Goal: Task Accomplishment & Management: Use online tool/utility

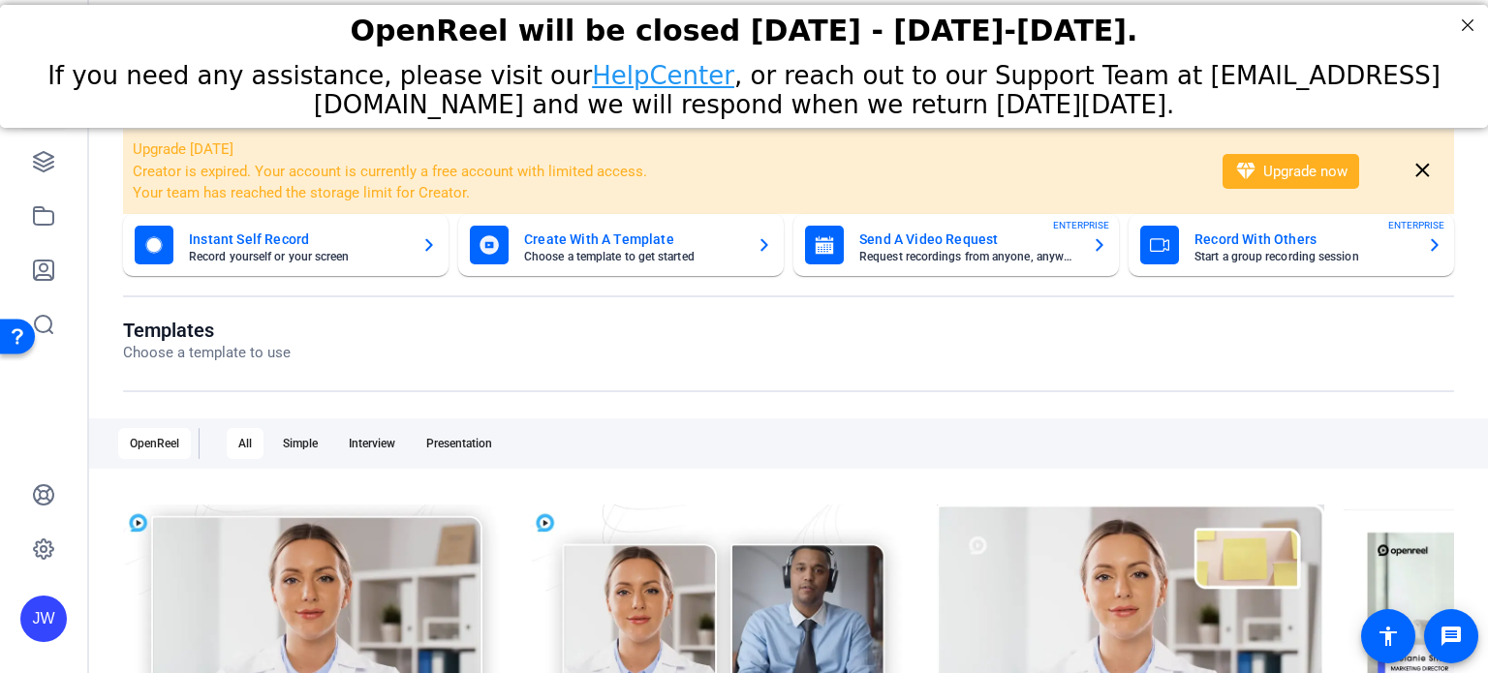
click at [17, 148] on div "JW" at bounding box center [43, 336] width 87 height 673
click at [30, 158] on link at bounding box center [43, 162] width 46 height 46
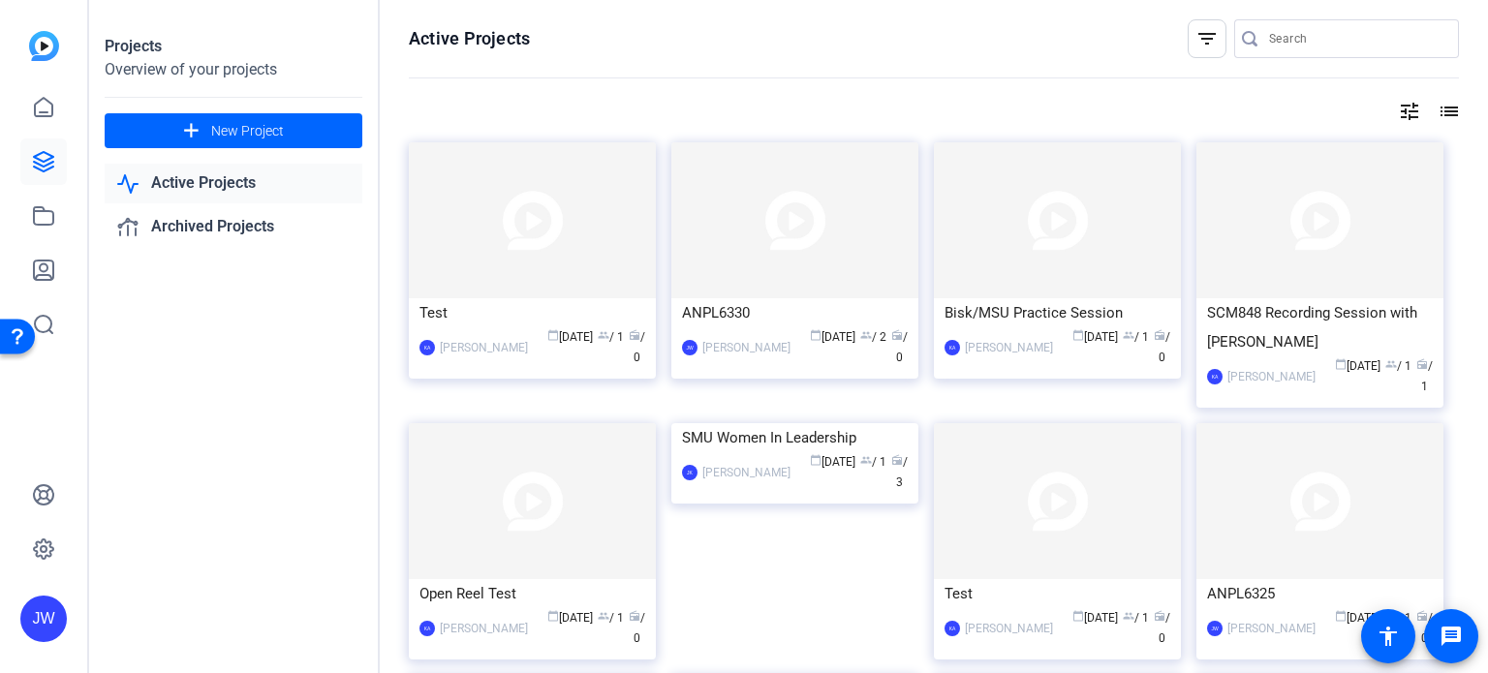
click at [736, 236] on img at bounding box center [794, 220] width 247 height 156
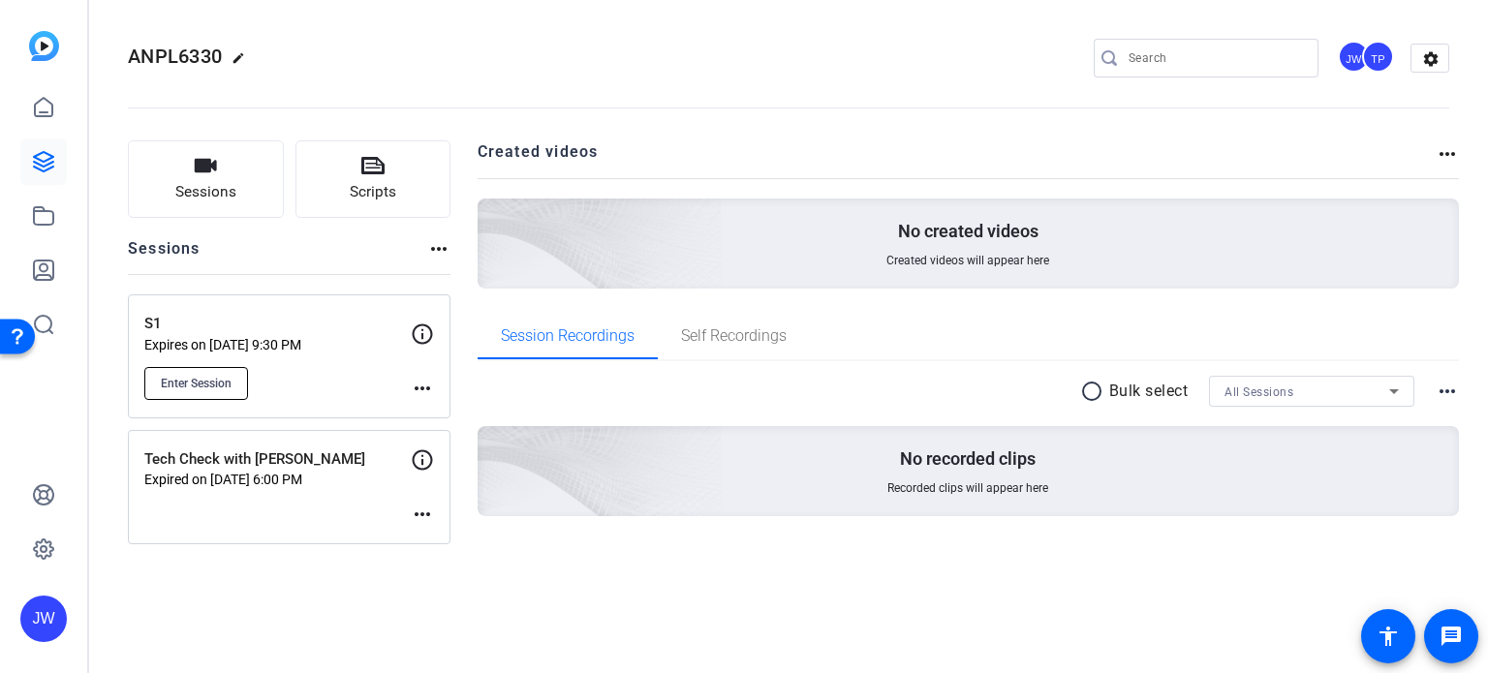
click at [231, 376] on span "Enter Session" at bounding box center [196, 383] width 71 height 15
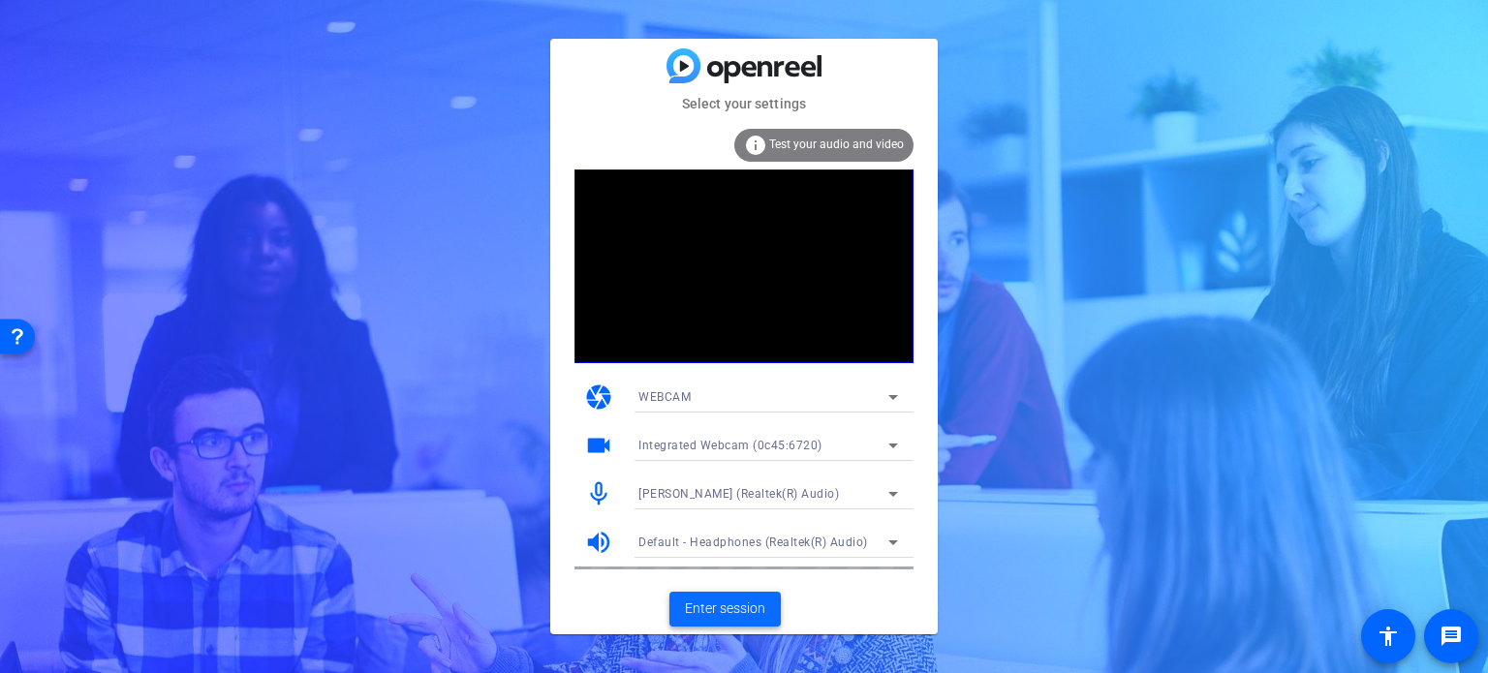
click at [740, 607] on span "Enter session" at bounding box center [725, 609] width 80 height 20
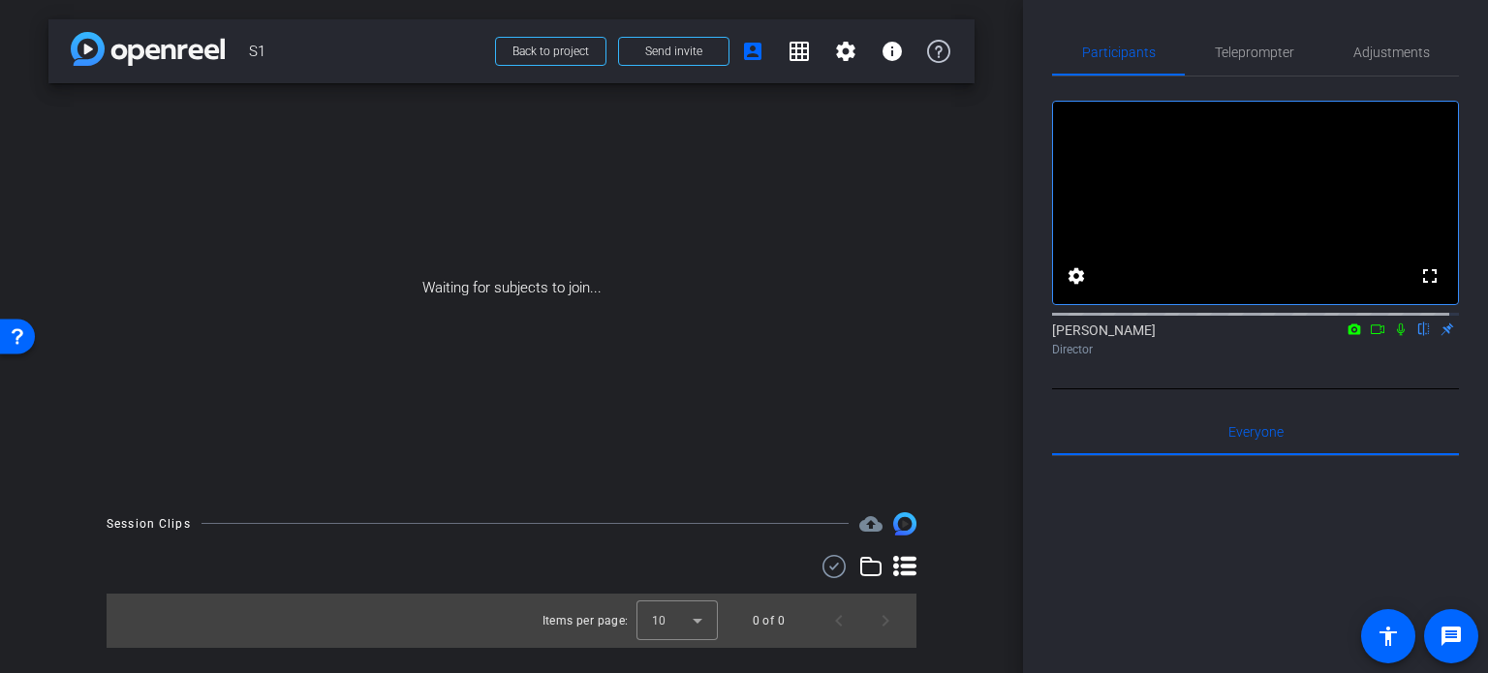
click at [1370, 336] on icon at bounding box center [1377, 330] width 15 height 14
click at [1416, 336] on icon at bounding box center [1423, 330] width 15 height 14
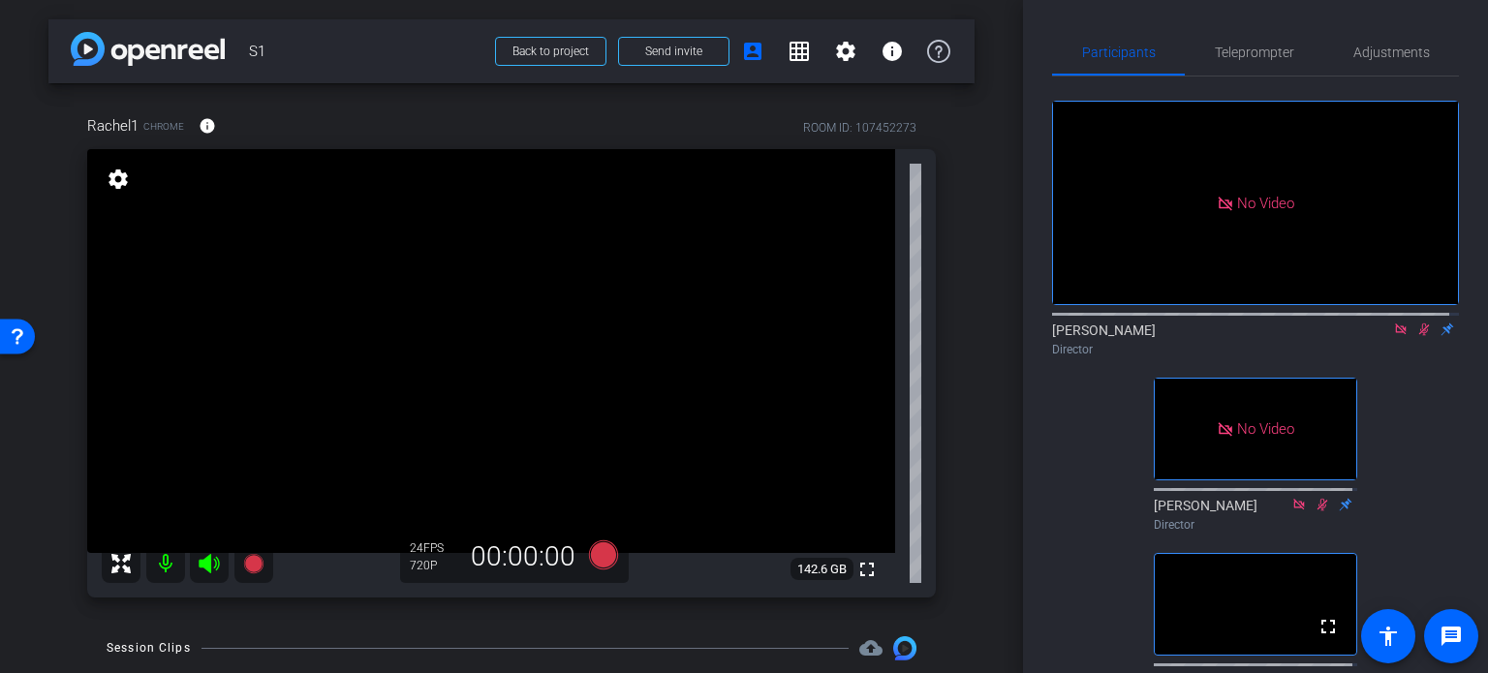
click at [1395, 334] on icon at bounding box center [1400, 329] width 11 height 11
click at [1393, 336] on icon at bounding box center [1400, 330] width 15 height 14
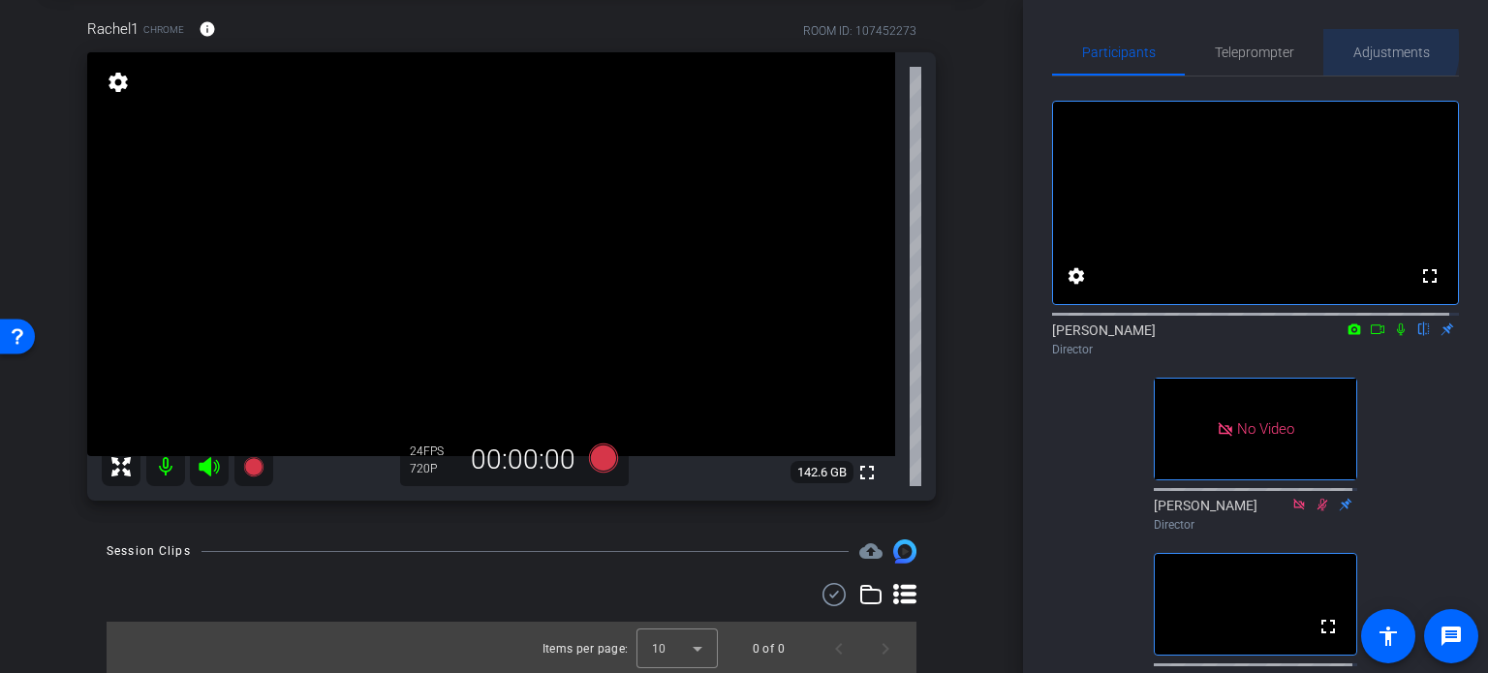
click at [1359, 46] on span "Adjustments" at bounding box center [1391, 53] width 77 height 14
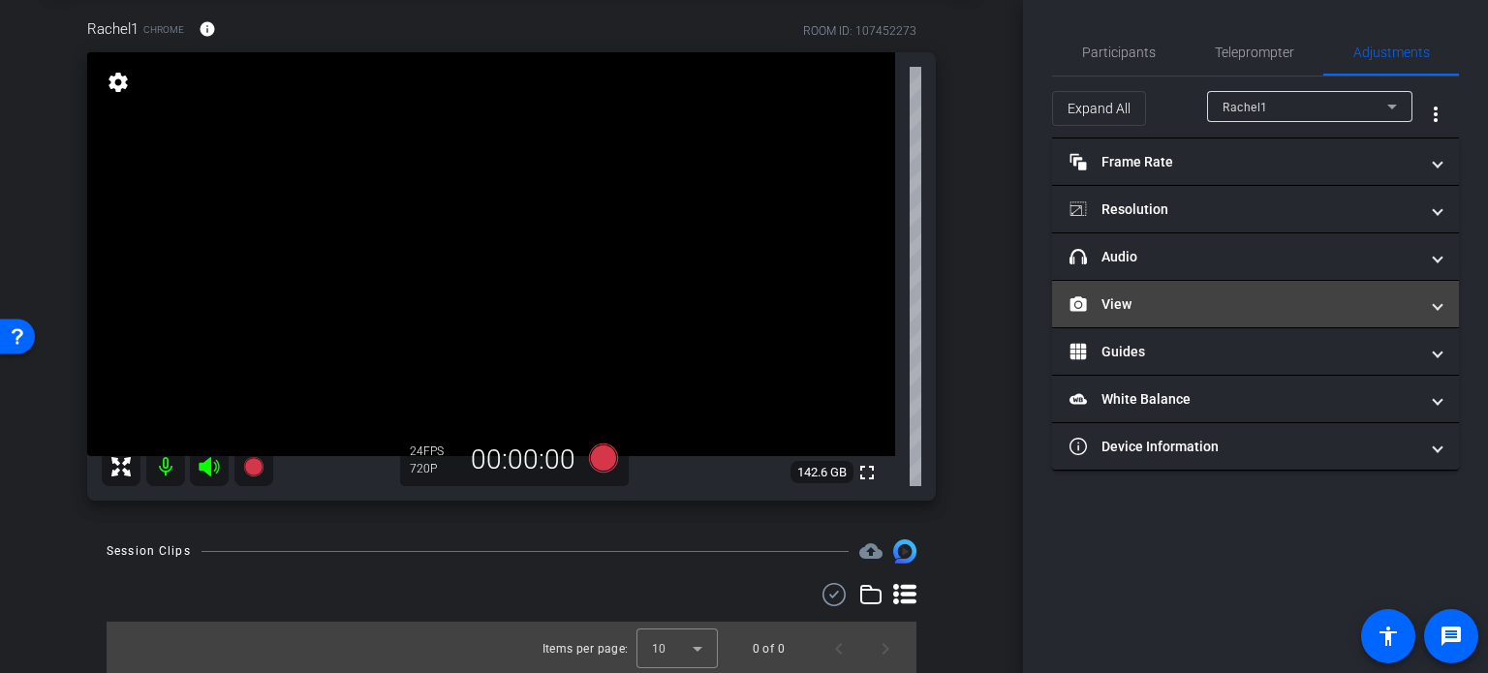
click at [1170, 300] on mat-panel-title "View" at bounding box center [1243, 304] width 349 height 20
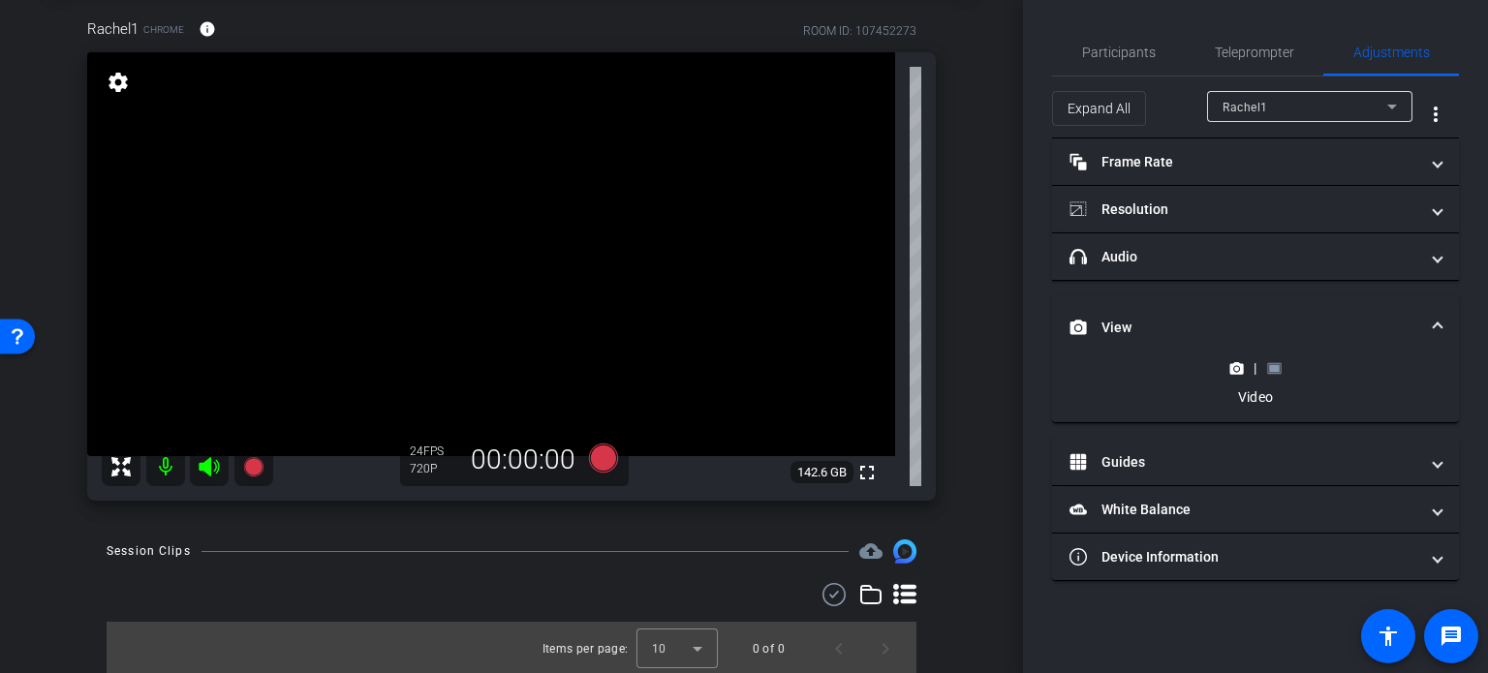
click at [1275, 365] on rect at bounding box center [1274, 368] width 11 height 8
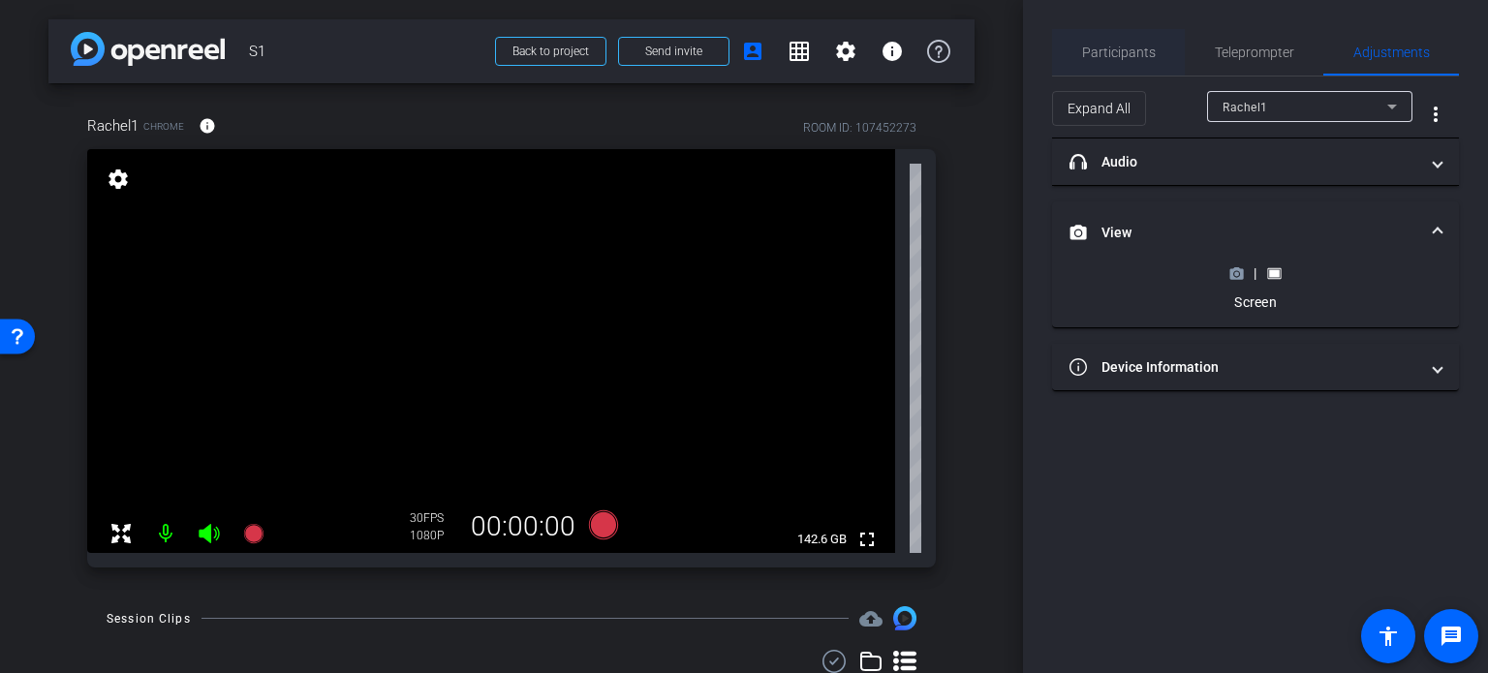
click at [1111, 60] on span "Participants" at bounding box center [1119, 52] width 74 height 46
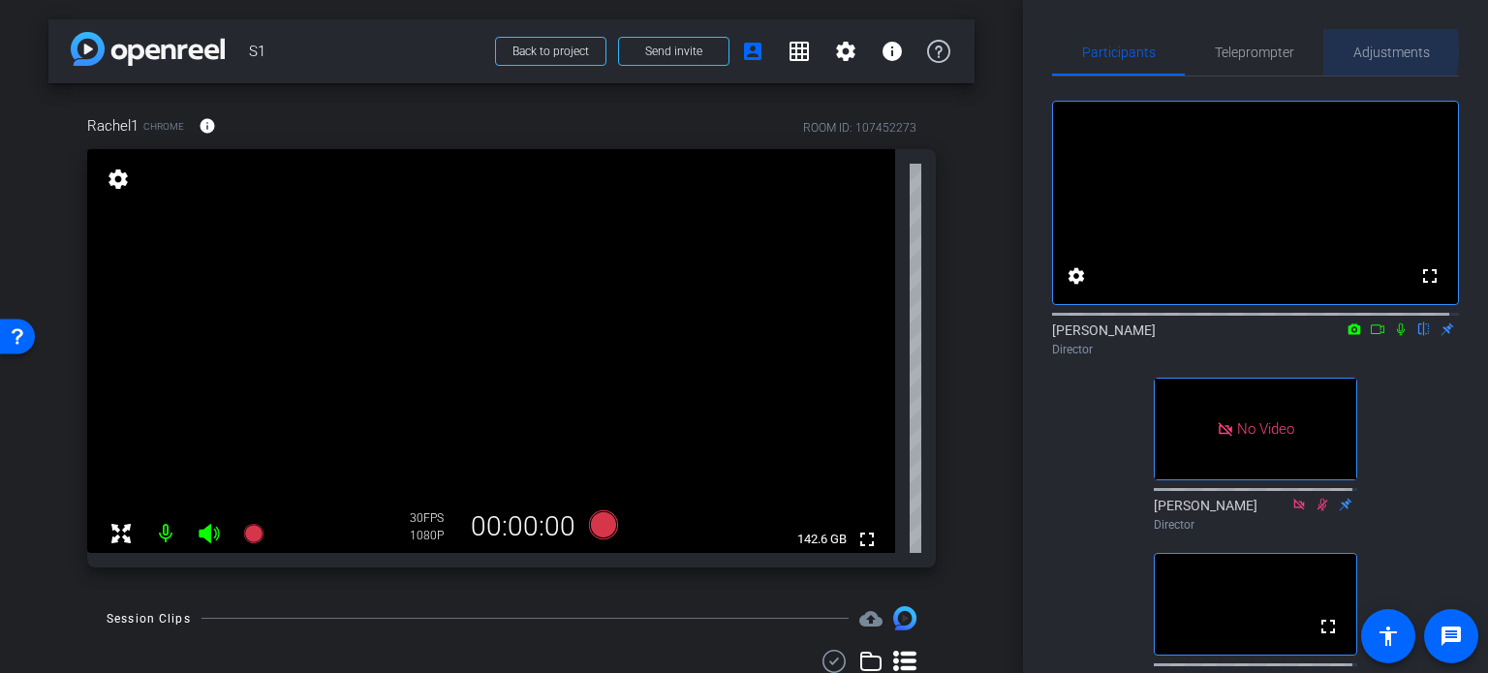
click at [1353, 50] on span "Adjustments" at bounding box center [1391, 53] width 77 height 14
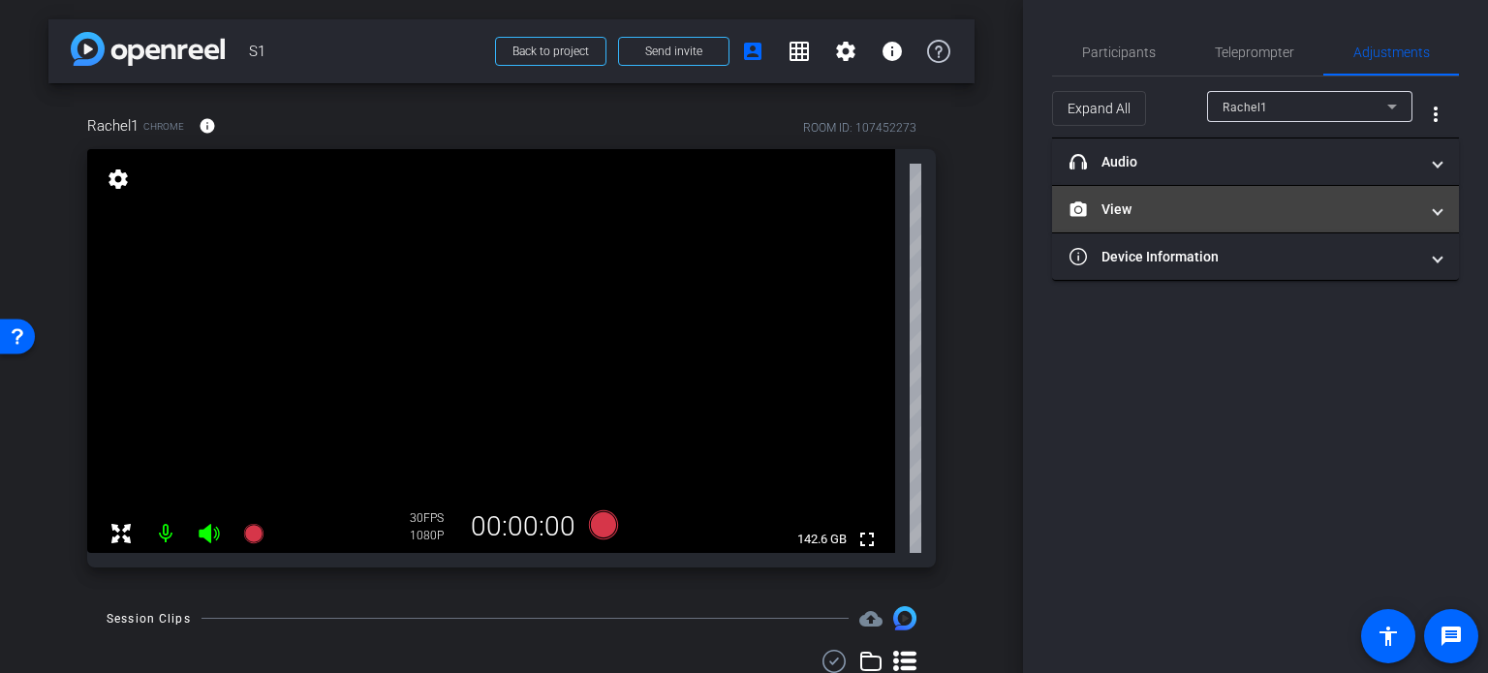
click at [1228, 216] on mat-panel-title "View" at bounding box center [1243, 210] width 349 height 20
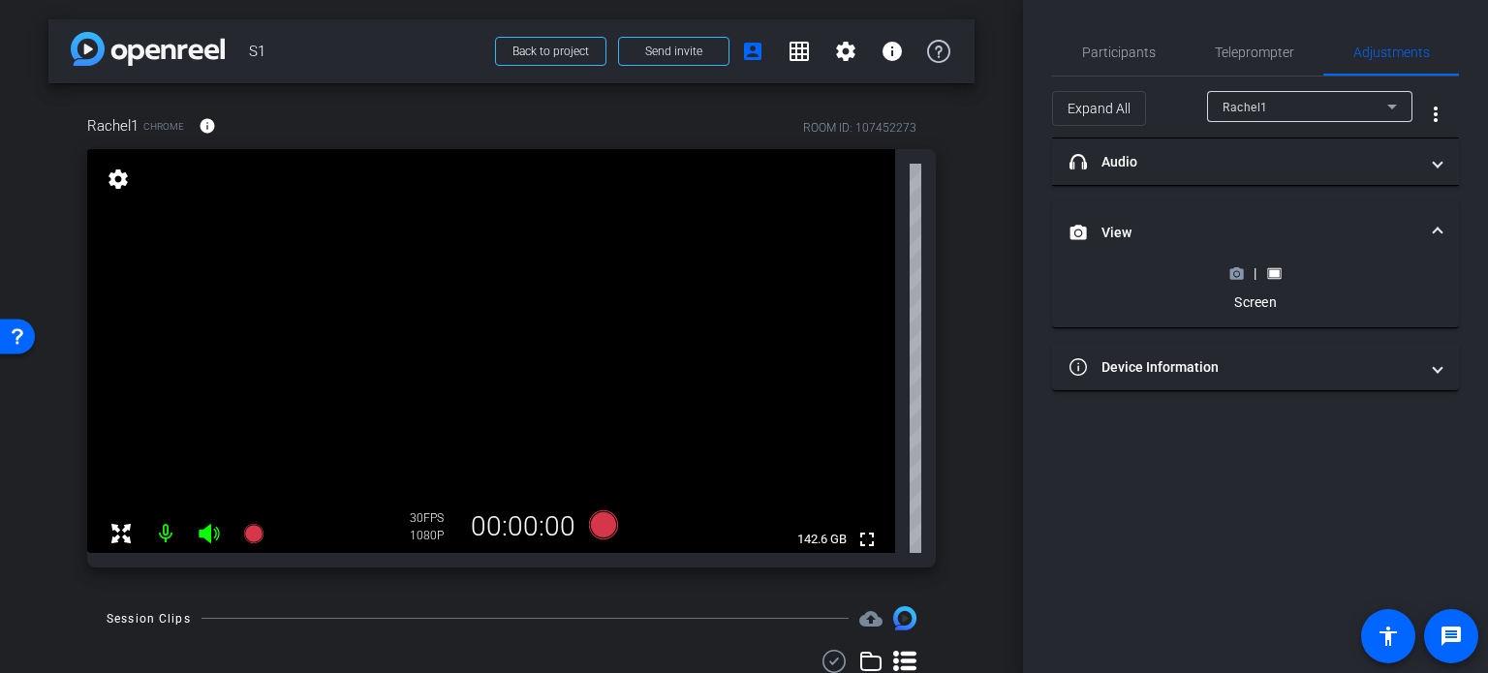
click at [1234, 274] on icon at bounding box center [1236, 273] width 15 height 15
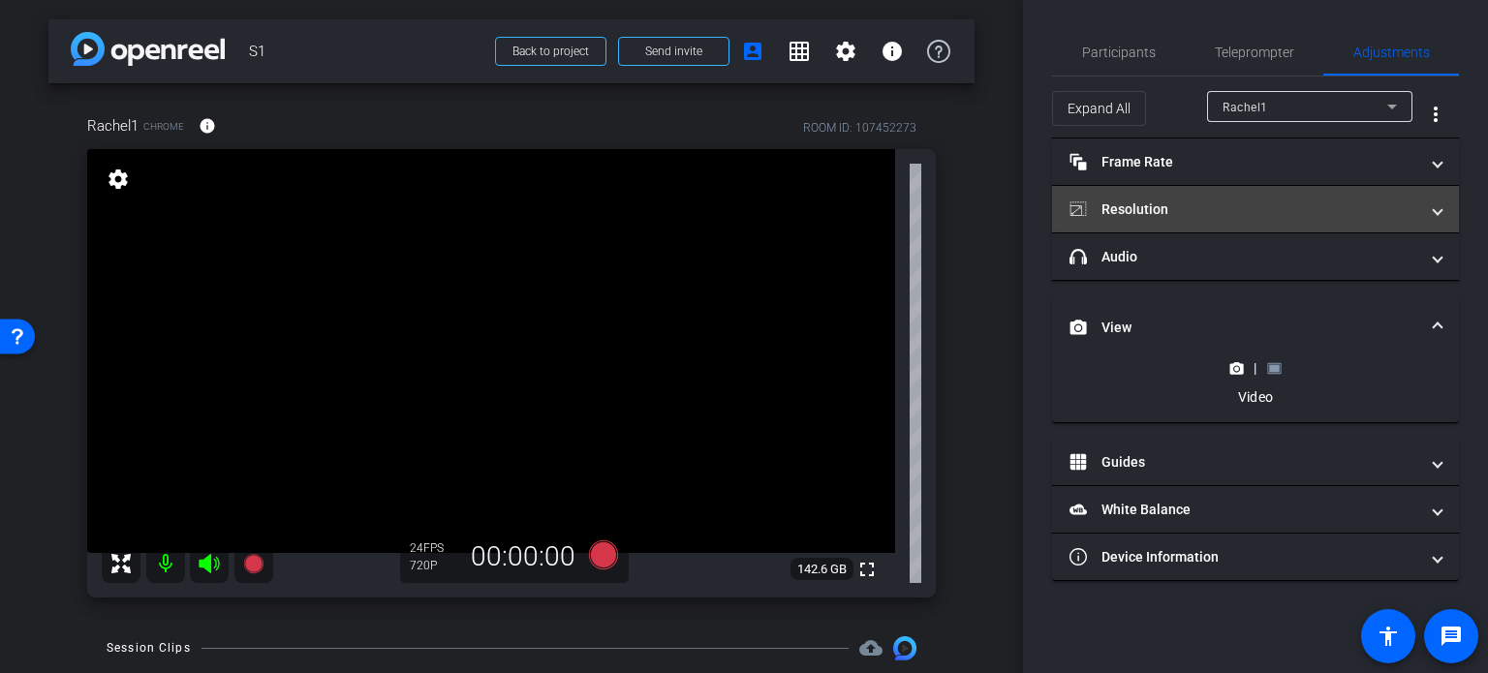
click at [1201, 201] on mat-panel-title "Resolution" at bounding box center [1243, 210] width 349 height 20
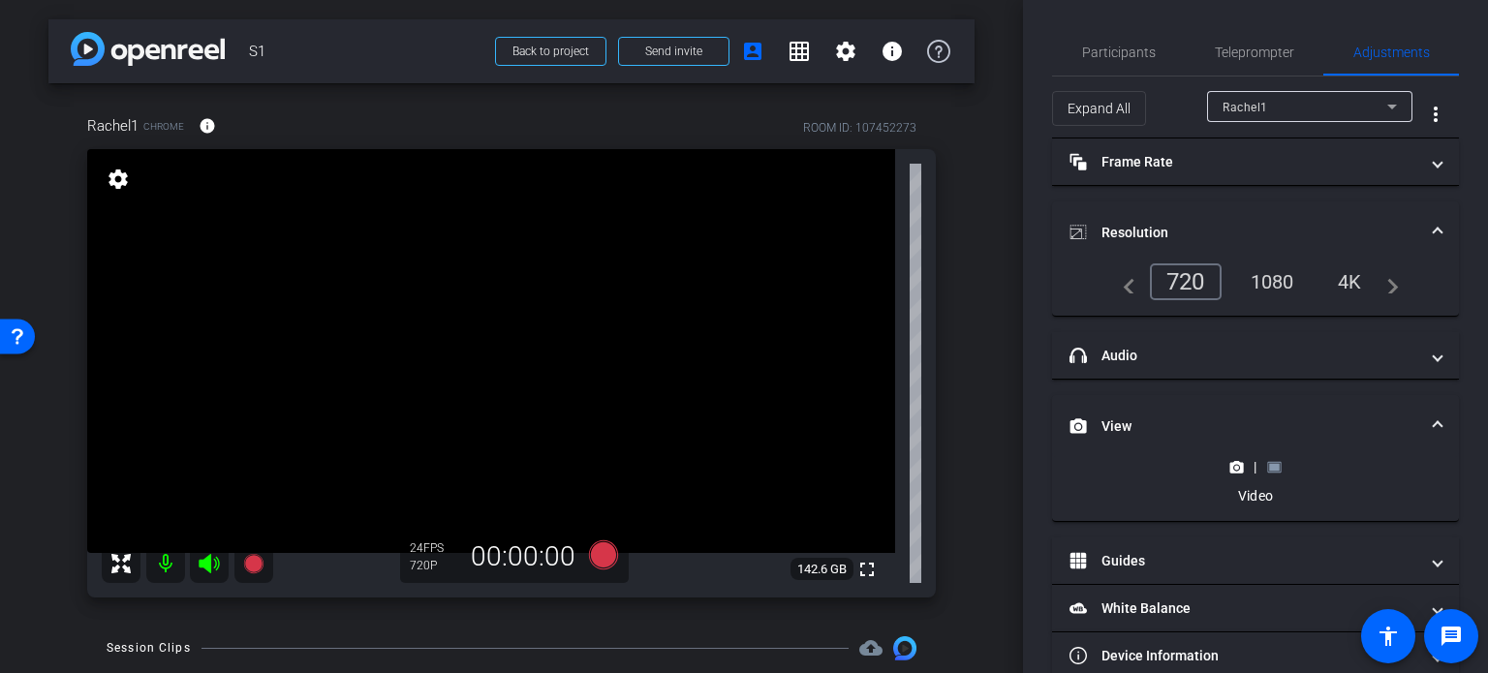
click at [1272, 278] on div "1080" at bounding box center [1272, 281] width 73 height 33
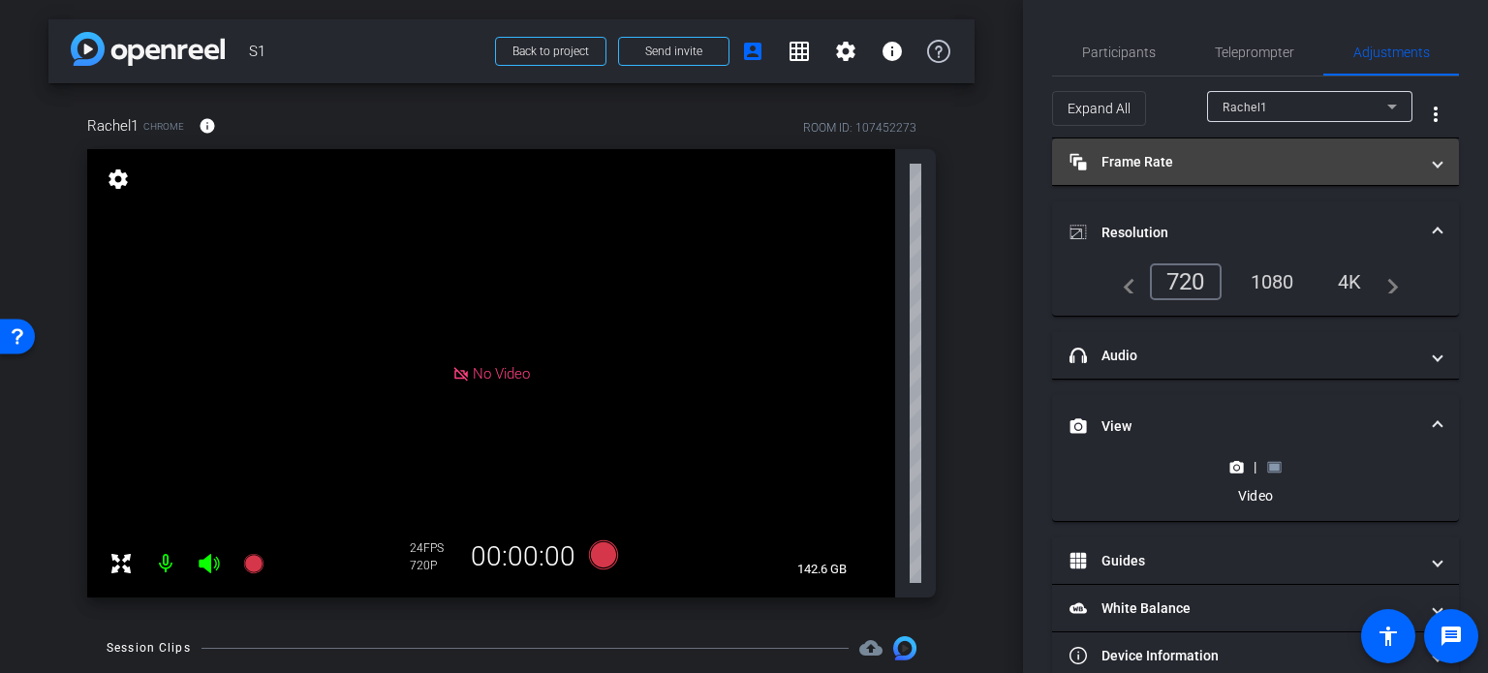
click at [1285, 166] on mat-panel-title "Frame Rate Frame Rate" at bounding box center [1243, 162] width 349 height 20
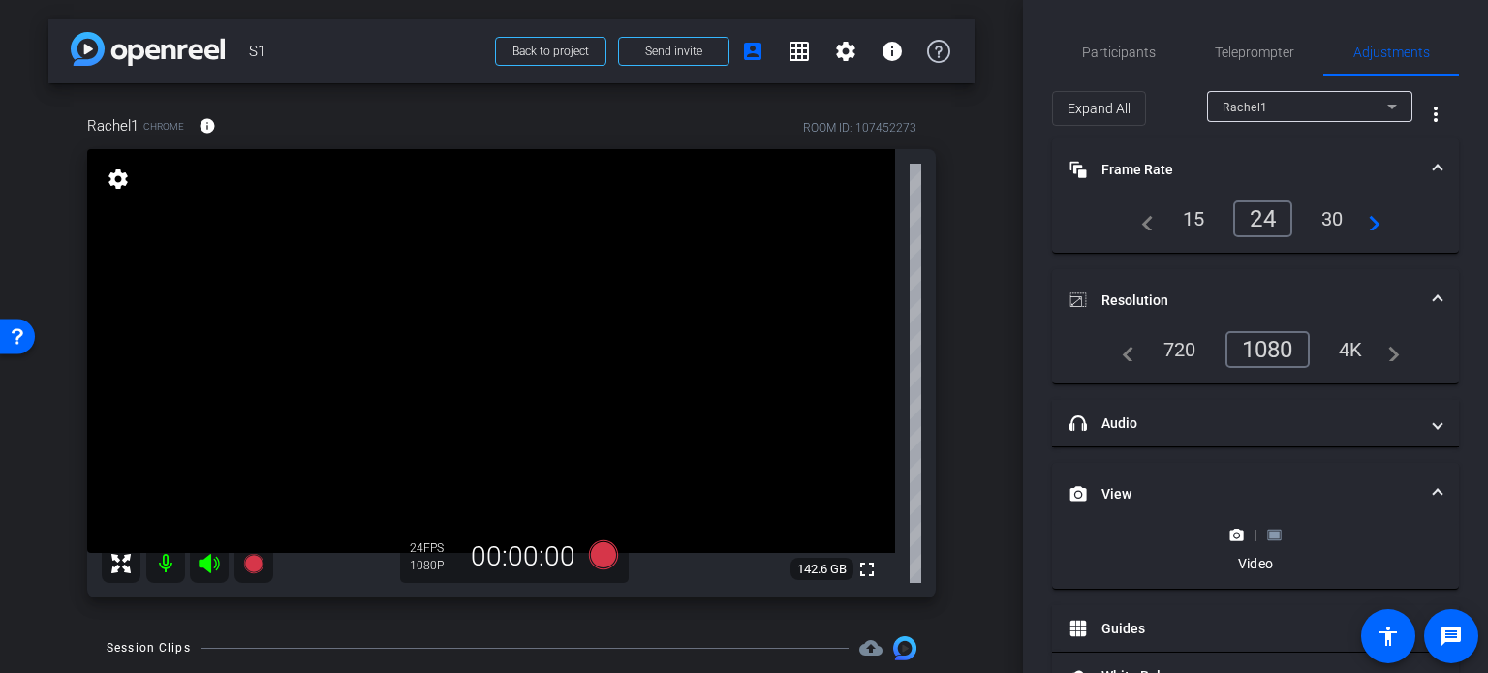
click at [1323, 213] on div "30" at bounding box center [1332, 218] width 51 height 33
click at [1269, 532] on rect at bounding box center [1274, 535] width 11 height 8
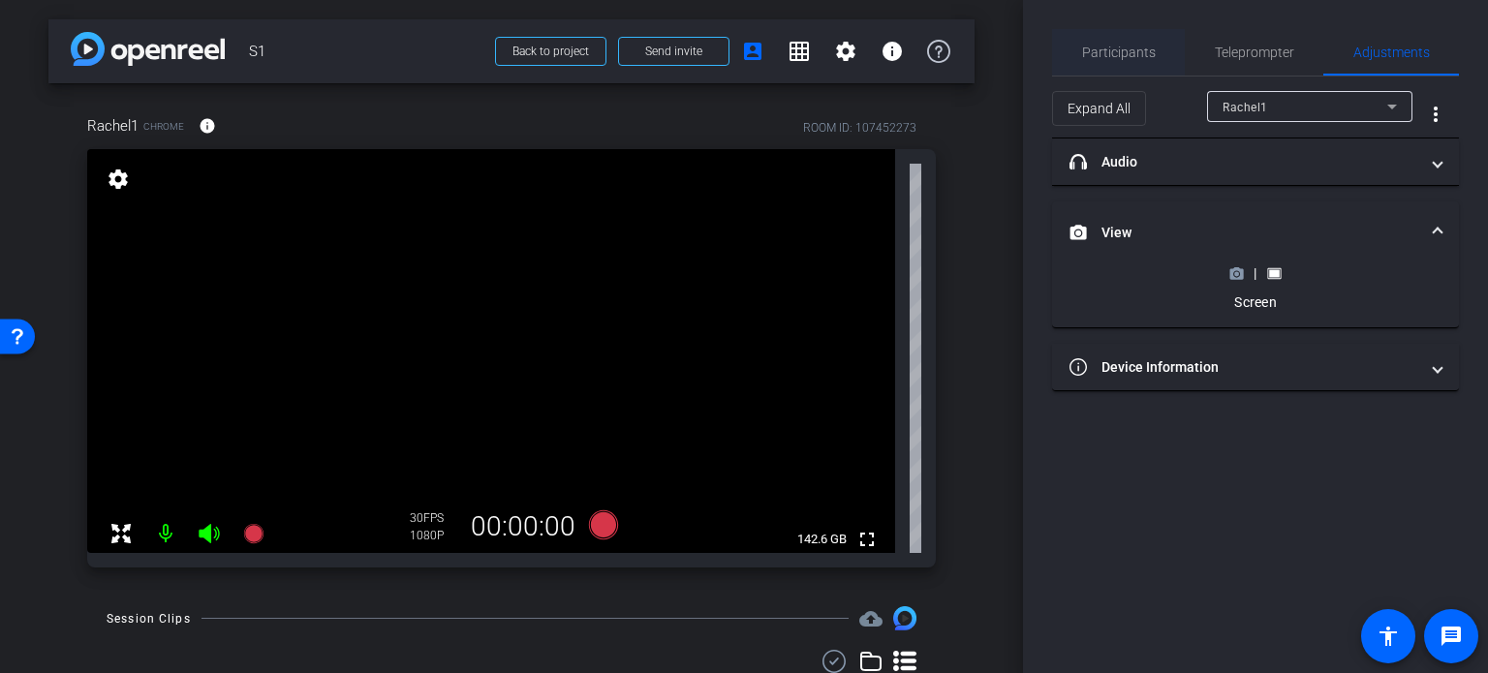
click at [1124, 53] on span "Participants" at bounding box center [1119, 53] width 74 height 14
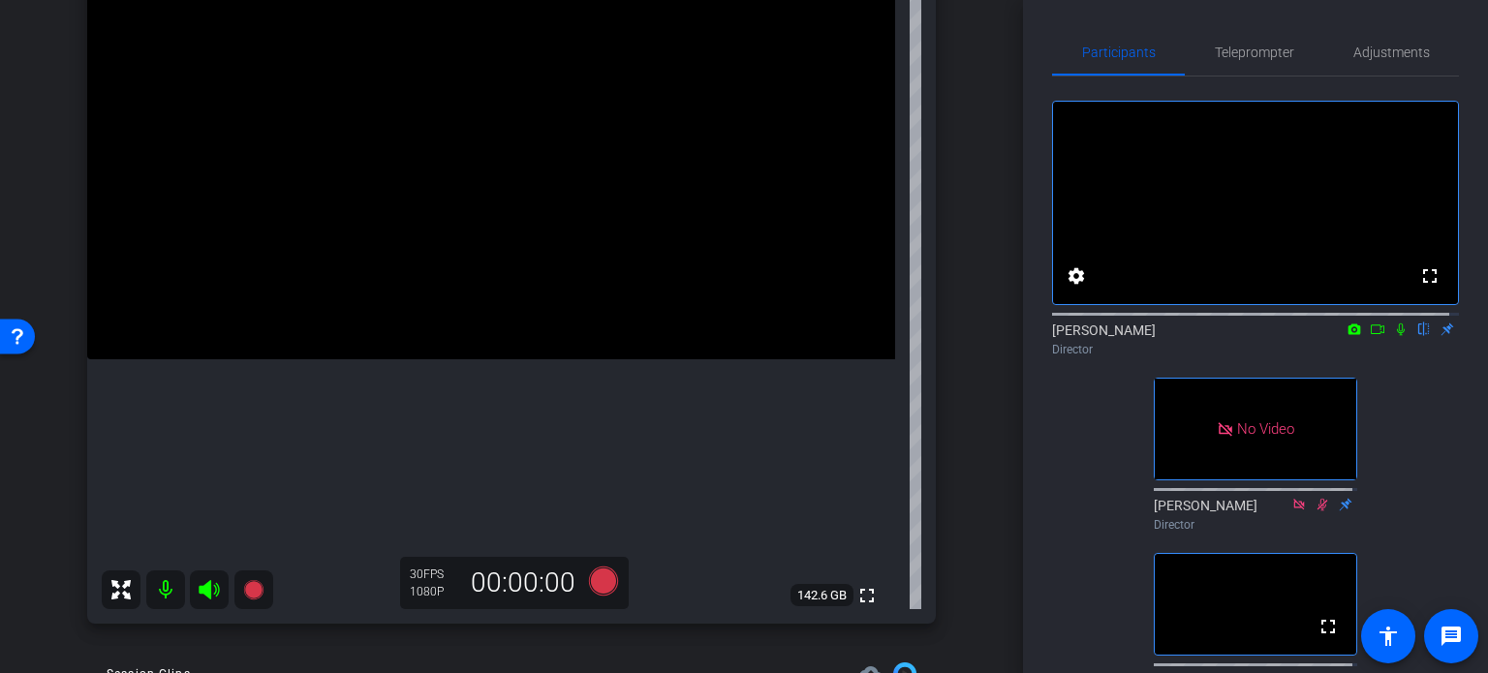
scroll to position [69, 0]
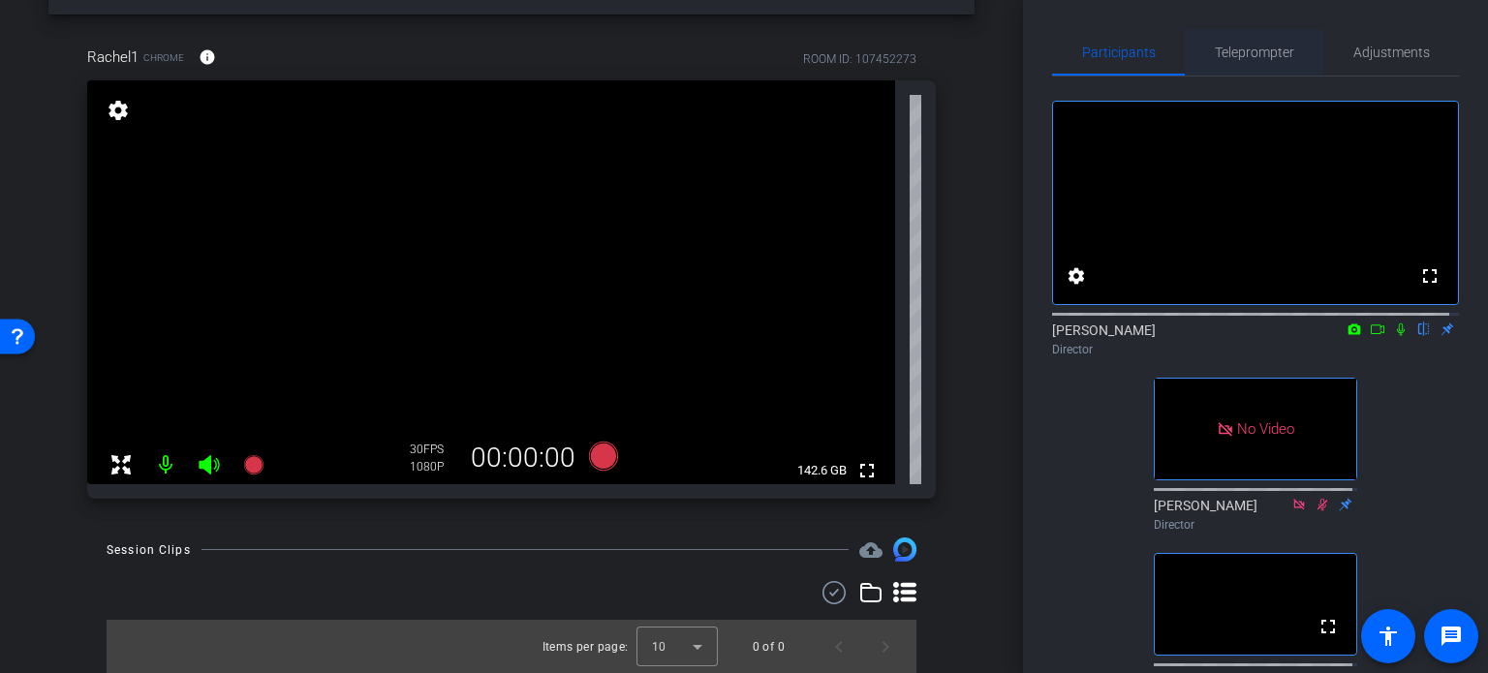
click at [1269, 65] on span "Teleprompter" at bounding box center [1254, 52] width 79 height 46
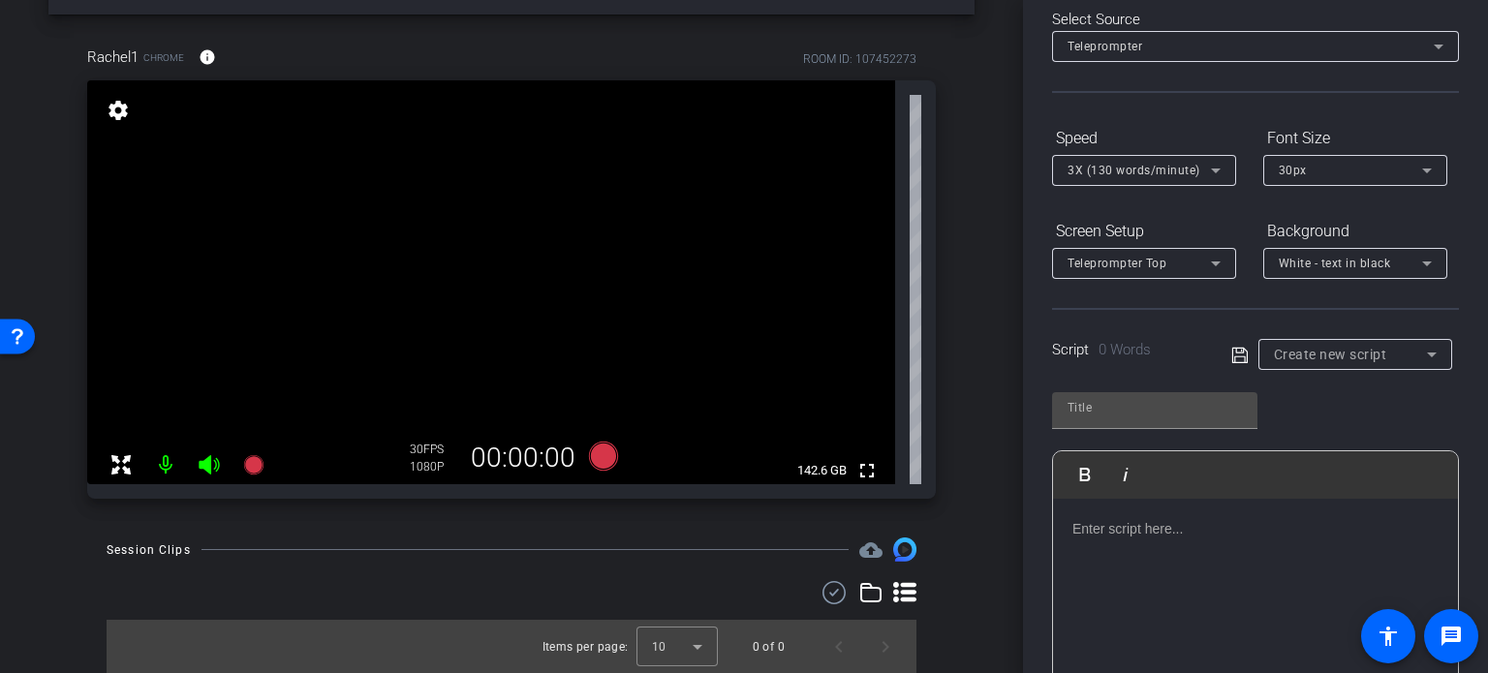
scroll to position [0, 0]
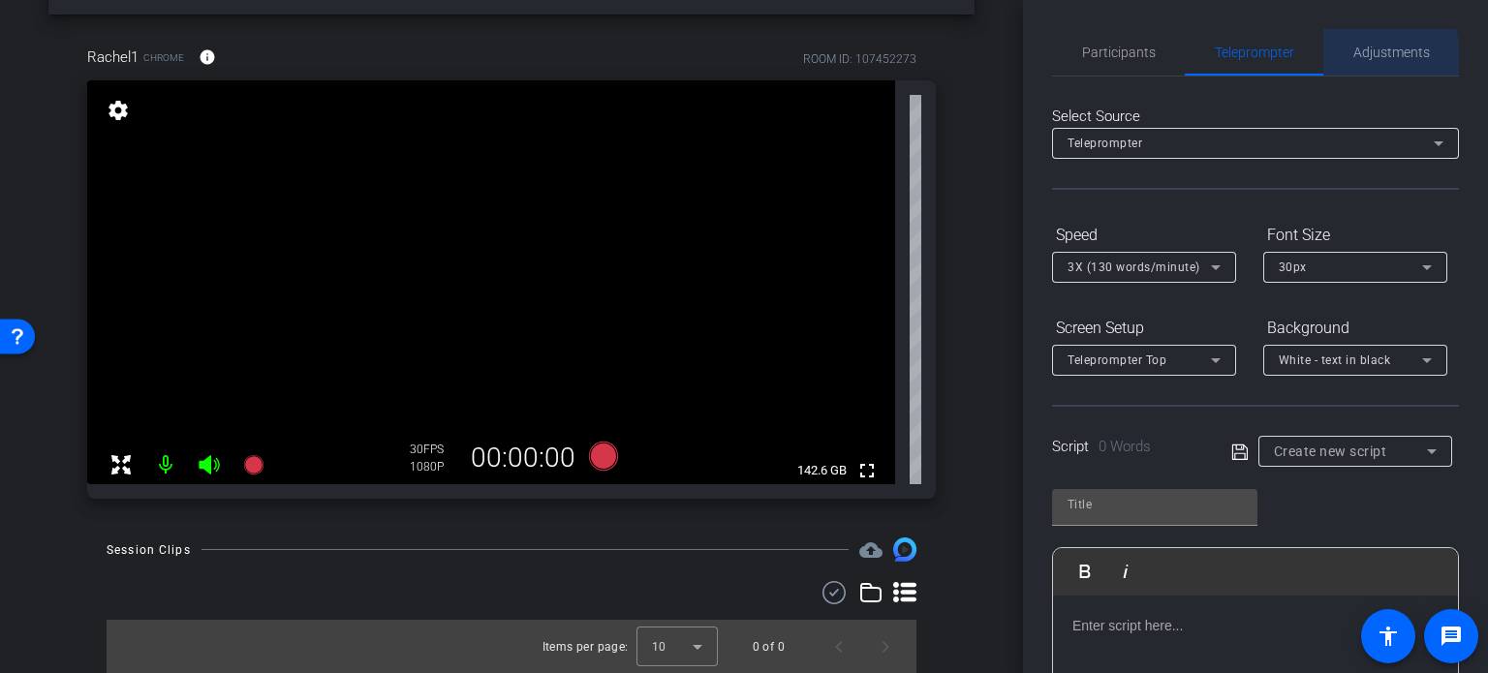
click at [1360, 59] on span "Adjustments" at bounding box center [1391, 53] width 77 height 14
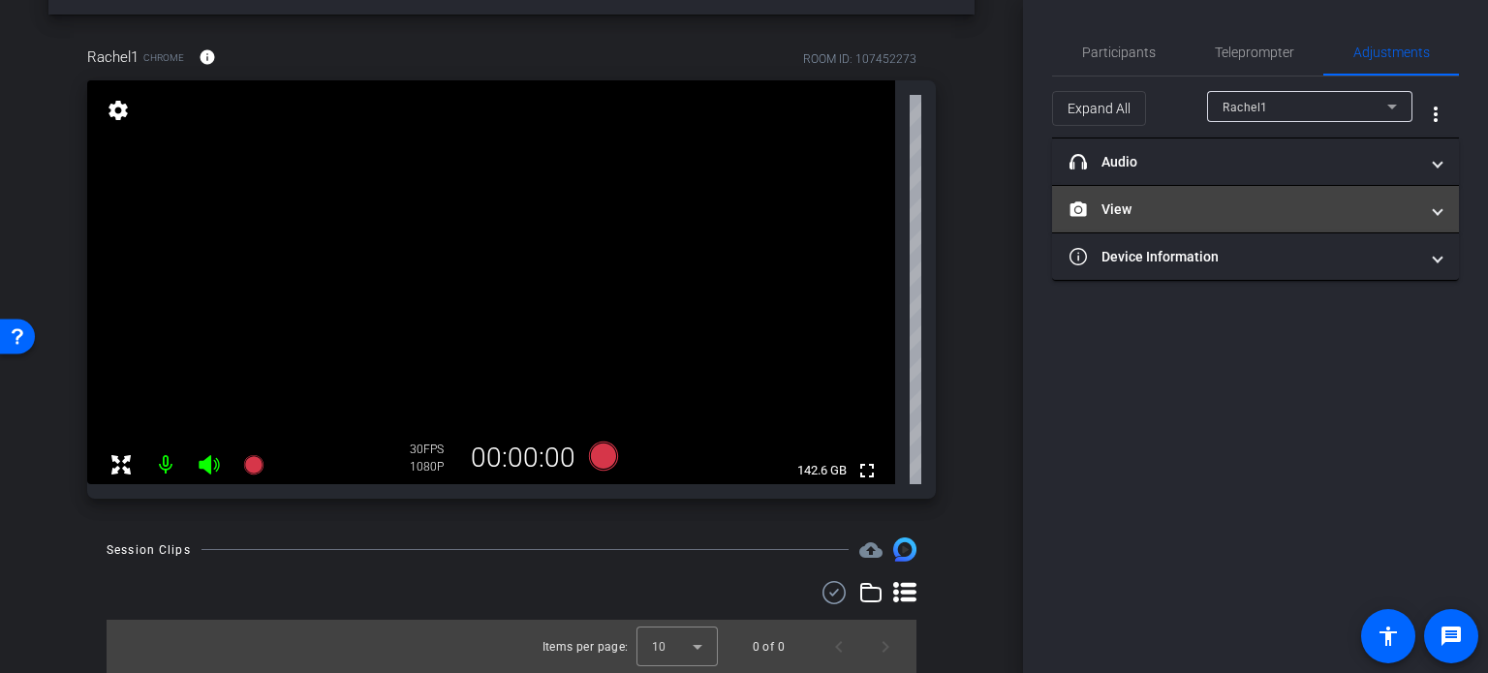
click at [1308, 209] on mat-panel-title "View" at bounding box center [1243, 210] width 349 height 20
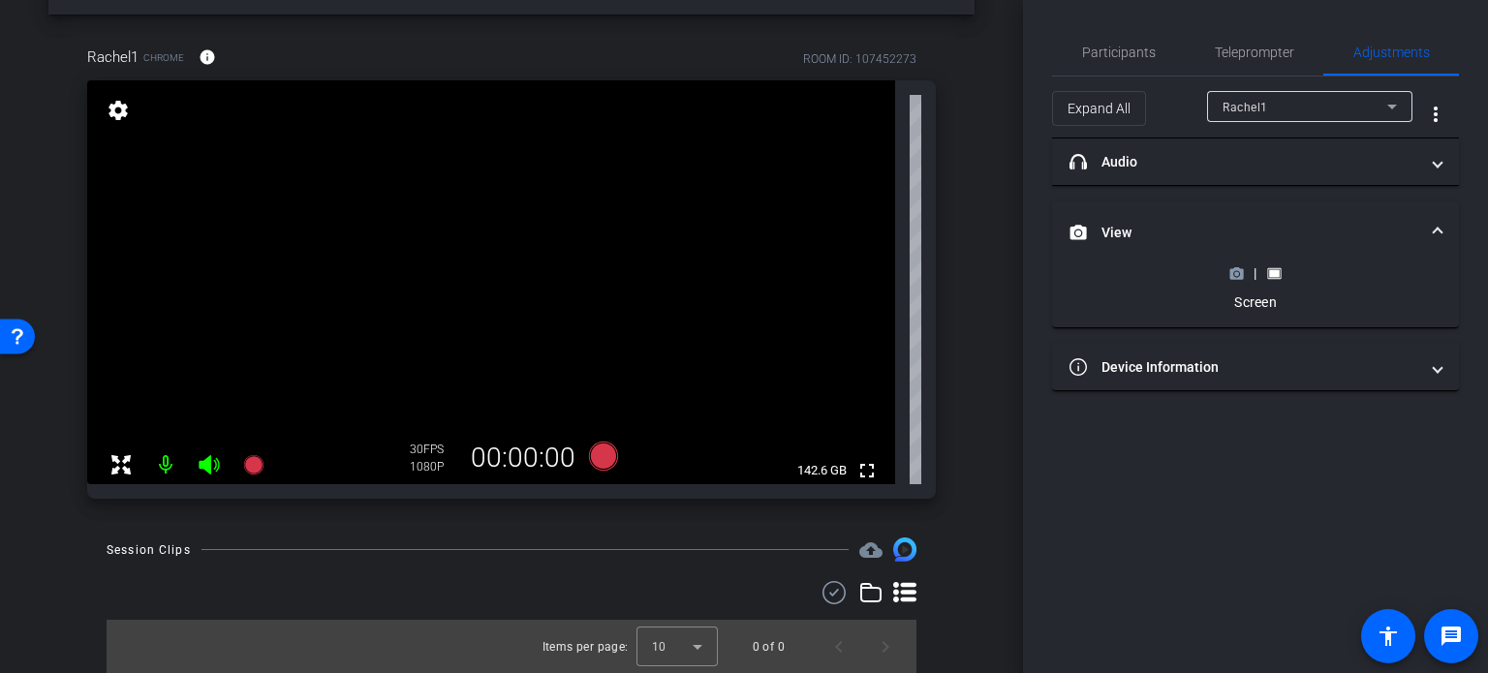
click at [1236, 271] on circle at bounding box center [1236, 273] width 5 height 5
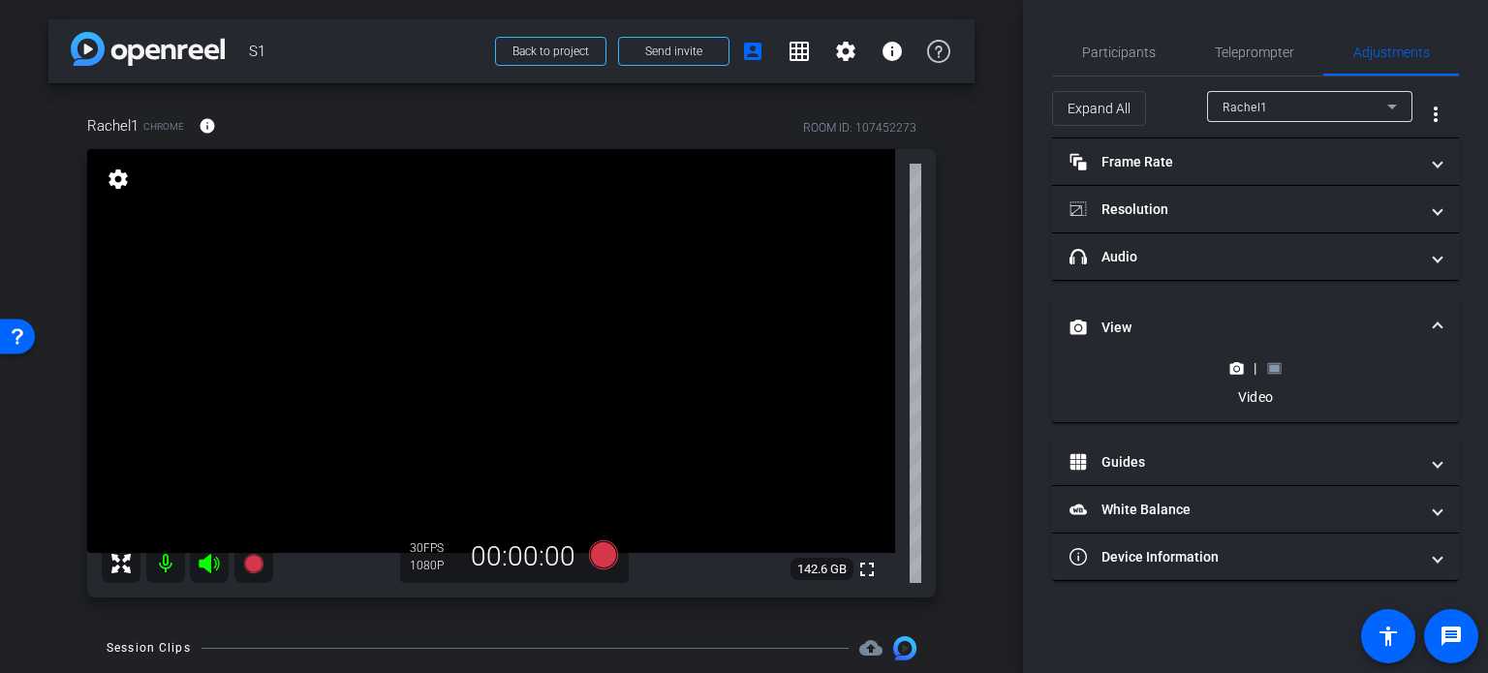
click at [1274, 366] on rect at bounding box center [1274, 368] width 11 height 8
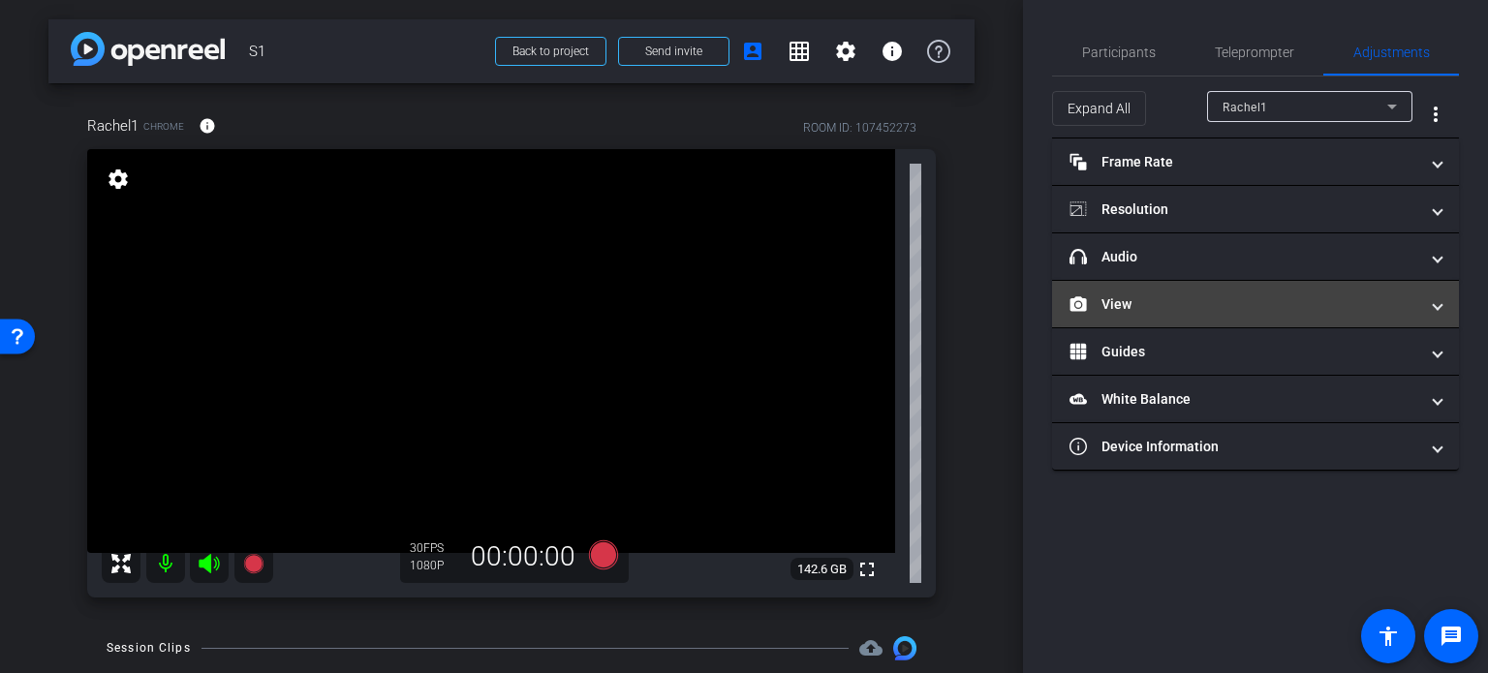
click at [1183, 292] on mat-expansion-panel-header "View" at bounding box center [1255, 304] width 407 height 46
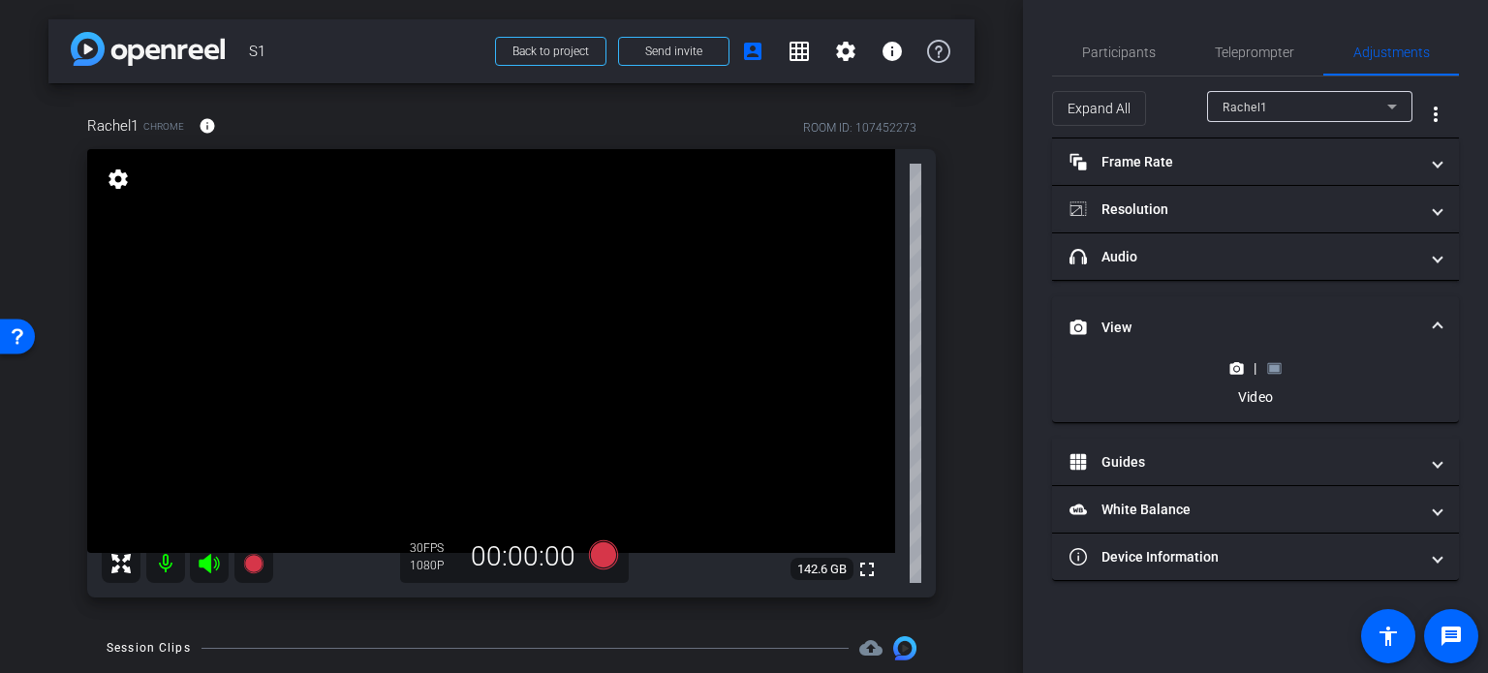
click at [1273, 365] on rect at bounding box center [1274, 368] width 11 height 8
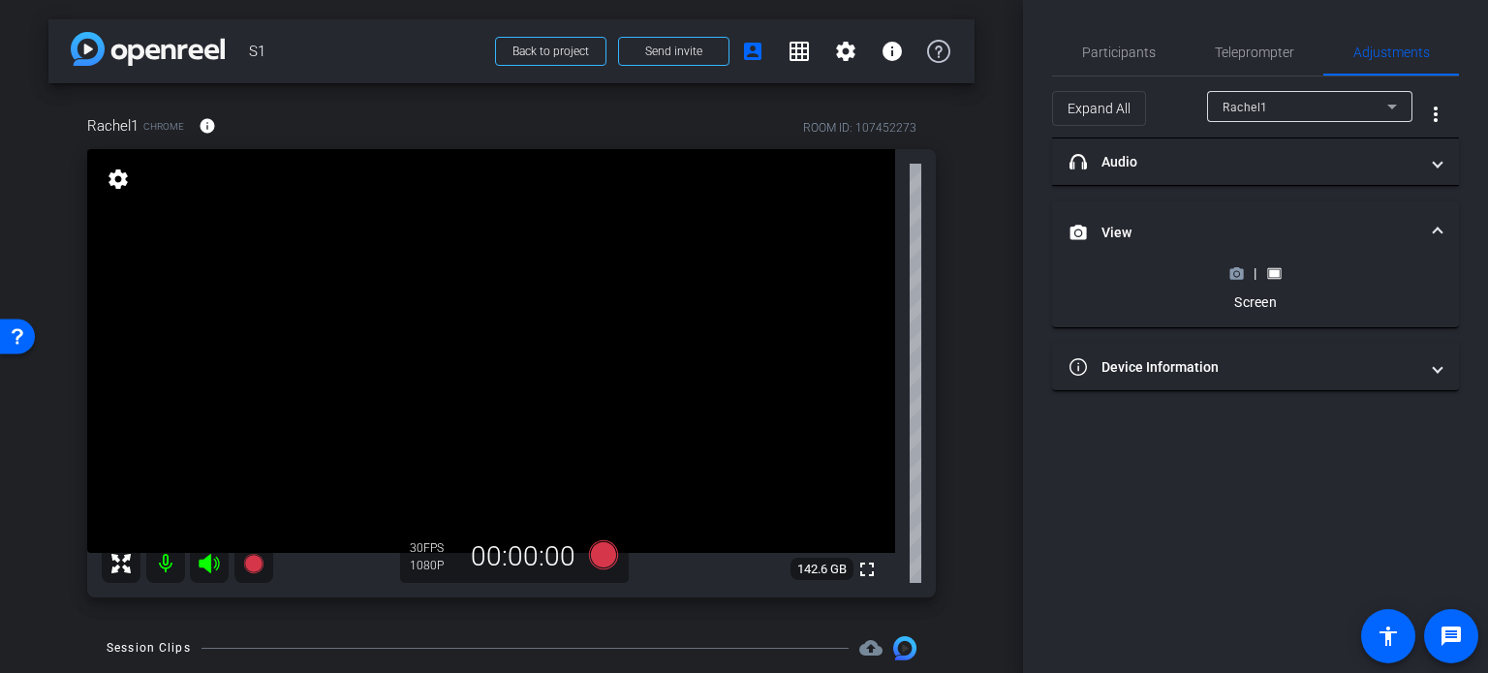
click at [1234, 275] on icon at bounding box center [1236, 273] width 15 height 15
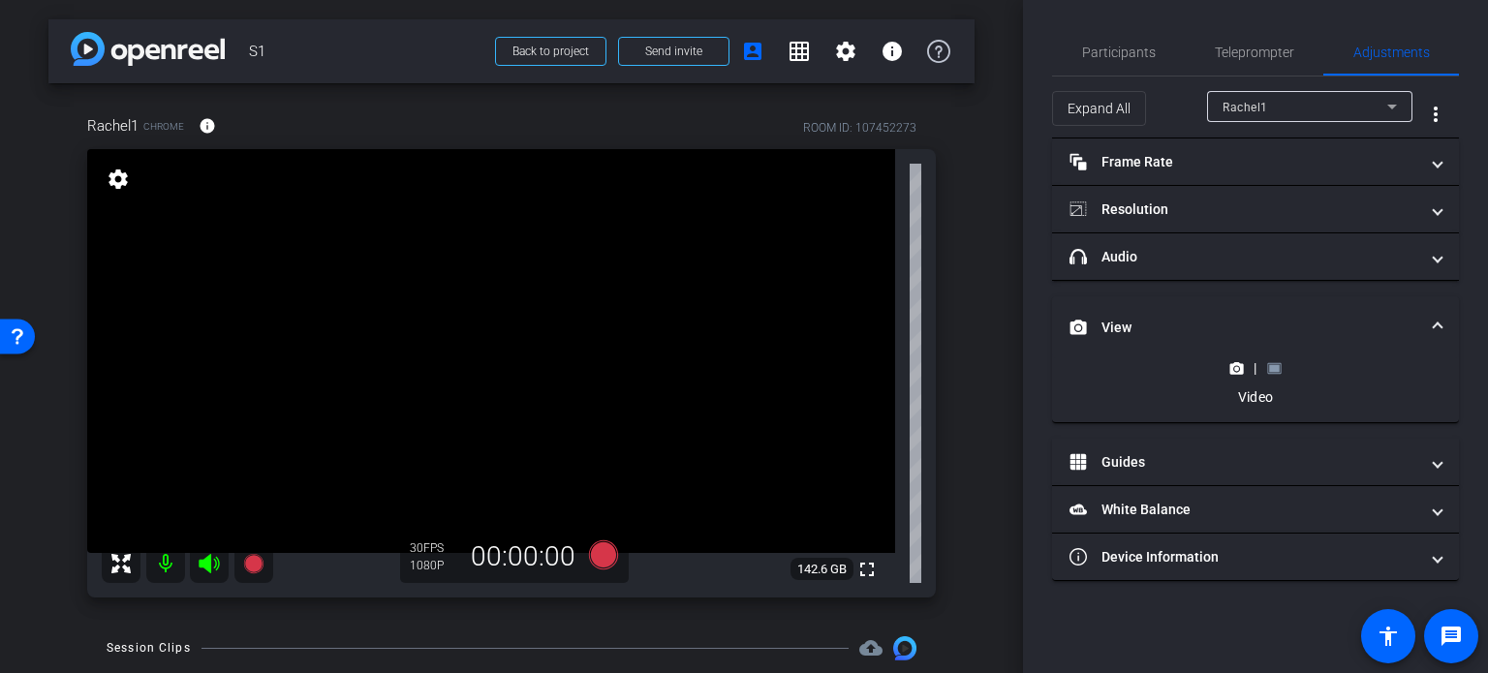
click at [1274, 364] on rect at bounding box center [1274, 368] width 11 height 8
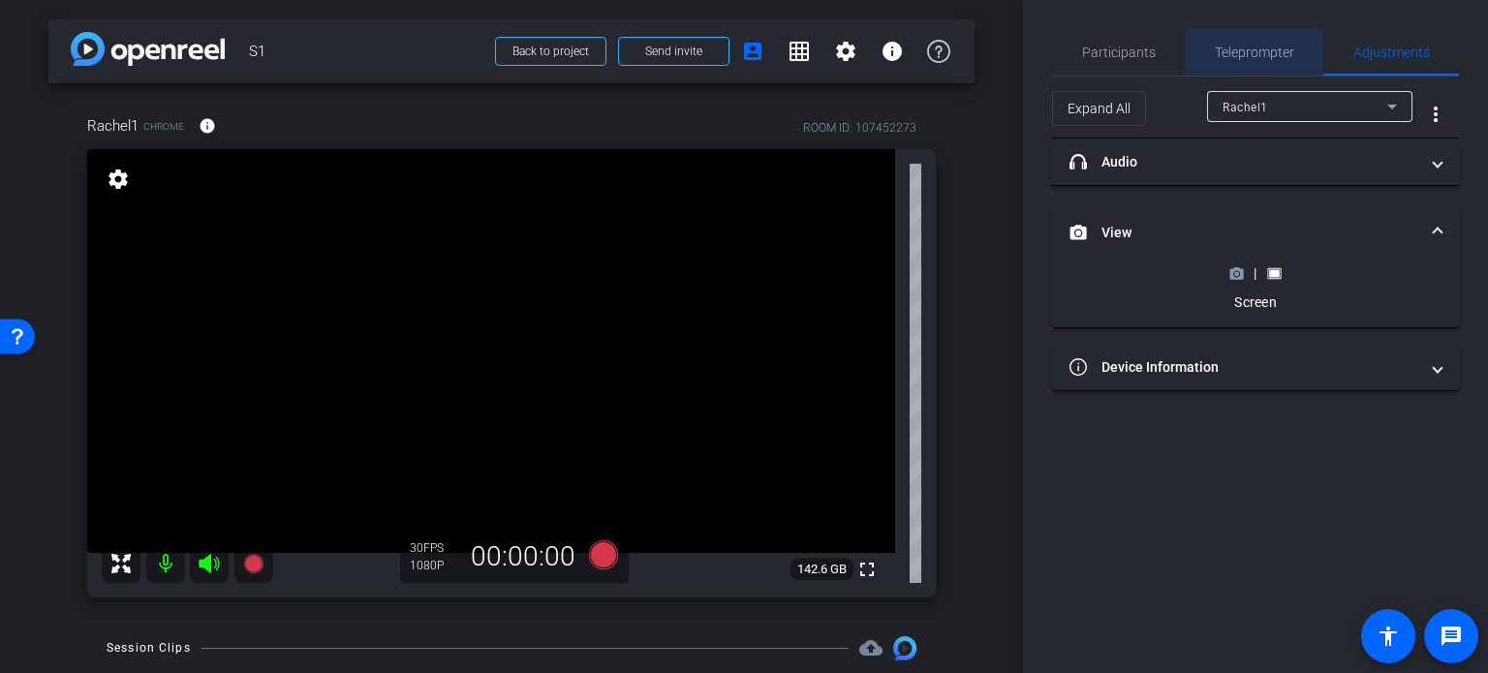
click at [1295, 52] on div "Teleprompter" at bounding box center [1254, 52] width 139 height 46
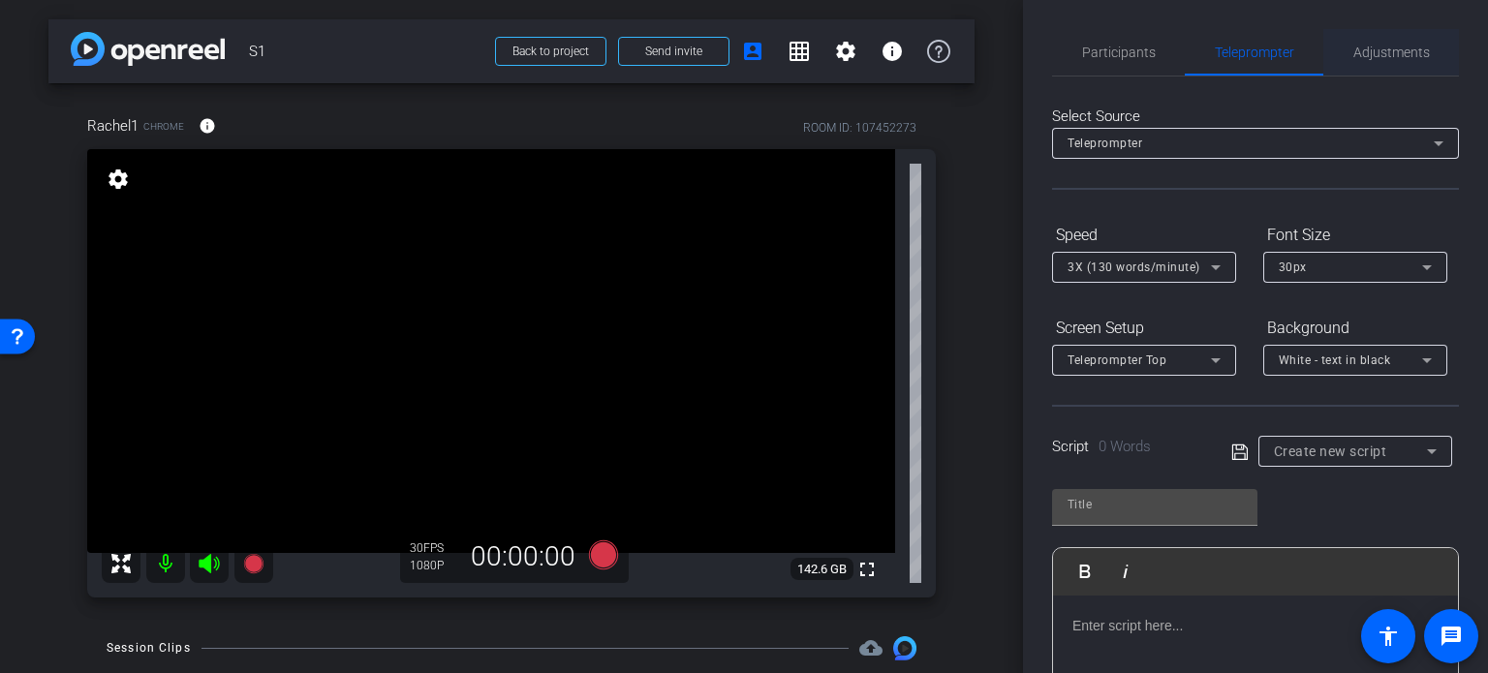
click at [1372, 51] on span "Adjustments" at bounding box center [1391, 53] width 77 height 14
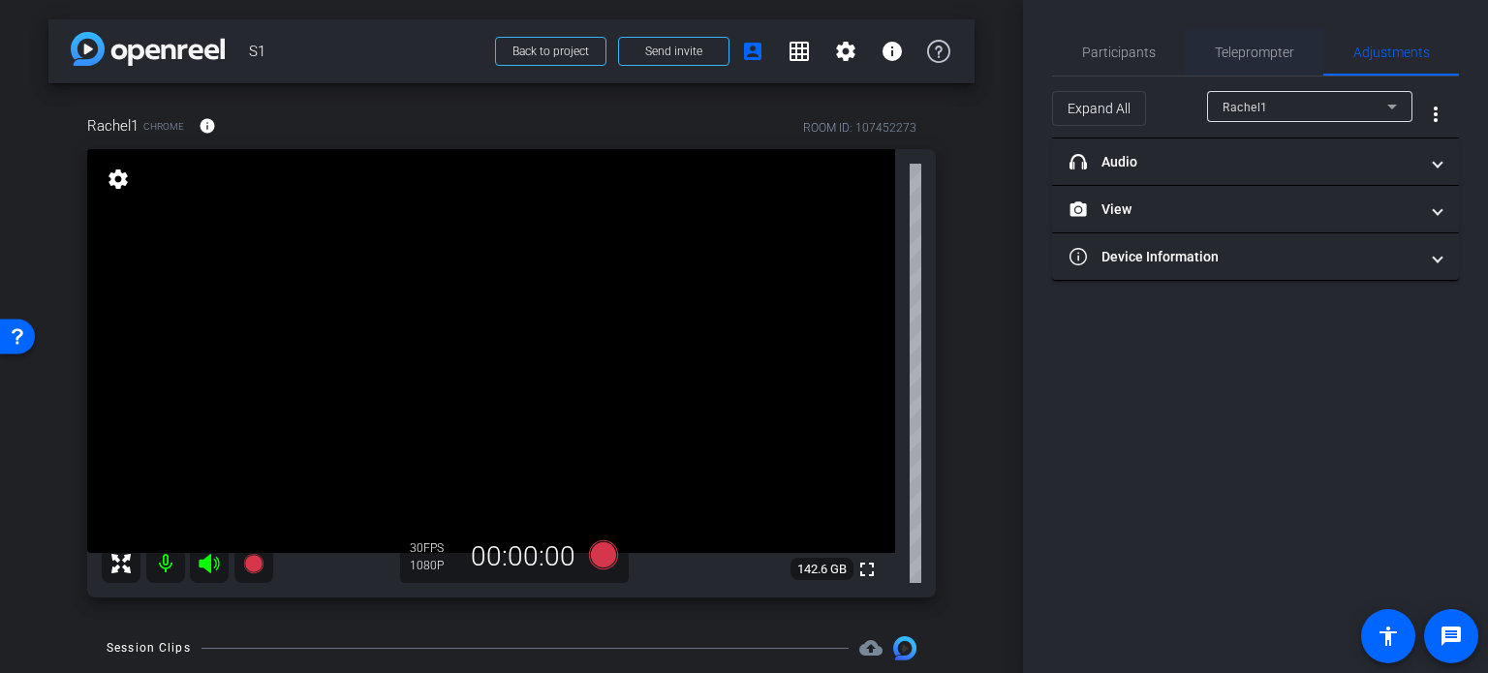
click at [1270, 51] on span "Teleprompter" at bounding box center [1254, 53] width 79 height 14
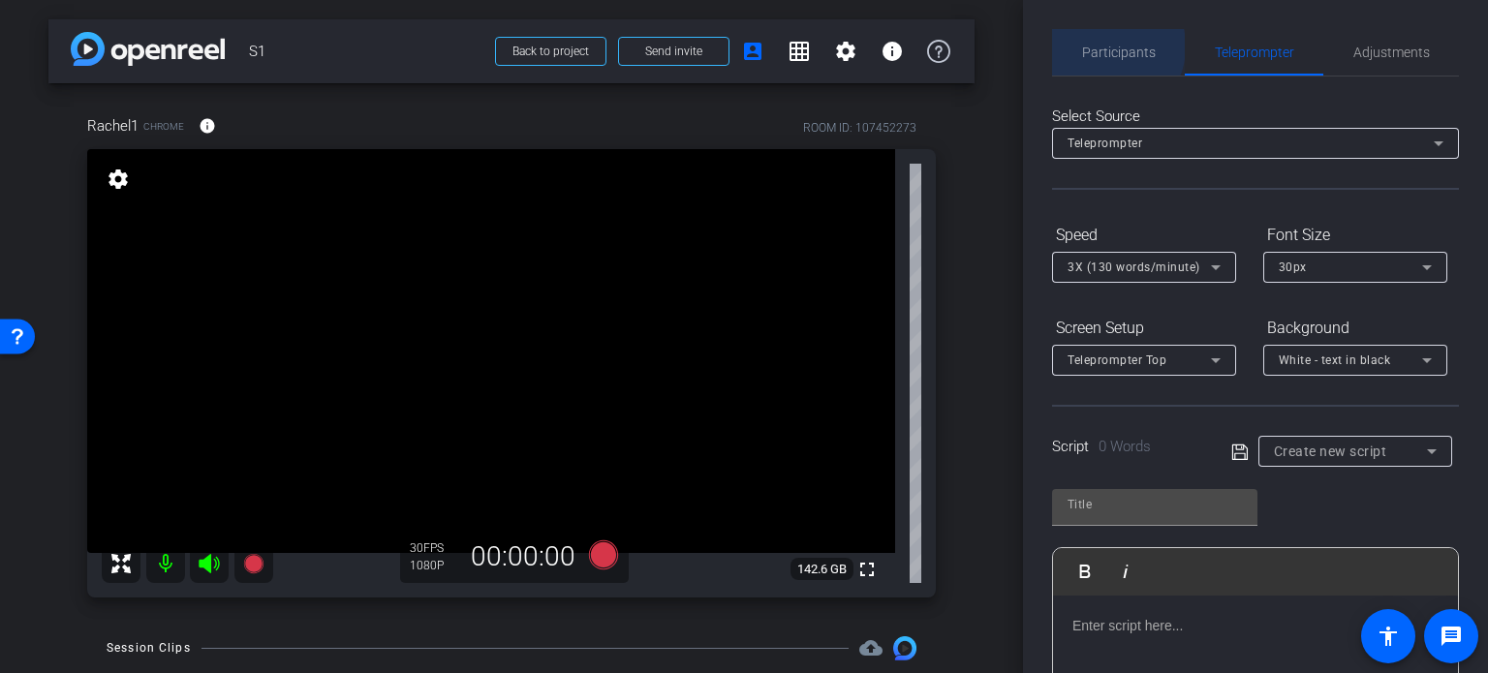
click at [1102, 46] on span "Participants" at bounding box center [1119, 53] width 74 height 14
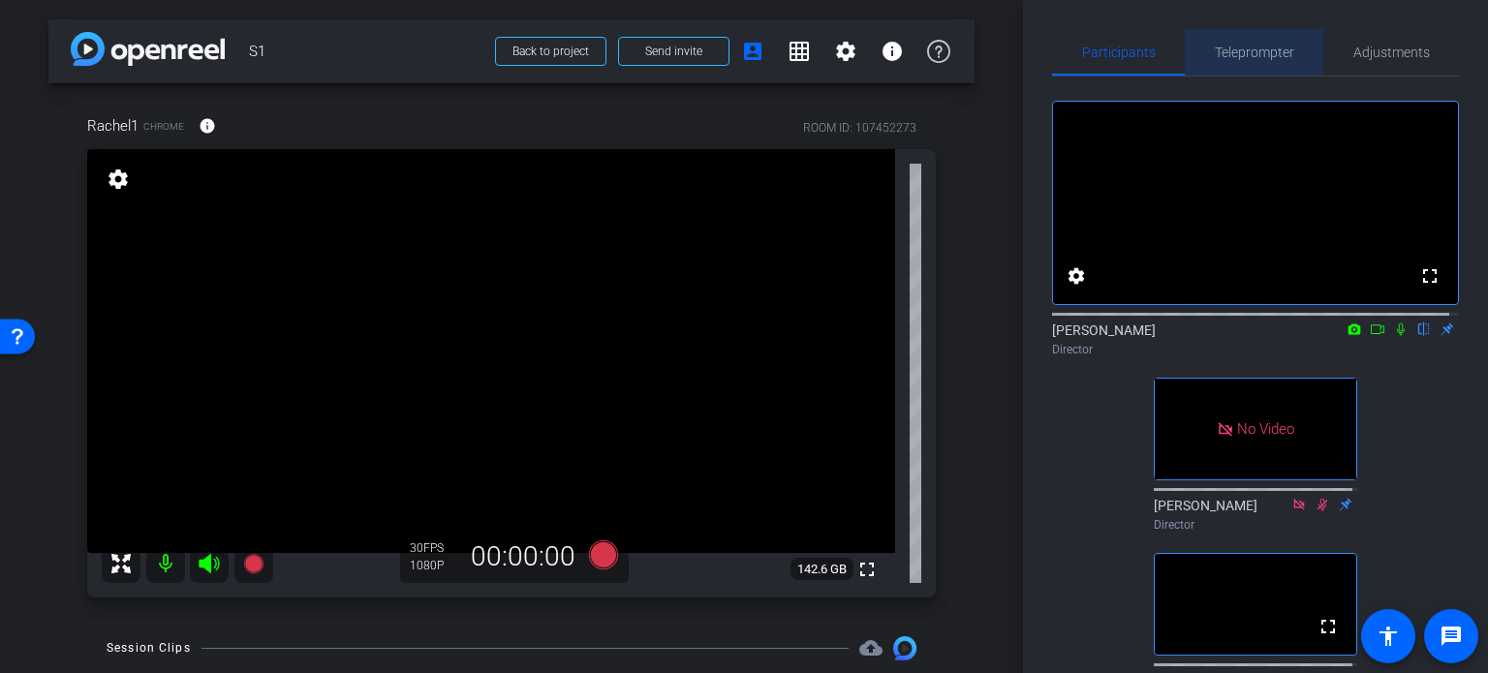
click at [1236, 48] on span "Teleprompter" at bounding box center [1254, 53] width 79 height 14
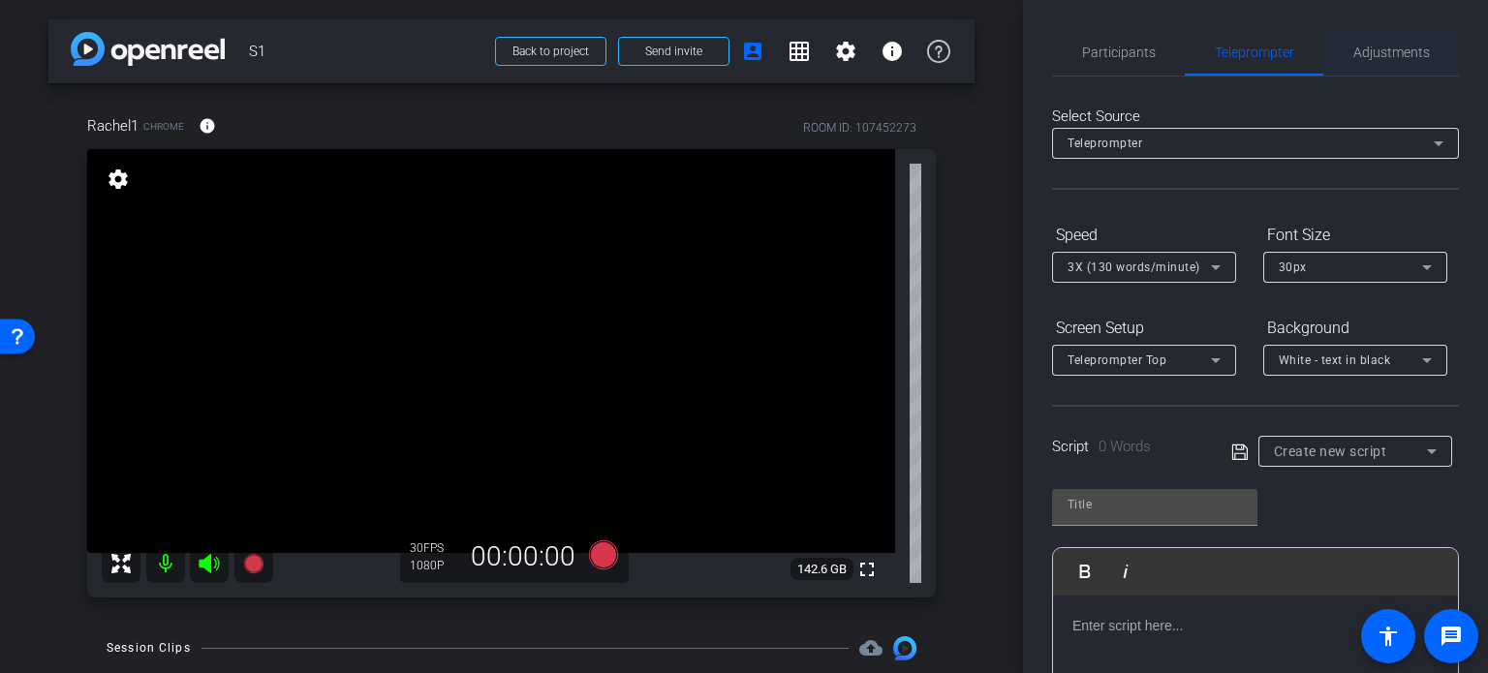
click at [1362, 46] on span "Adjustments" at bounding box center [1391, 53] width 77 height 14
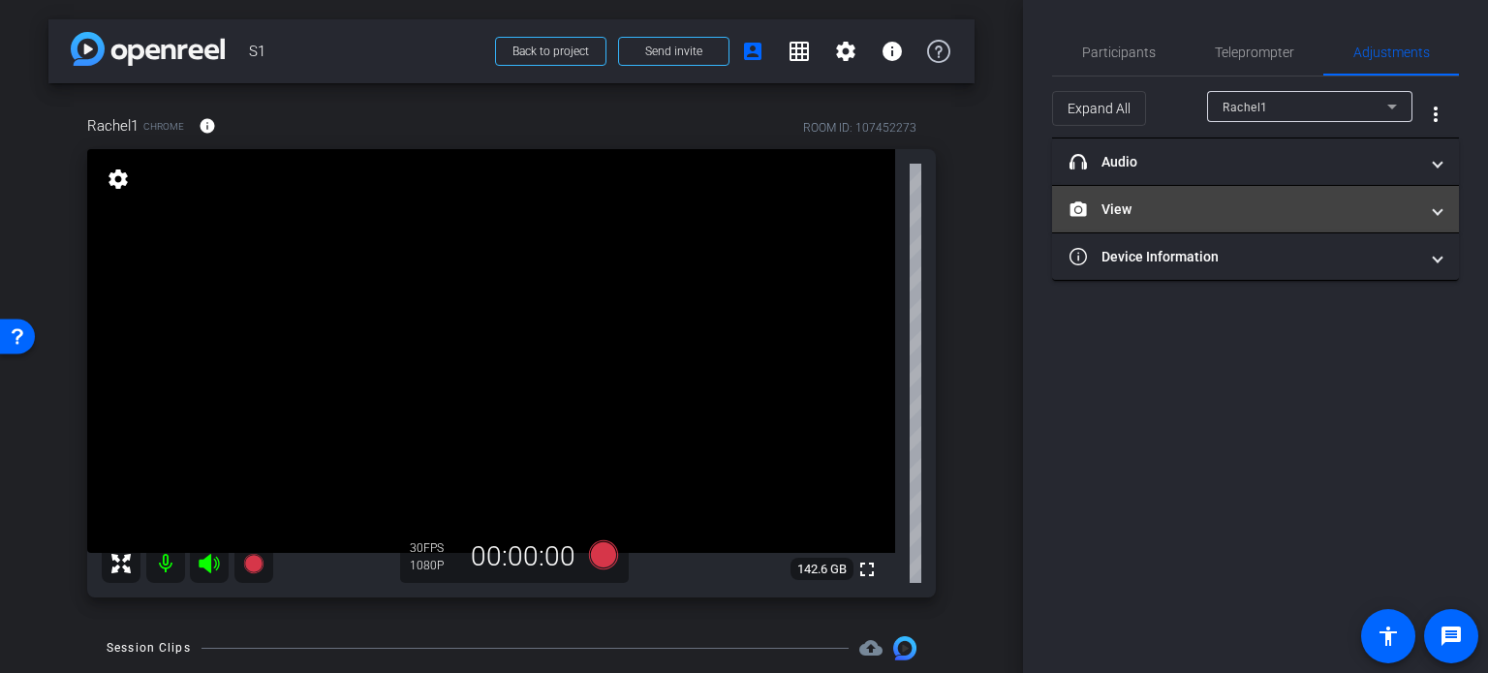
click at [1237, 220] on mat-expansion-panel-header "View" at bounding box center [1255, 209] width 407 height 46
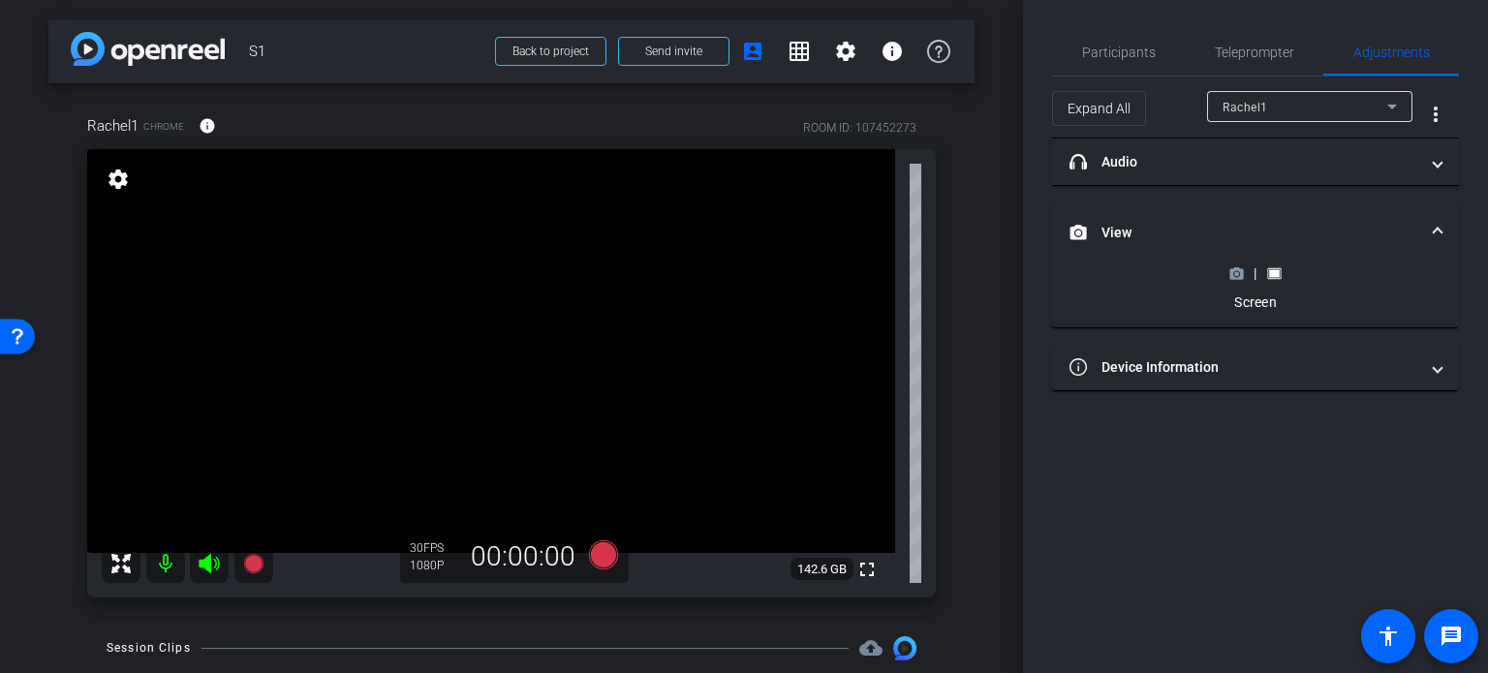
click at [1236, 274] on circle at bounding box center [1236, 273] width 5 height 5
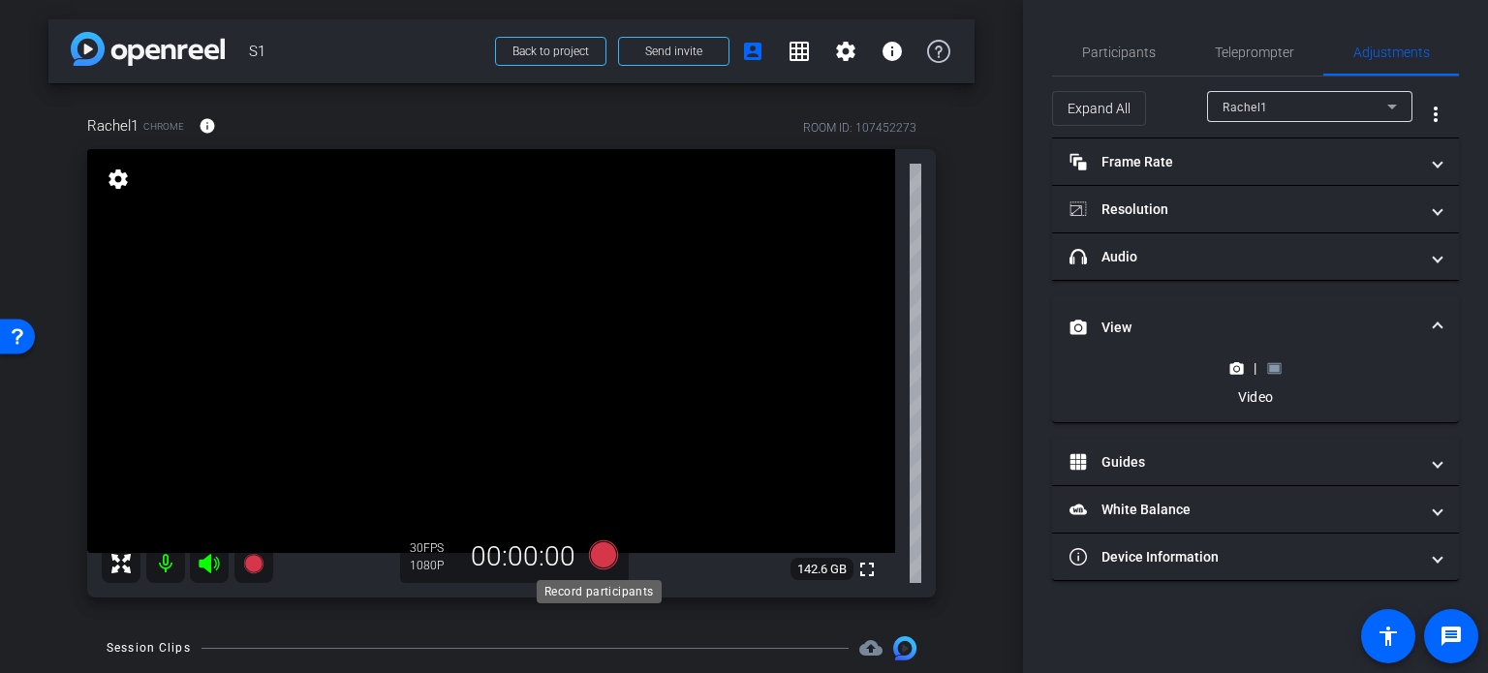
click at [598, 555] on icon at bounding box center [603, 555] width 29 height 29
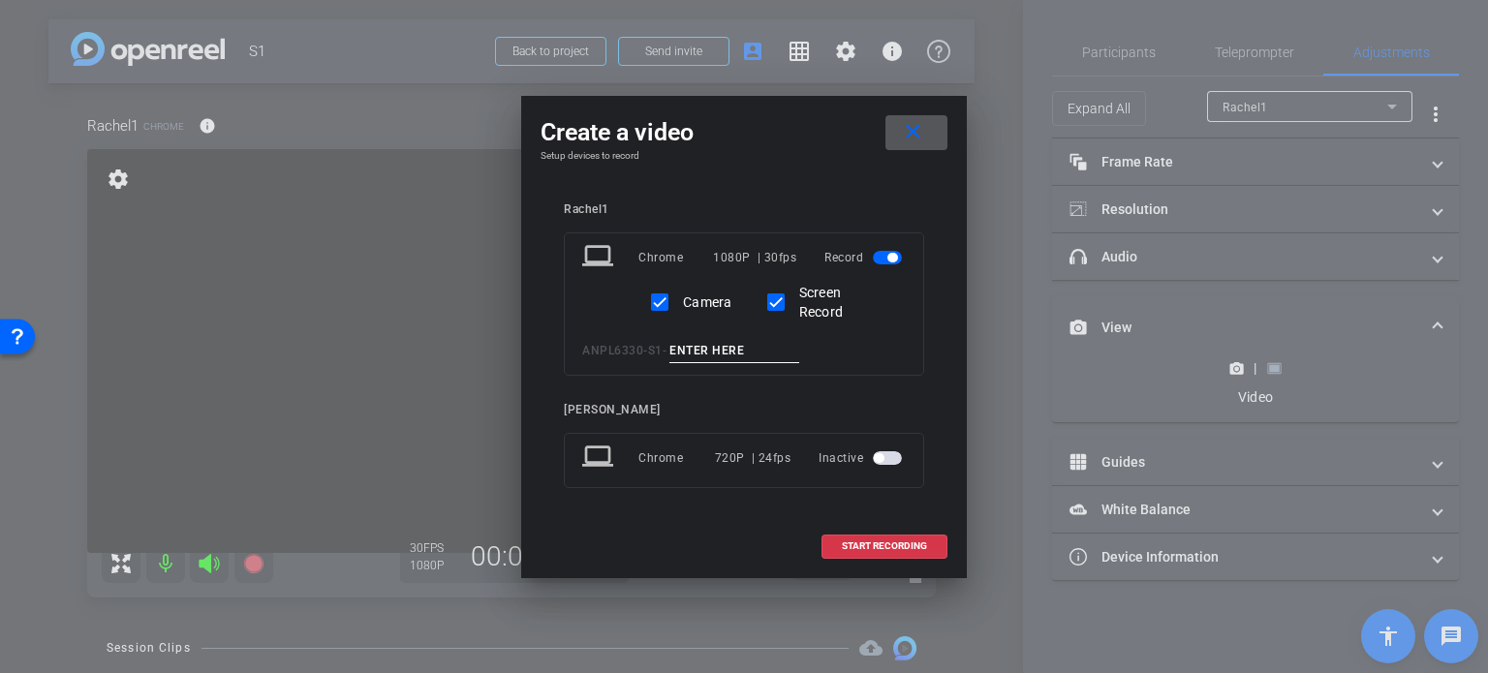
click at [717, 353] on input at bounding box center [734, 351] width 130 height 24
type input "VID001"
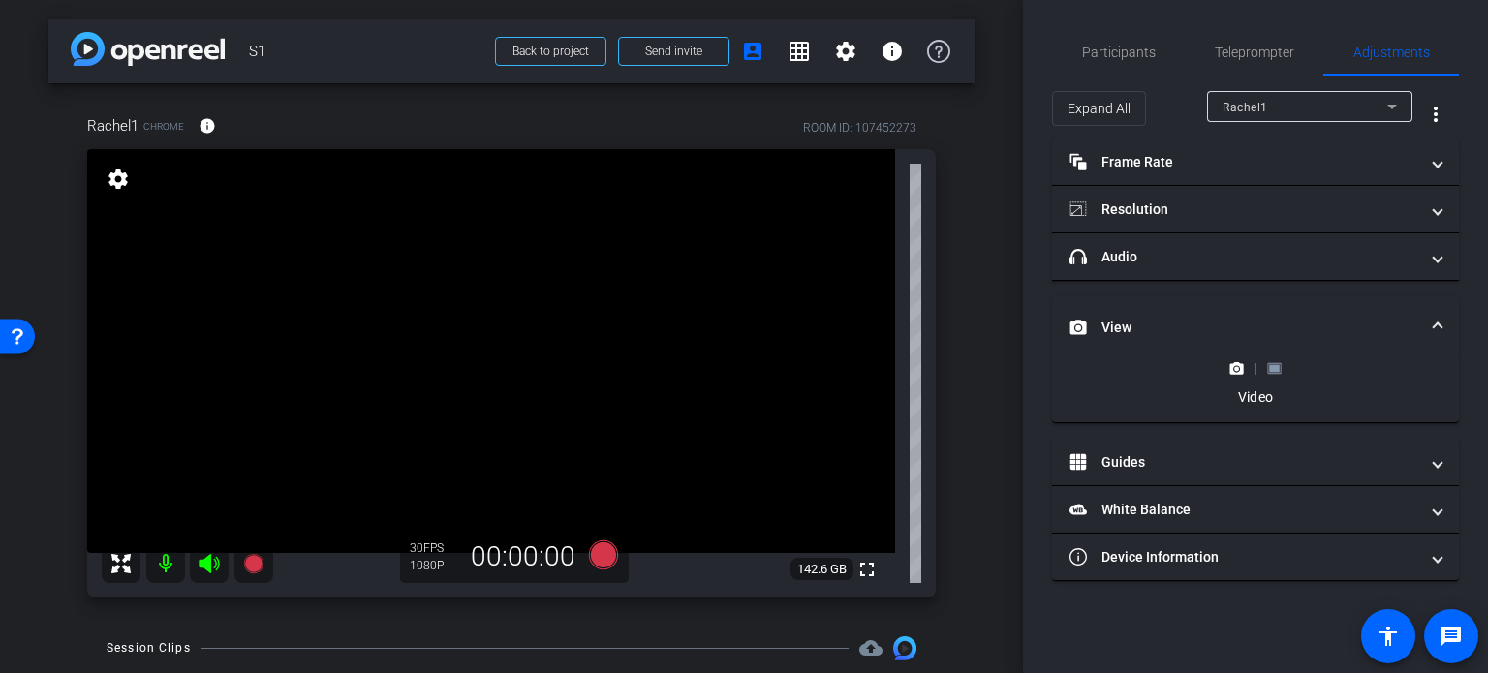
click at [1273, 365] on rect at bounding box center [1274, 368] width 11 height 8
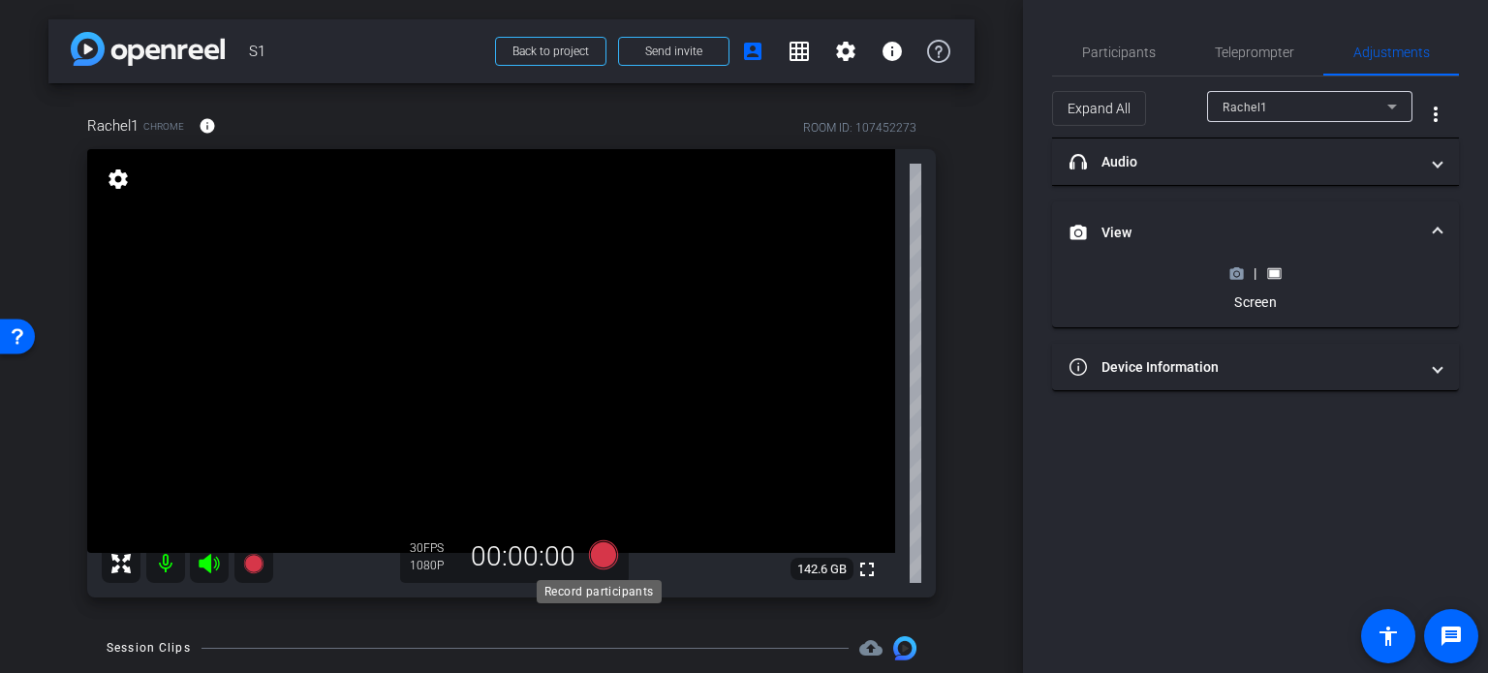
click at [593, 551] on icon at bounding box center [603, 555] width 29 height 29
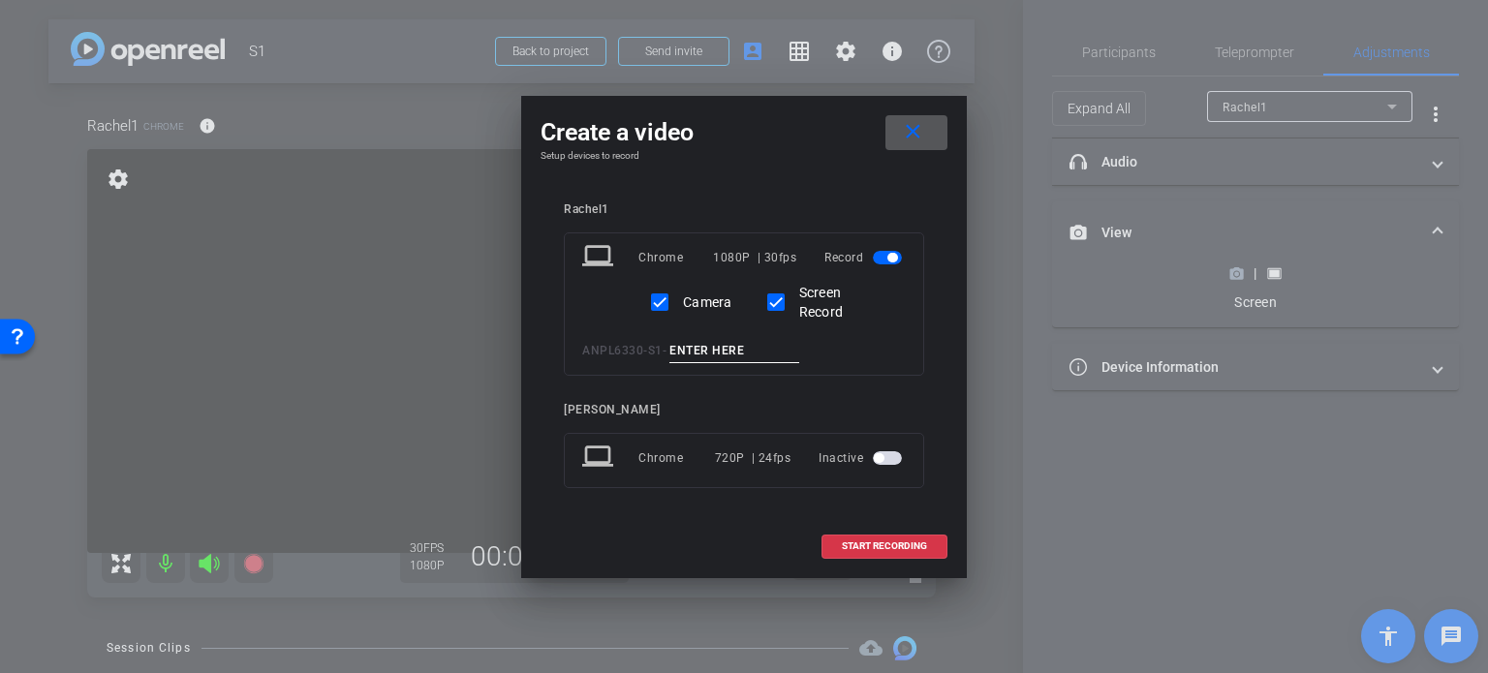
click at [732, 348] on input at bounding box center [734, 351] width 130 height 24
click at [717, 356] on input "Social Solutions & Entre" at bounding box center [734, 351] width 130 height 24
click at [811, 348] on div "ANPL6330 - S1 - Social Solutions & Entre" at bounding box center [744, 351] width 324 height 24
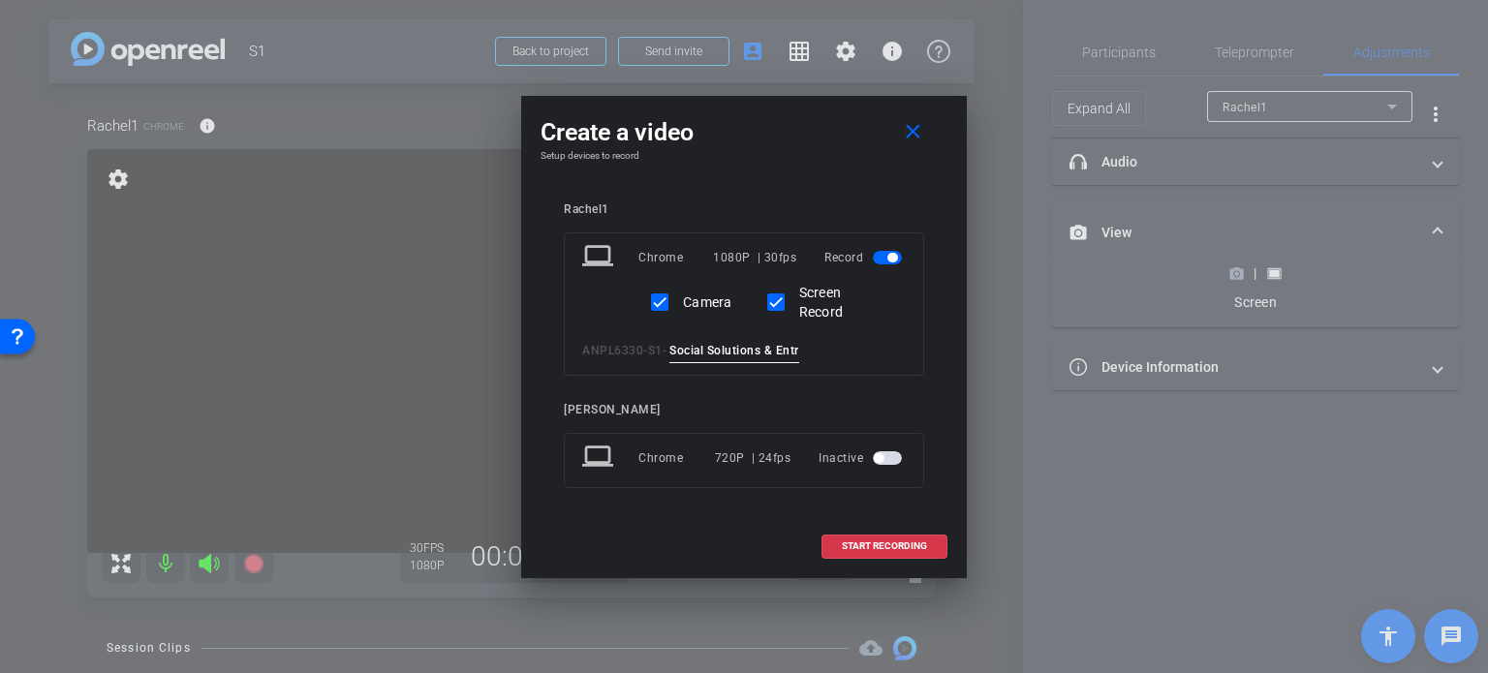
click at [799, 349] on input "Social Solutions & Entre" at bounding box center [734, 351] width 130 height 24
type input "Social Solutions & Entre P1"
click at [924, 131] on span at bounding box center [916, 132] width 62 height 46
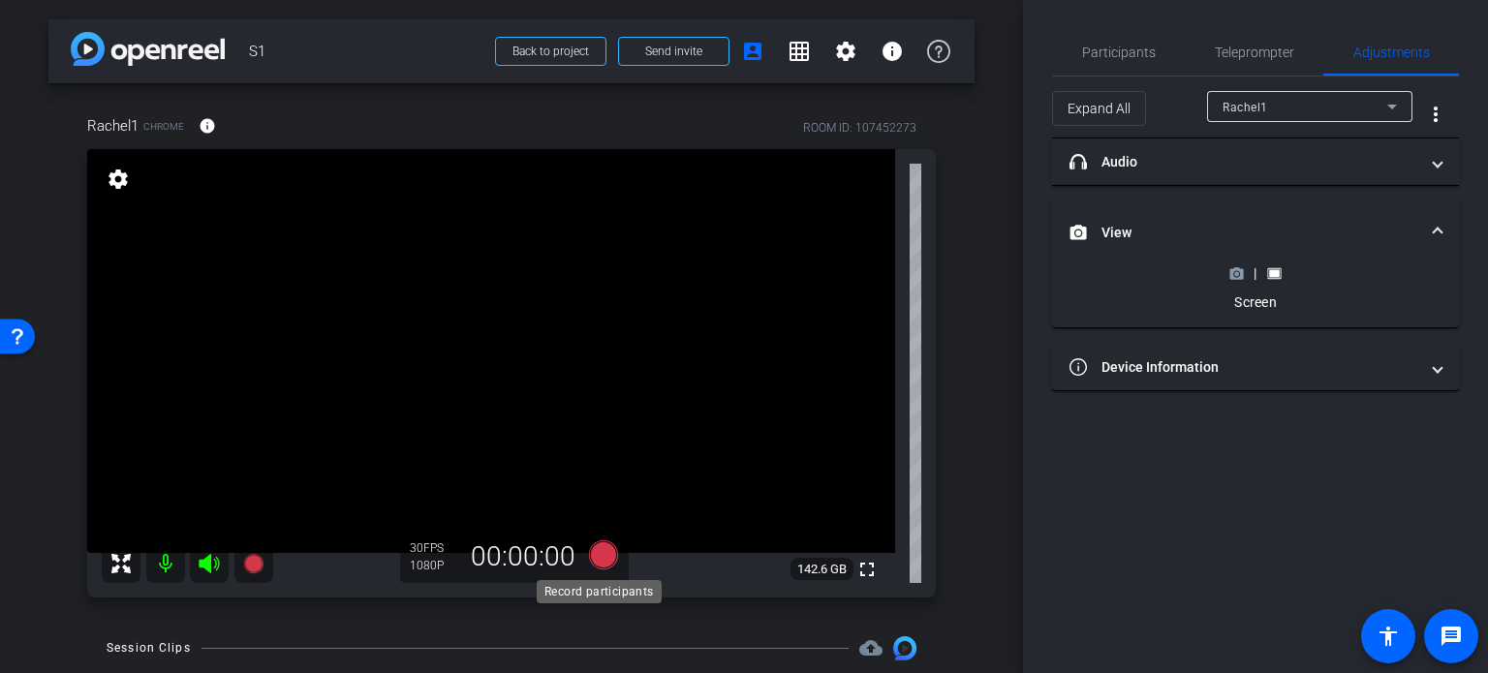
click at [604, 555] on icon at bounding box center [603, 555] width 29 height 29
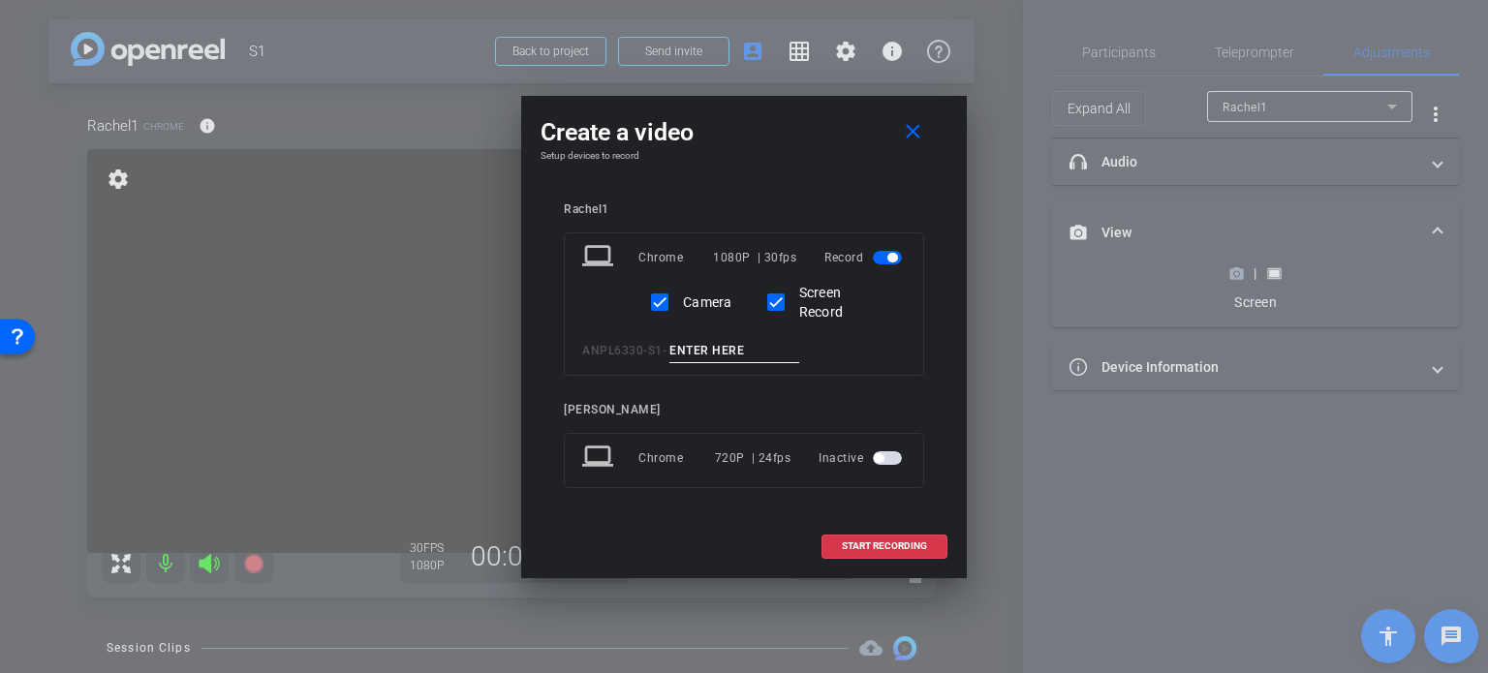
click at [725, 343] on input at bounding box center [734, 351] width 130 height 24
paste input "Social Solutions & Entre P1"
click at [789, 351] on input "Social Solutions & Entre P1" at bounding box center [734, 351] width 130 height 24
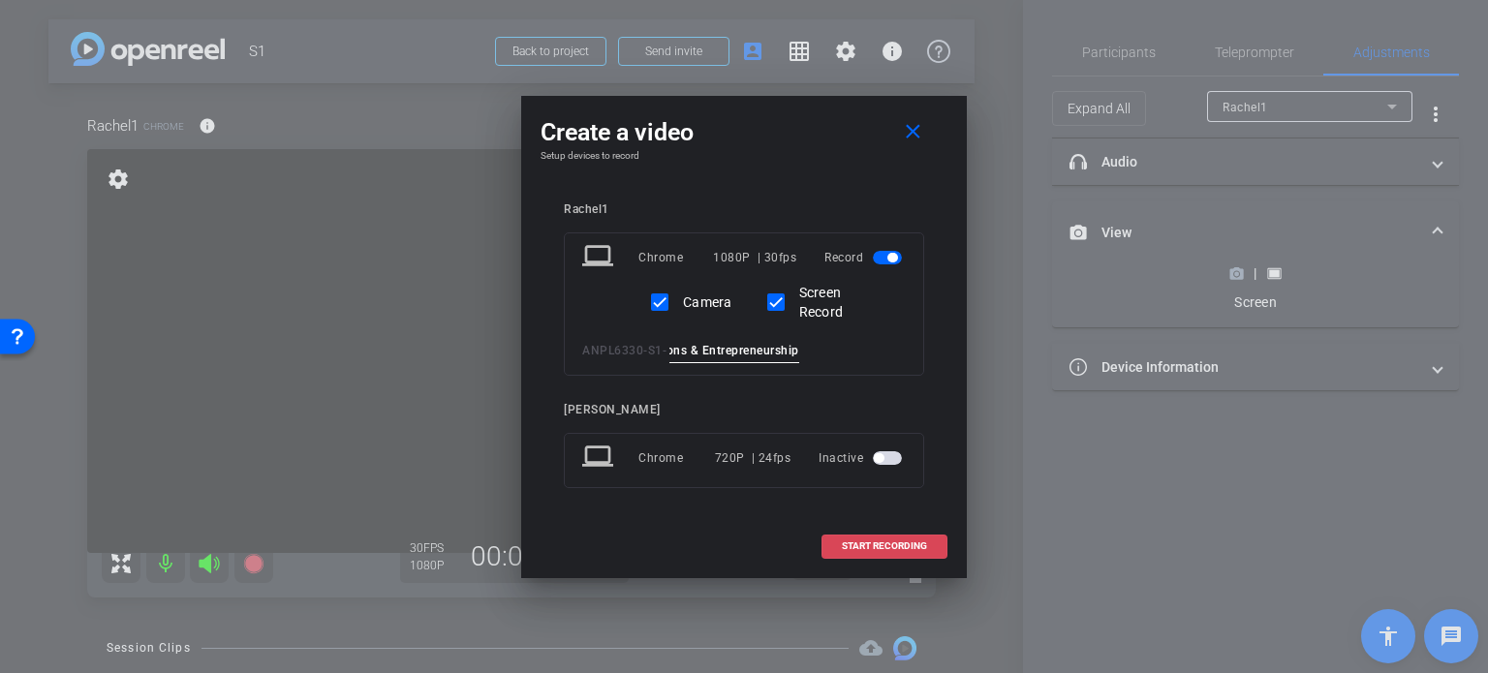
type input "Social Solutions & Entrepreneurship P1"
click at [879, 545] on span "START RECORDING" at bounding box center [884, 547] width 85 height 10
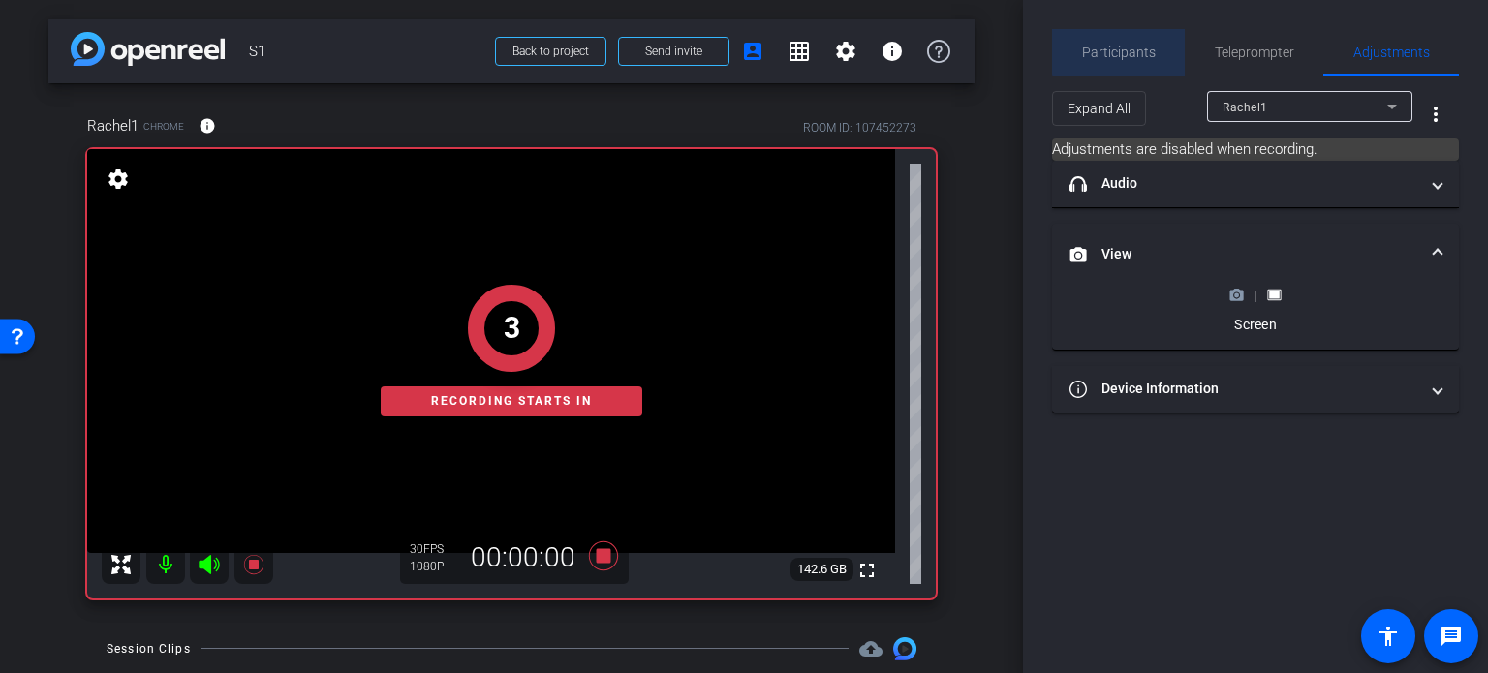
click at [1135, 48] on span "Participants" at bounding box center [1119, 53] width 74 height 14
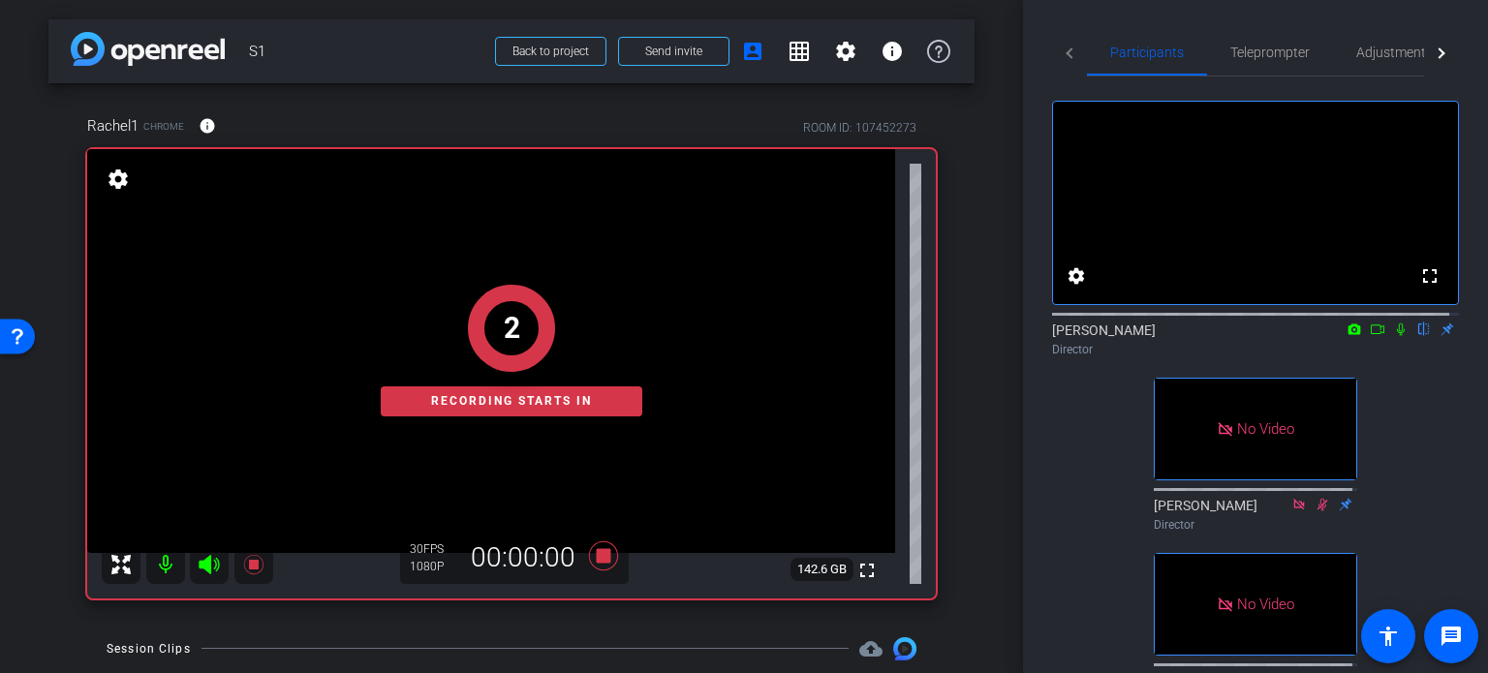
click at [1372, 336] on icon at bounding box center [1377, 330] width 15 height 14
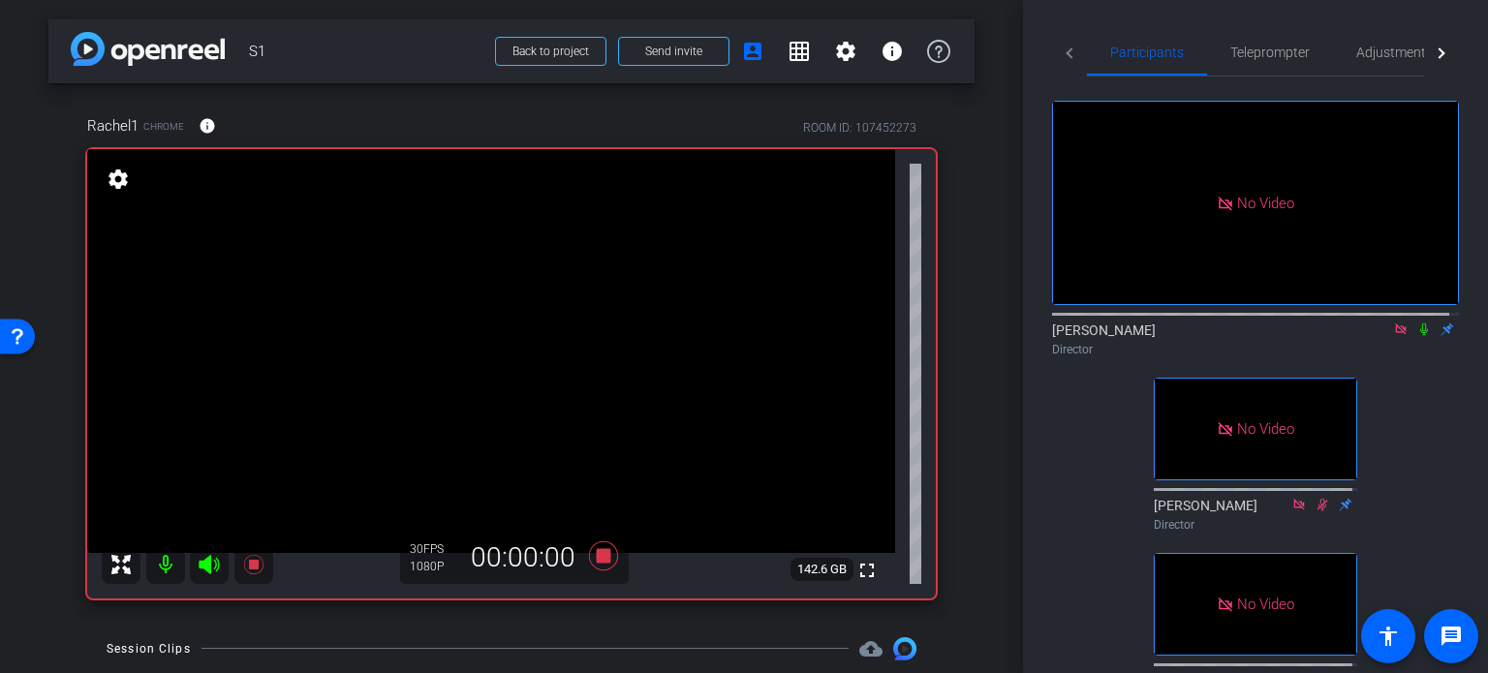
click at [1416, 336] on icon at bounding box center [1423, 330] width 15 height 14
click at [1366, 52] on span "Adjustments" at bounding box center [1394, 53] width 77 height 14
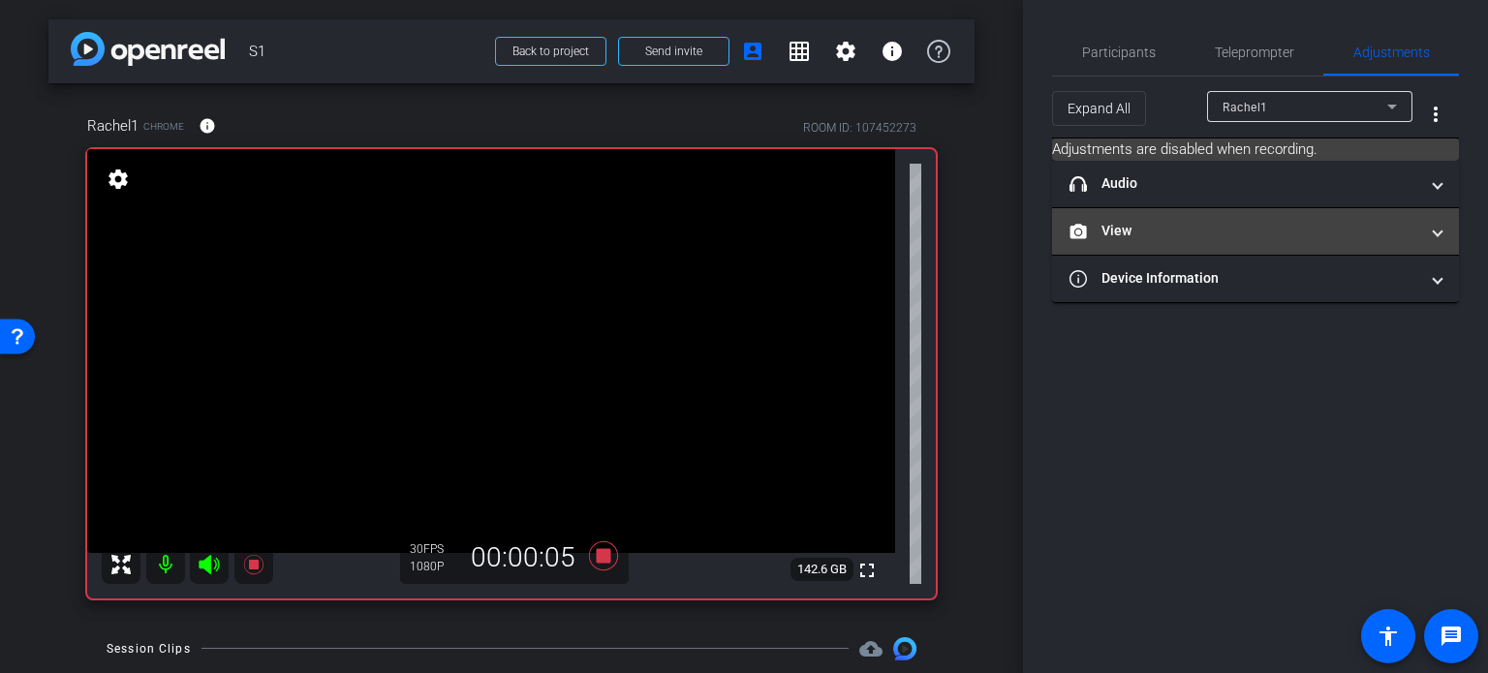
click at [1255, 232] on mat-panel-title "View" at bounding box center [1243, 231] width 349 height 20
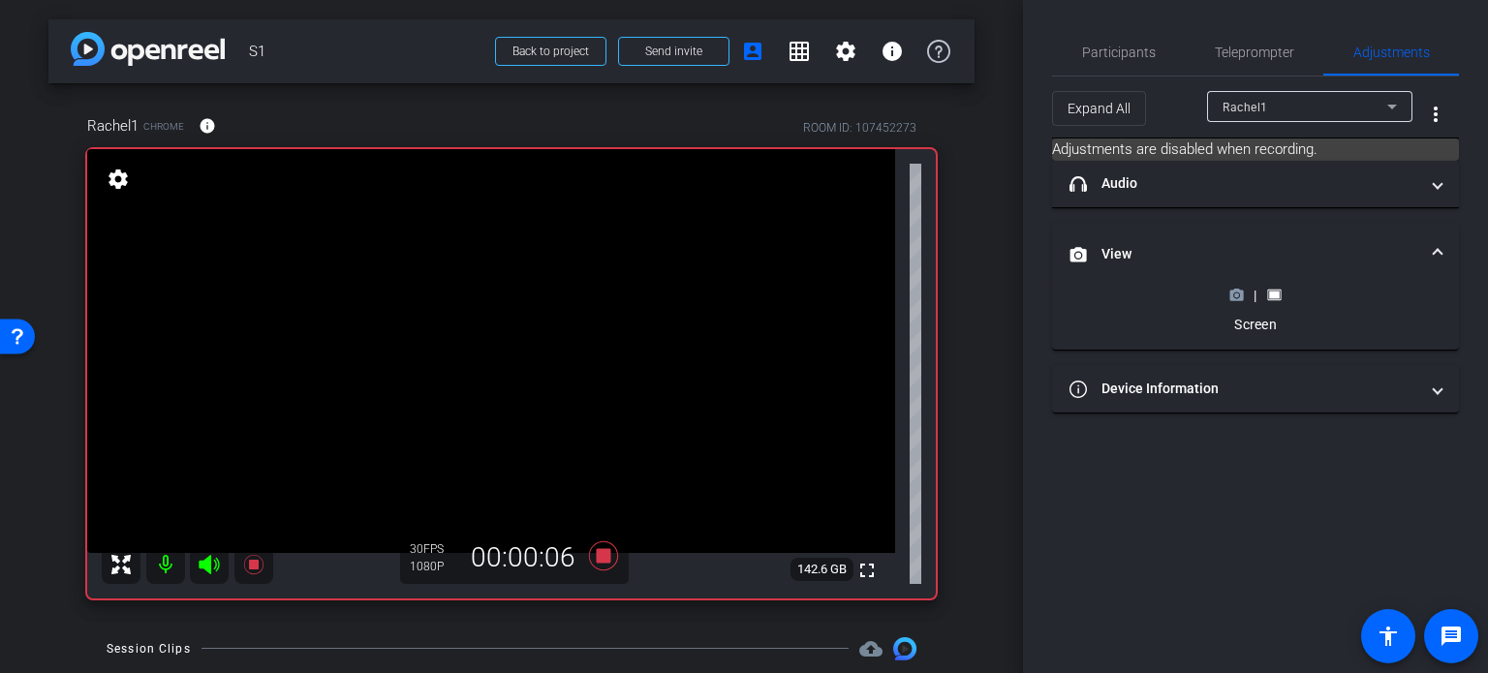
click at [1235, 294] on circle at bounding box center [1236, 296] width 5 height 5
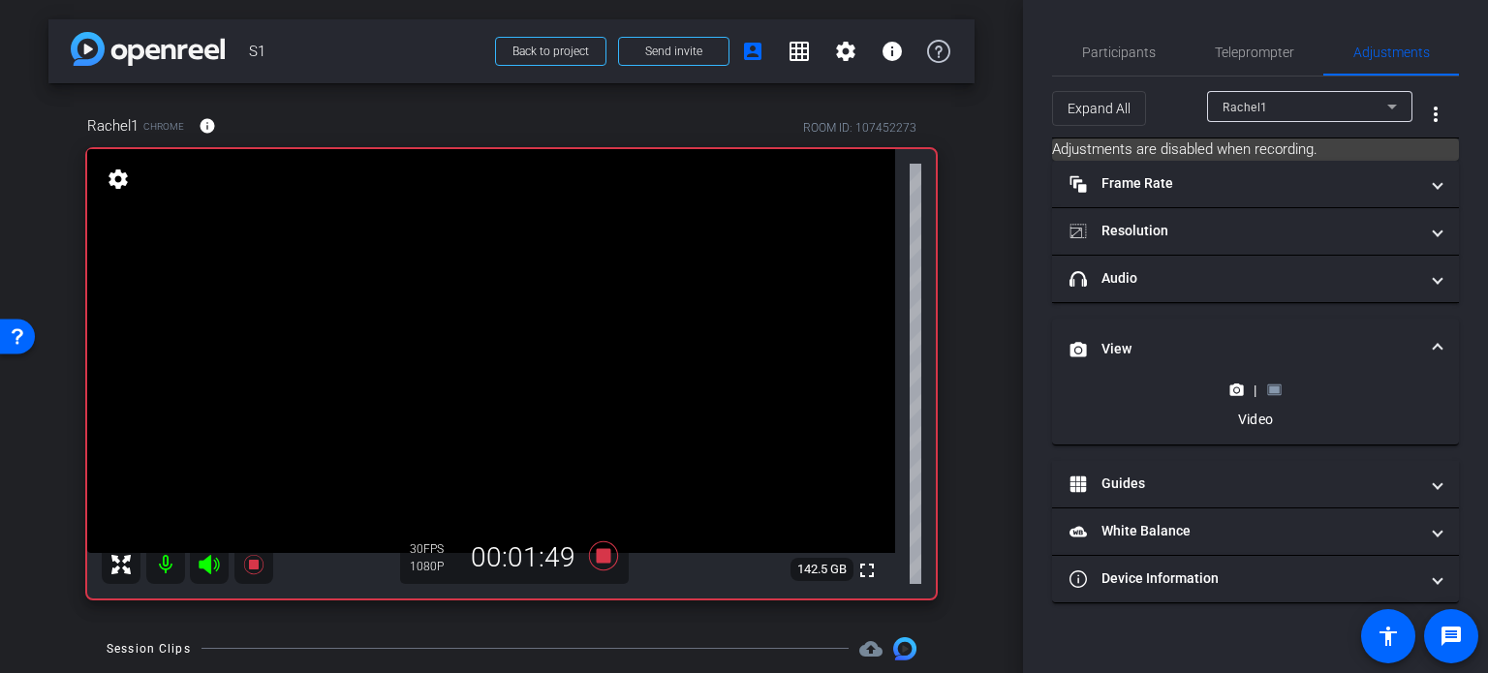
scroll to position [142, 0]
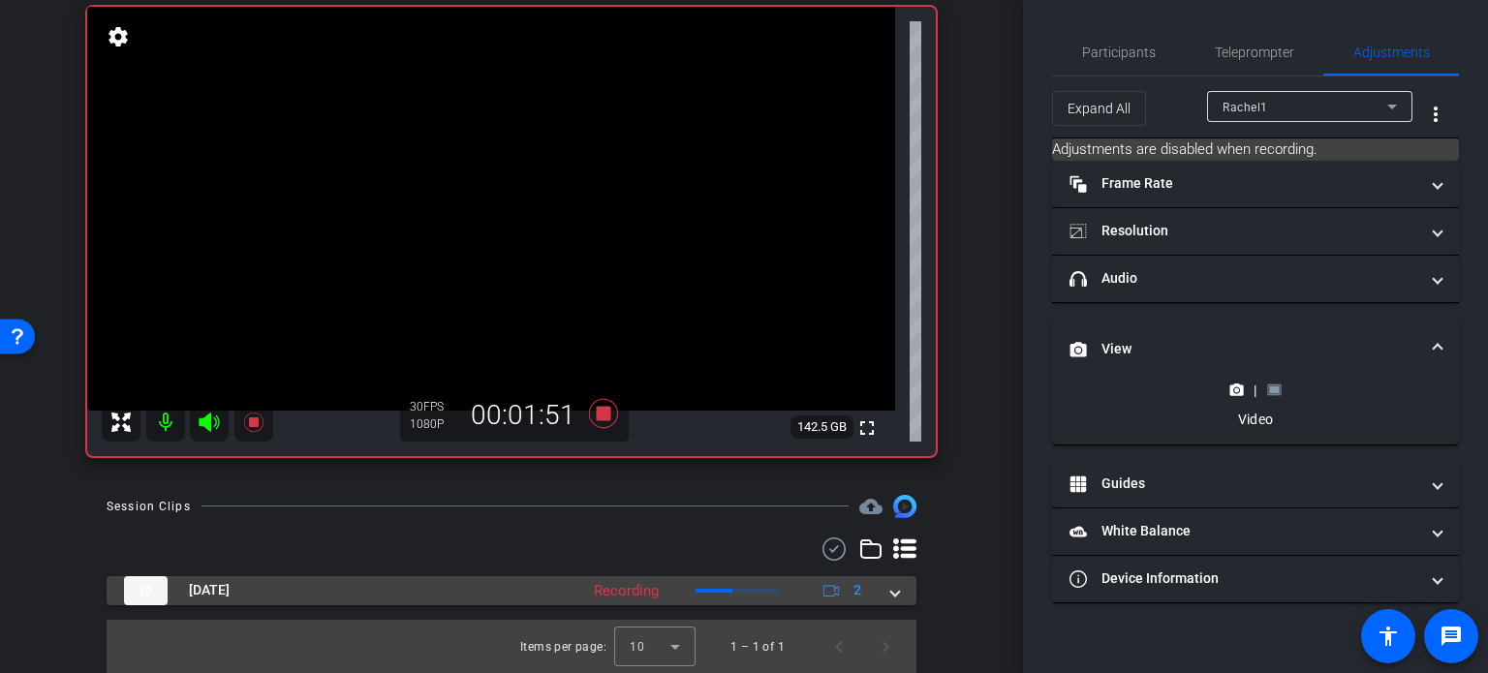
click at [891, 588] on span at bounding box center [895, 590] width 8 height 20
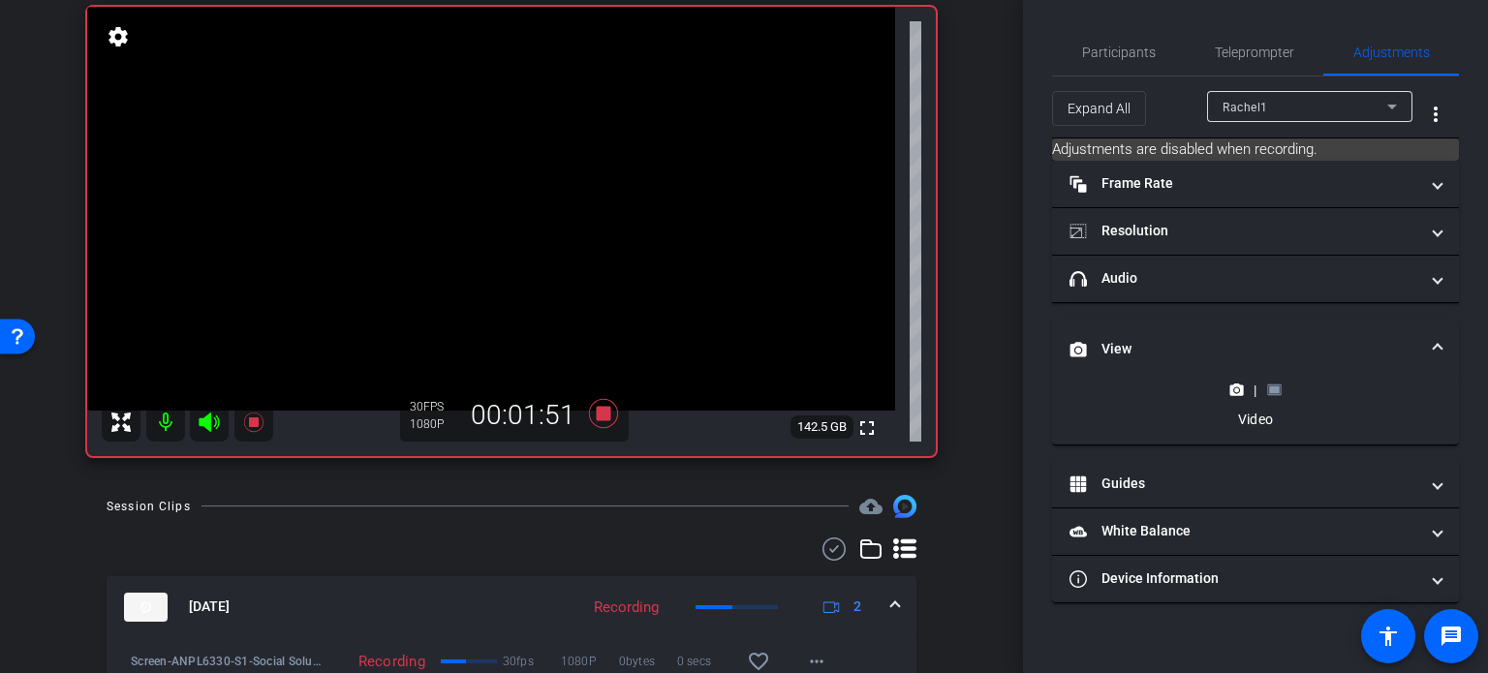
scroll to position [279, 0]
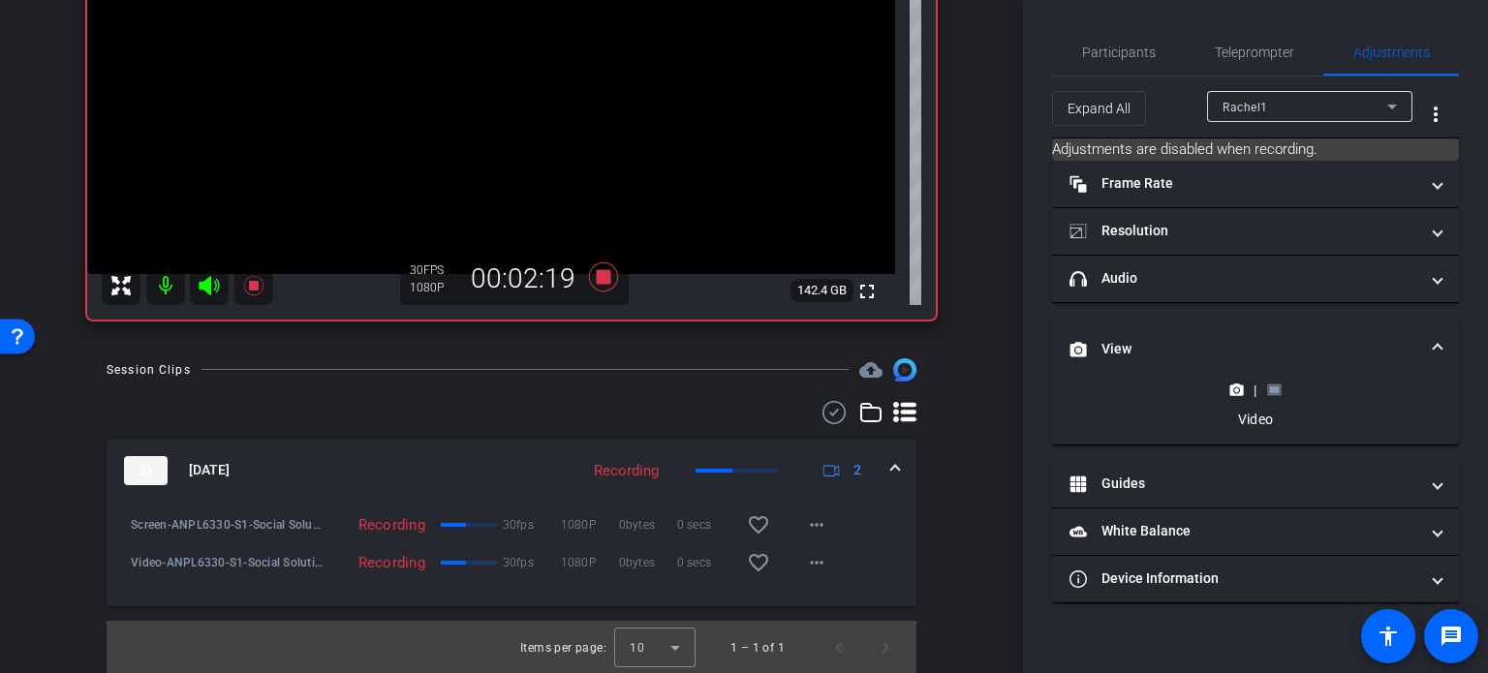
click at [1271, 387] on rect at bounding box center [1274, 391] width 11 height 8
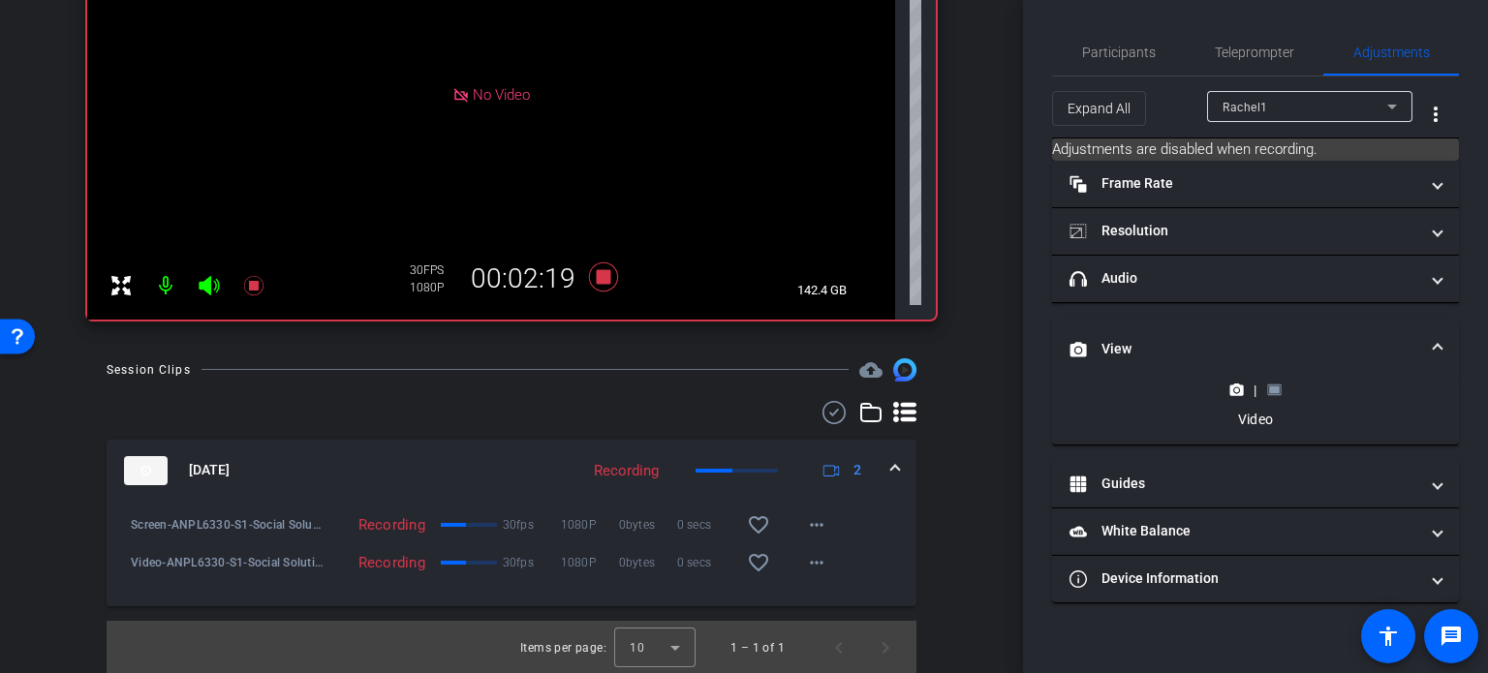
scroll to position [0, 0]
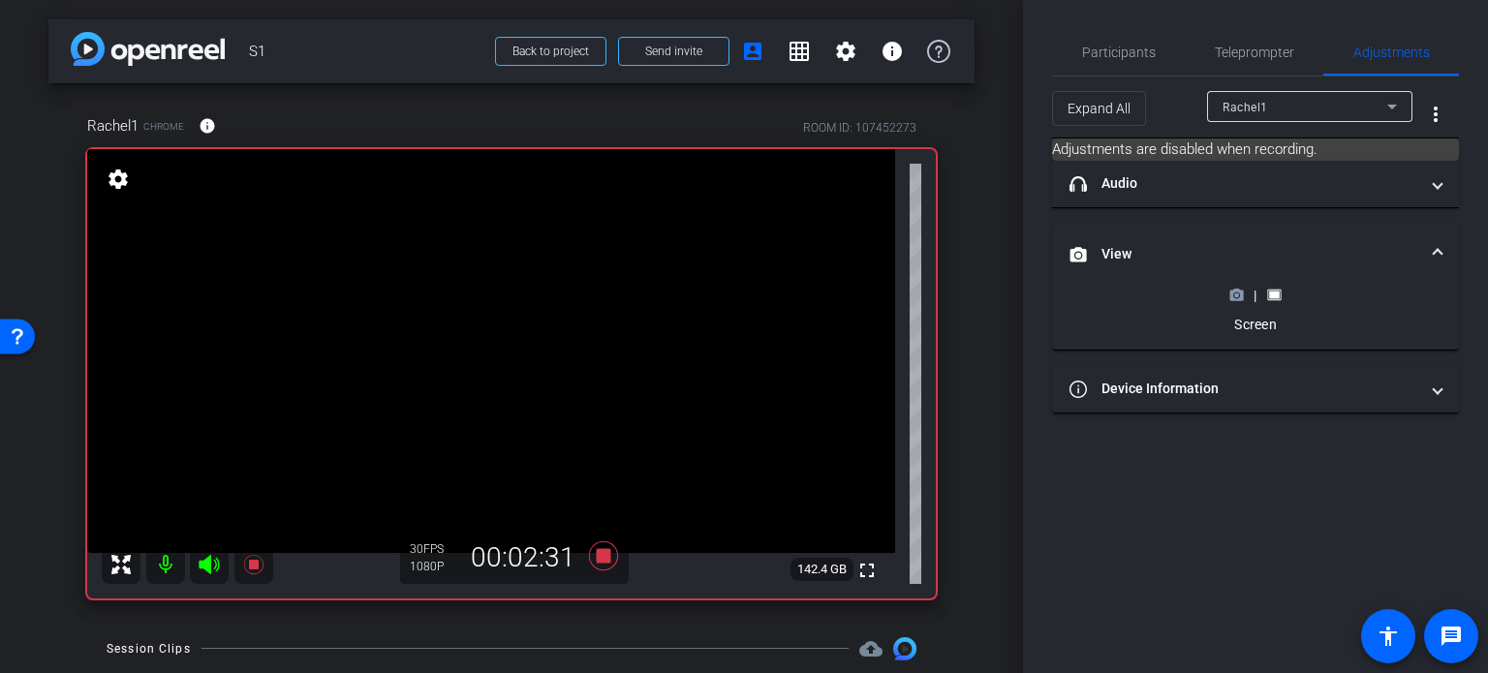
click at [1238, 296] on circle at bounding box center [1236, 296] width 5 height 5
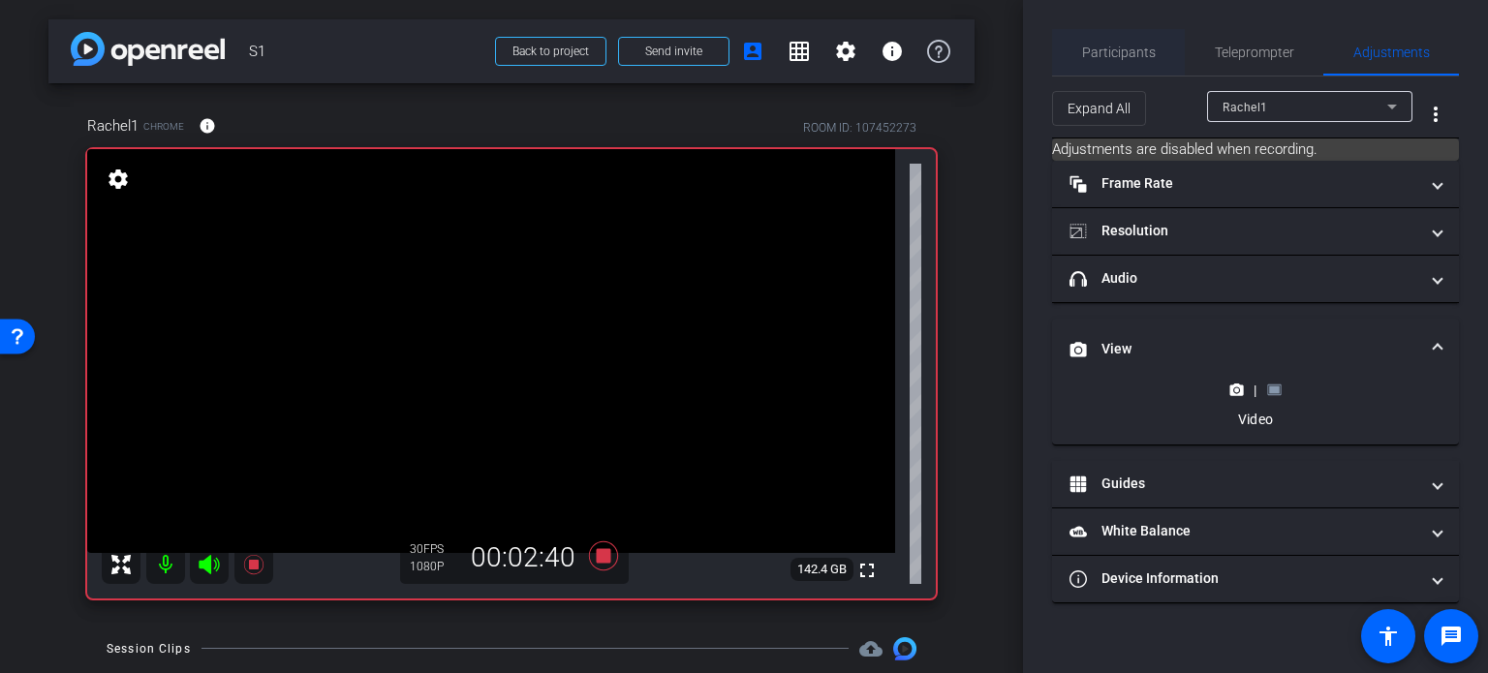
click at [1108, 48] on span "Participants" at bounding box center [1119, 53] width 74 height 14
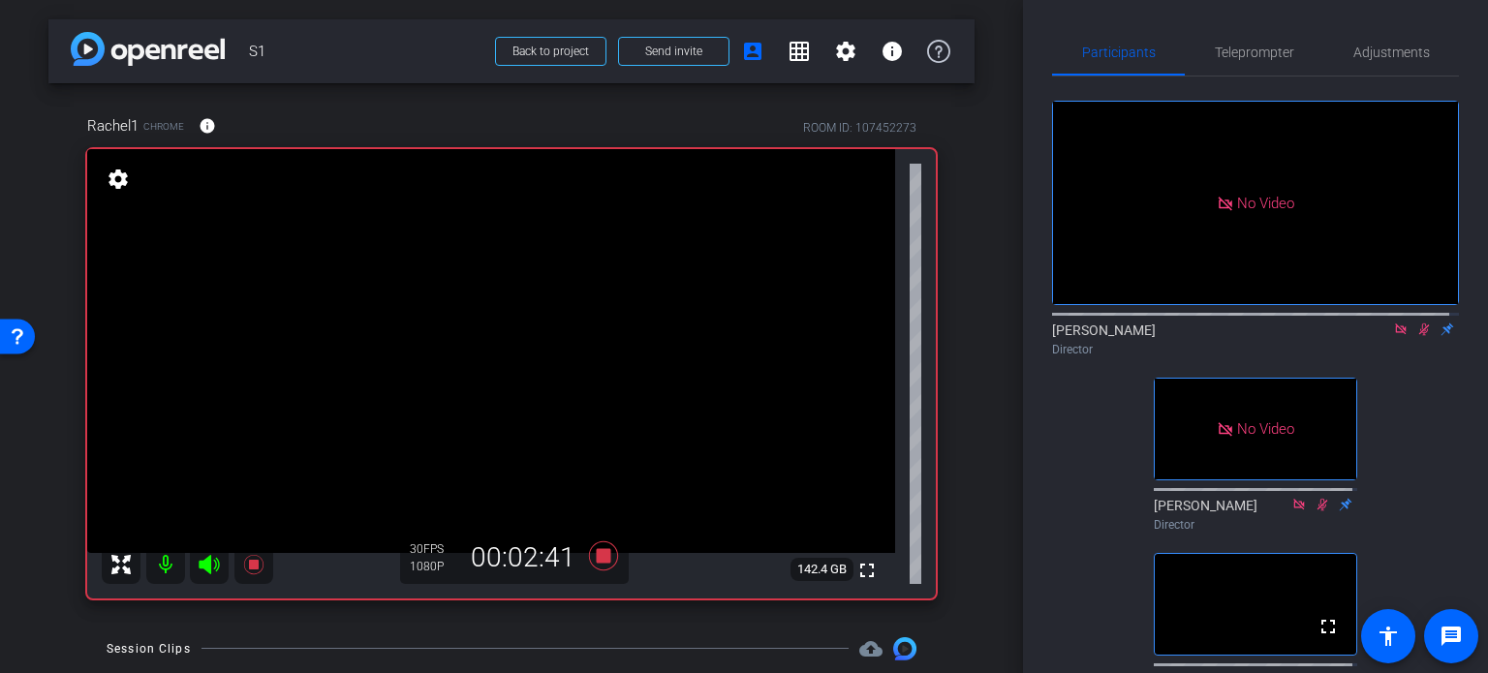
click at [1416, 323] on icon at bounding box center [1423, 330] width 15 height 14
click at [1393, 323] on icon at bounding box center [1400, 330] width 15 height 14
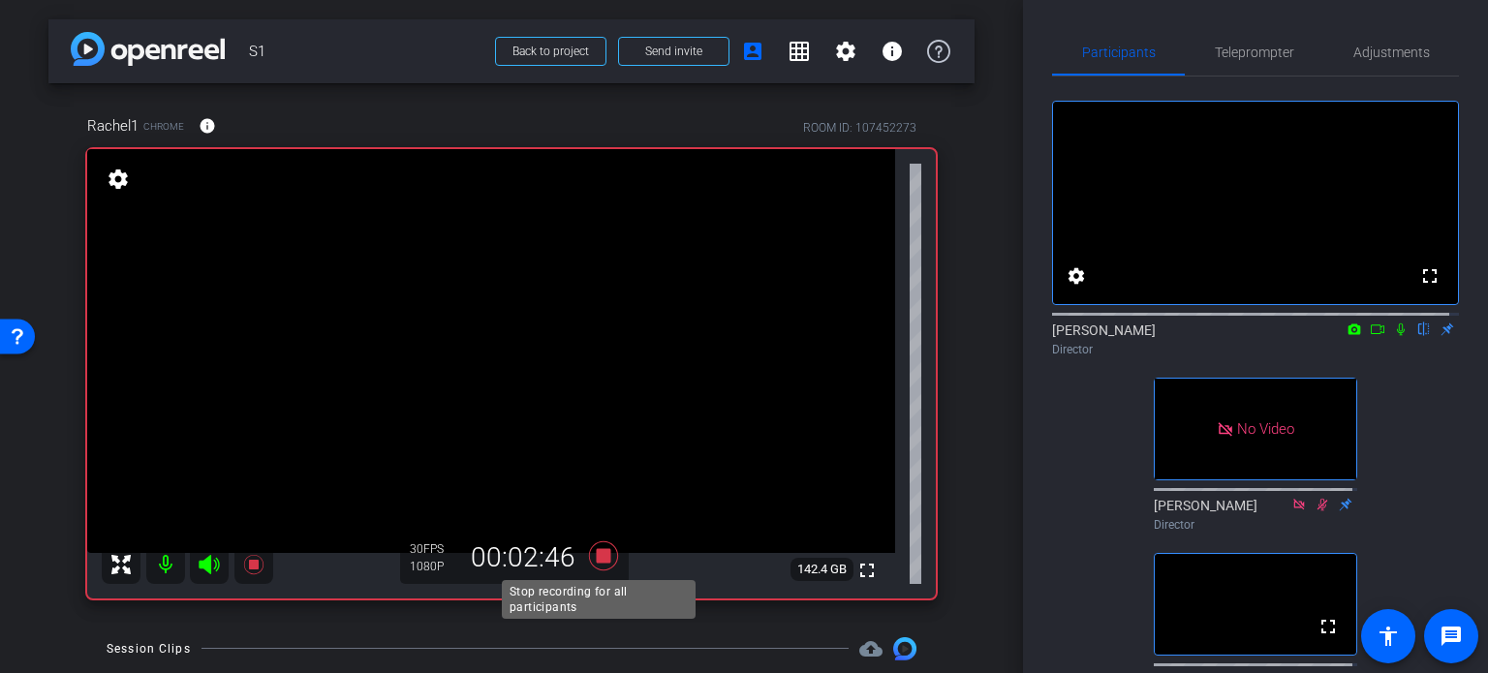
click at [593, 557] on icon at bounding box center [603, 556] width 29 height 29
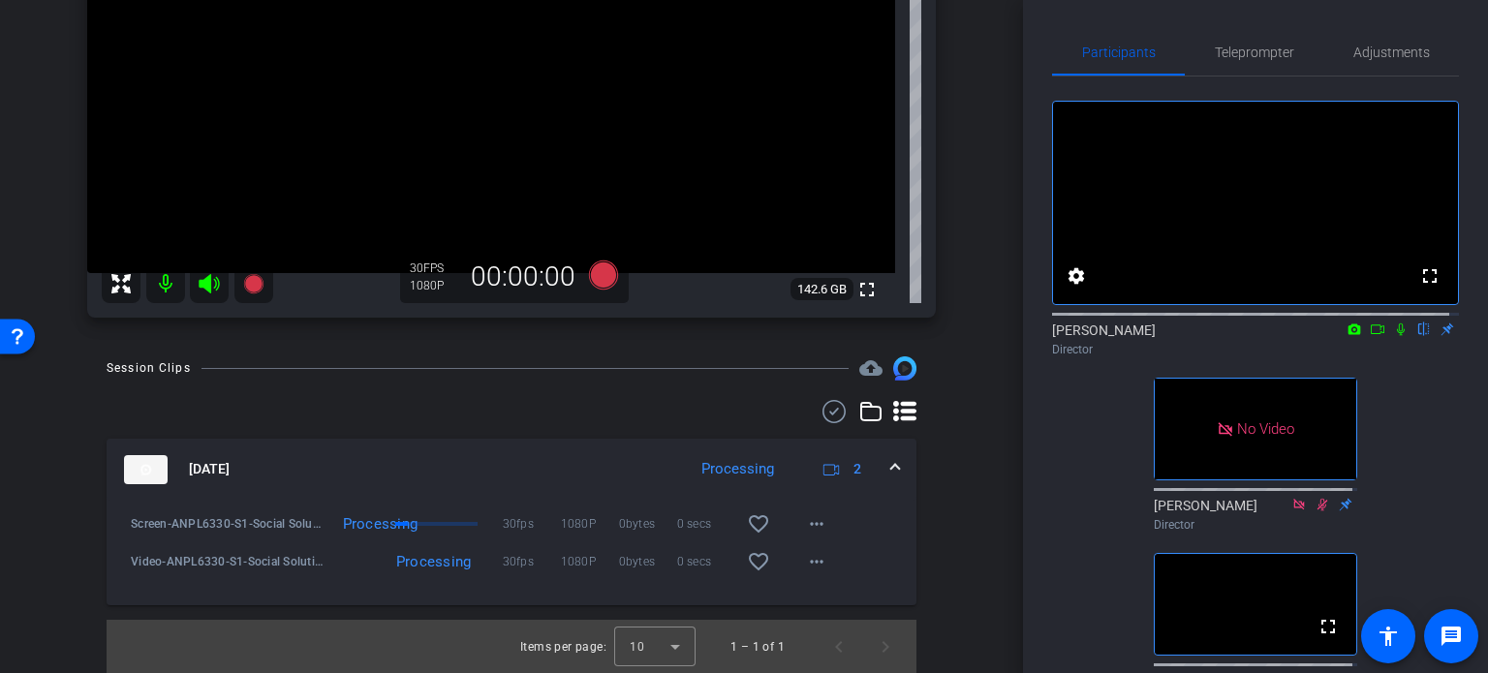
scroll to position [86, 0]
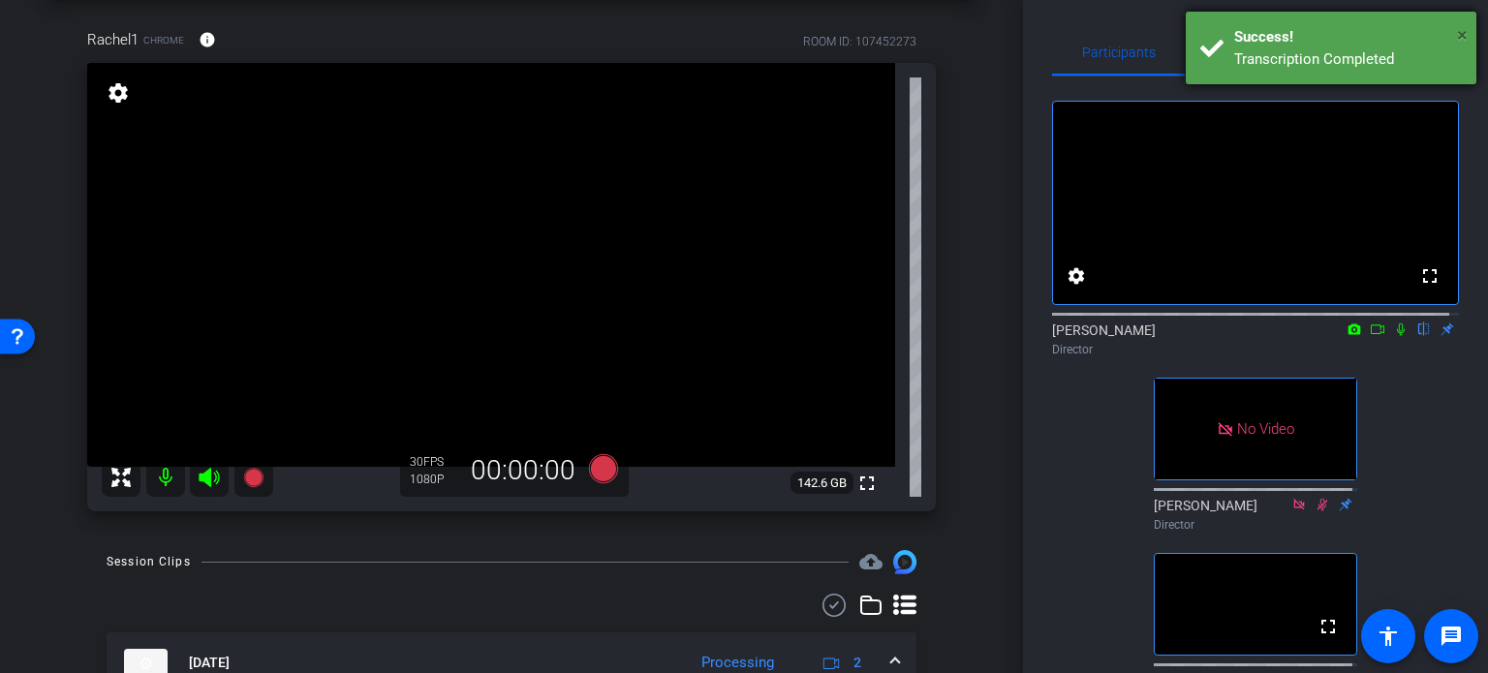
click at [1461, 34] on span "×" at bounding box center [1462, 34] width 11 height 23
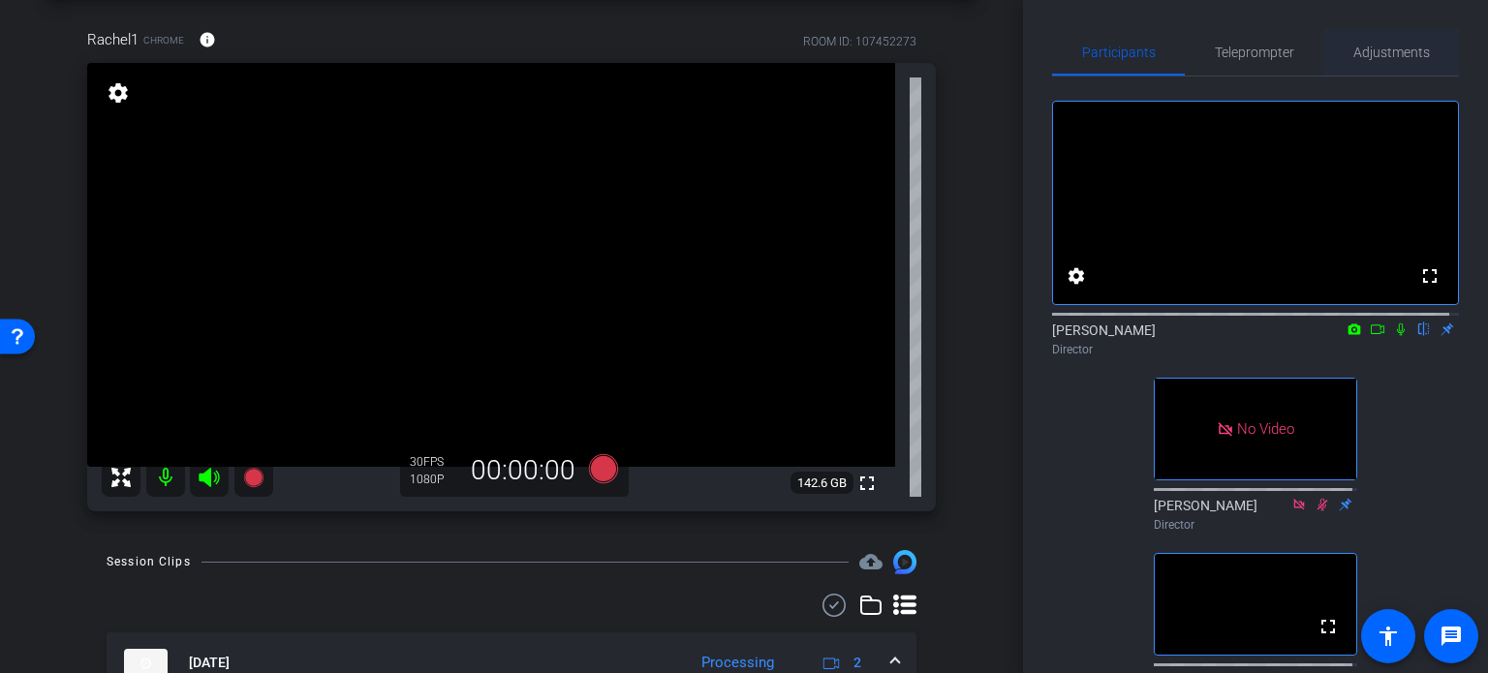
click at [1381, 61] on span "Adjustments" at bounding box center [1391, 52] width 77 height 46
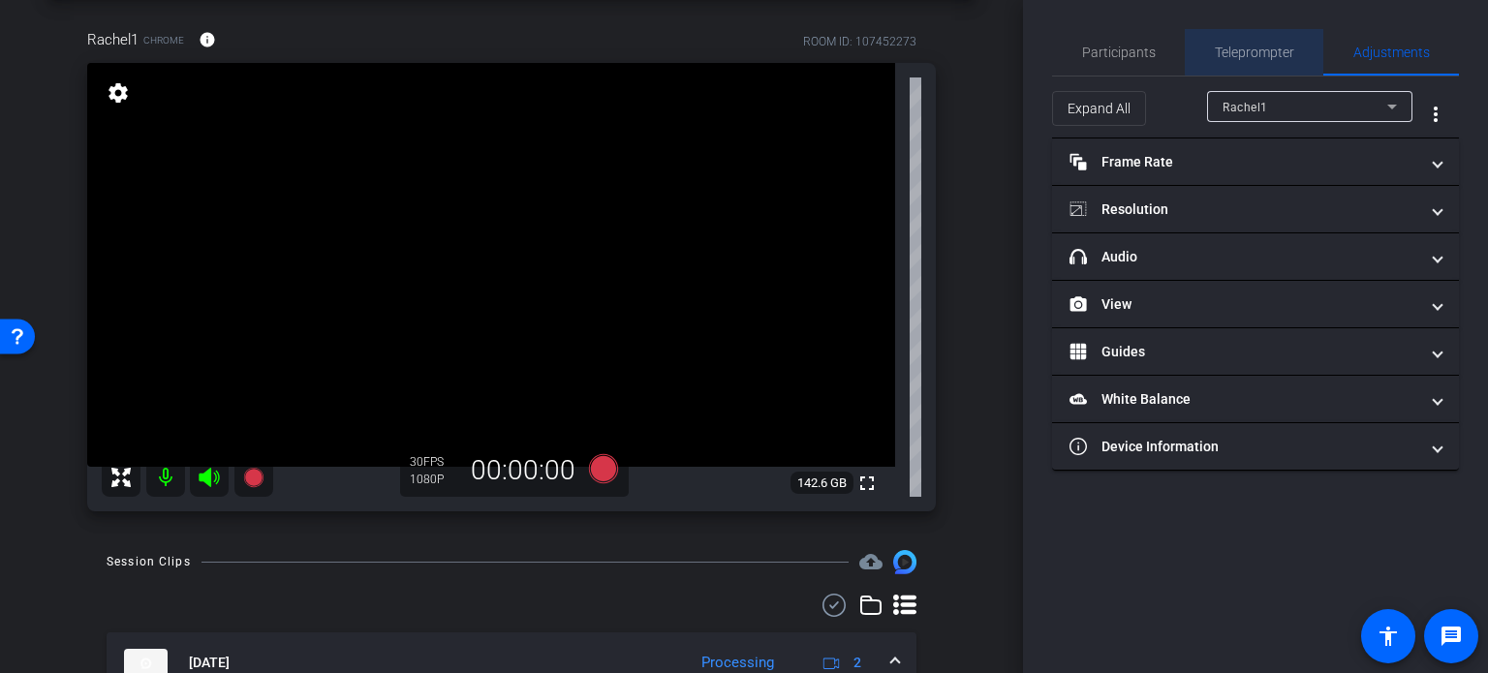
click at [1255, 50] on span "Teleprompter" at bounding box center [1254, 53] width 79 height 14
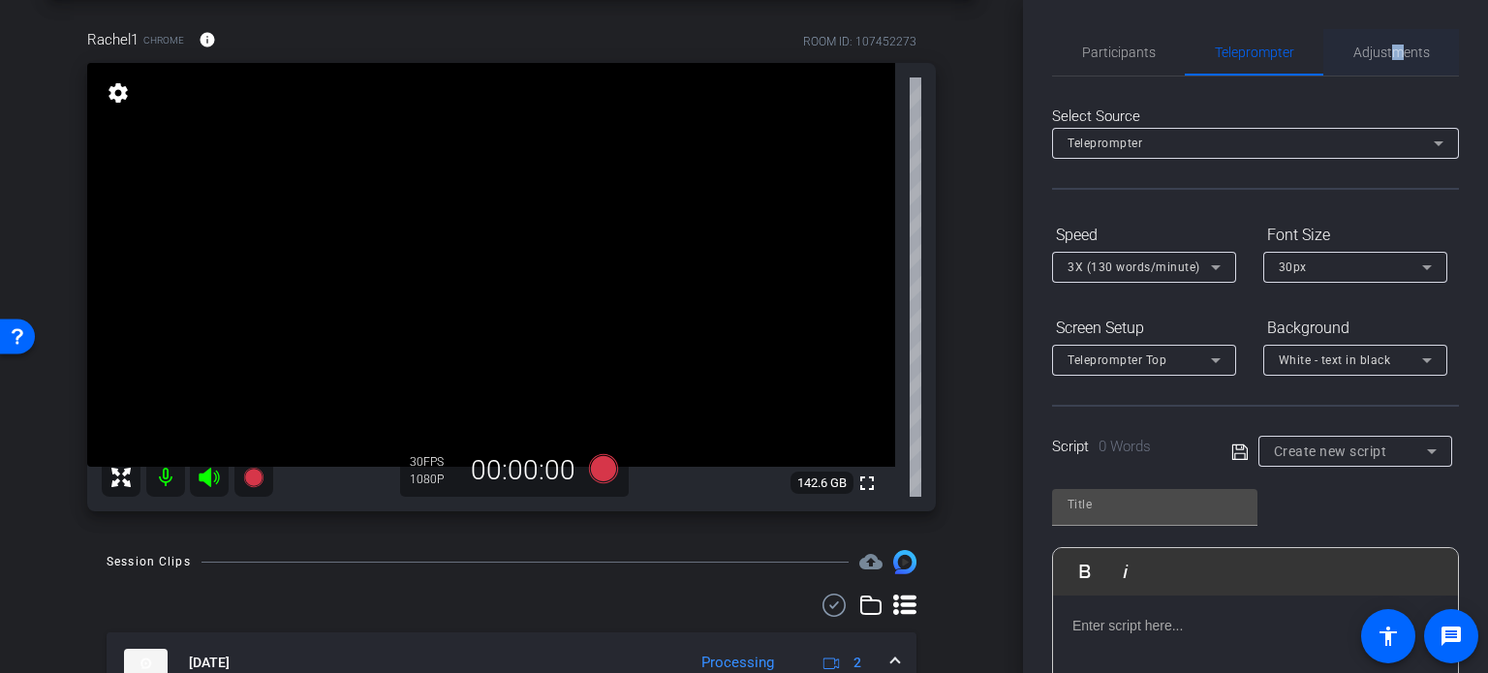
click at [1387, 53] on span "Adjustments" at bounding box center [1391, 53] width 77 height 14
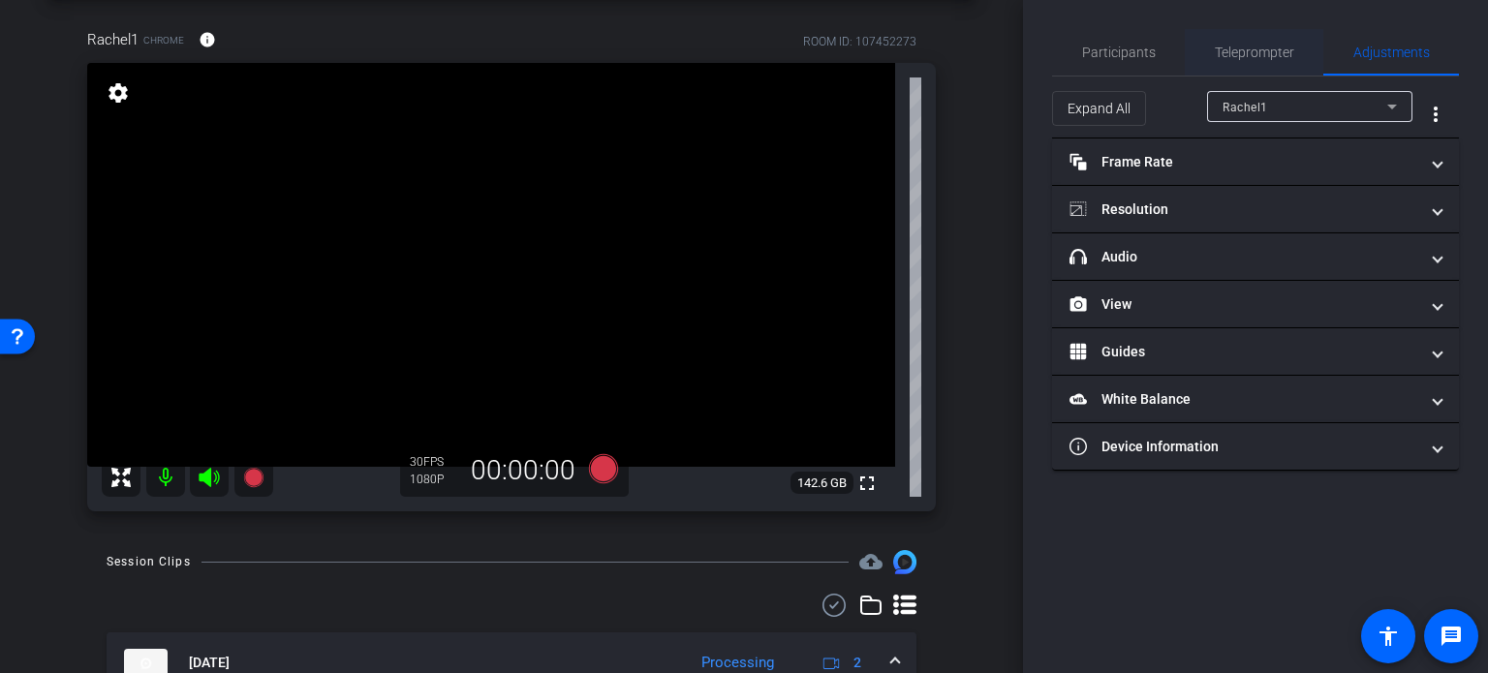
click at [1274, 46] on span "Teleprompter" at bounding box center [1254, 53] width 79 height 14
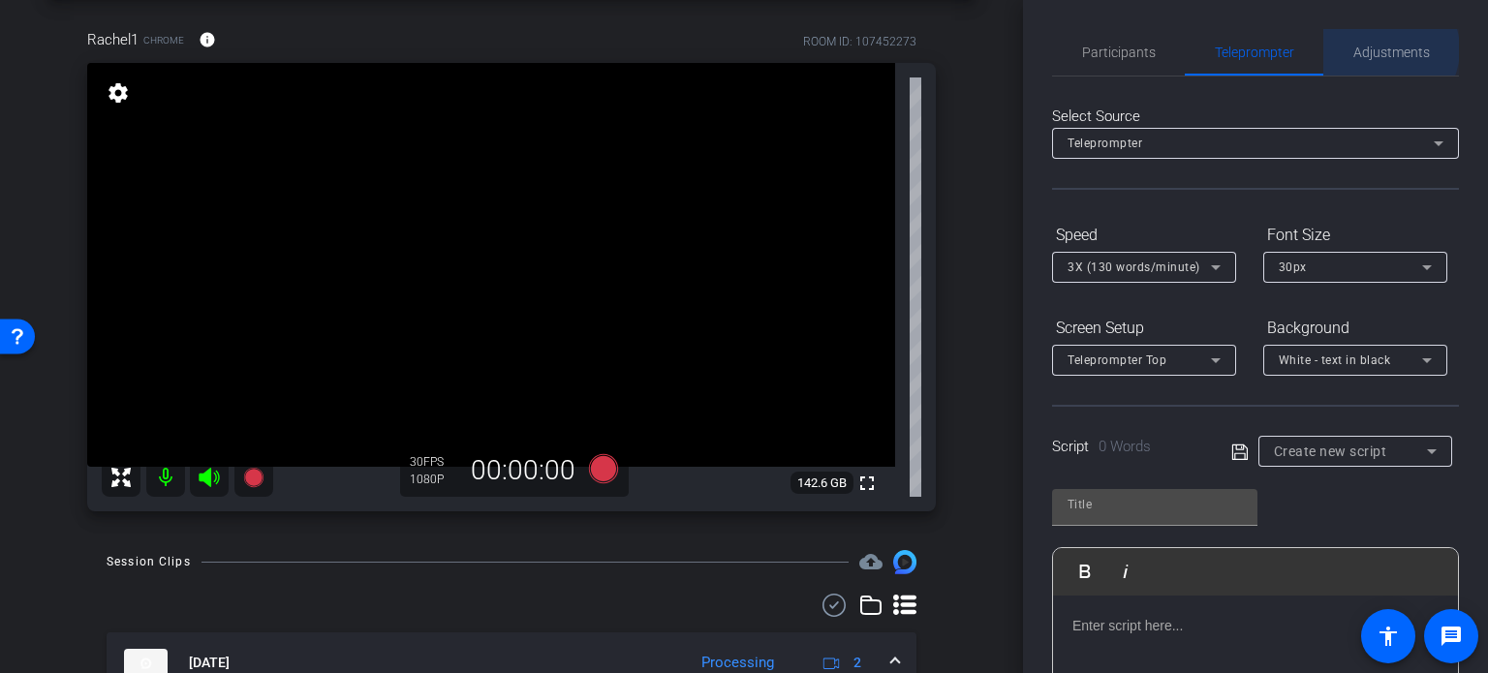
click at [1376, 49] on span "Adjustments" at bounding box center [1391, 53] width 77 height 14
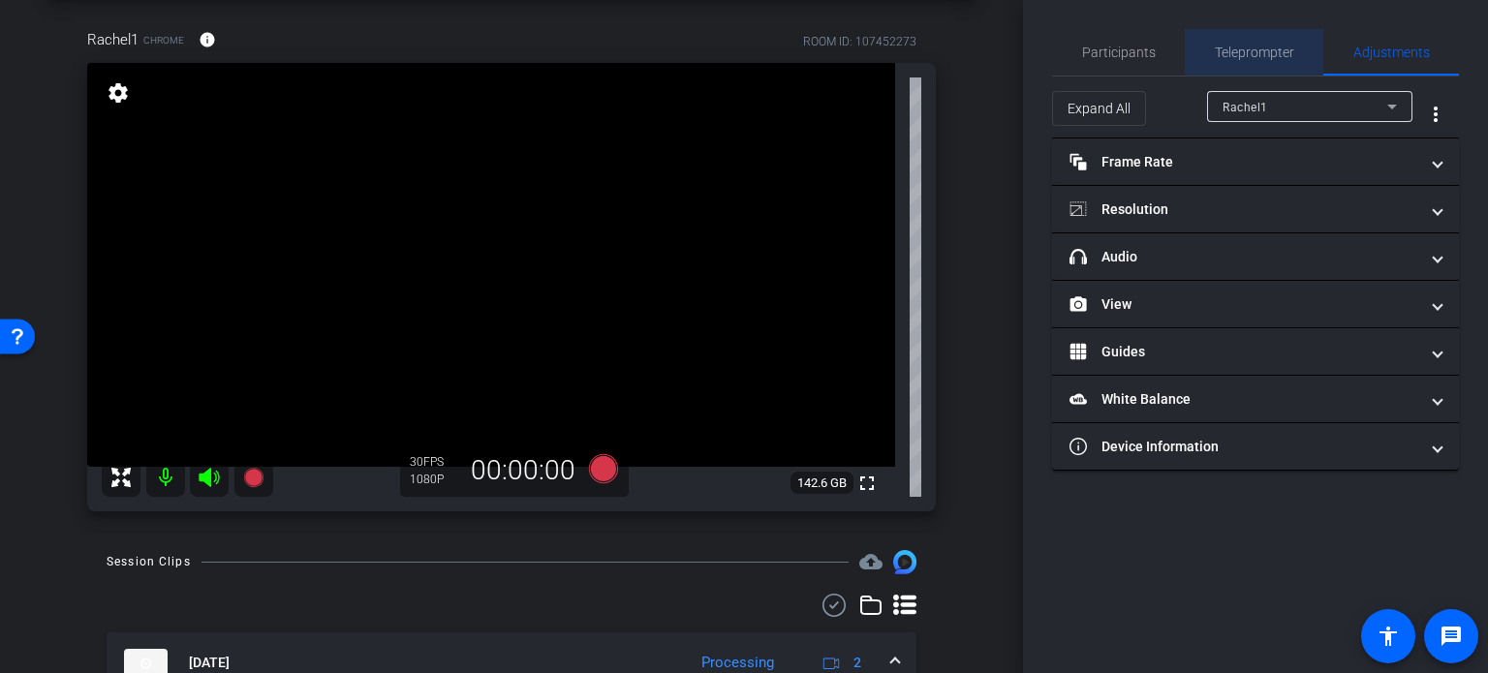
click at [1274, 49] on span "Teleprompter" at bounding box center [1254, 53] width 79 height 14
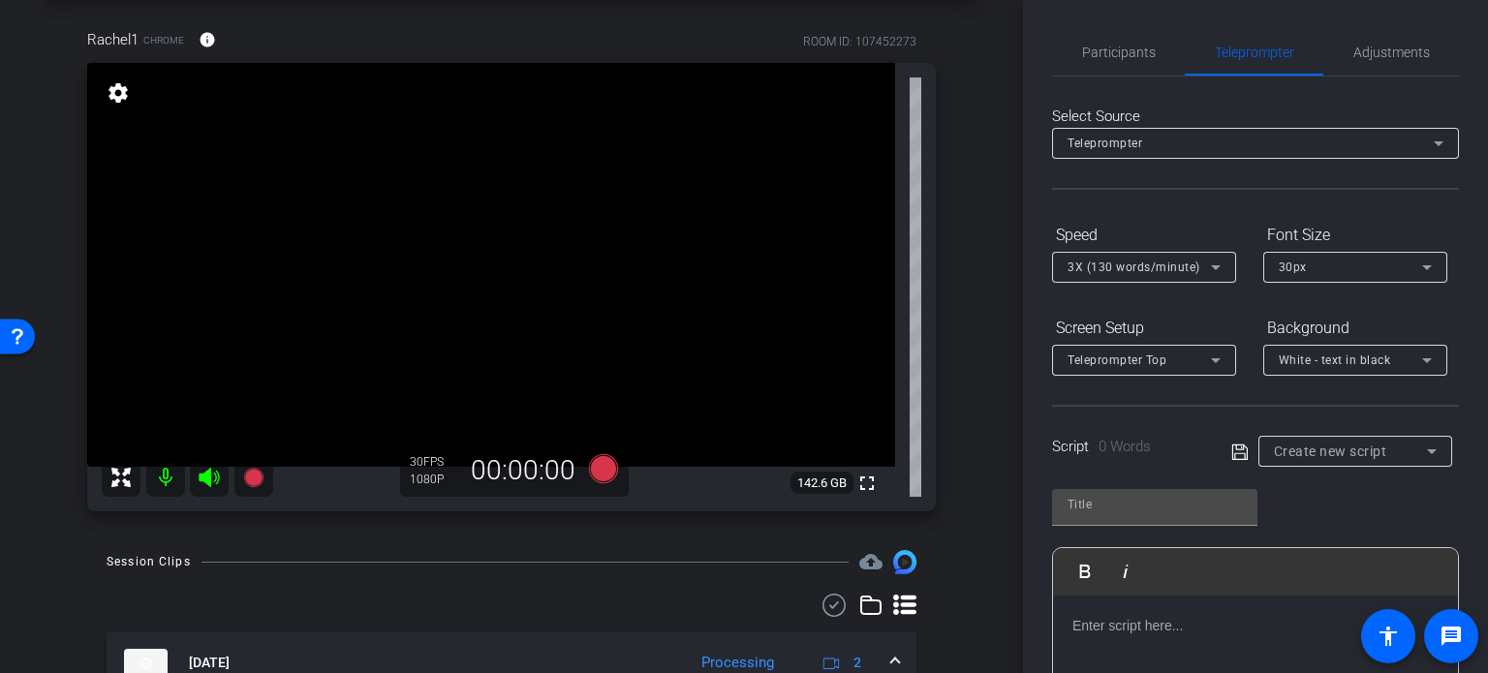
scroll to position [384, 0]
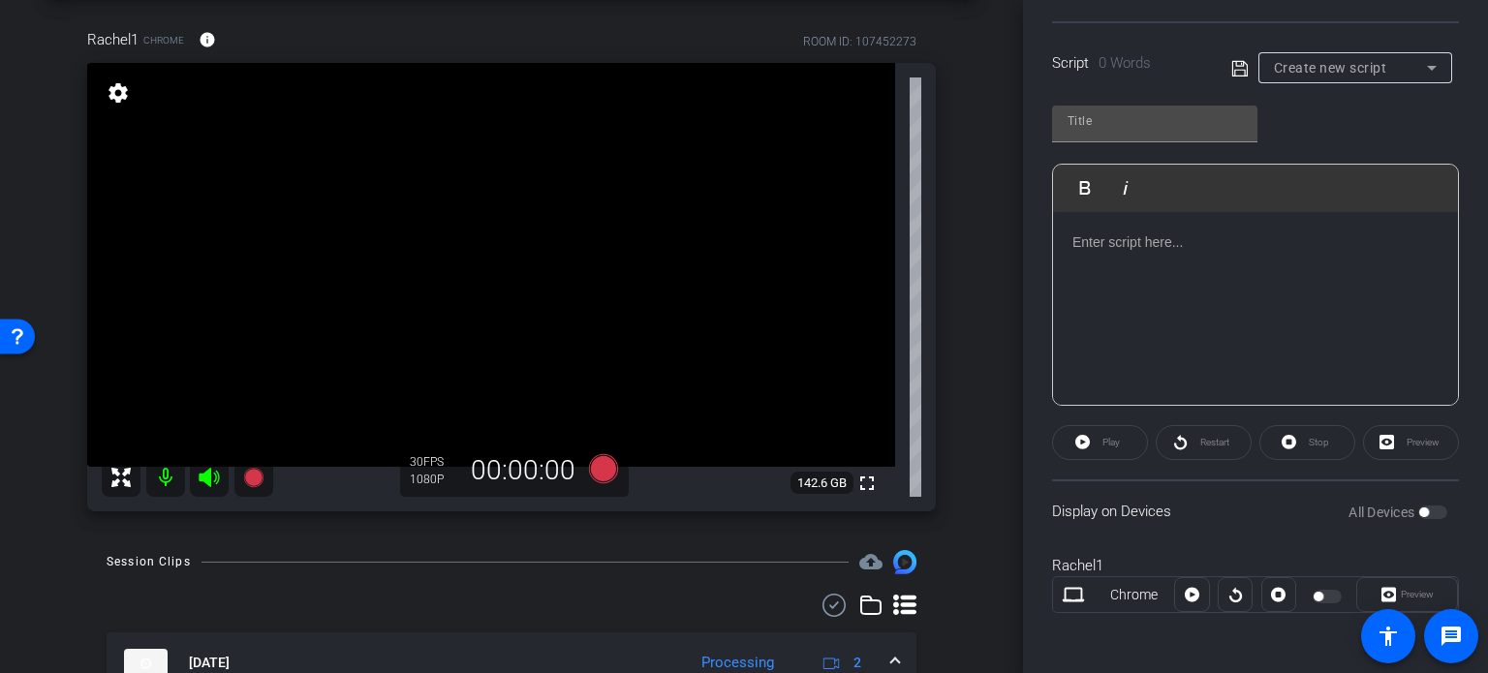
click at [1267, 243] on p at bounding box center [1255, 242] width 366 height 21
click at [1226, 248] on p at bounding box center [1255, 242] width 366 height 21
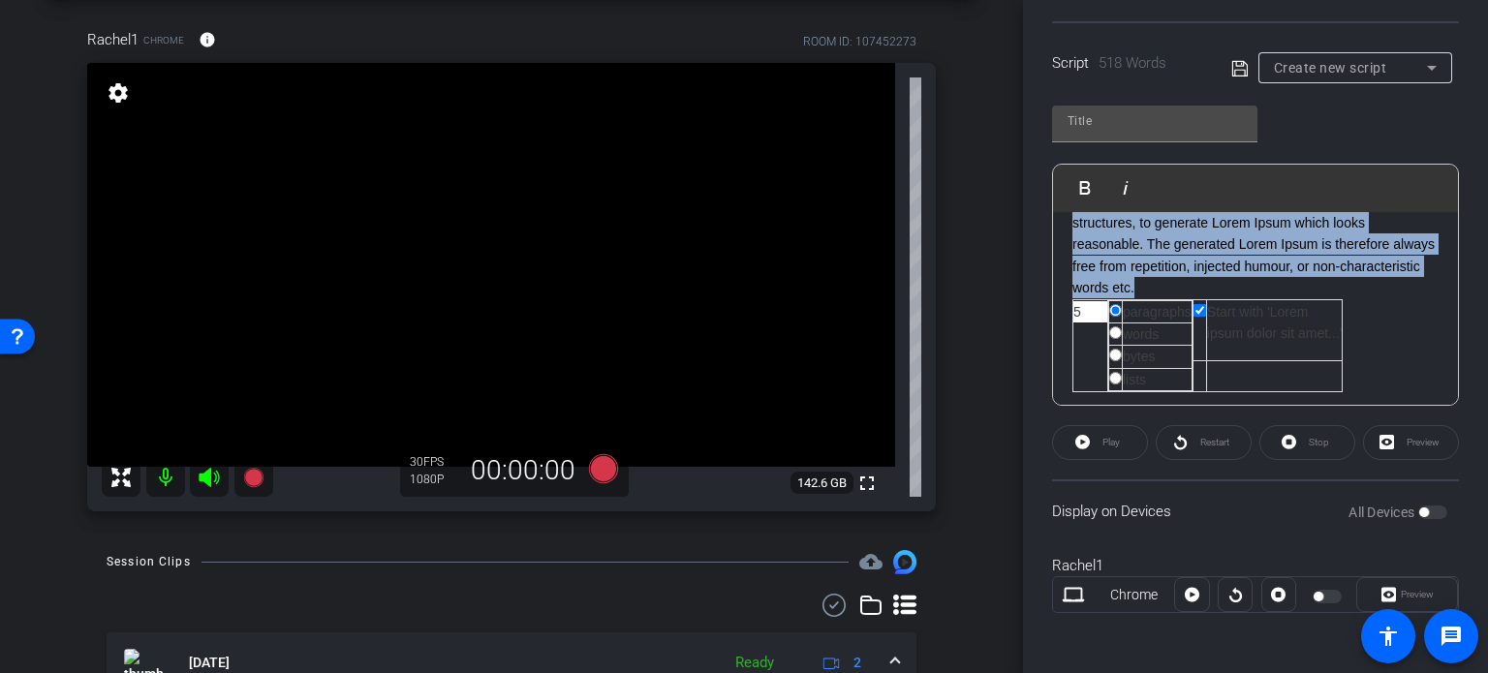
scroll to position [1239, 0]
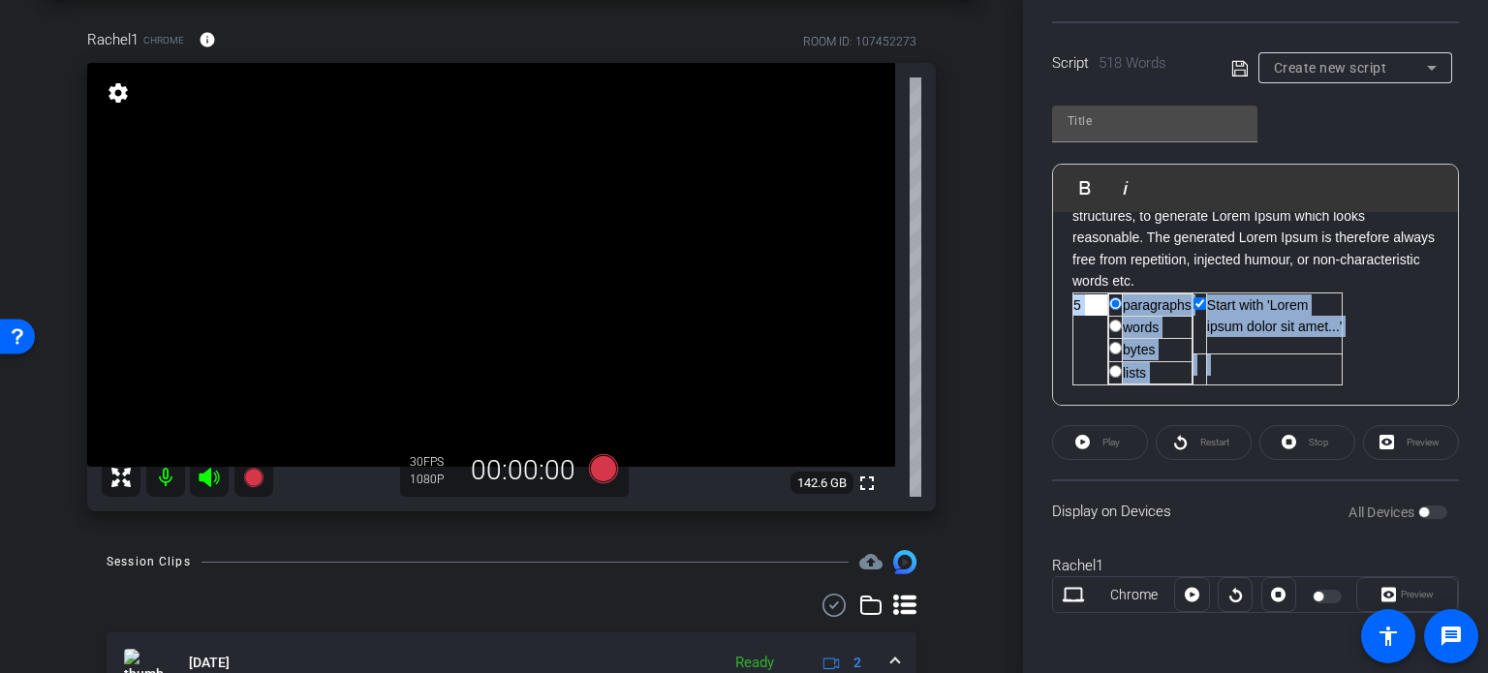
drag, startPoint x: 1066, startPoint y: 331, endPoint x: 1352, endPoint y: 385, distance: 291.6
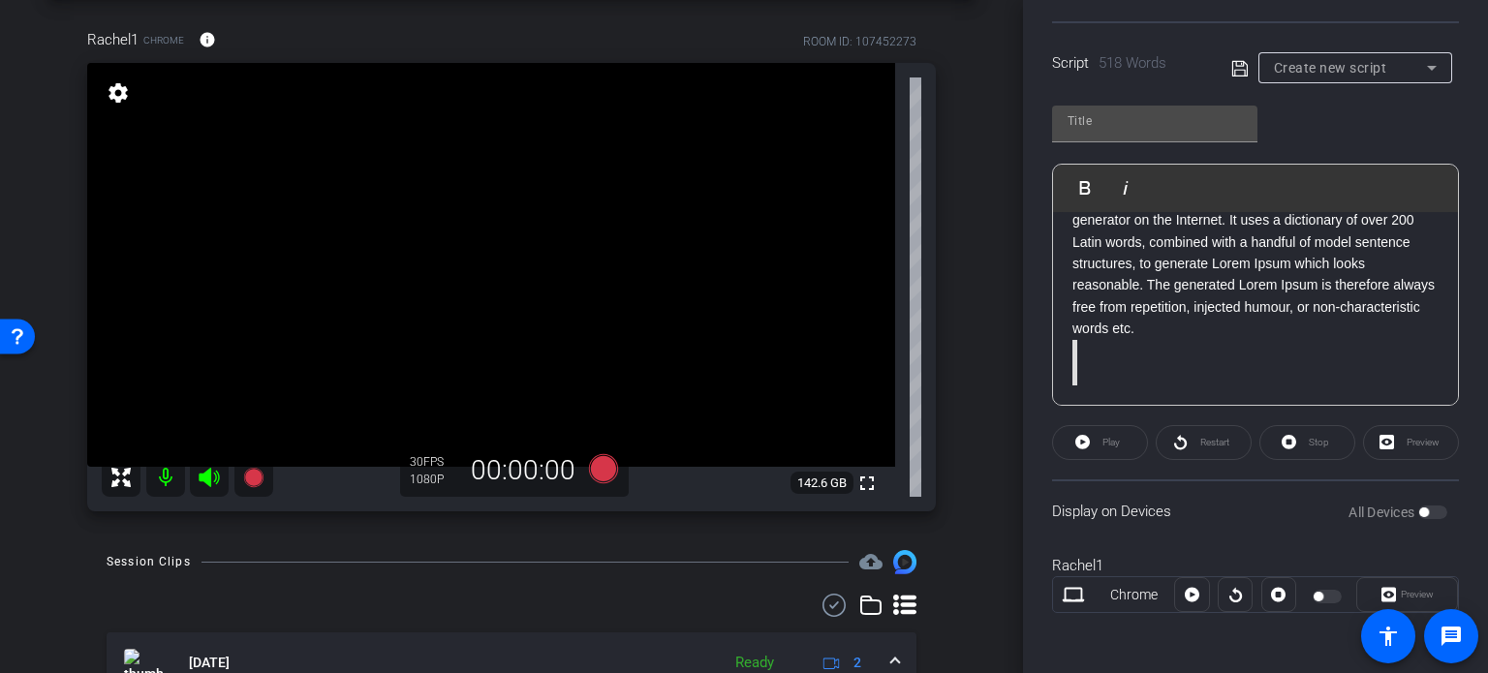
scroll to position [1192, 0]
click at [1264, 332] on p "There are many variations of passages of Lorem Ipsum available, but the majorit…" at bounding box center [1255, 187] width 366 height 303
click at [1229, 364] on form at bounding box center [1255, 363] width 366 height 46
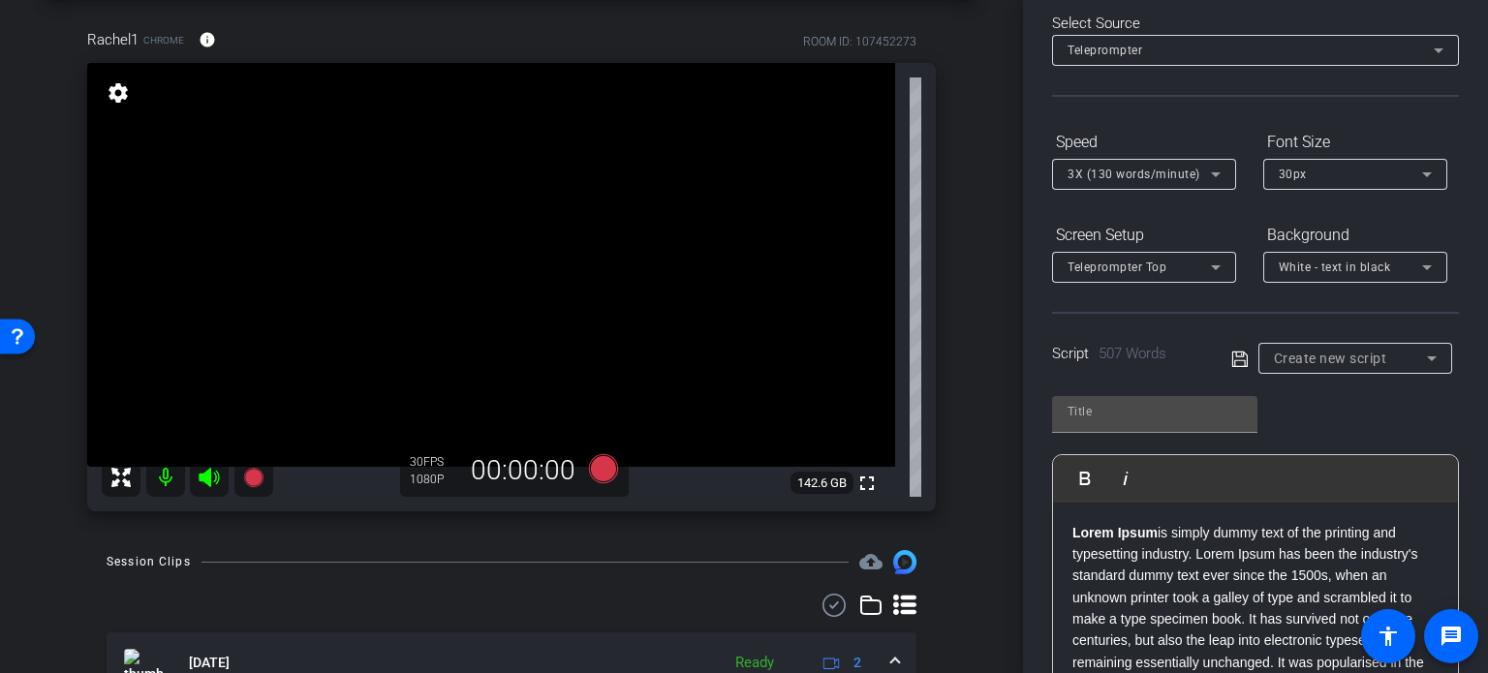
scroll to position [0, 0]
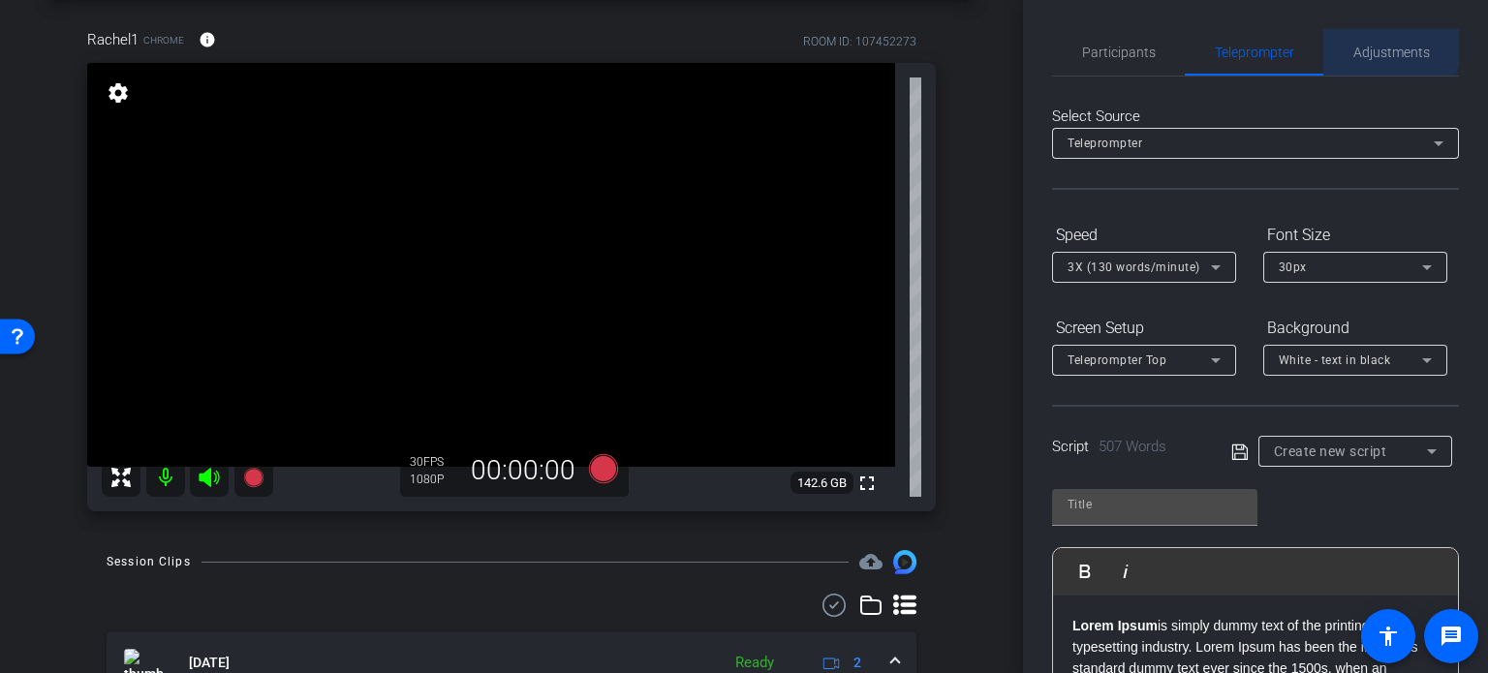
click at [1364, 42] on span "Adjustments" at bounding box center [1391, 52] width 77 height 46
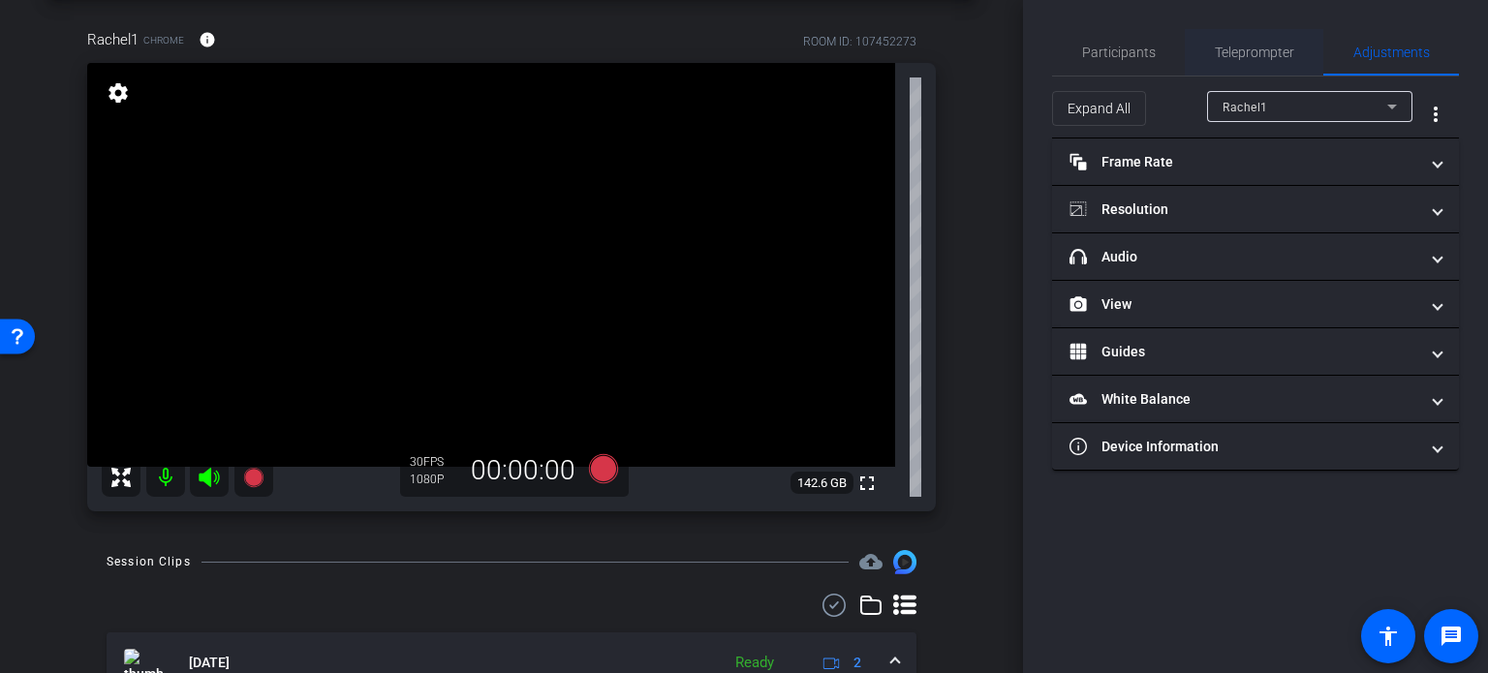
click at [1286, 52] on span "Teleprompter" at bounding box center [1254, 53] width 79 height 14
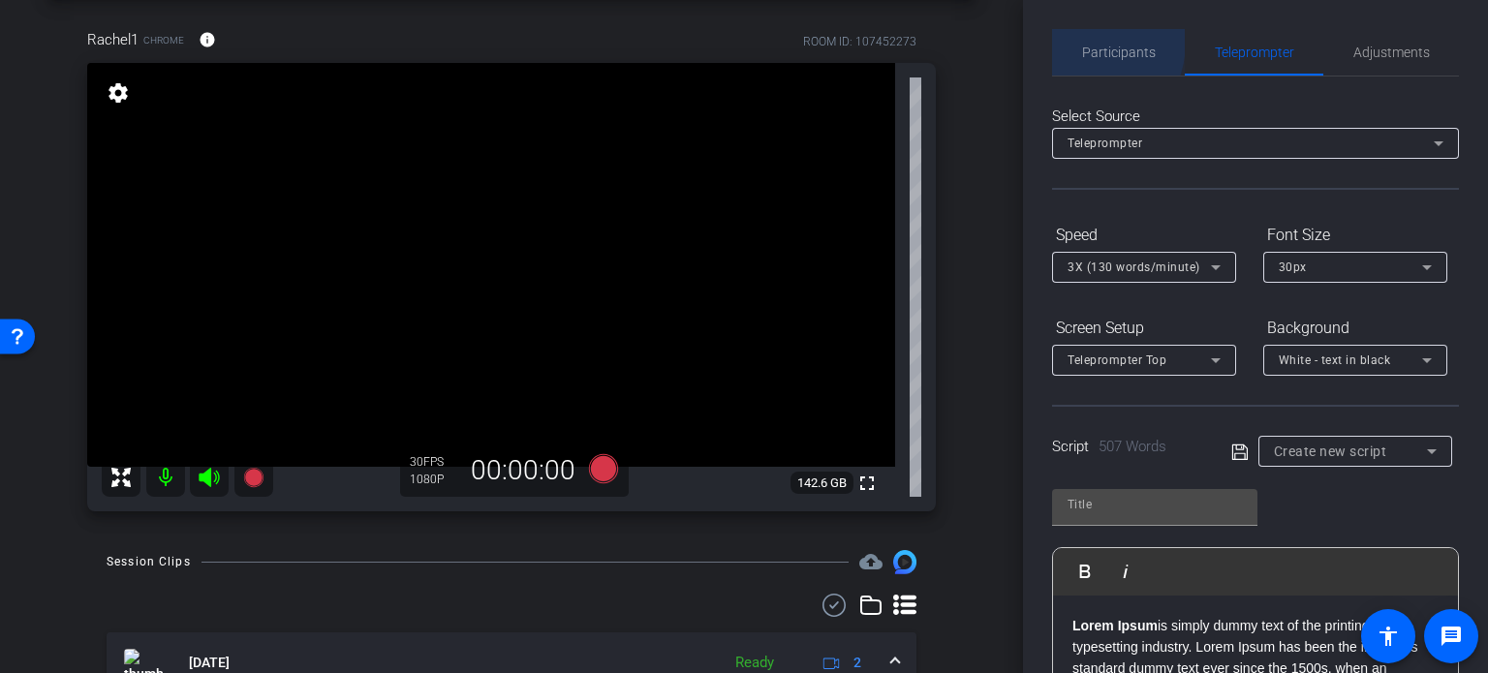
click at [1076, 42] on div "Participants" at bounding box center [1118, 52] width 133 height 46
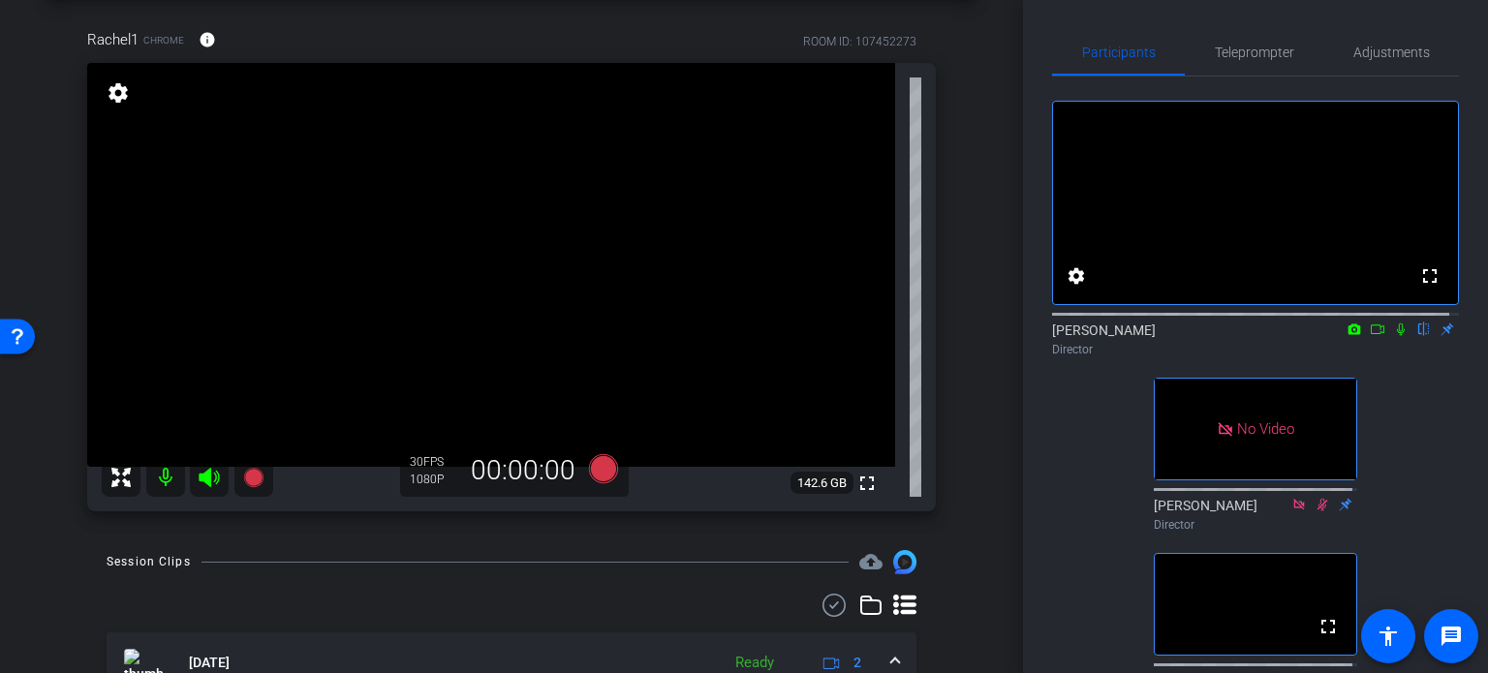
click at [164, 476] on mat-icon at bounding box center [165, 477] width 39 height 39
click at [203, 480] on icon at bounding box center [209, 477] width 20 height 19
click at [1409, 50] on span "Adjustments" at bounding box center [1391, 53] width 77 height 14
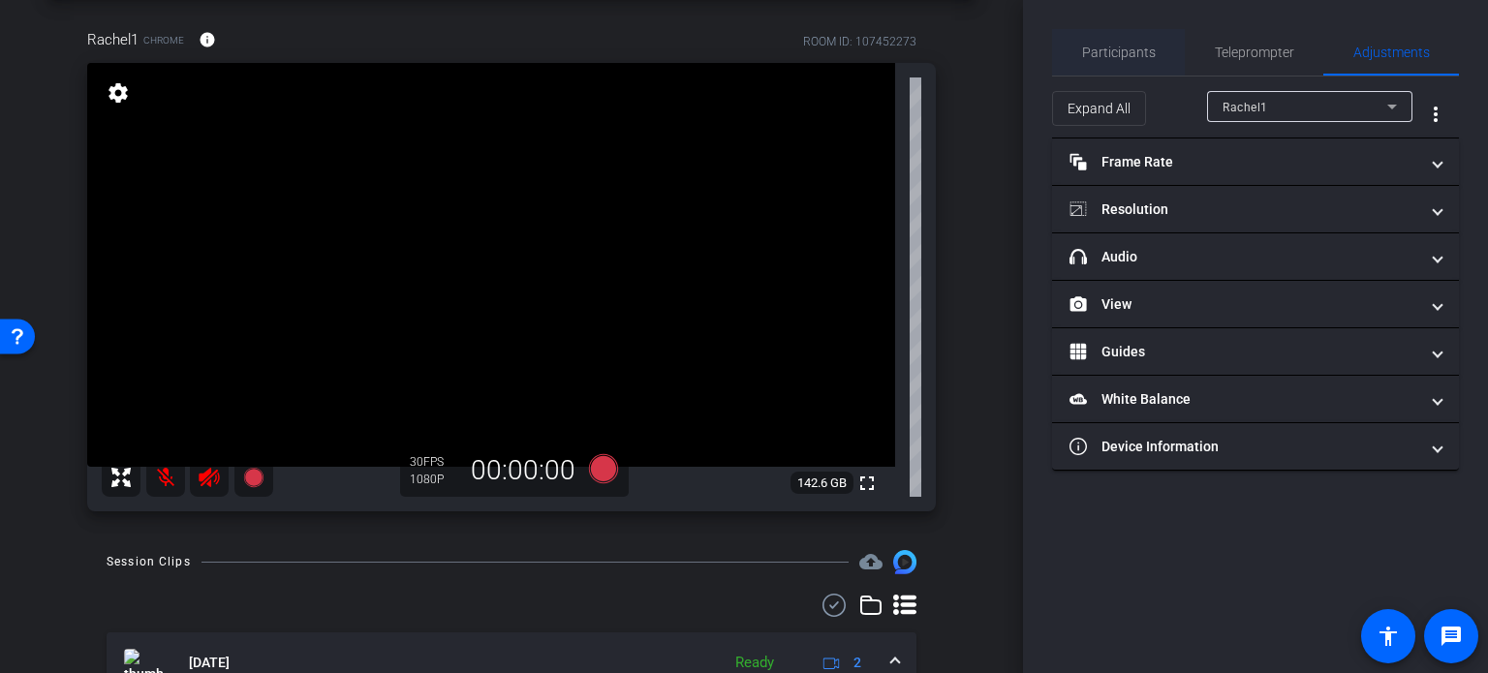
click at [1139, 51] on span "Participants" at bounding box center [1119, 53] width 74 height 14
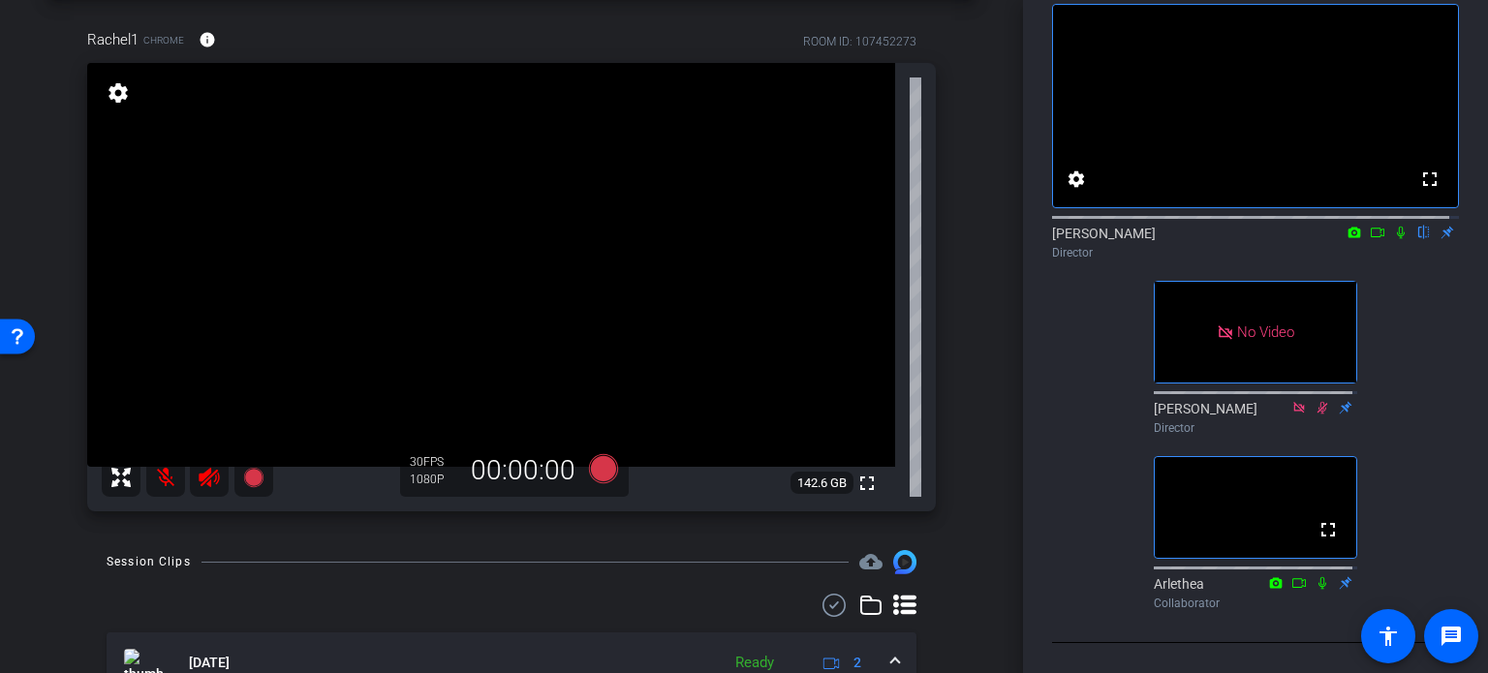
scroll to position [280, 0]
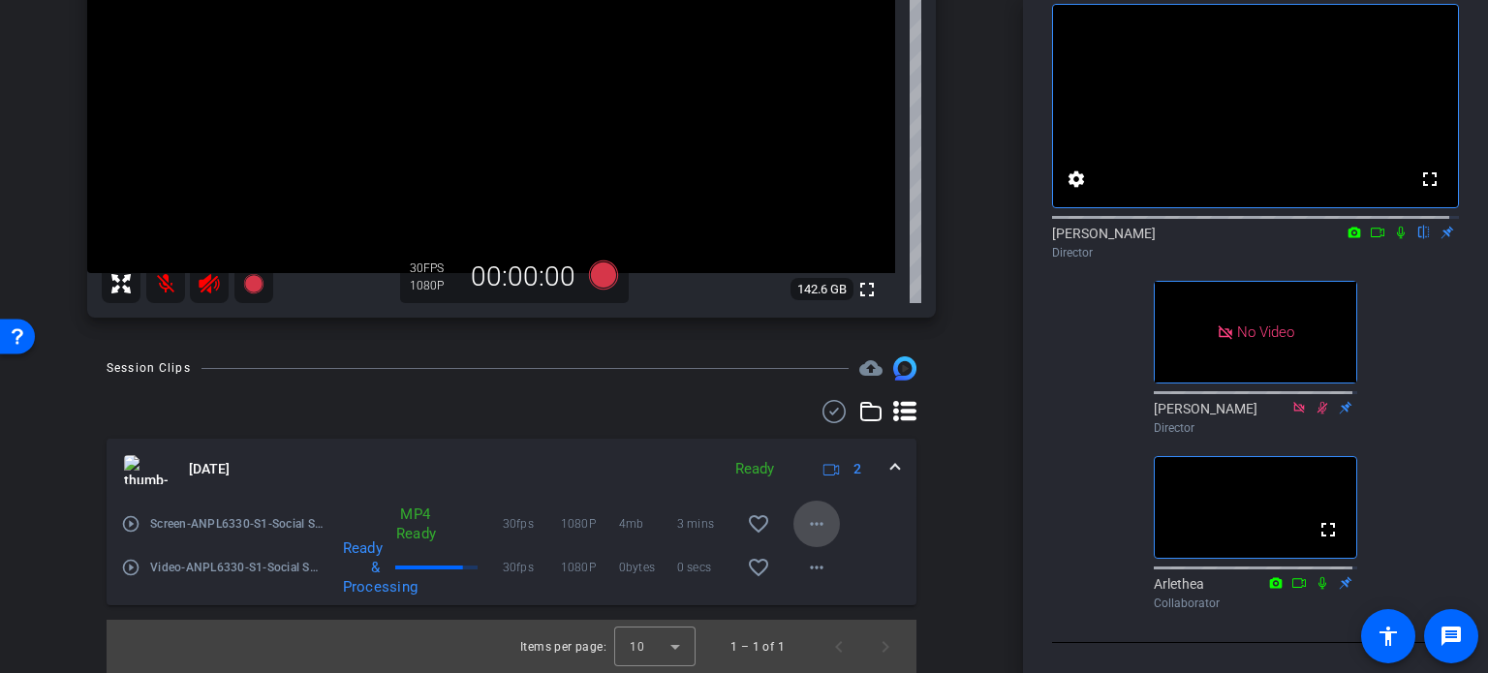
click at [806, 518] on mat-icon "more_horiz" at bounding box center [816, 523] width 23 height 23
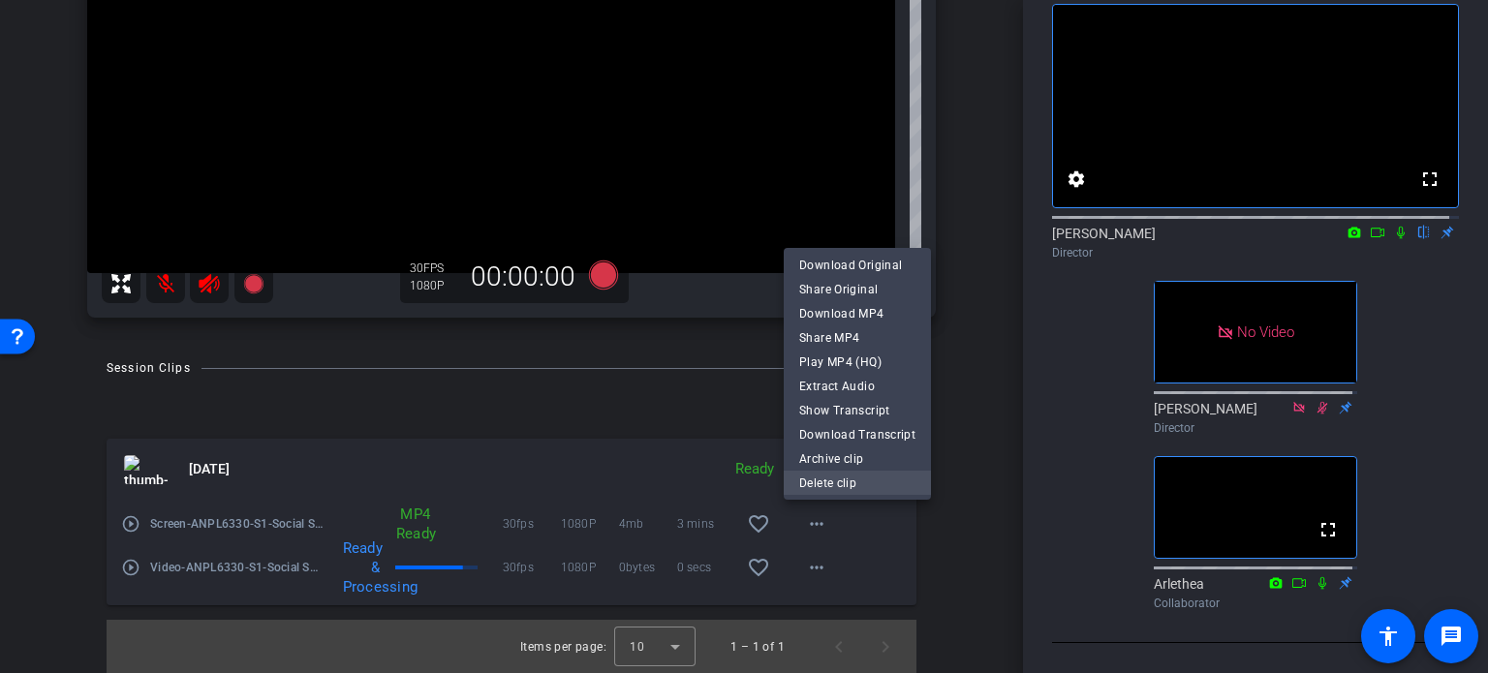
click at [836, 482] on span "Delete clip" at bounding box center [857, 482] width 116 height 23
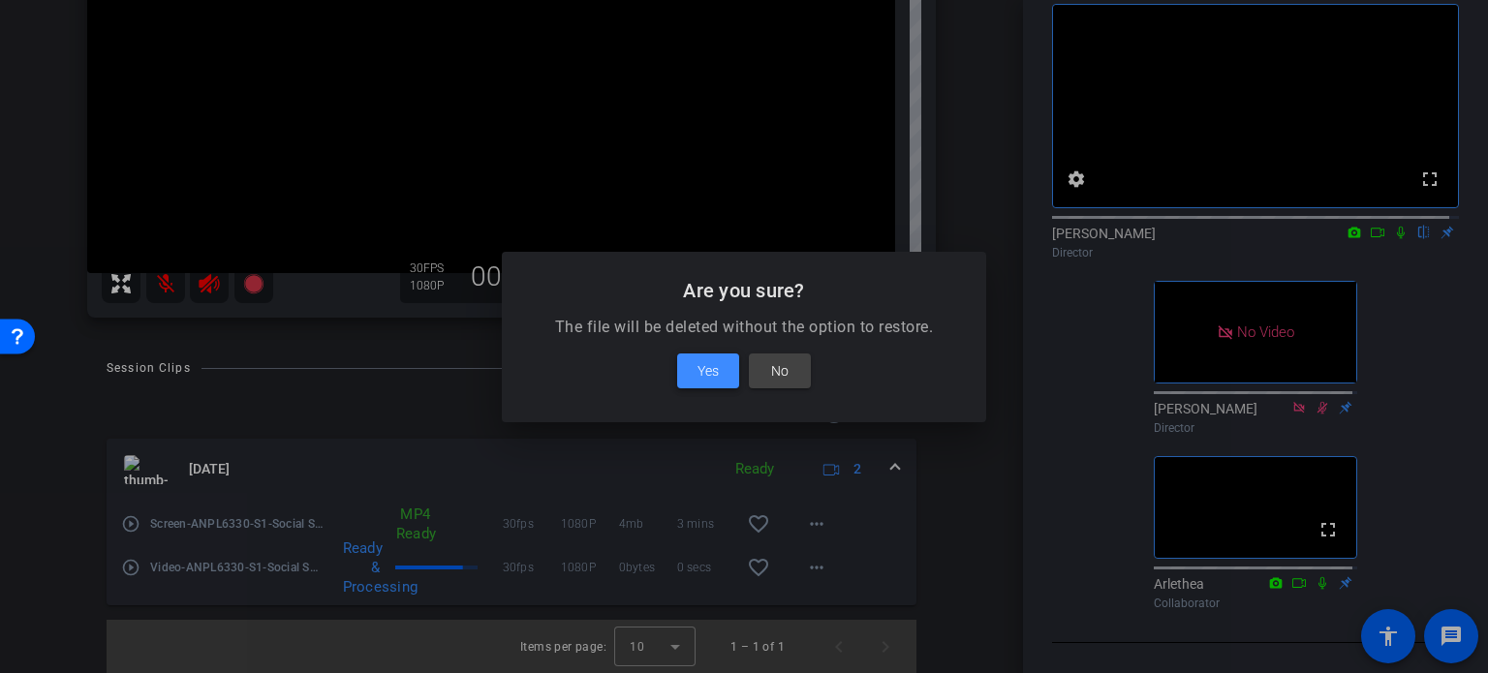
click at [718, 377] on span "Yes" at bounding box center [707, 370] width 21 height 23
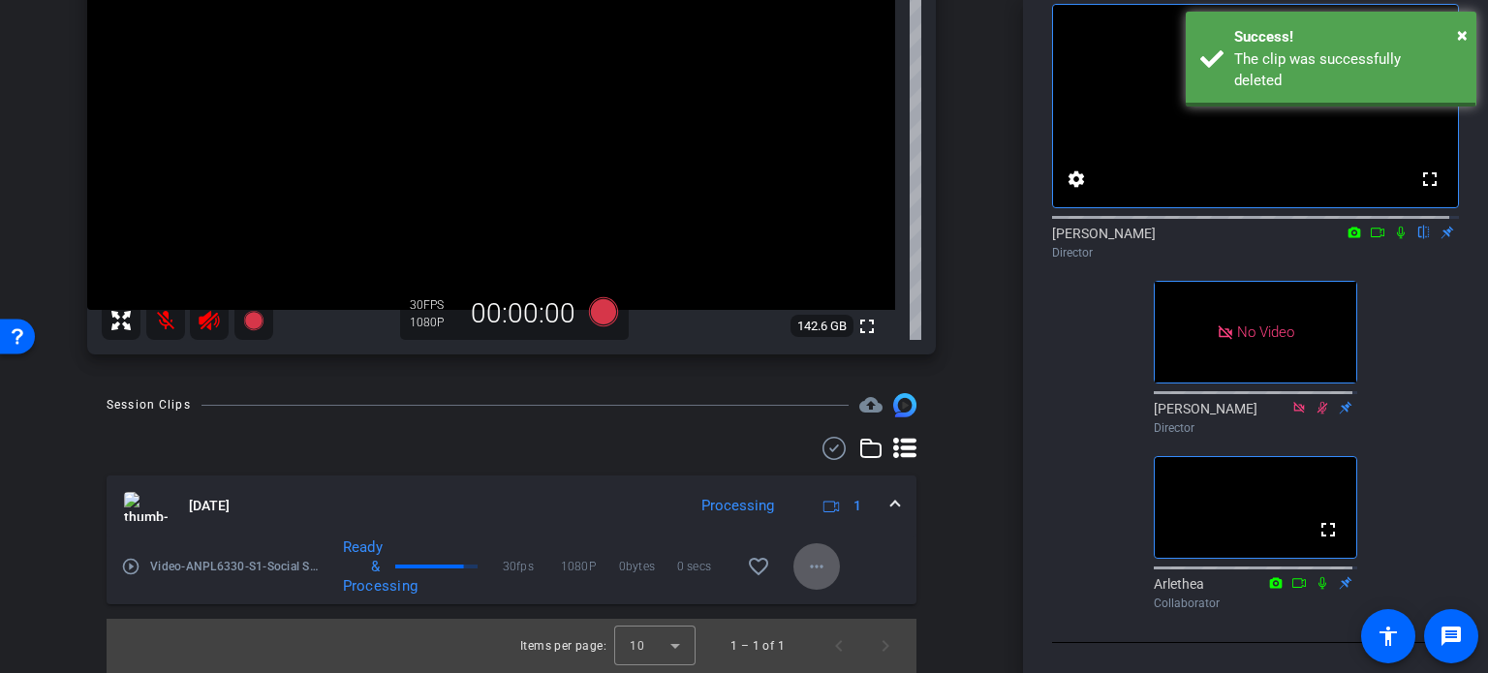
scroll to position [242, 0]
click at [810, 562] on mat-icon "more_horiz" at bounding box center [816, 567] width 23 height 23
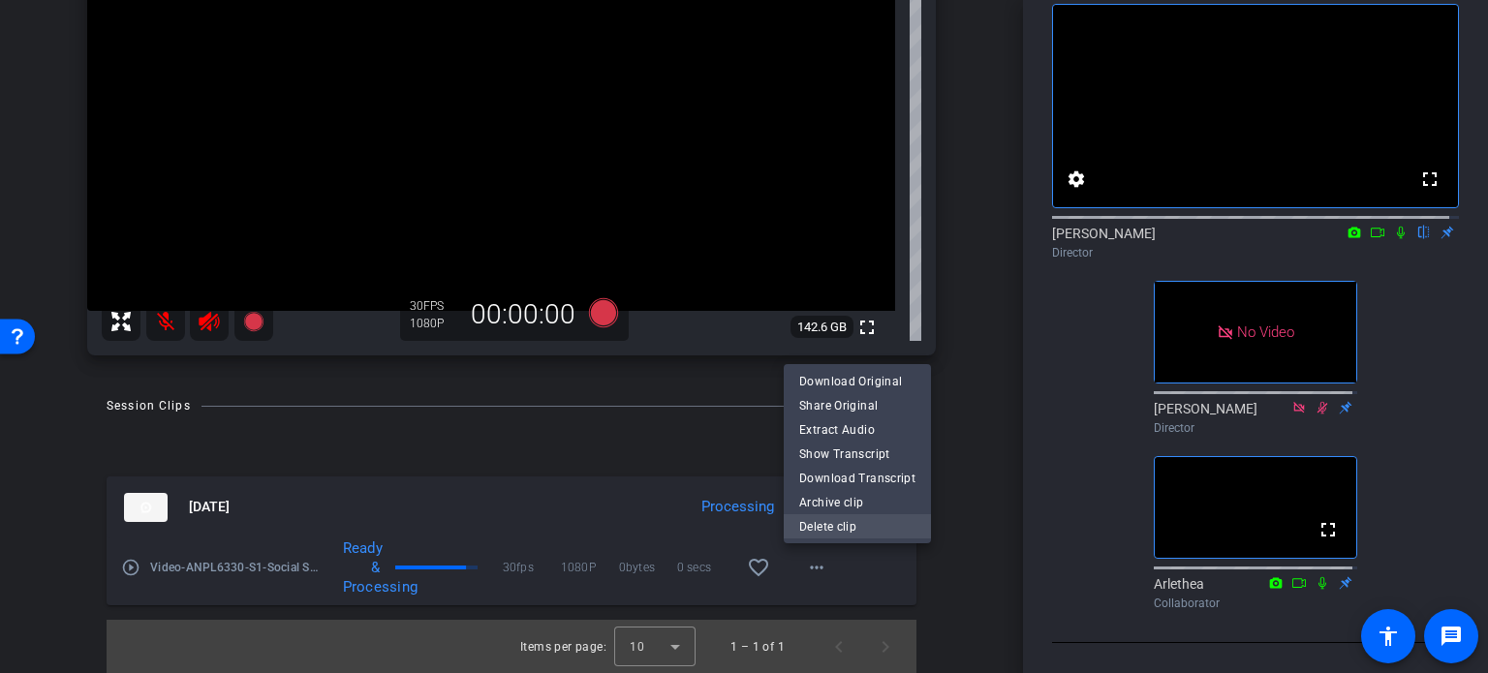
click at [829, 526] on span "Delete clip" at bounding box center [857, 526] width 116 height 23
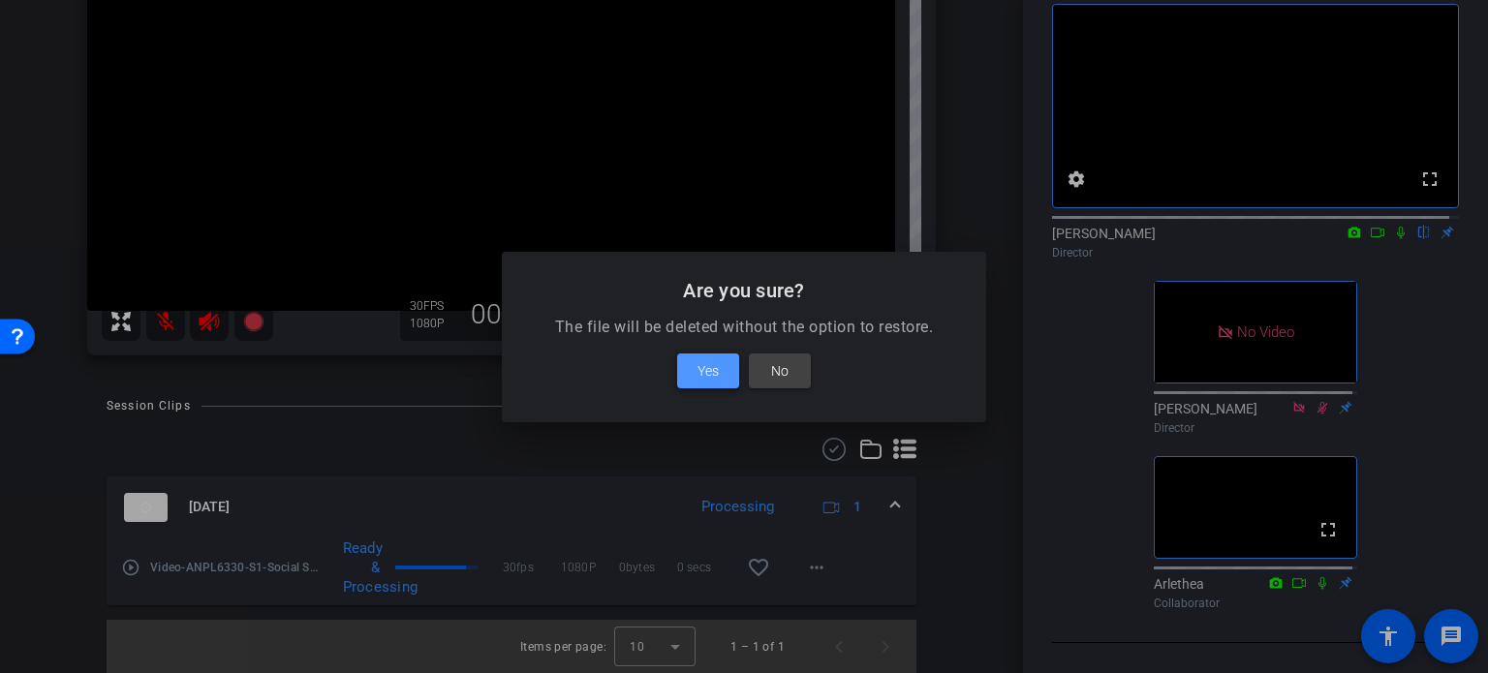
click at [710, 378] on span "Yes" at bounding box center [707, 370] width 21 height 23
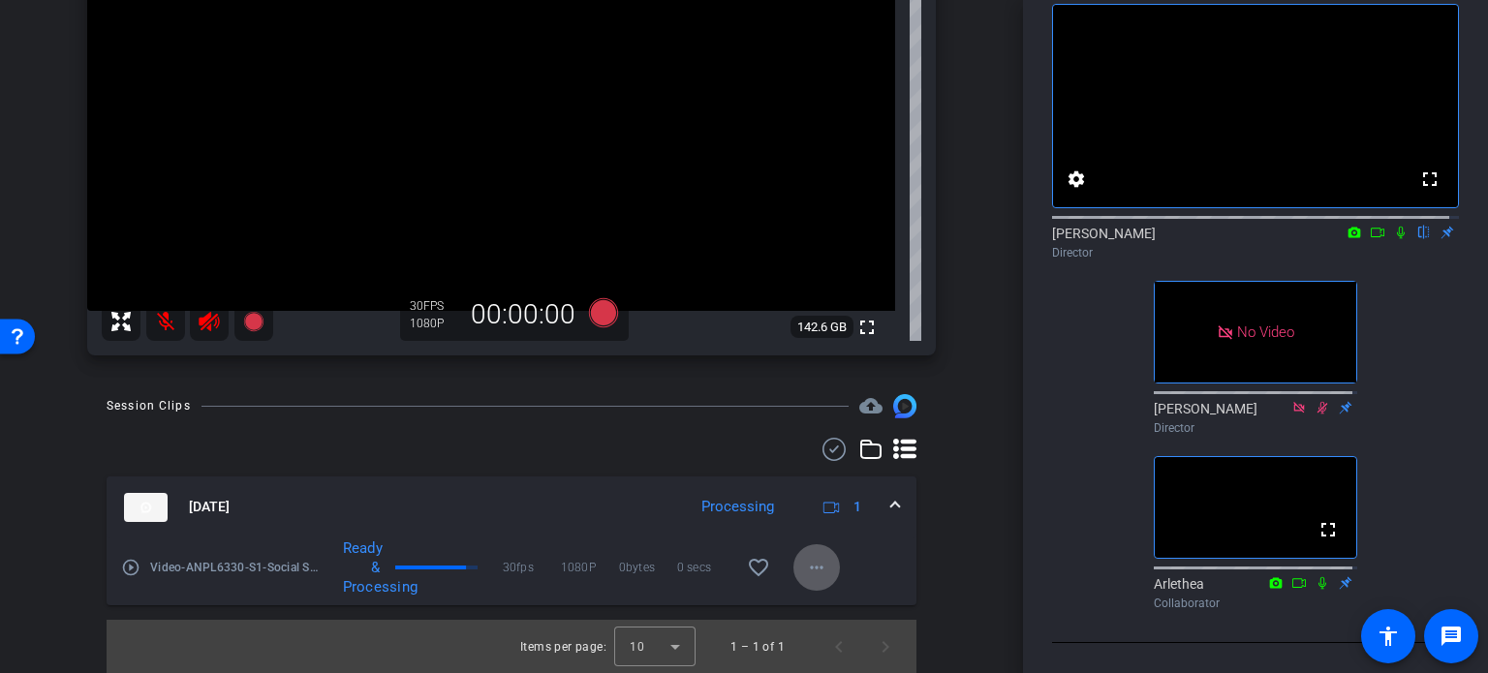
scroll to position [99, 0]
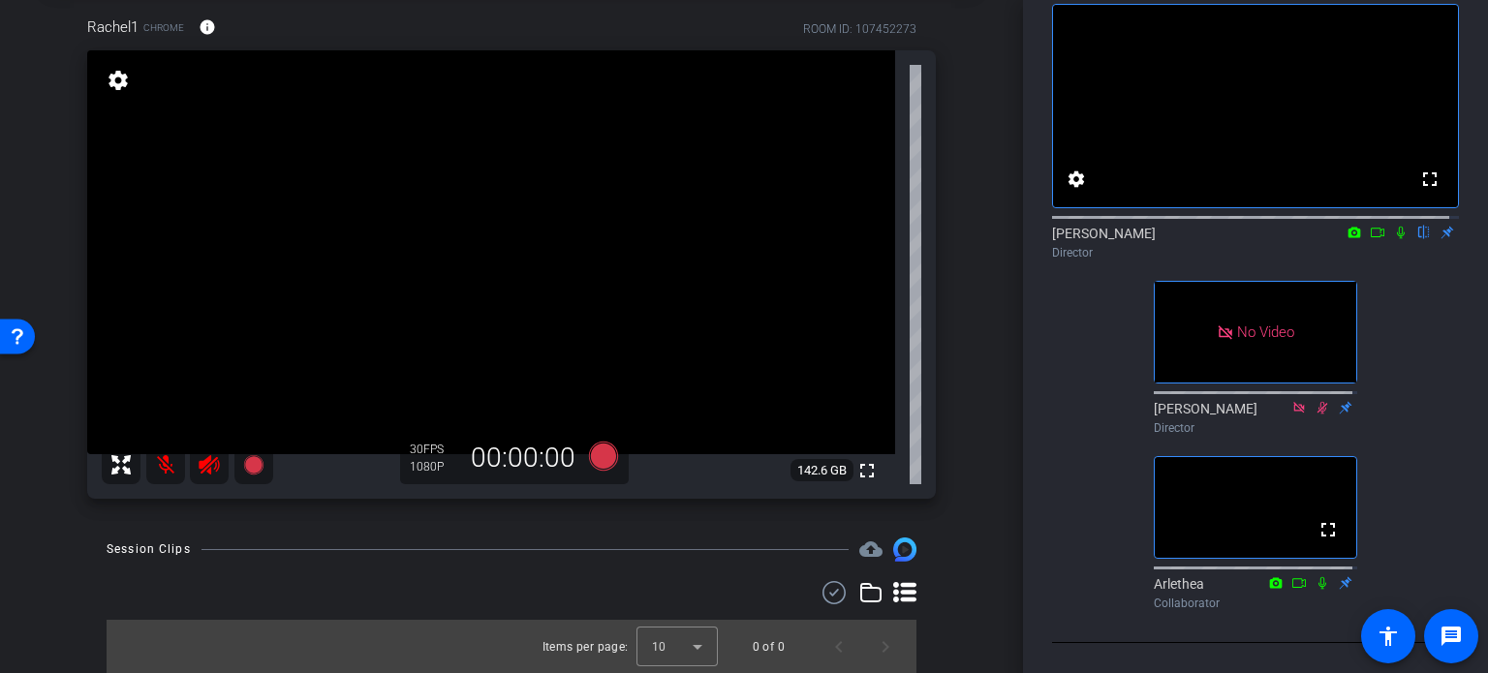
click at [204, 460] on icon at bounding box center [209, 464] width 20 height 19
click at [167, 468] on mat-icon at bounding box center [165, 465] width 39 height 39
click at [167, 464] on mat-icon at bounding box center [165, 465] width 39 height 39
click at [166, 466] on mat-icon at bounding box center [165, 465] width 39 height 39
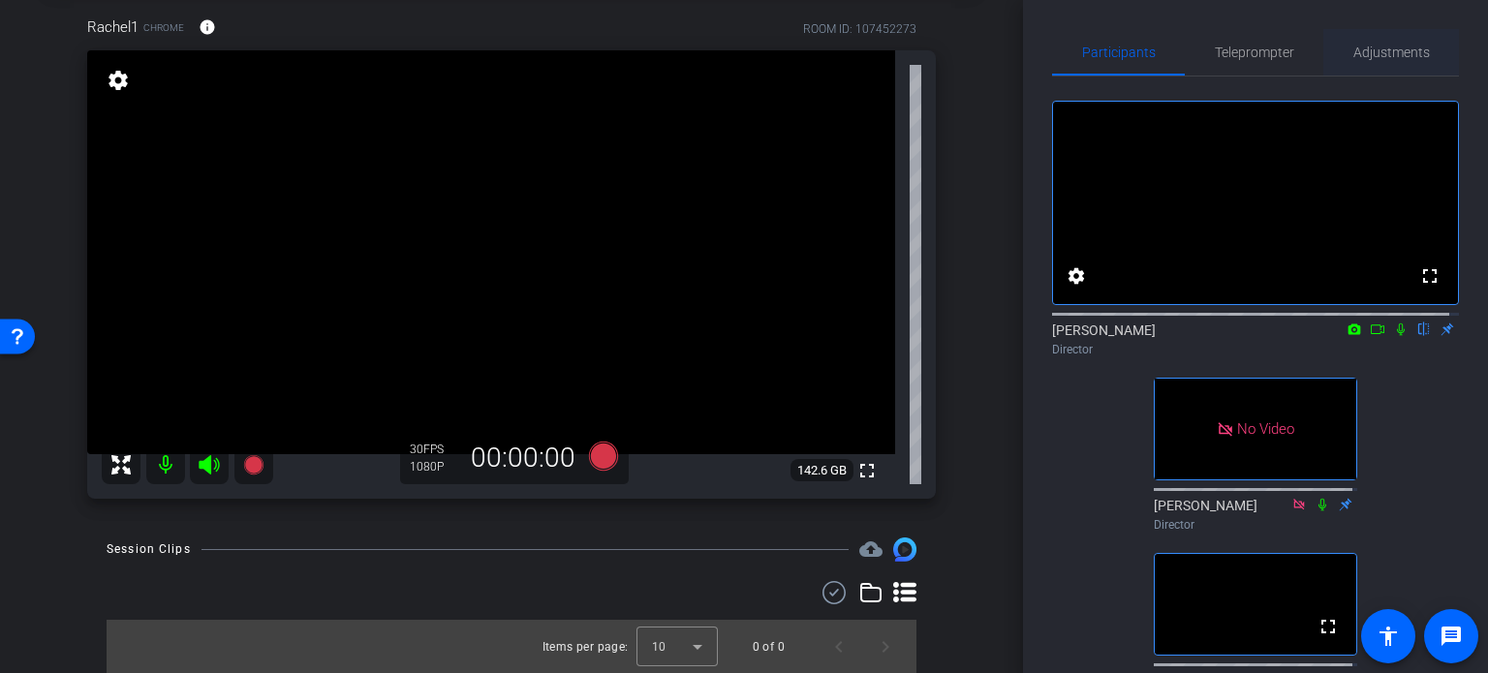
click at [1357, 56] on span "Adjustments" at bounding box center [1391, 53] width 77 height 14
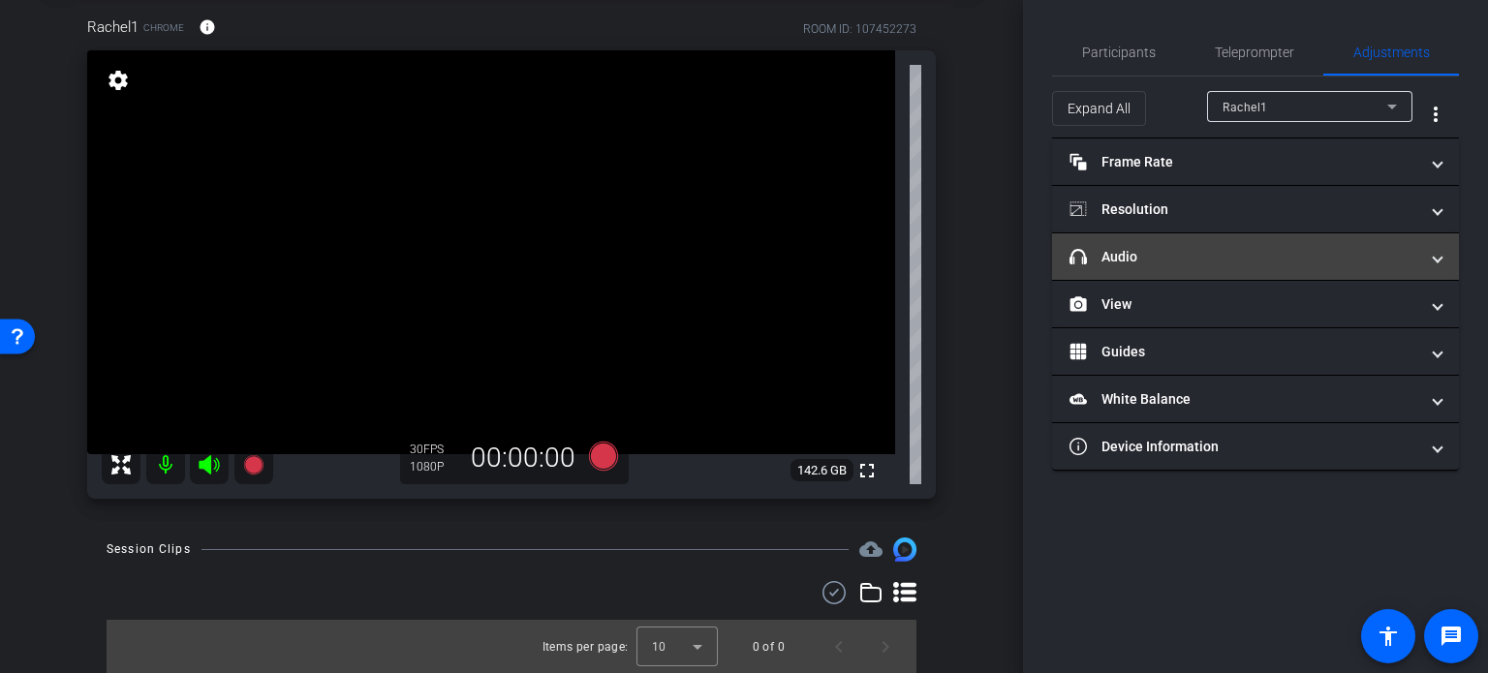
click at [1228, 257] on mat-panel-title "headphone icon Audio" at bounding box center [1243, 257] width 349 height 20
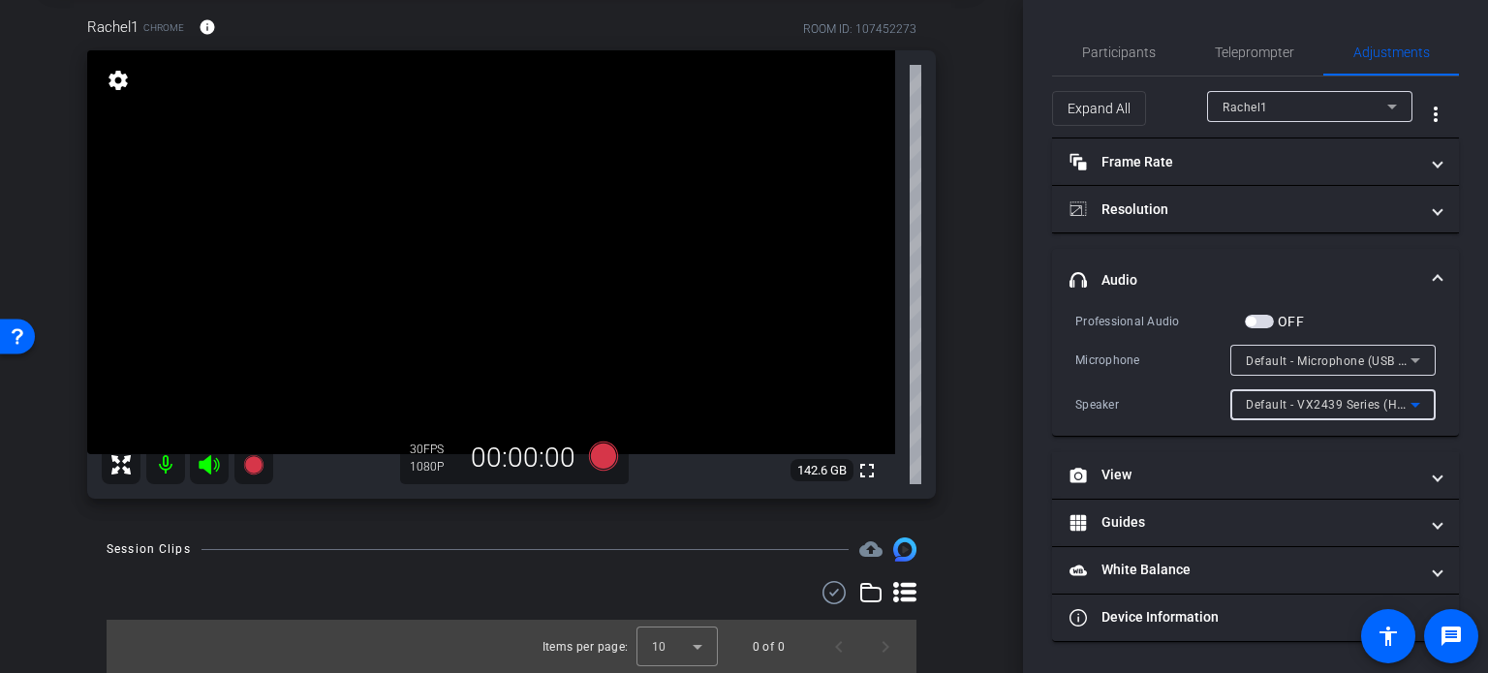
click at [1314, 401] on span "Default - VX2439 Series (HD Audio Driver for Display Audio)" at bounding box center [1415, 403] width 339 height 15
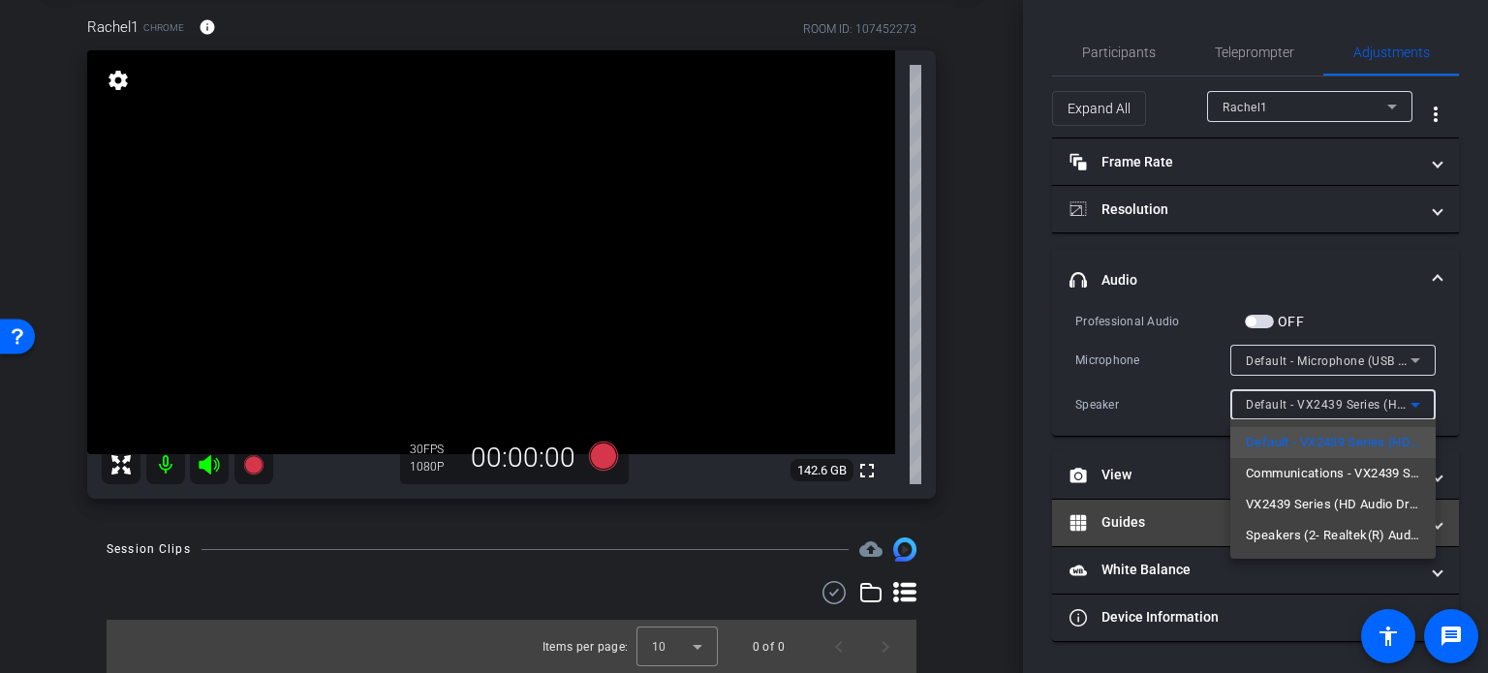
click at [1354, 531] on span "Speakers (2- Realtek(R) Audio)" at bounding box center [1333, 535] width 174 height 23
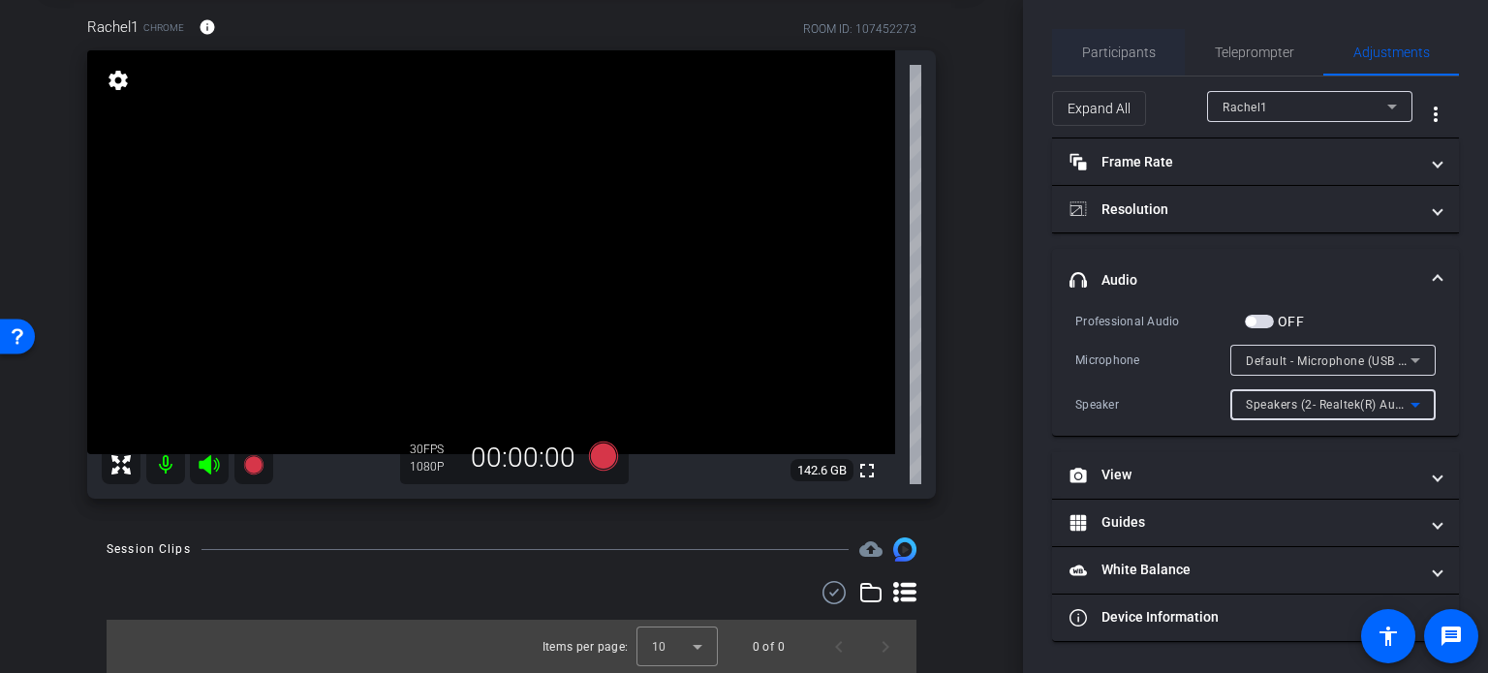
click at [1135, 46] on span "Participants" at bounding box center [1119, 53] width 74 height 14
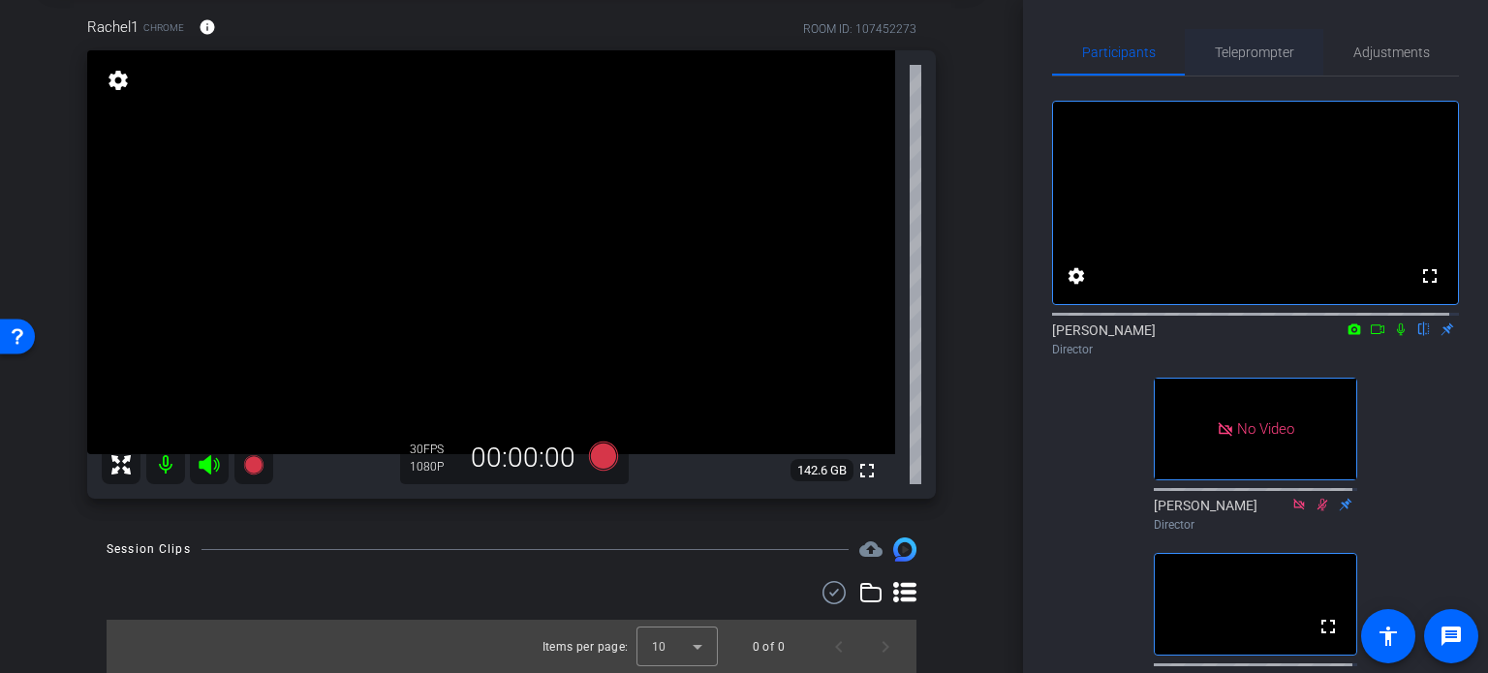
click at [1222, 47] on span "Teleprompter" at bounding box center [1254, 53] width 79 height 14
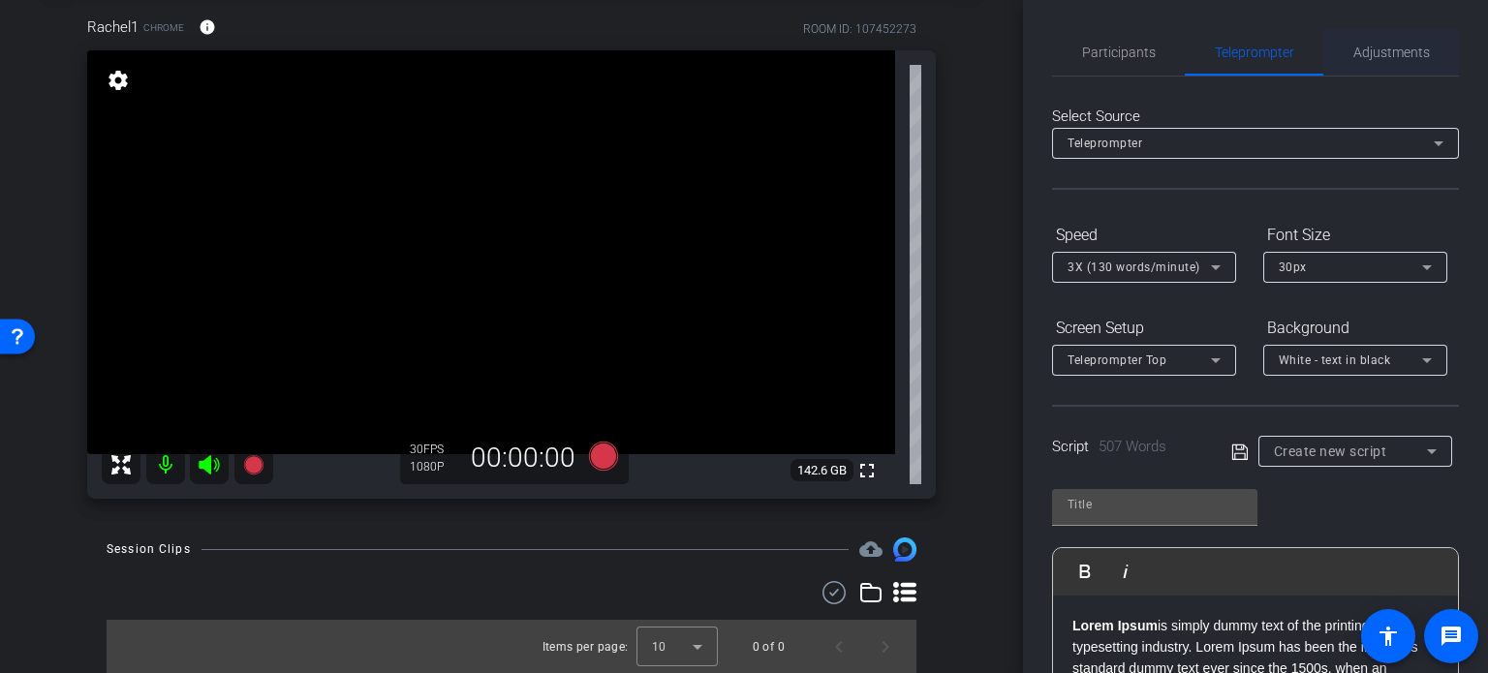
click at [1392, 43] on span "Adjustments" at bounding box center [1391, 52] width 77 height 46
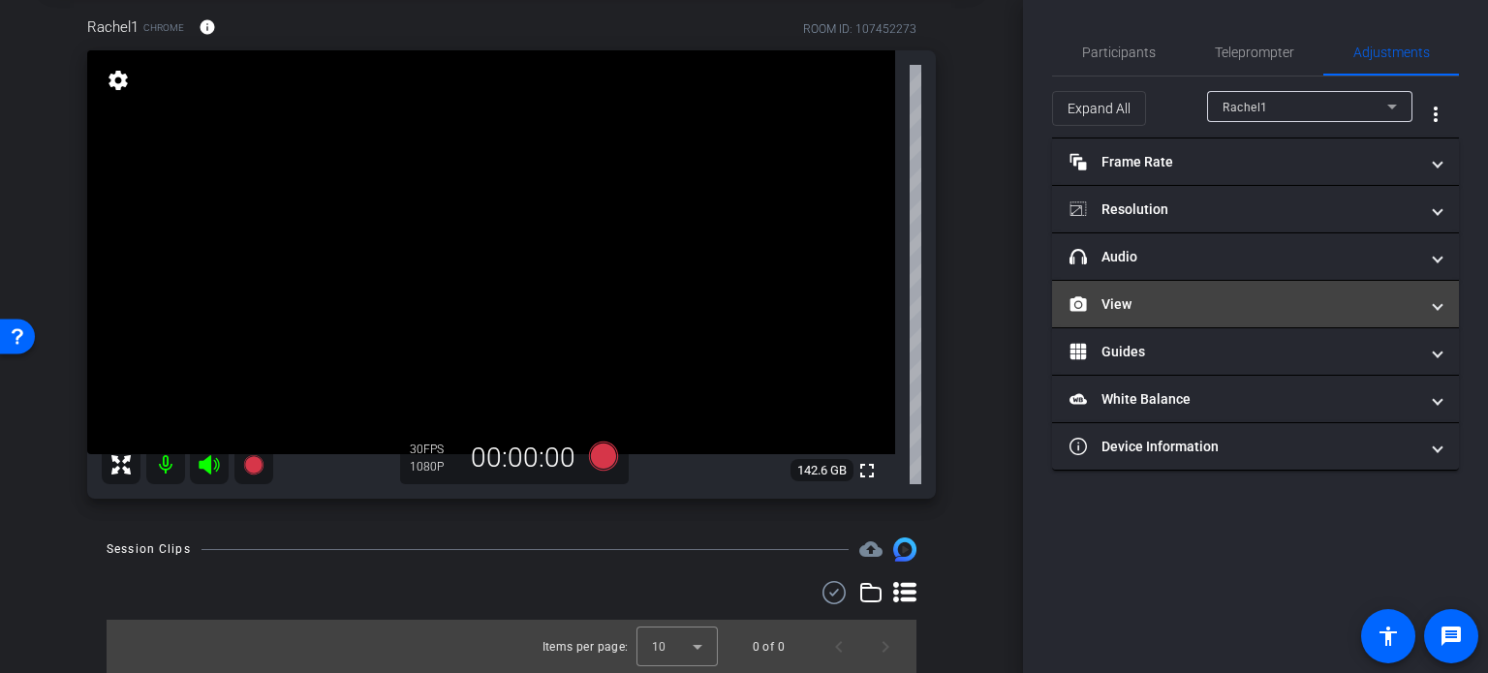
click at [1336, 300] on mat-panel-title "View" at bounding box center [1243, 304] width 349 height 20
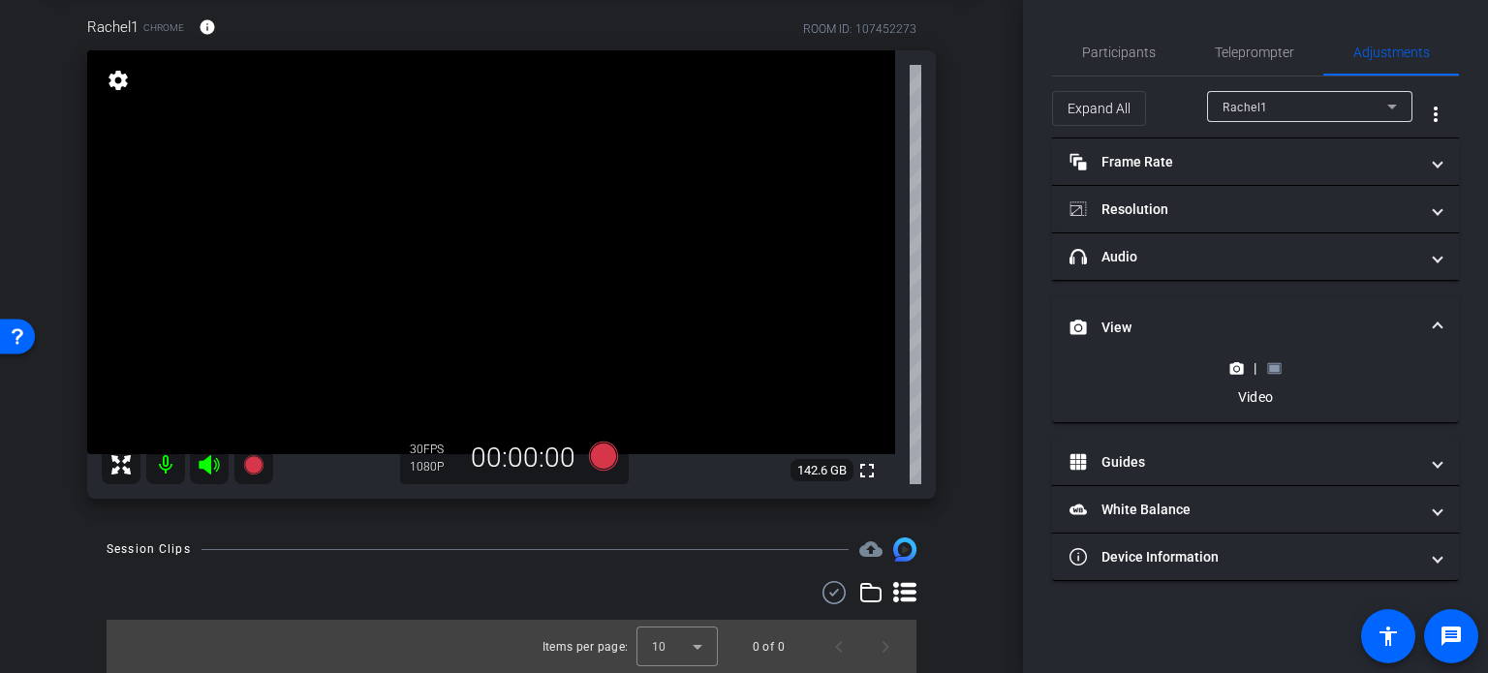
click at [1279, 365] on rect at bounding box center [1274, 368] width 11 height 8
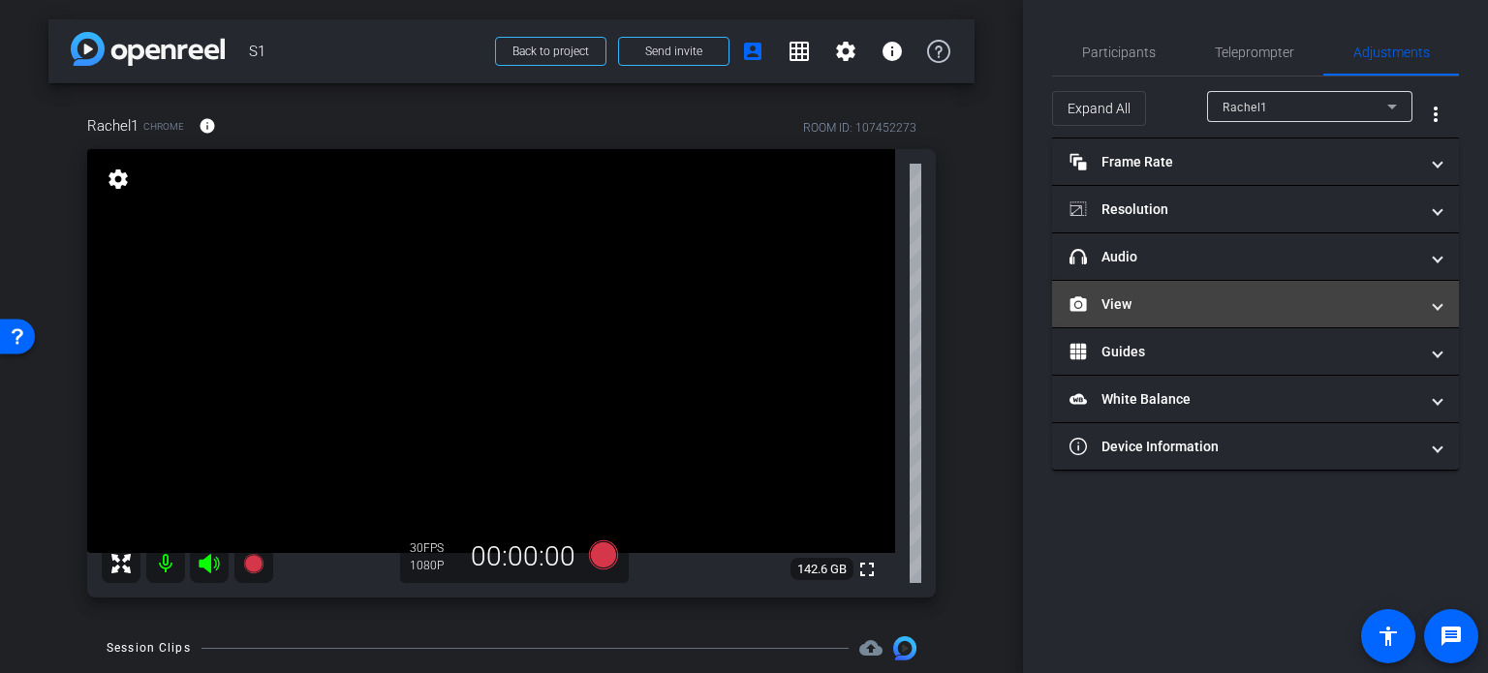
click at [1118, 297] on mat-panel-title "View" at bounding box center [1243, 304] width 349 height 20
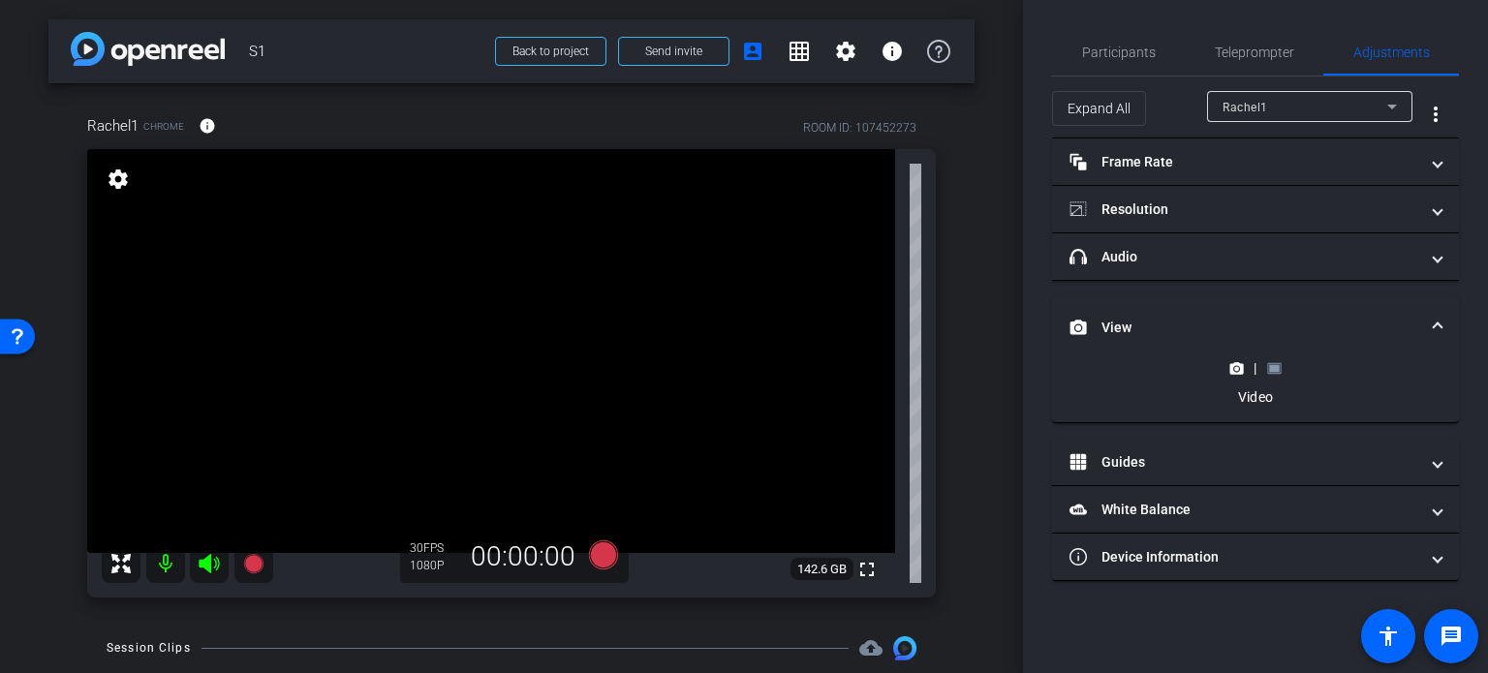
click at [1277, 363] on icon at bounding box center [1274, 368] width 15 height 15
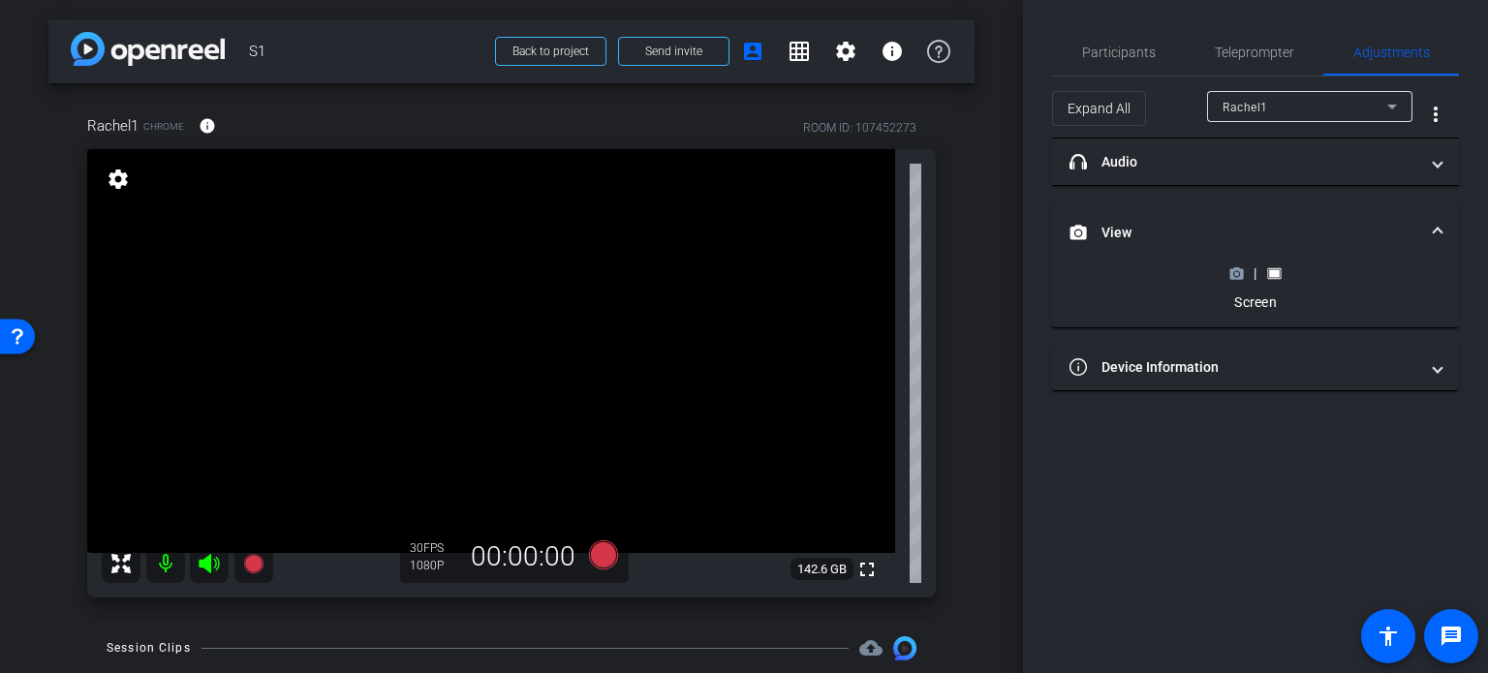
click at [1232, 268] on icon at bounding box center [1237, 273] width 14 height 11
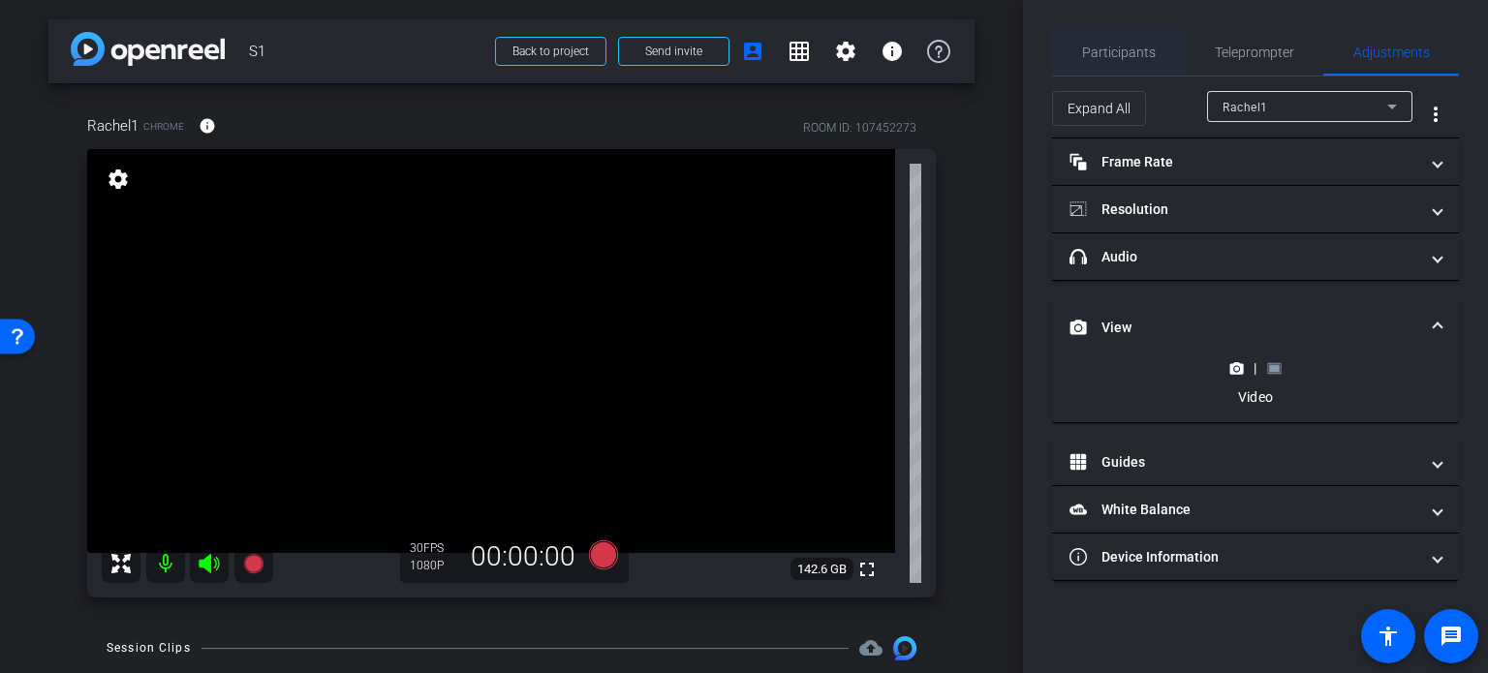
click at [1141, 46] on span "Participants" at bounding box center [1119, 53] width 74 height 14
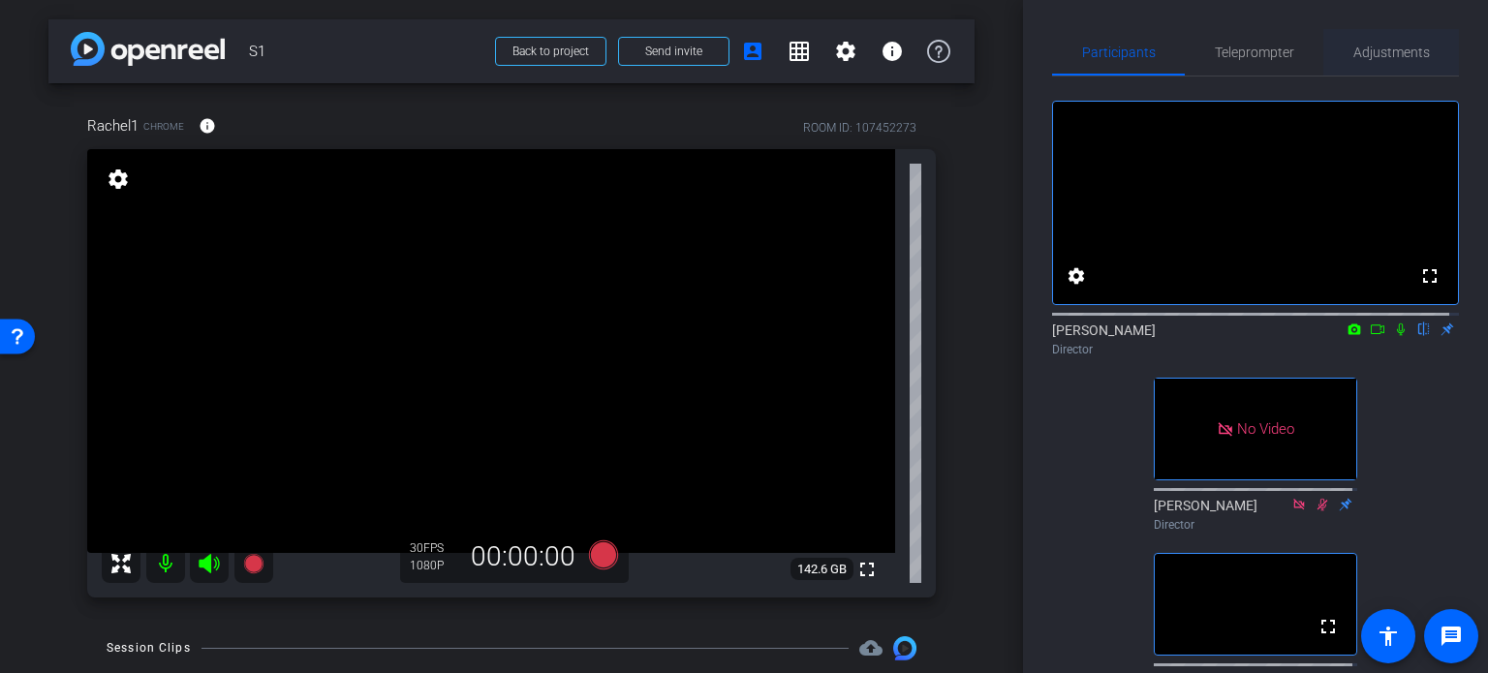
click at [1357, 46] on span "Adjustments" at bounding box center [1391, 53] width 77 height 14
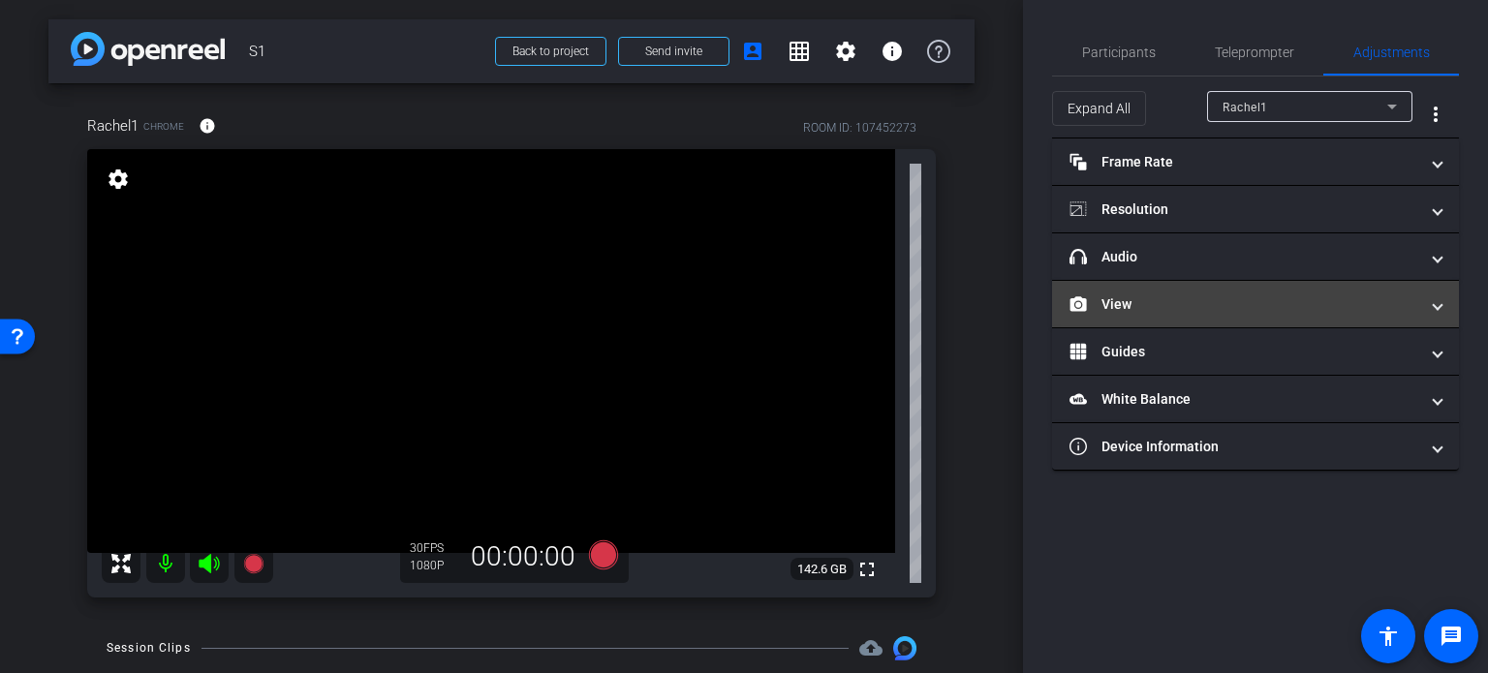
click at [1204, 292] on mat-expansion-panel-header "View" at bounding box center [1255, 304] width 407 height 46
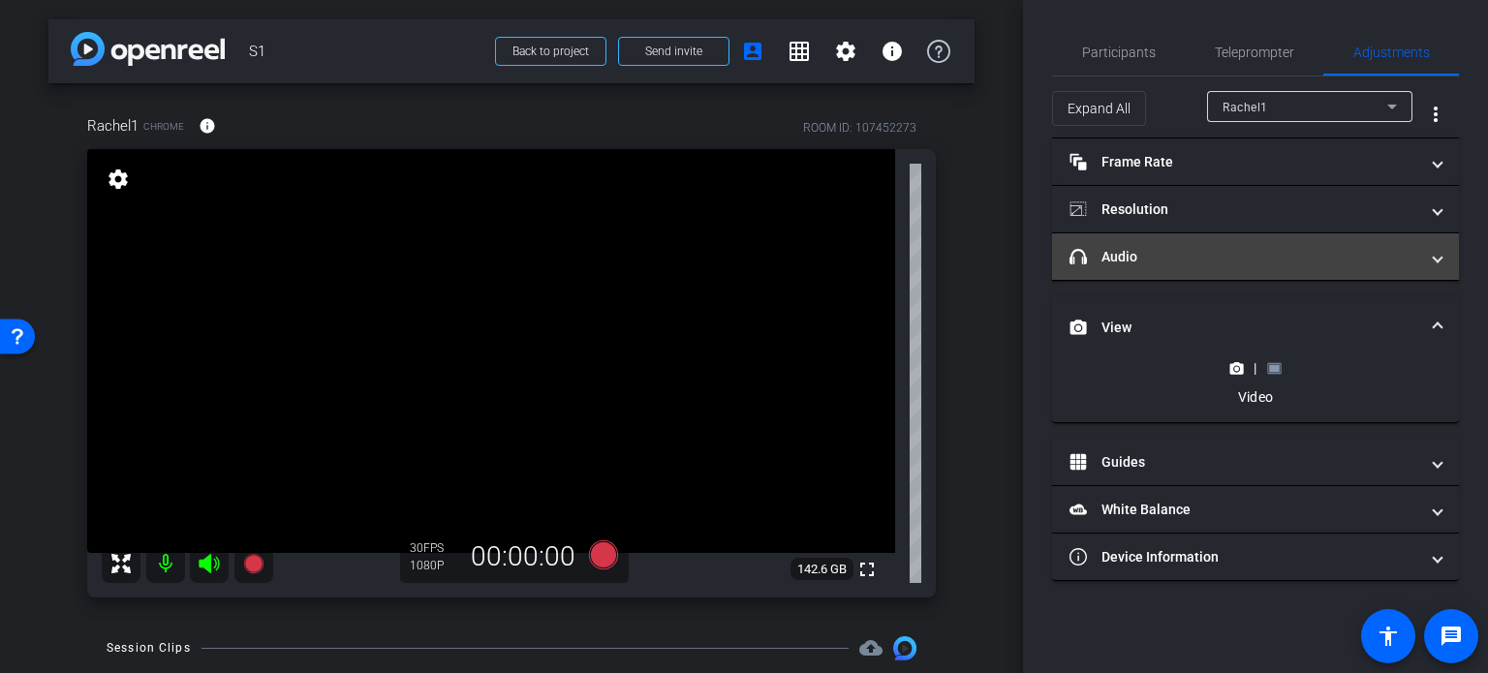
click at [1198, 251] on mat-panel-title "headphone icon Audio" at bounding box center [1243, 257] width 349 height 20
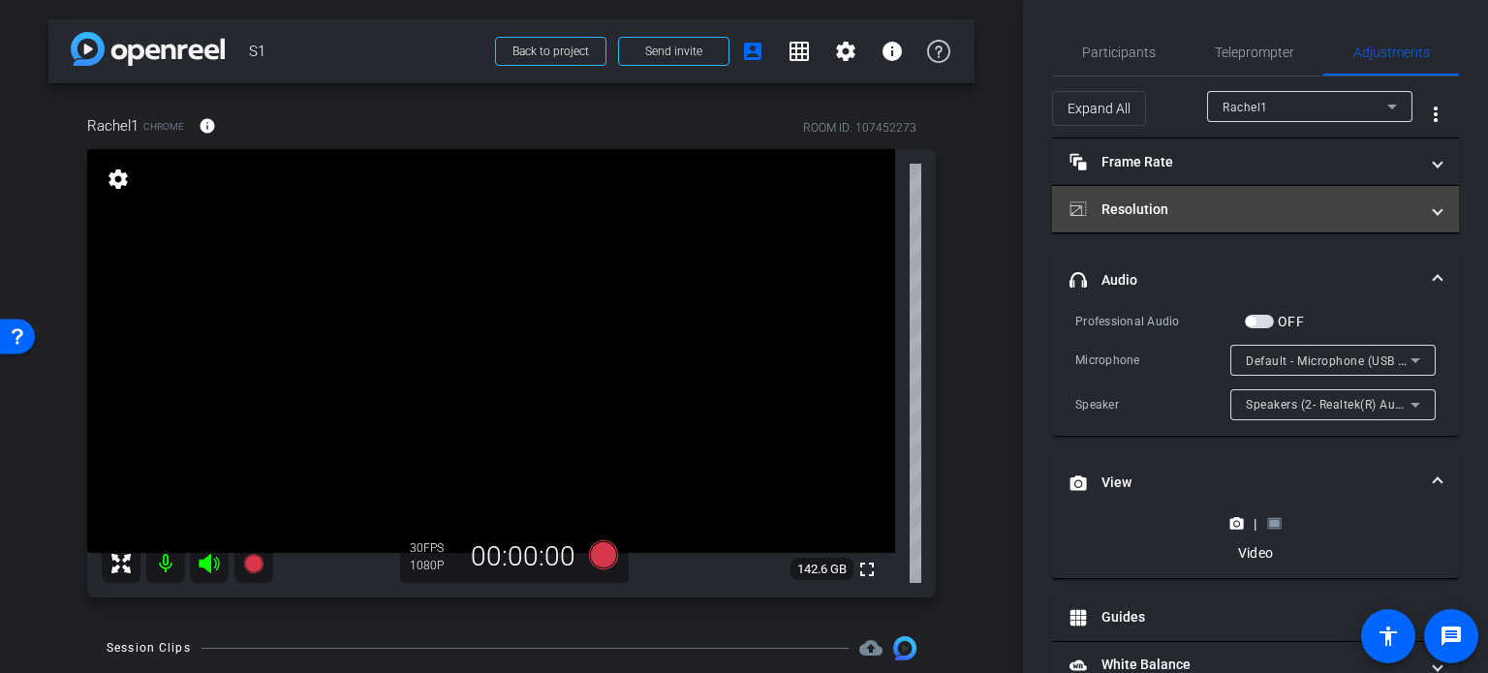
click at [1193, 201] on mat-panel-title "Resolution" at bounding box center [1243, 210] width 349 height 20
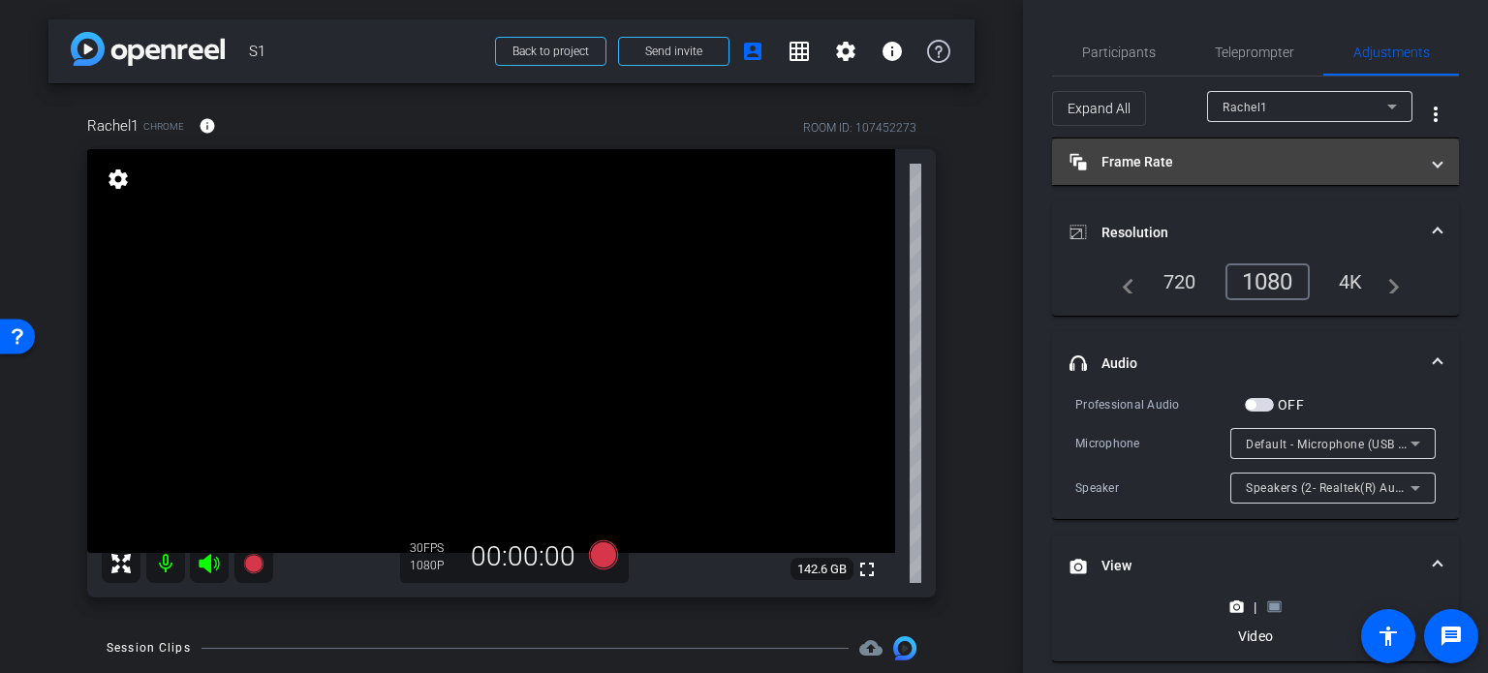
click at [1252, 146] on mat-expansion-panel-header "Frame Rate Frame Rate" at bounding box center [1255, 162] width 407 height 46
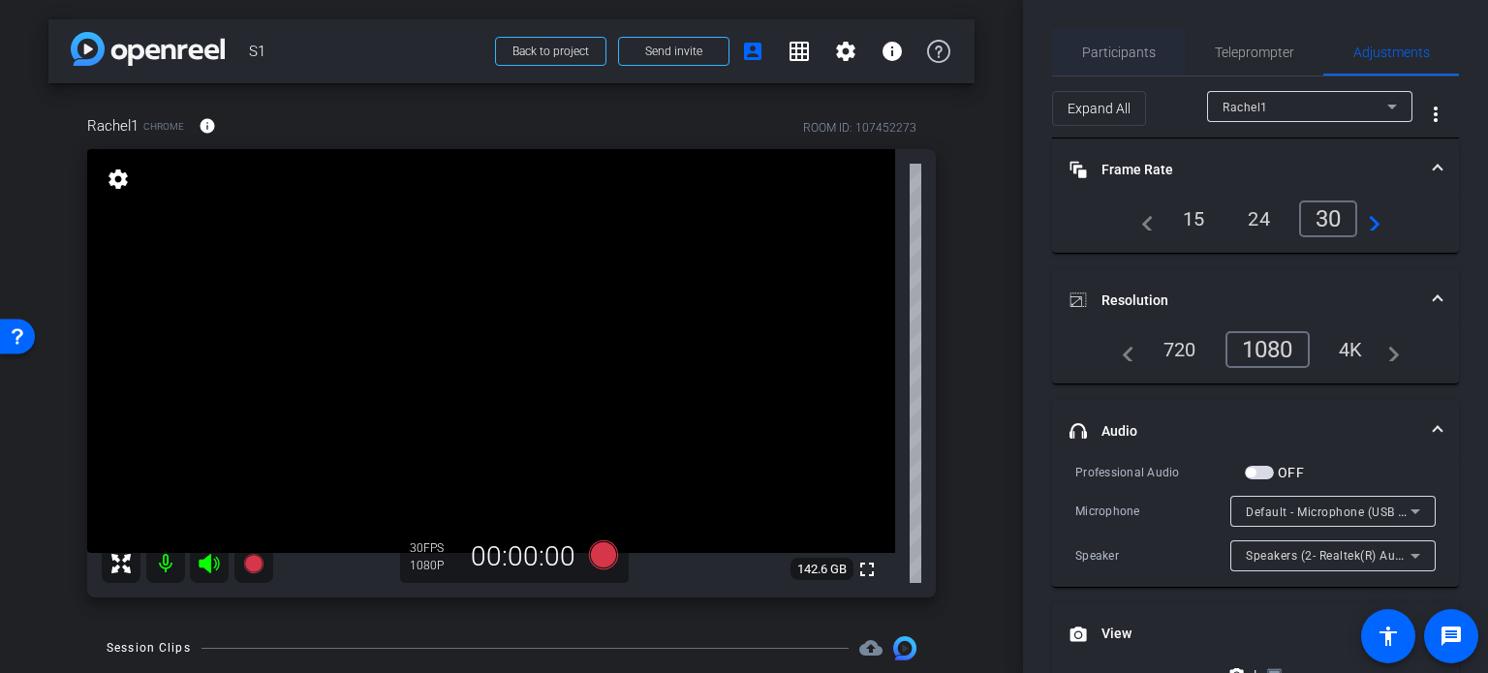
click at [1130, 56] on span "Participants" at bounding box center [1119, 53] width 74 height 14
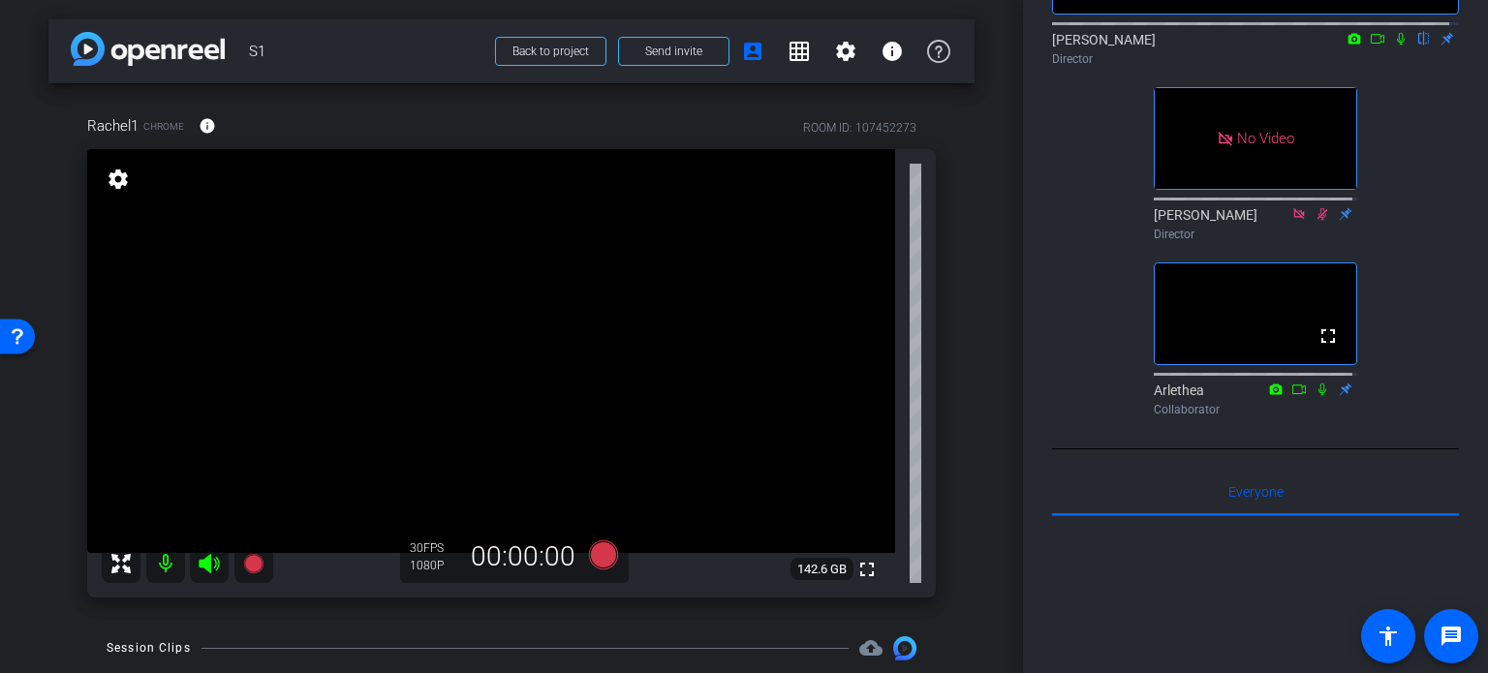
scroll to position [97, 0]
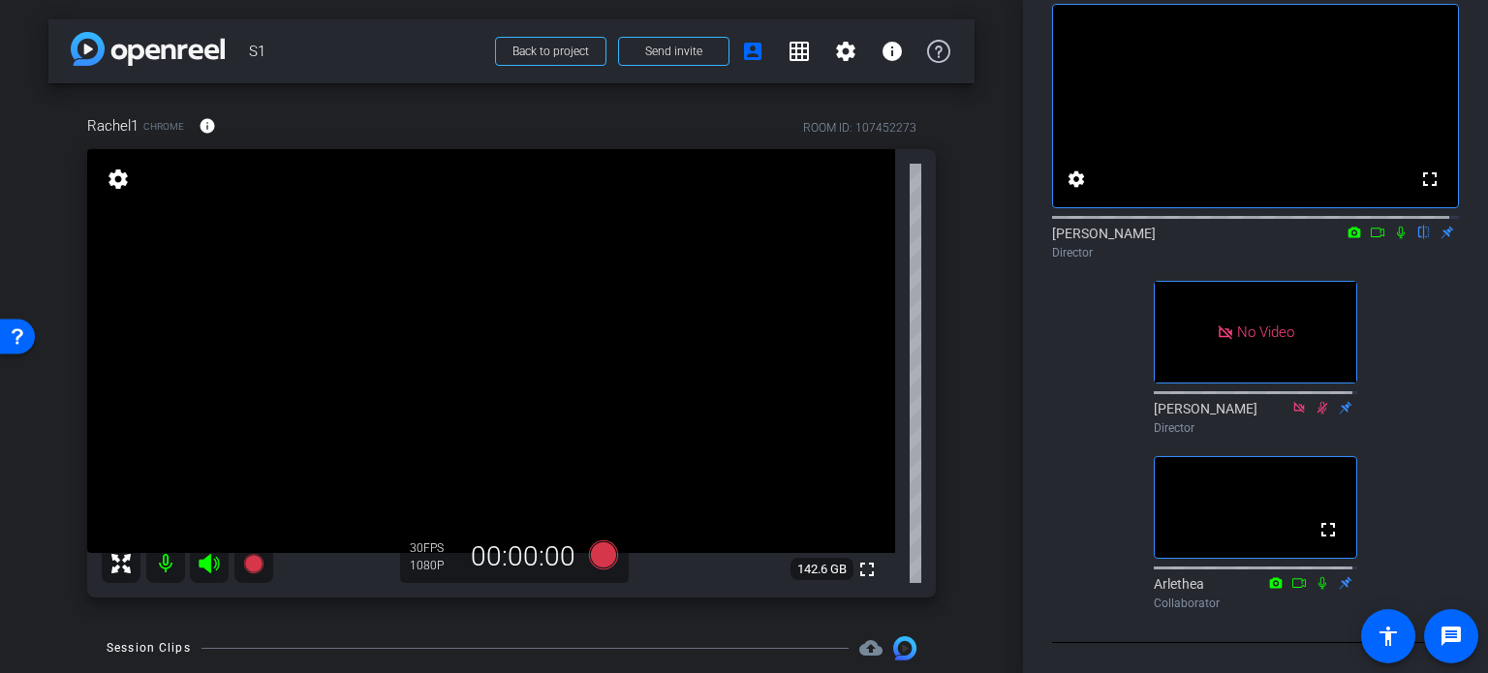
click at [1371, 237] on icon at bounding box center [1378, 233] width 14 height 10
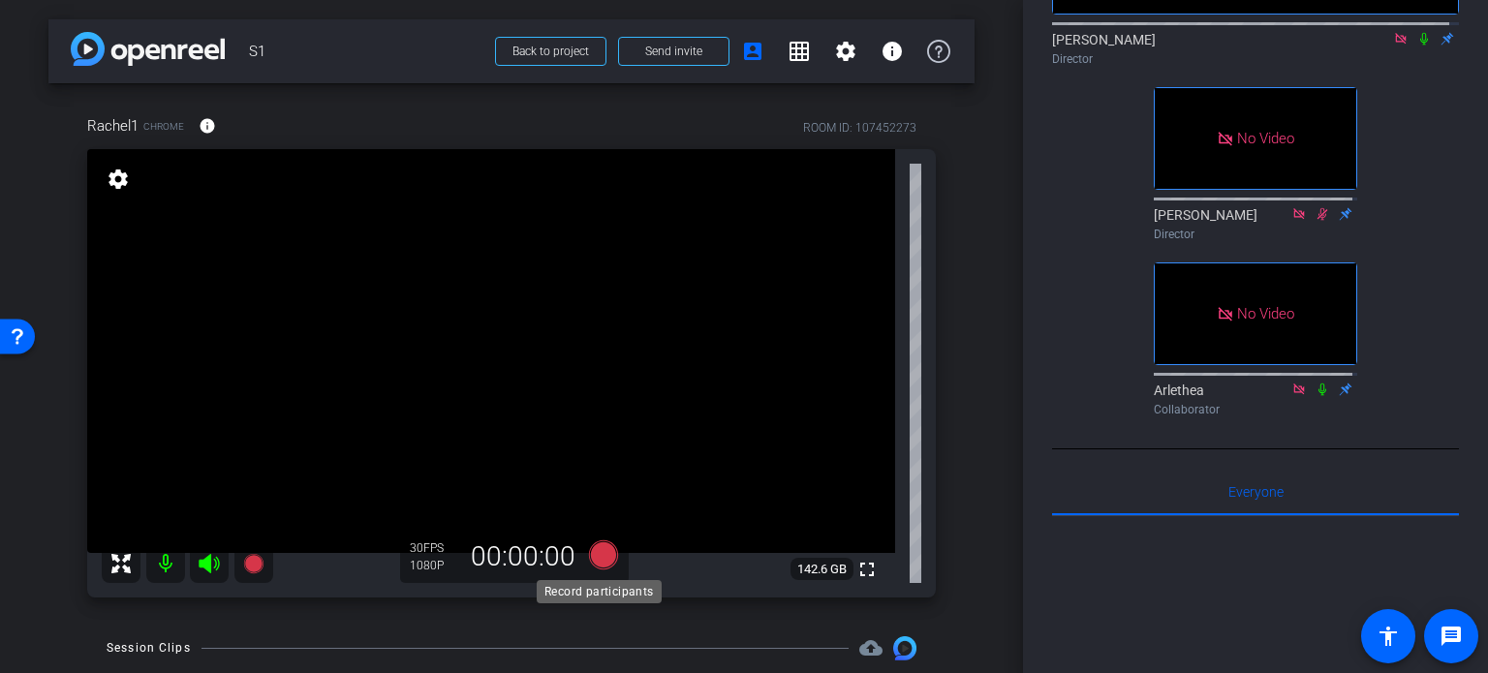
click at [601, 557] on icon at bounding box center [603, 555] width 29 height 29
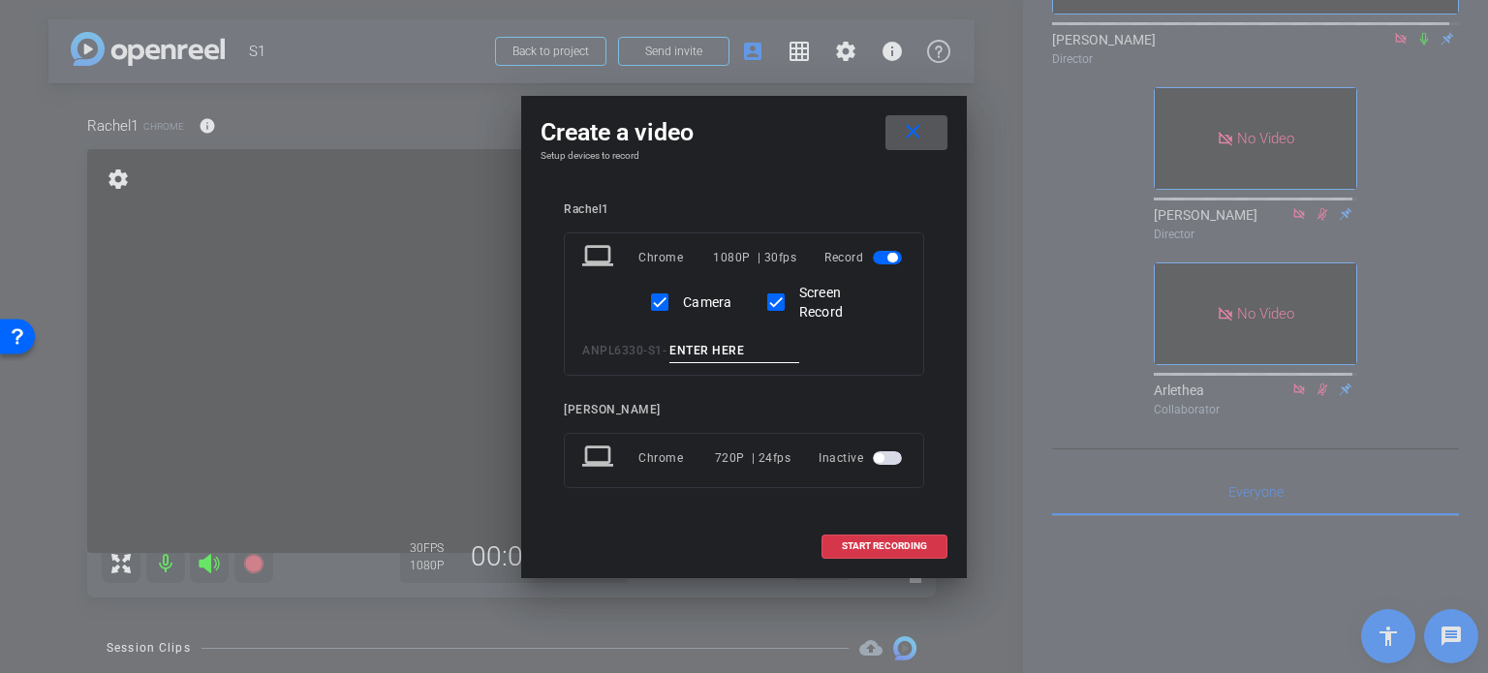
click at [732, 347] on input at bounding box center [734, 351] width 130 height 24
paste input "Lorem Ipsum is simply dummy text of the printing and typesetting industry. Lore…"
type input "Lorem Ipsum is simply dummy text of the printing and typesetting industry. Lore…"
type input "Definition of Entrepreneurship P1"
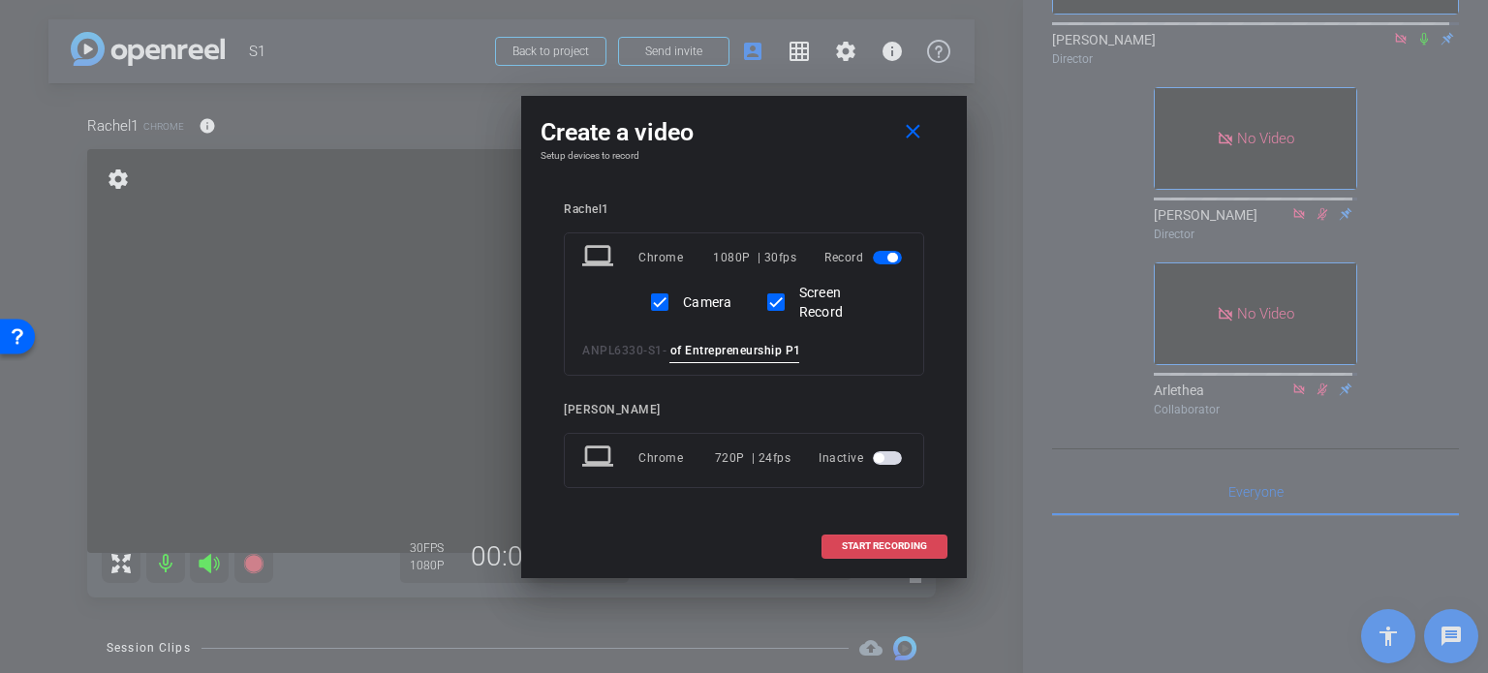
click at [887, 546] on span "START RECORDING" at bounding box center [884, 547] width 85 height 10
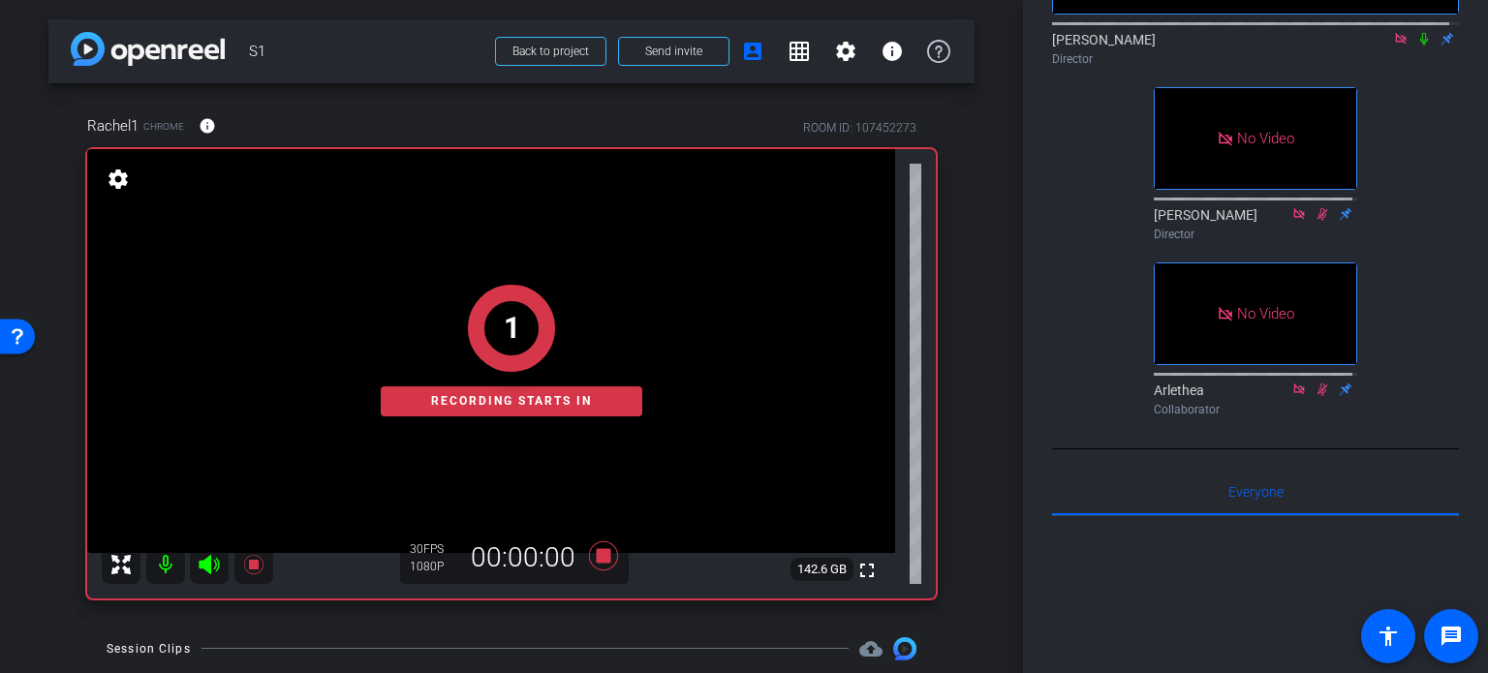
click at [1416, 46] on icon at bounding box center [1423, 39] width 15 height 14
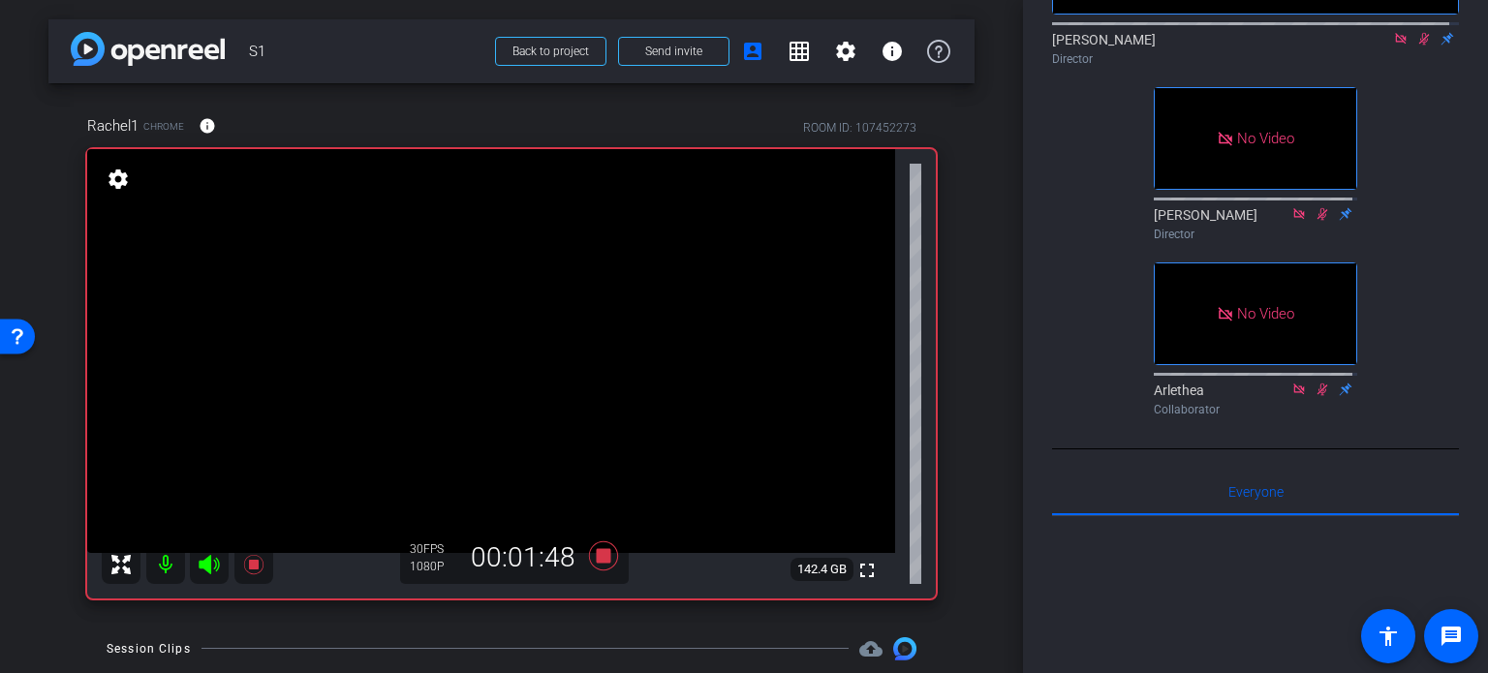
click at [1409, 164] on div "No Video Justin Wilbur Director No Video Tommy Perez Director No Video Arlethea…" at bounding box center [1255, 105] width 407 height 638
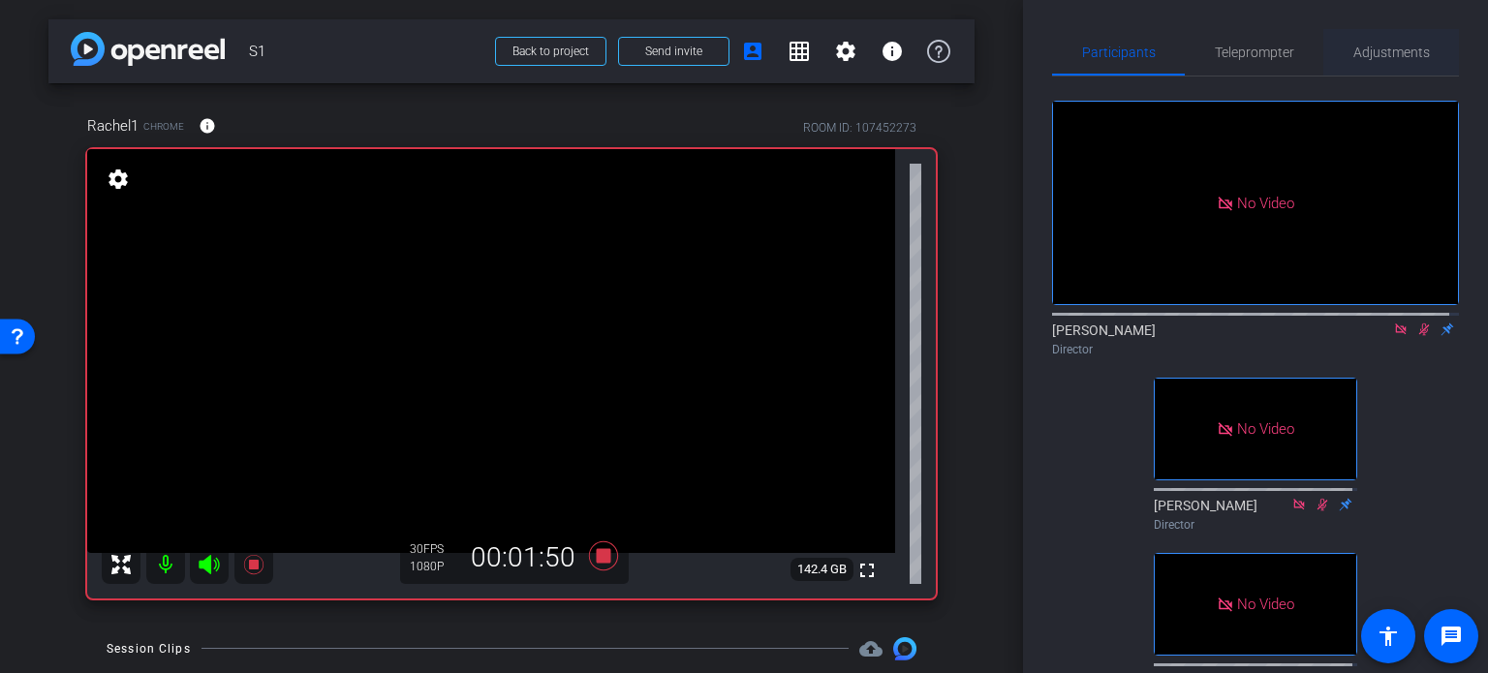
click at [1371, 46] on span "Adjustments" at bounding box center [1391, 53] width 77 height 14
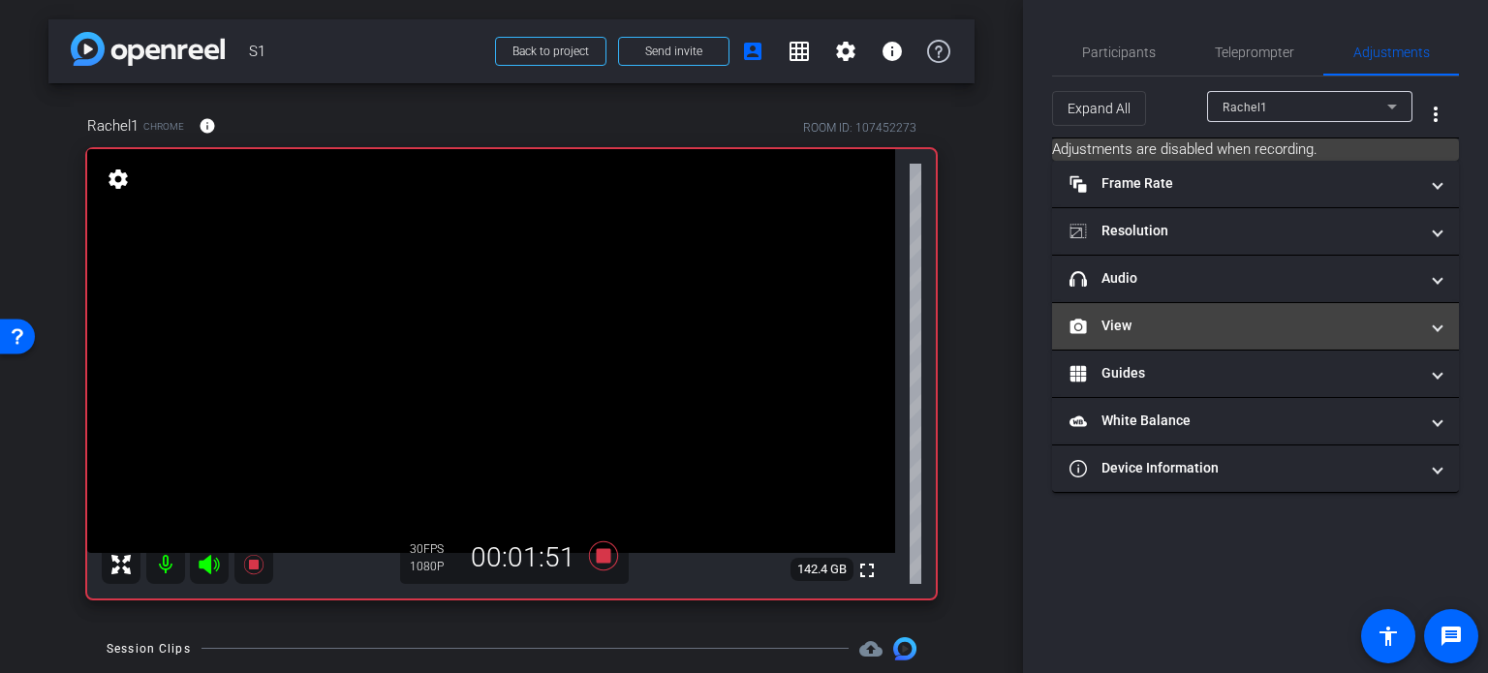
click at [1214, 321] on mat-panel-title "View" at bounding box center [1243, 326] width 349 height 20
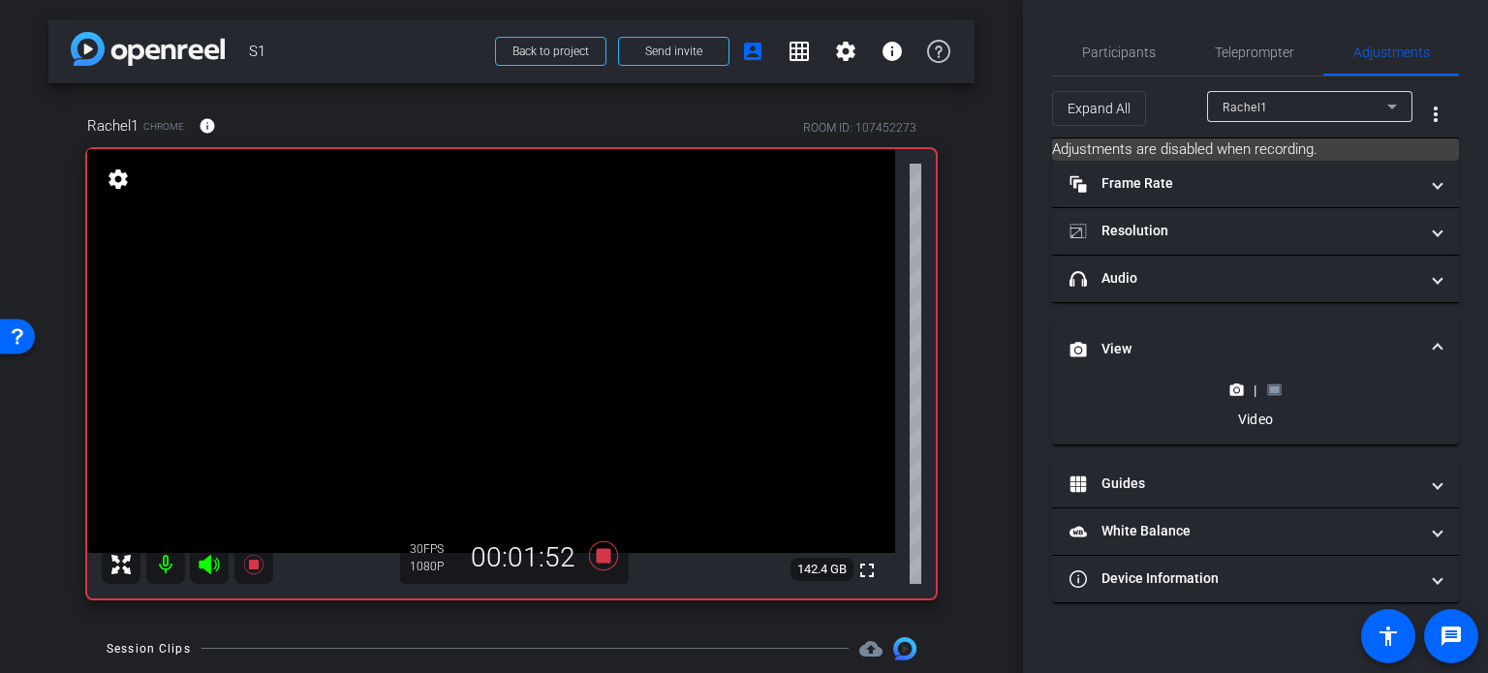
click at [1278, 391] on rect at bounding box center [1274, 391] width 11 height 8
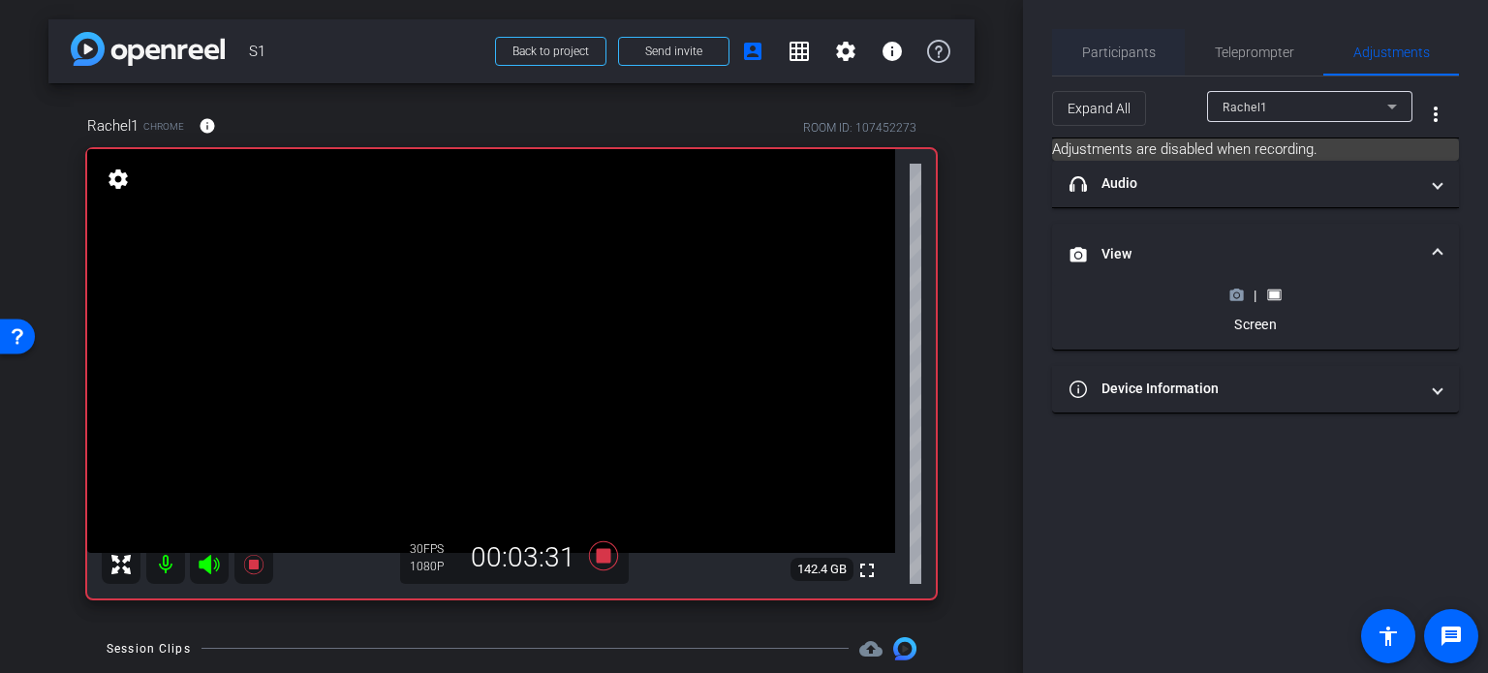
drag, startPoint x: 1097, startPoint y: 48, endPoint x: 1108, endPoint y: 54, distance: 13.0
click at [1097, 48] on span "Participants" at bounding box center [1119, 53] width 74 height 14
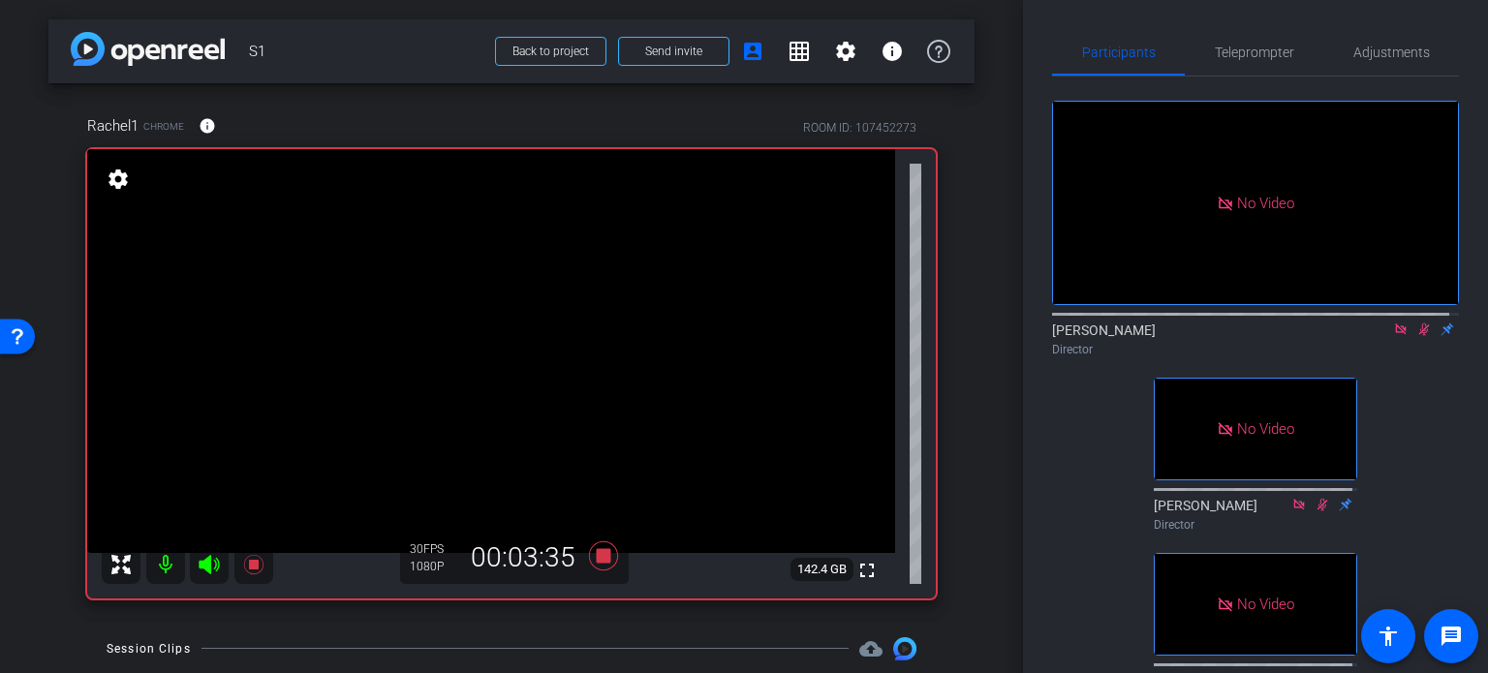
click at [1416, 323] on icon at bounding box center [1423, 330] width 15 height 14
click at [1420, 324] on icon at bounding box center [1424, 330] width 8 height 13
click at [1402, 452] on div "No Video Justin Wilbur Director No Video Tommy Perez Director No Video Arlethea…" at bounding box center [1255, 396] width 407 height 638
click at [1371, 43] on span "Adjustments" at bounding box center [1391, 52] width 77 height 46
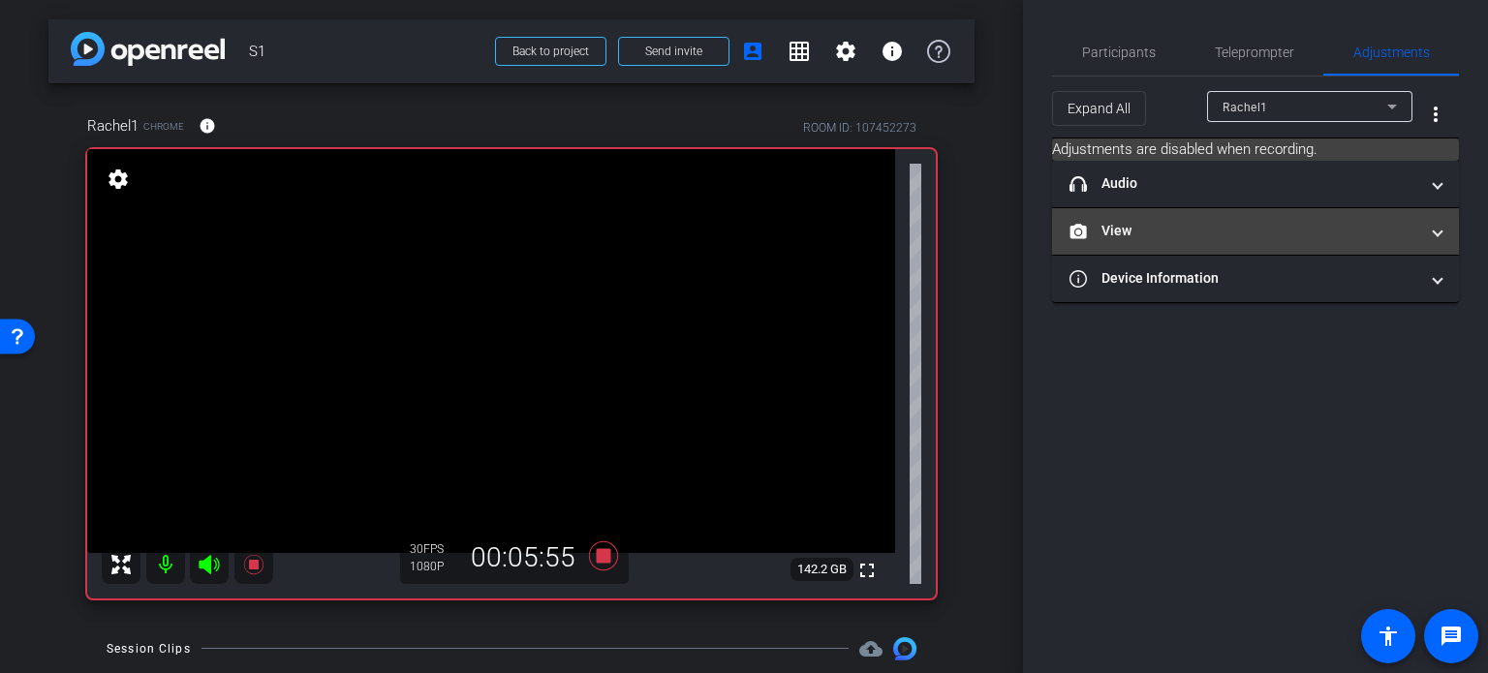
click at [1303, 215] on mat-expansion-panel-header "View" at bounding box center [1255, 231] width 407 height 46
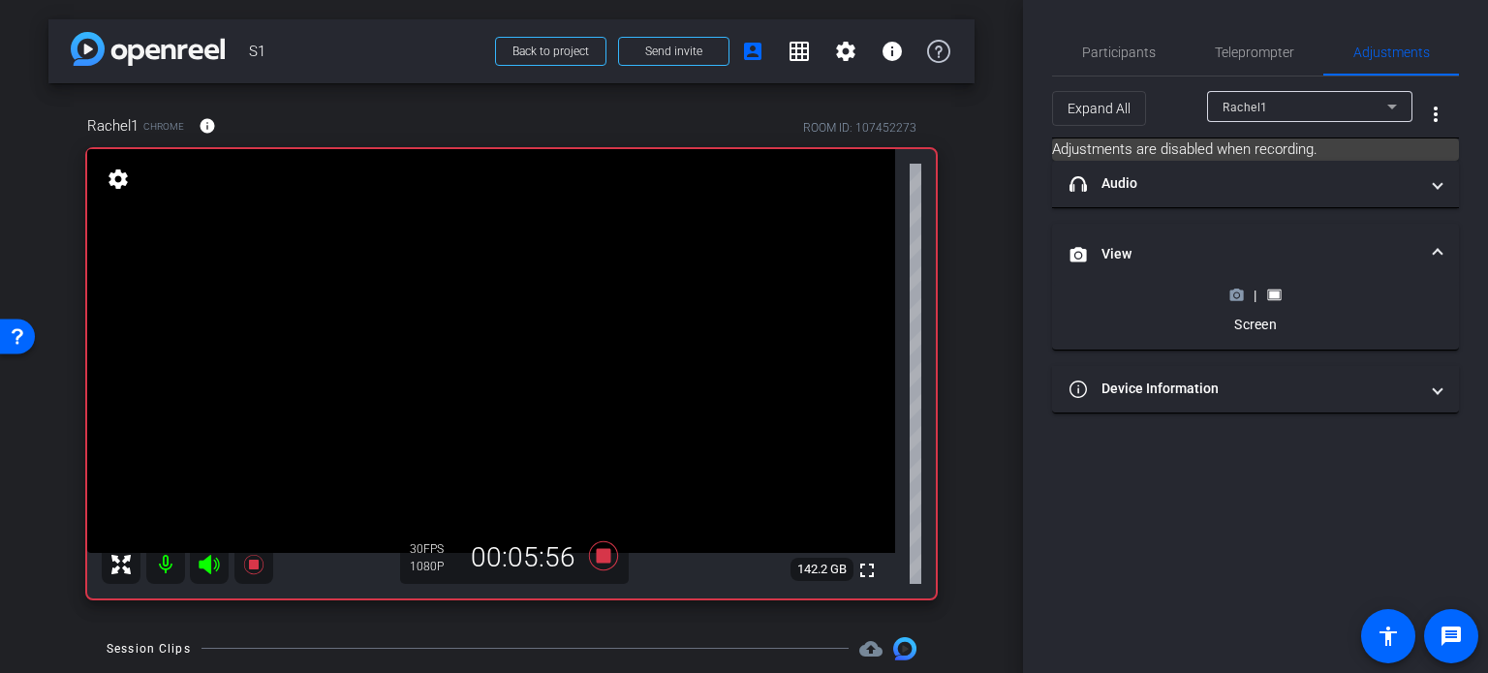
click at [1243, 288] on icon at bounding box center [1236, 295] width 15 height 15
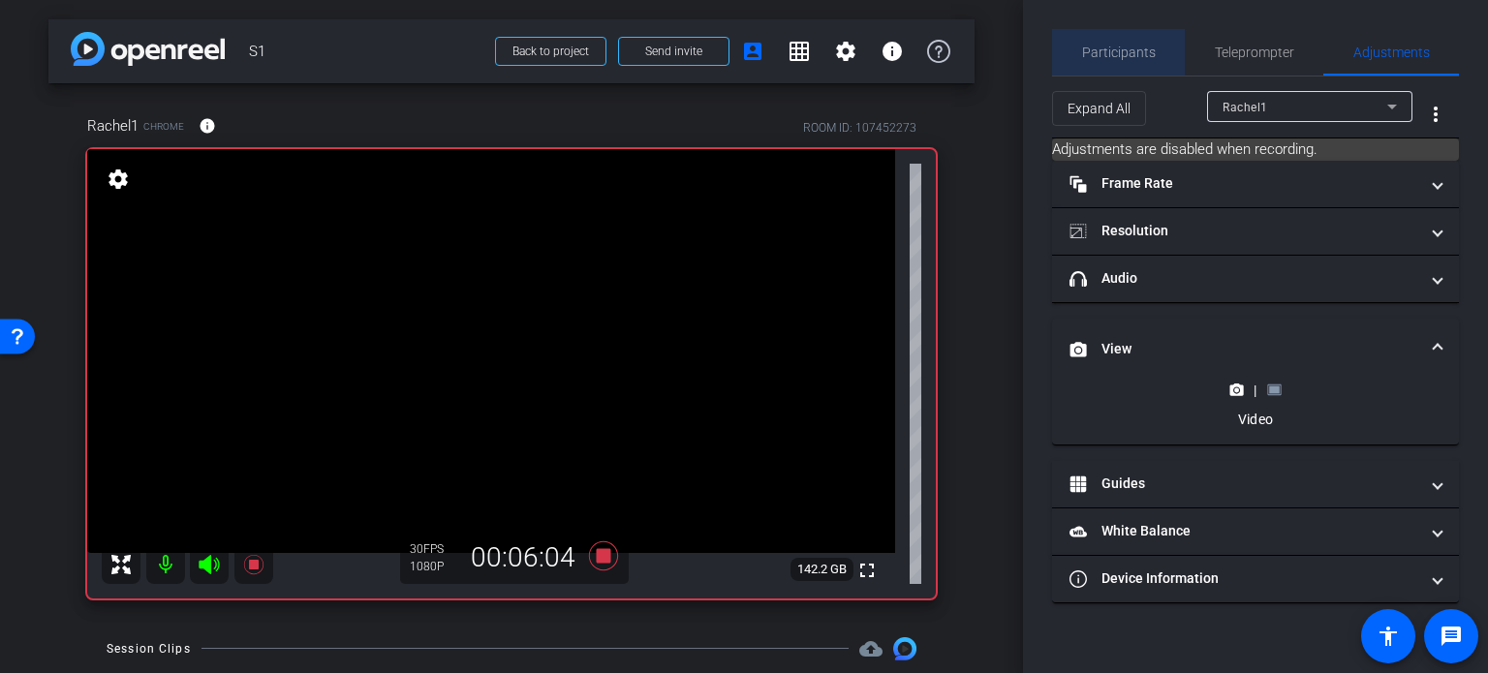
click at [1120, 32] on span "Participants" at bounding box center [1119, 52] width 74 height 46
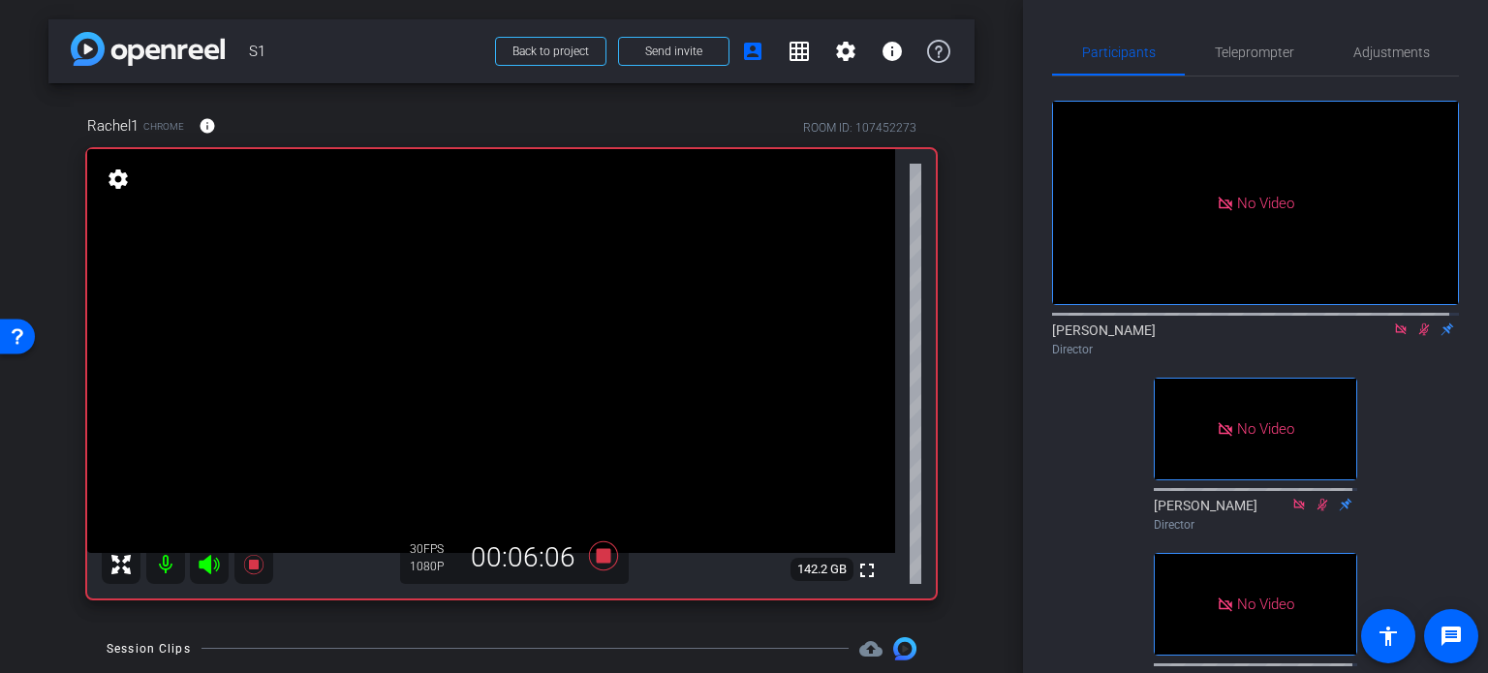
click at [1410, 327] on div "No Video Justin Wilbur Director No Video Tommy Perez Director No Video Arlethea…" at bounding box center [1255, 396] width 407 height 638
click at [1353, 49] on span "Adjustments" at bounding box center [1391, 53] width 77 height 14
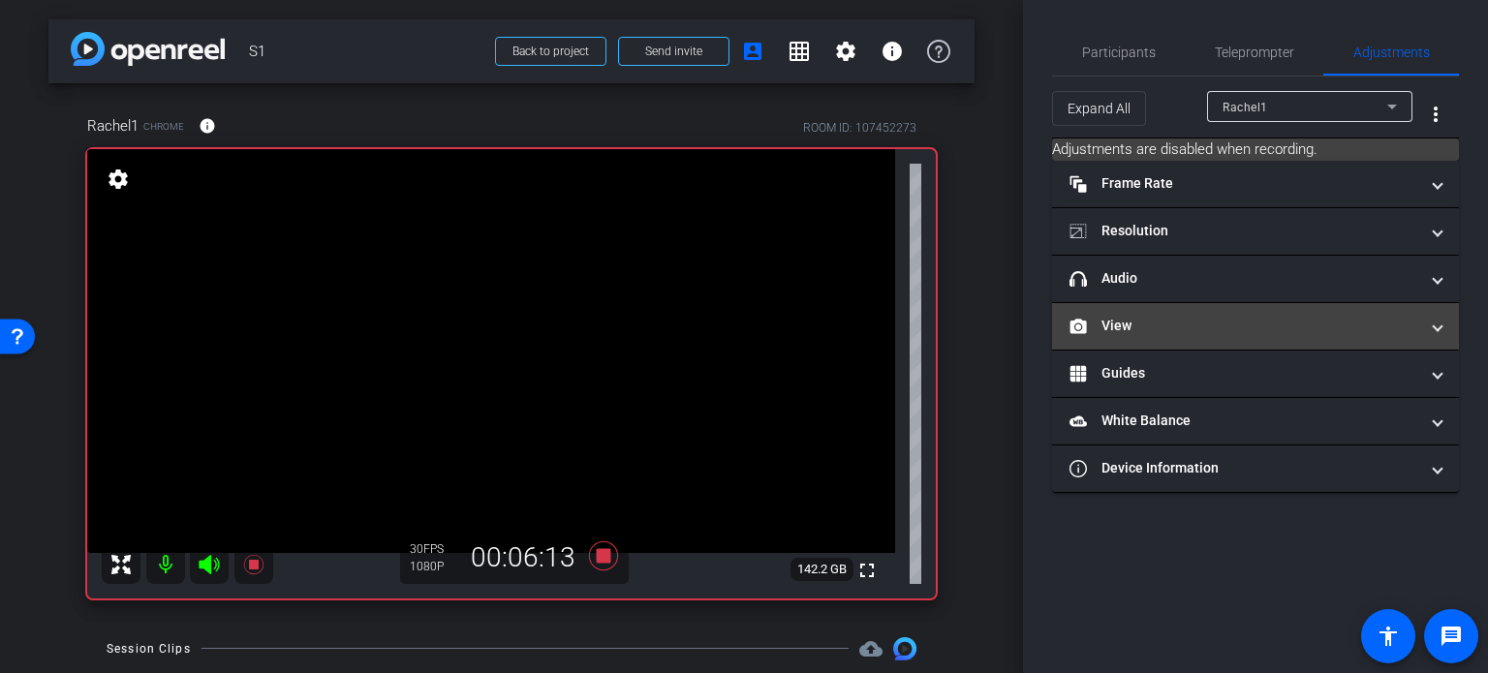
click at [1231, 318] on mat-panel-title "View" at bounding box center [1243, 326] width 349 height 20
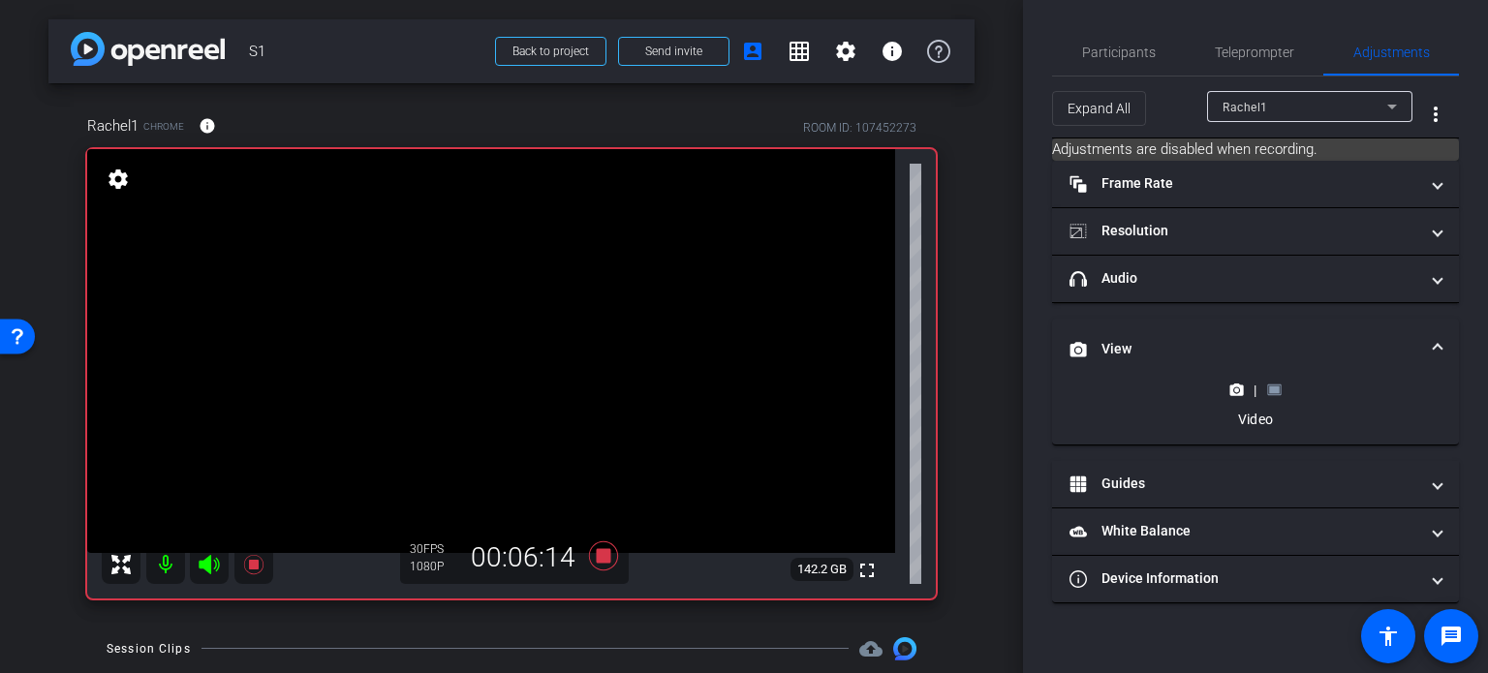
click at [1273, 390] on rect at bounding box center [1274, 391] width 11 height 8
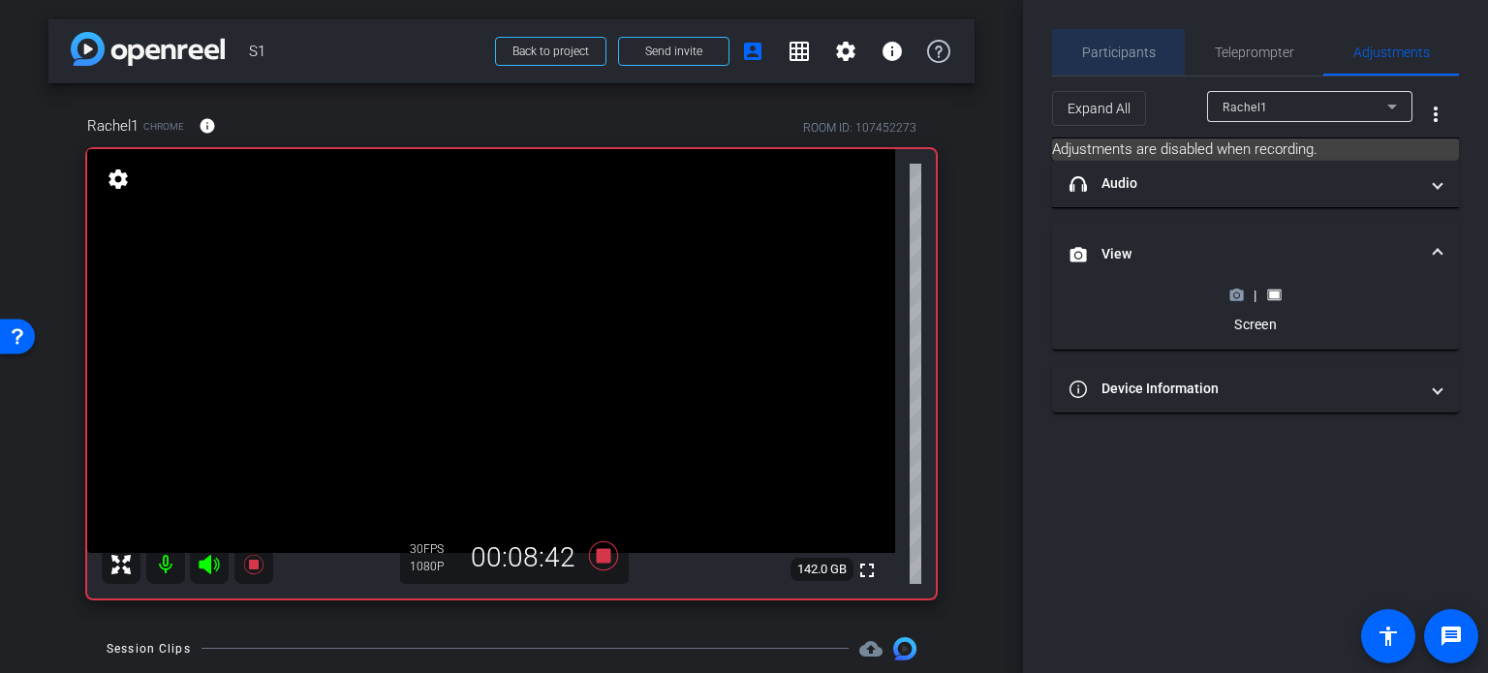
click at [1161, 52] on div "Participants" at bounding box center [1118, 52] width 133 height 46
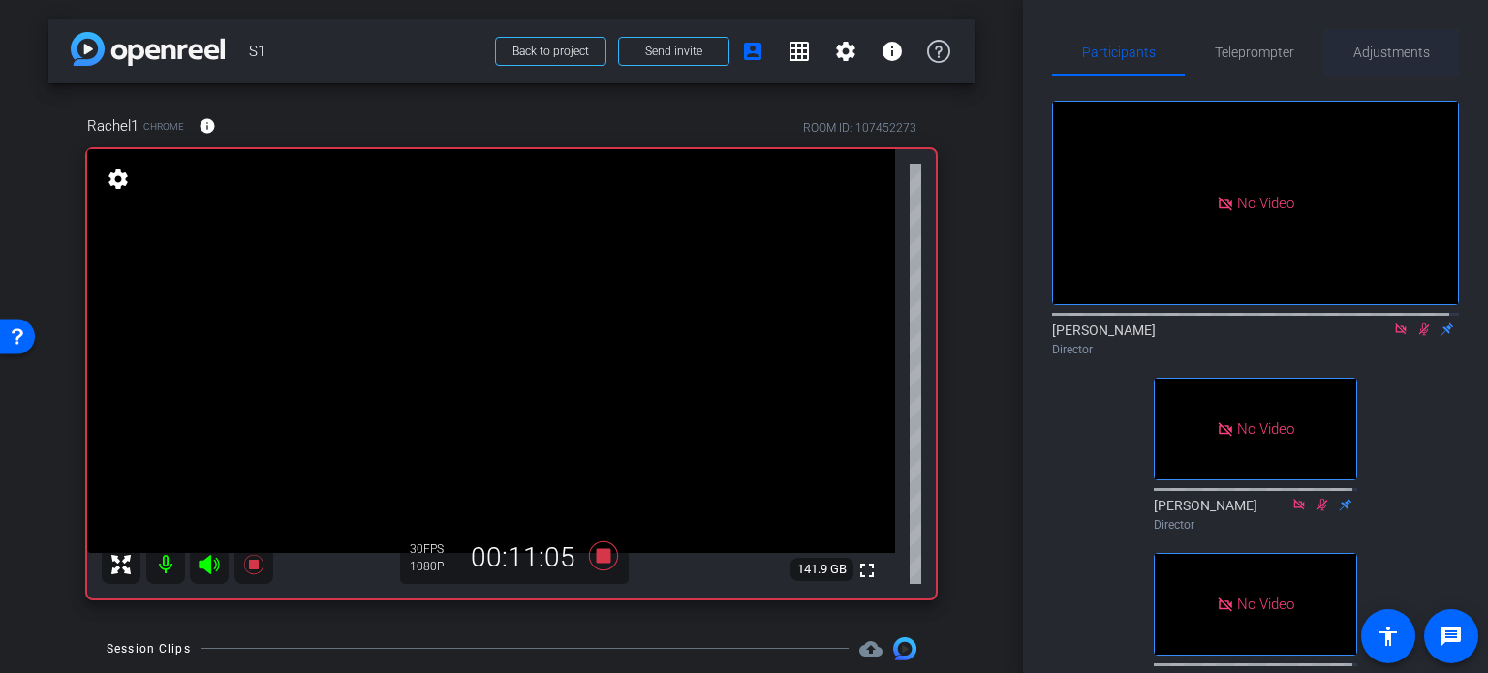
click at [1364, 49] on span "Adjustments" at bounding box center [1391, 53] width 77 height 14
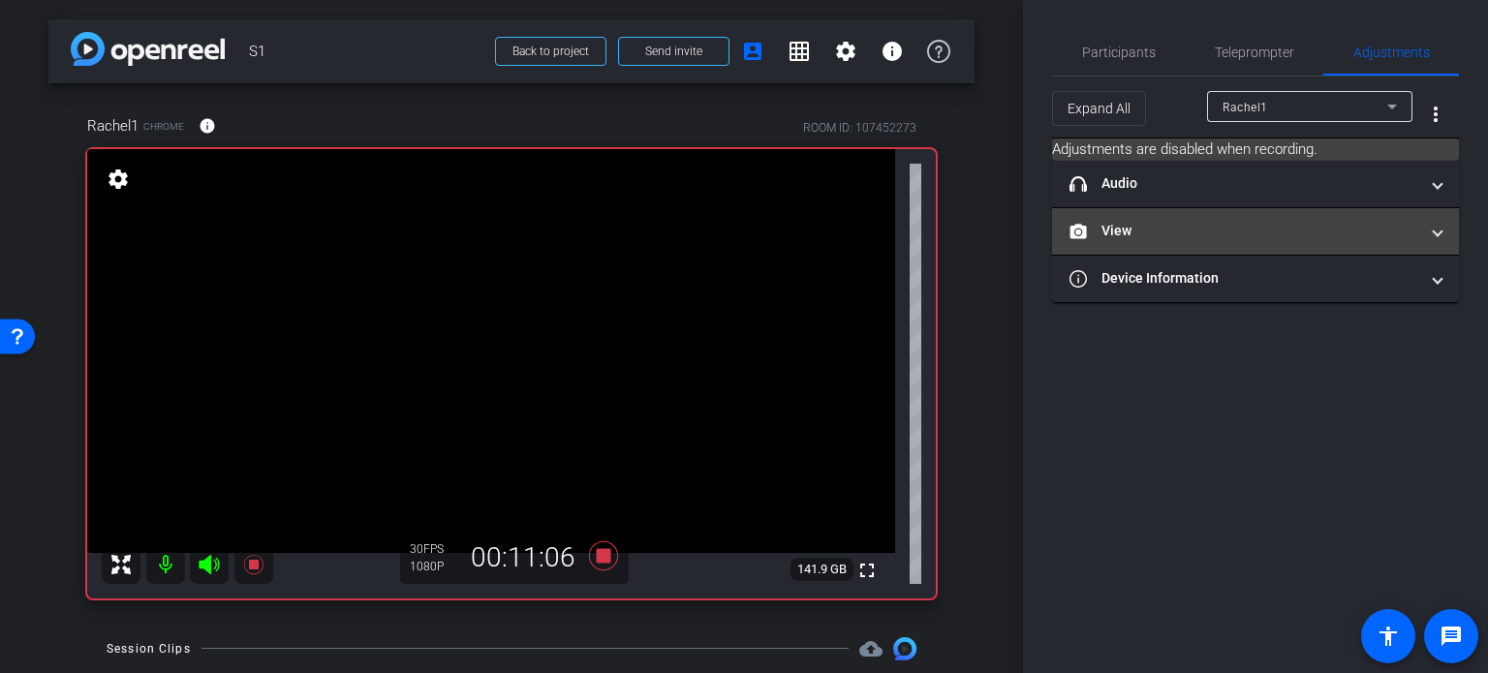
click at [1162, 234] on mat-panel-title "View" at bounding box center [1243, 231] width 349 height 20
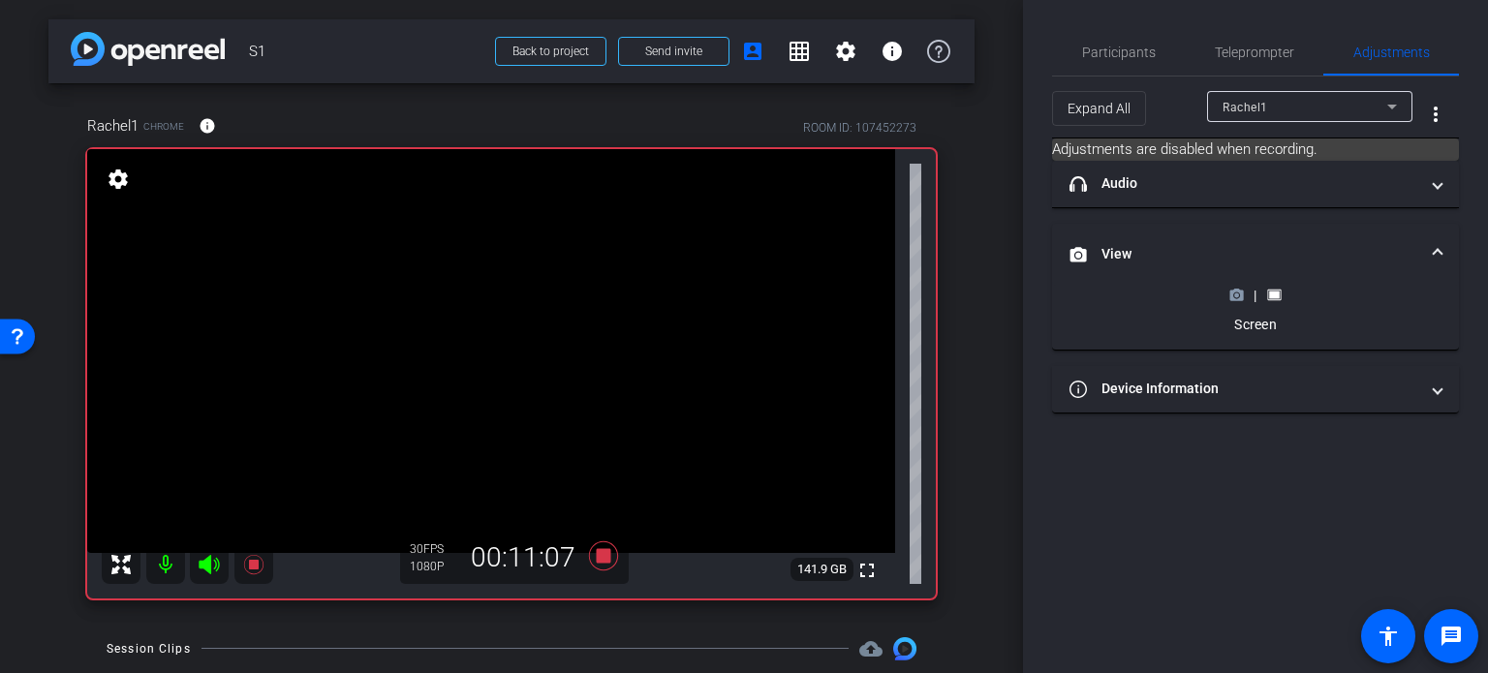
click at [1236, 294] on circle at bounding box center [1236, 296] width 5 height 5
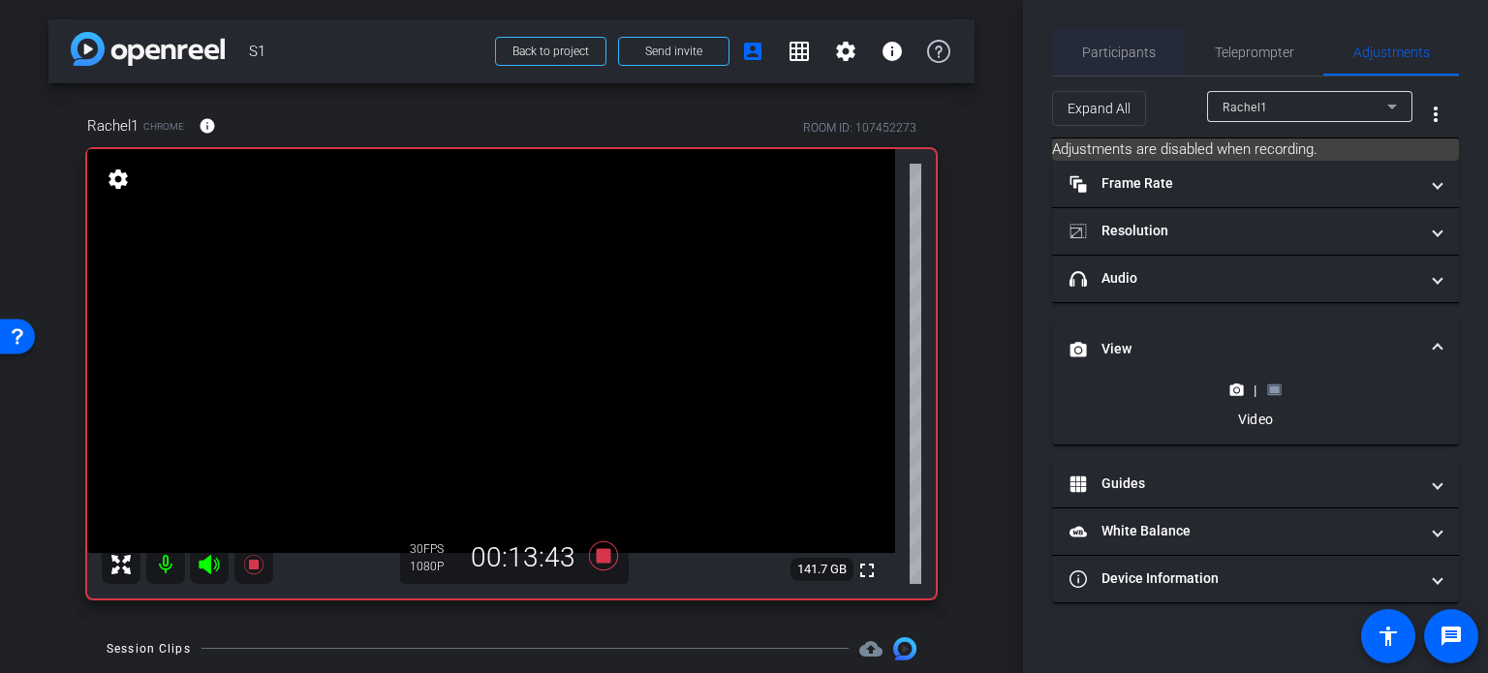
click at [1097, 40] on span "Participants" at bounding box center [1119, 52] width 74 height 46
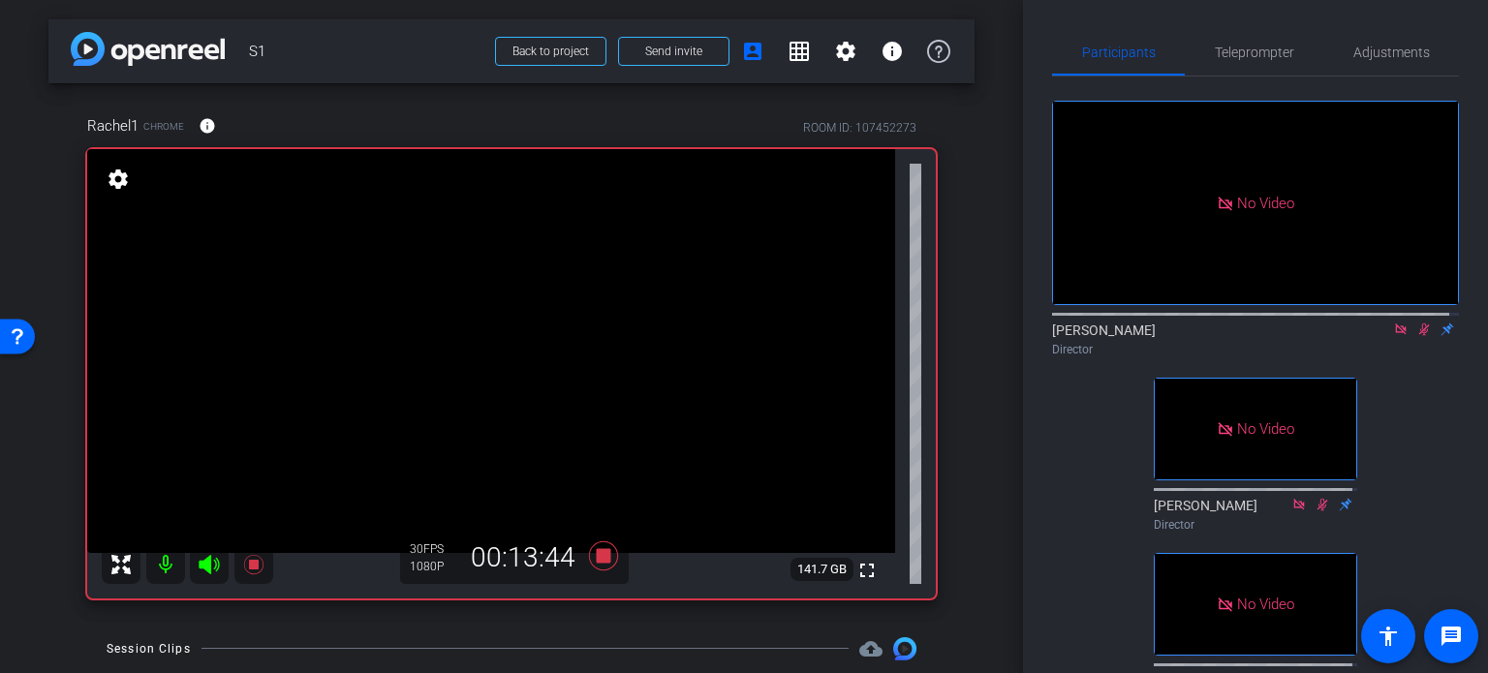
click at [1416, 323] on icon at bounding box center [1423, 330] width 15 height 14
click at [1395, 324] on icon at bounding box center [1400, 329] width 11 height 11
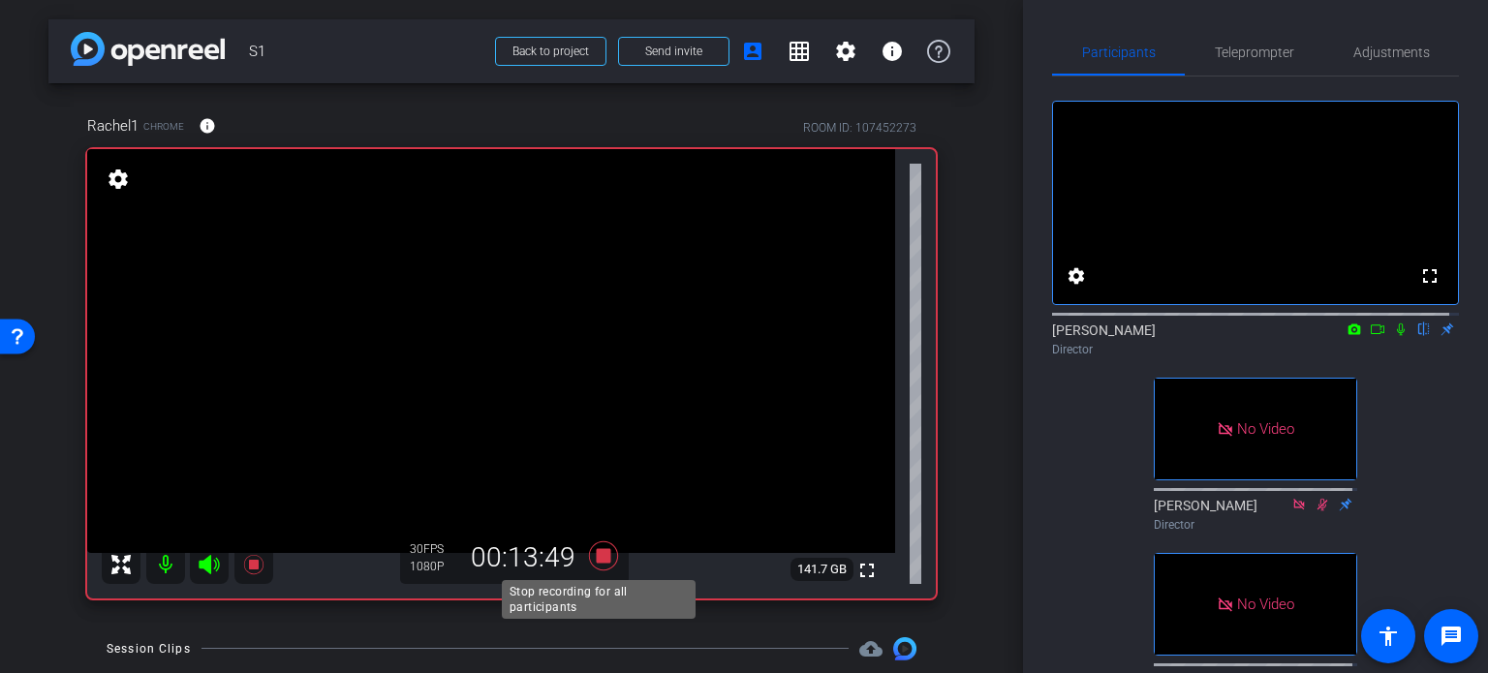
click at [600, 553] on icon at bounding box center [603, 556] width 29 height 29
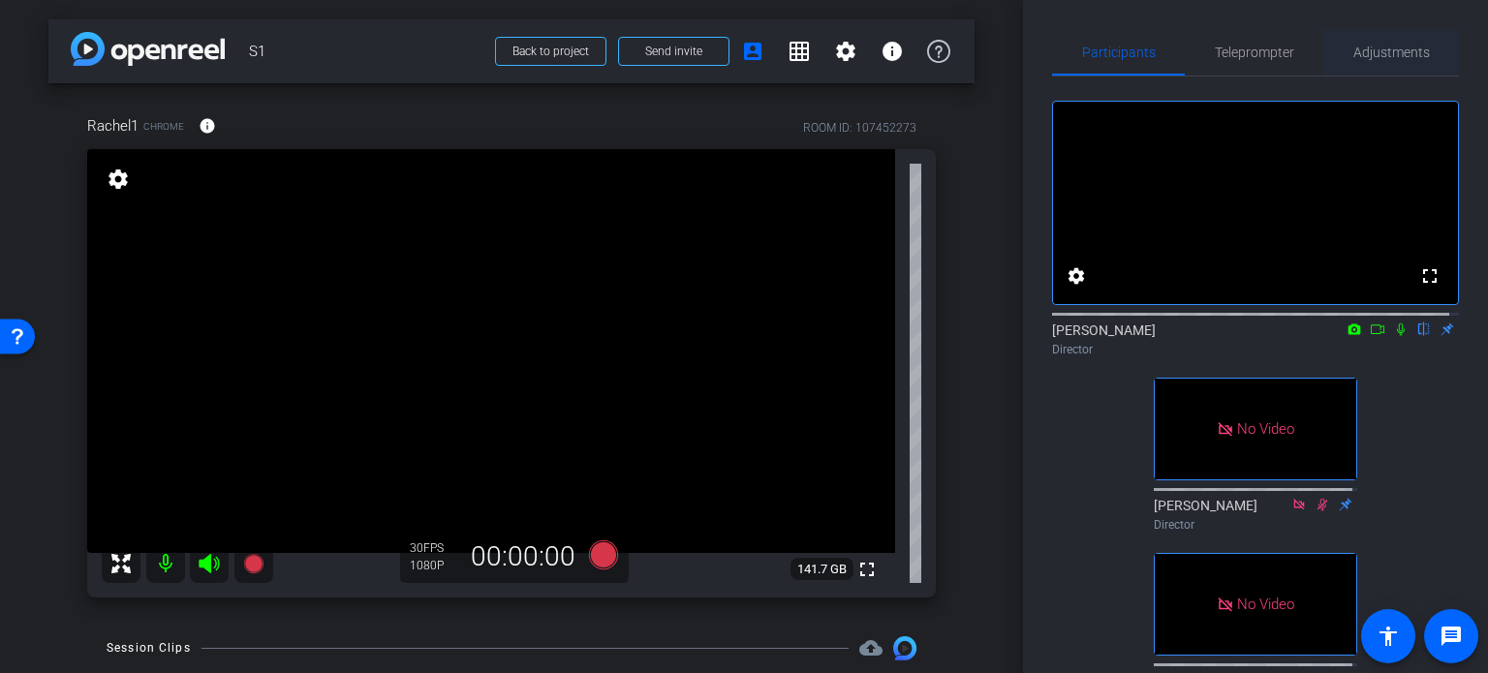
click at [1369, 46] on span "Adjustments" at bounding box center [1391, 53] width 77 height 14
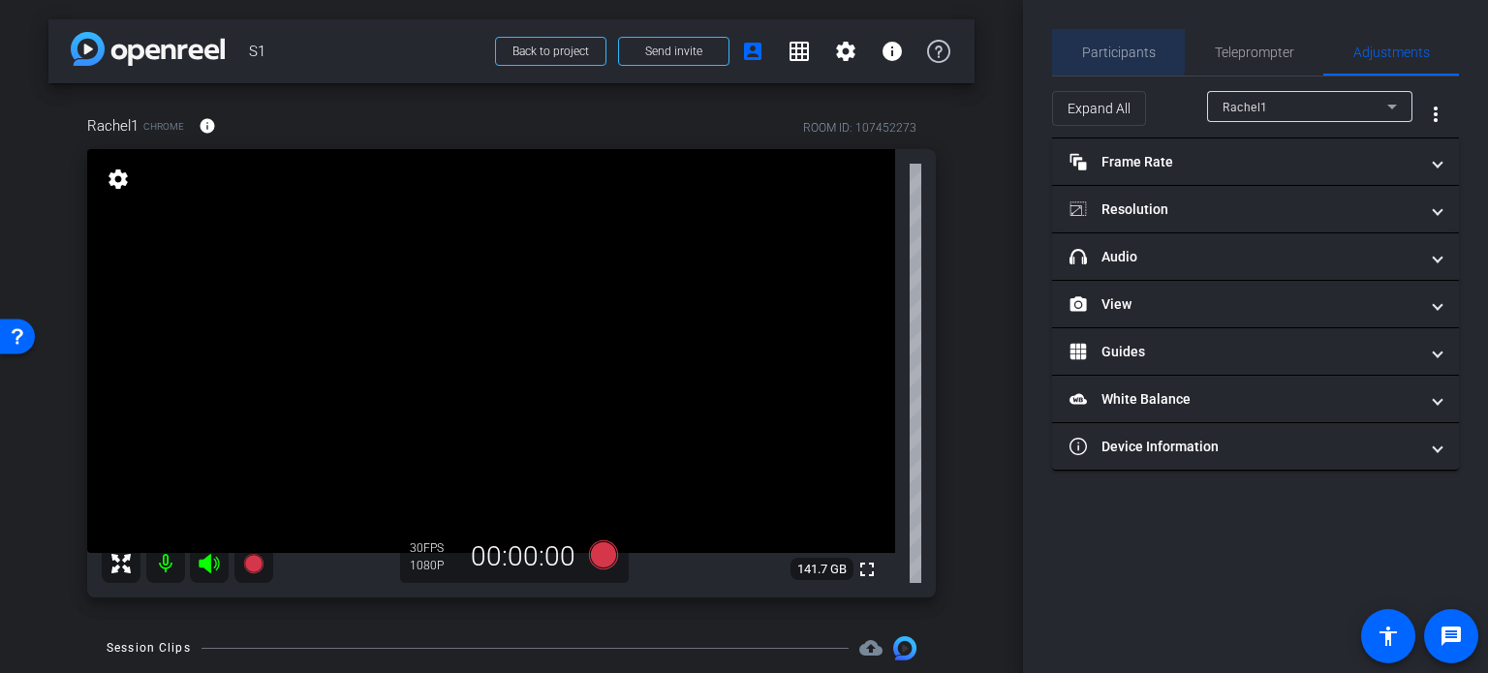
click at [1106, 46] on span "Participants" at bounding box center [1119, 53] width 74 height 14
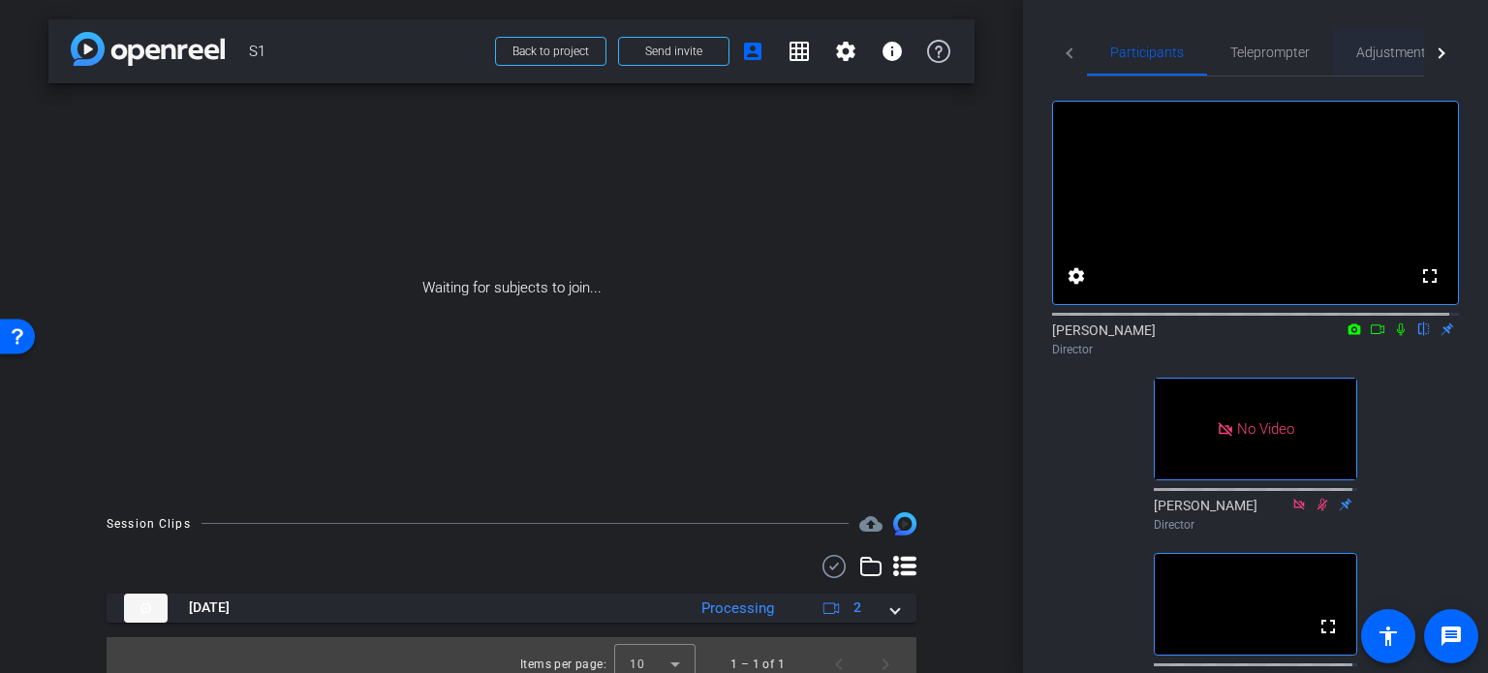
click at [1383, 52] on span "Adjustments" at bounding box center [1394, 53] width 77 height 14
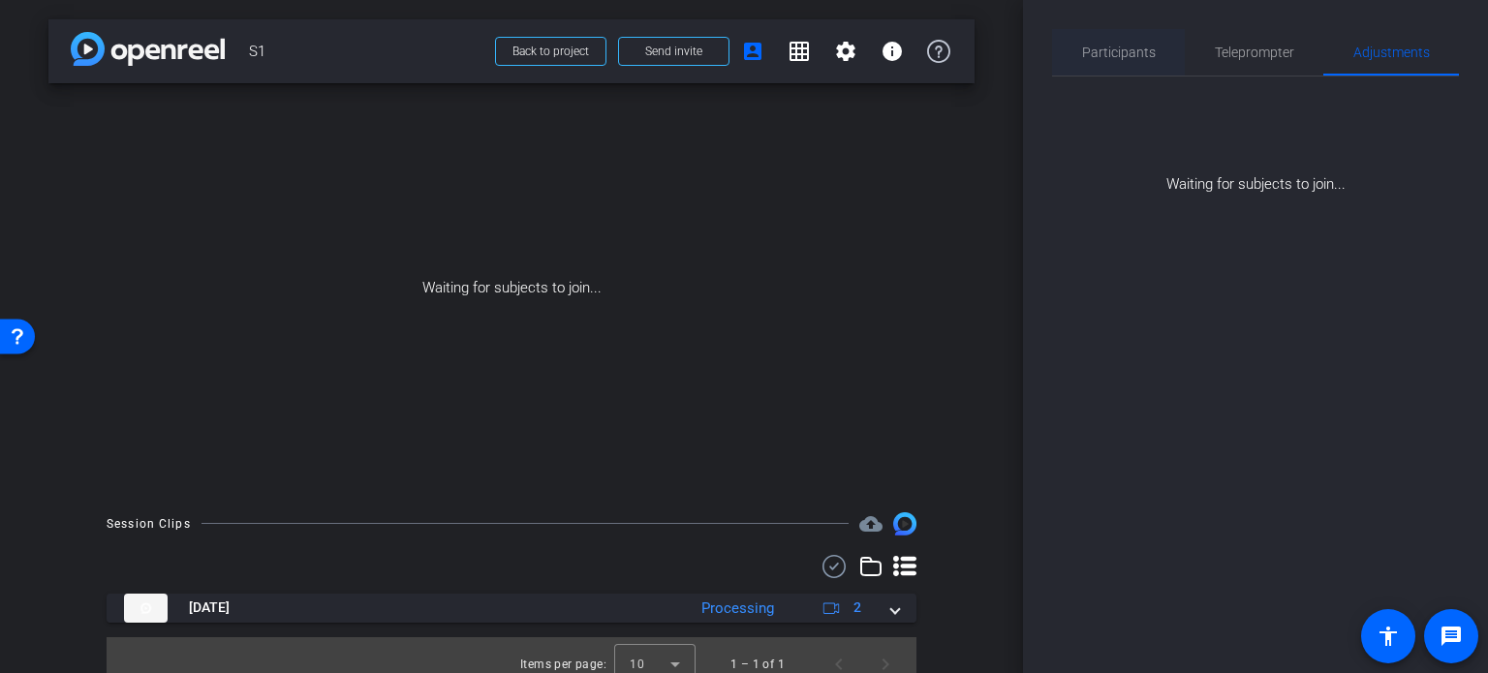
click at [1118, 46] on span "Participants" at bounding box center [1119, 53] width 74 height 14
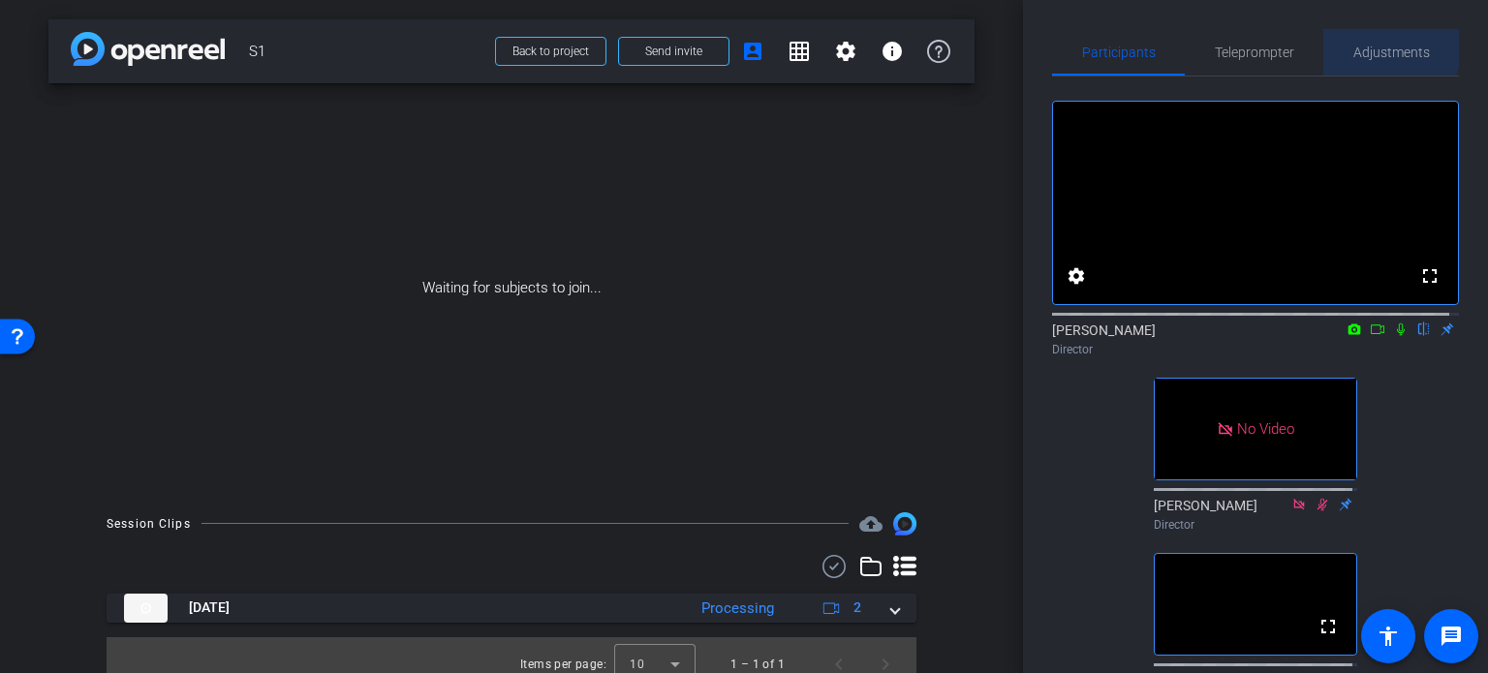
click at [1353, 42] on span "Adjustments" at bounding box center [1391, 52] width 77 height 46
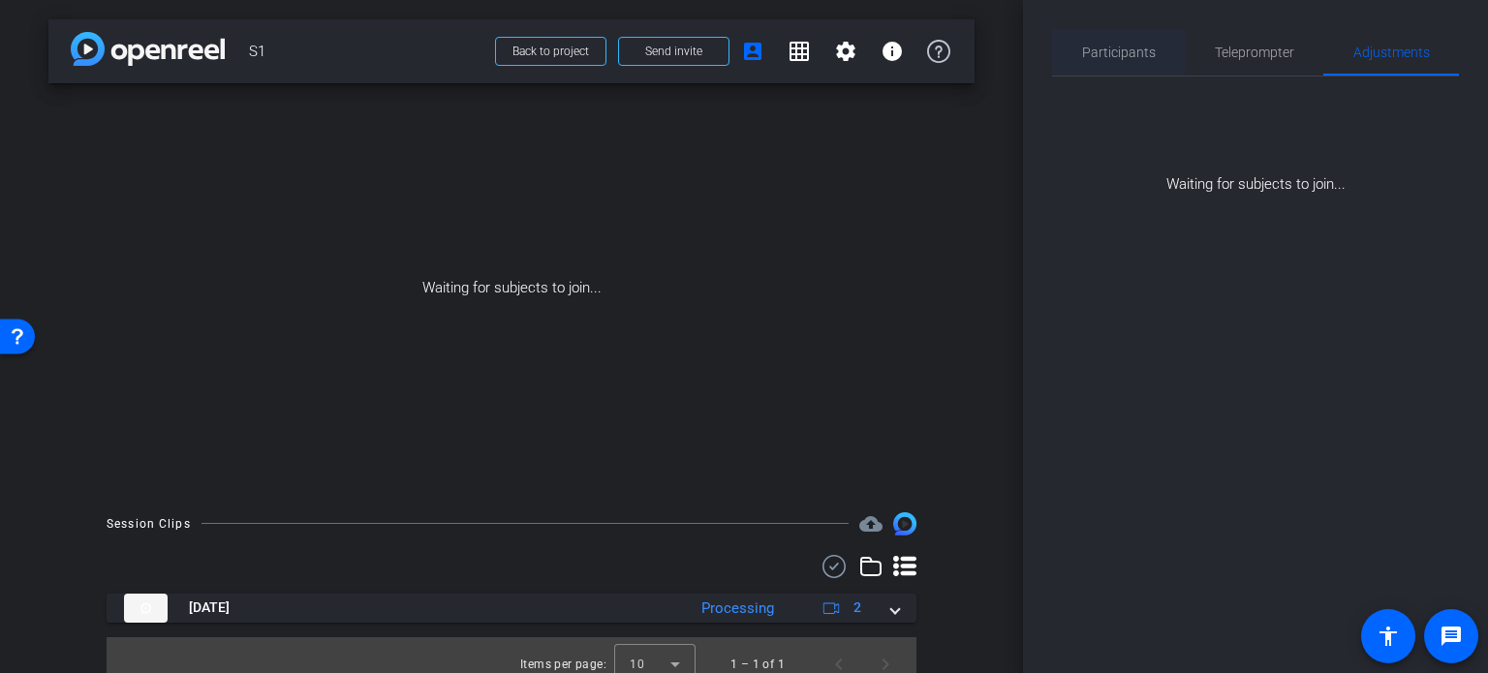
click at [1145, 64] on span "Participants" at bounding box center [1119, 52] width 74 height 46
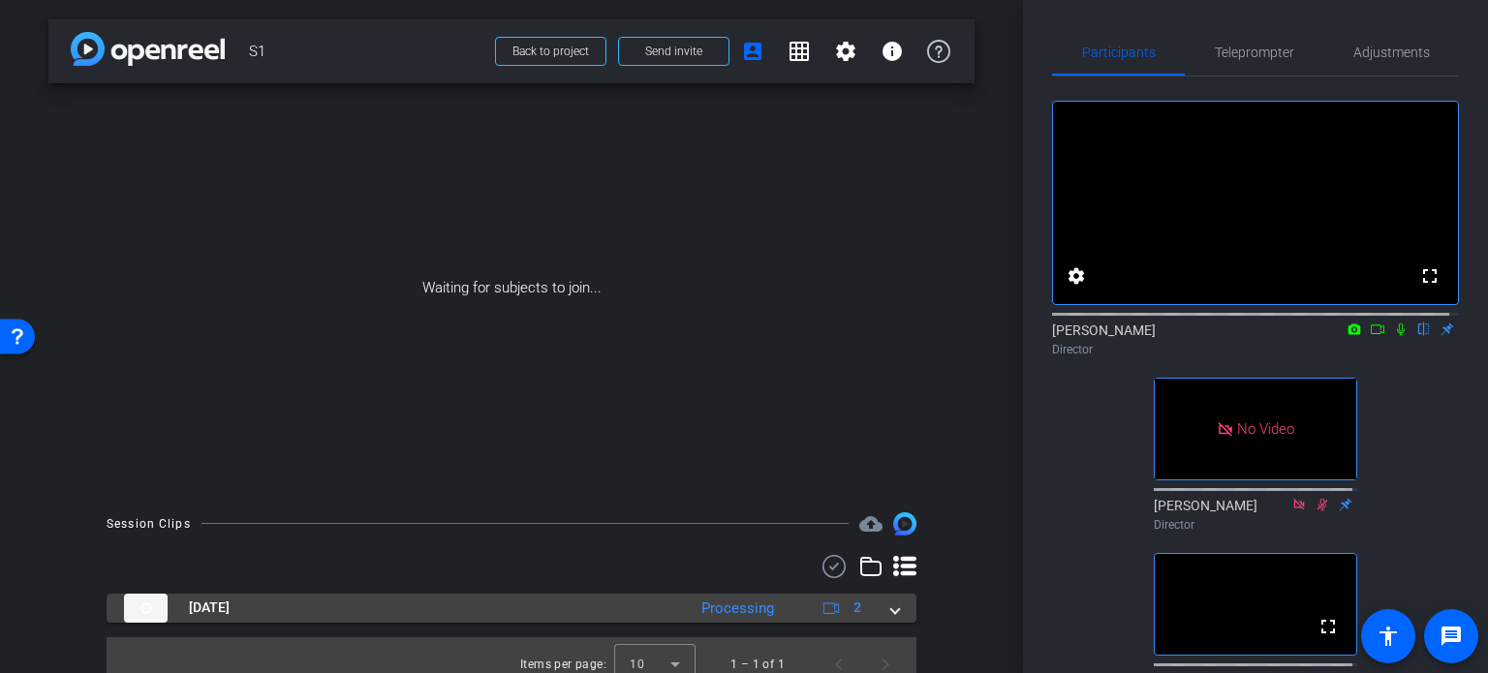
click at [891, 608] on span at bounding box center [895, 608] width 8 height 20
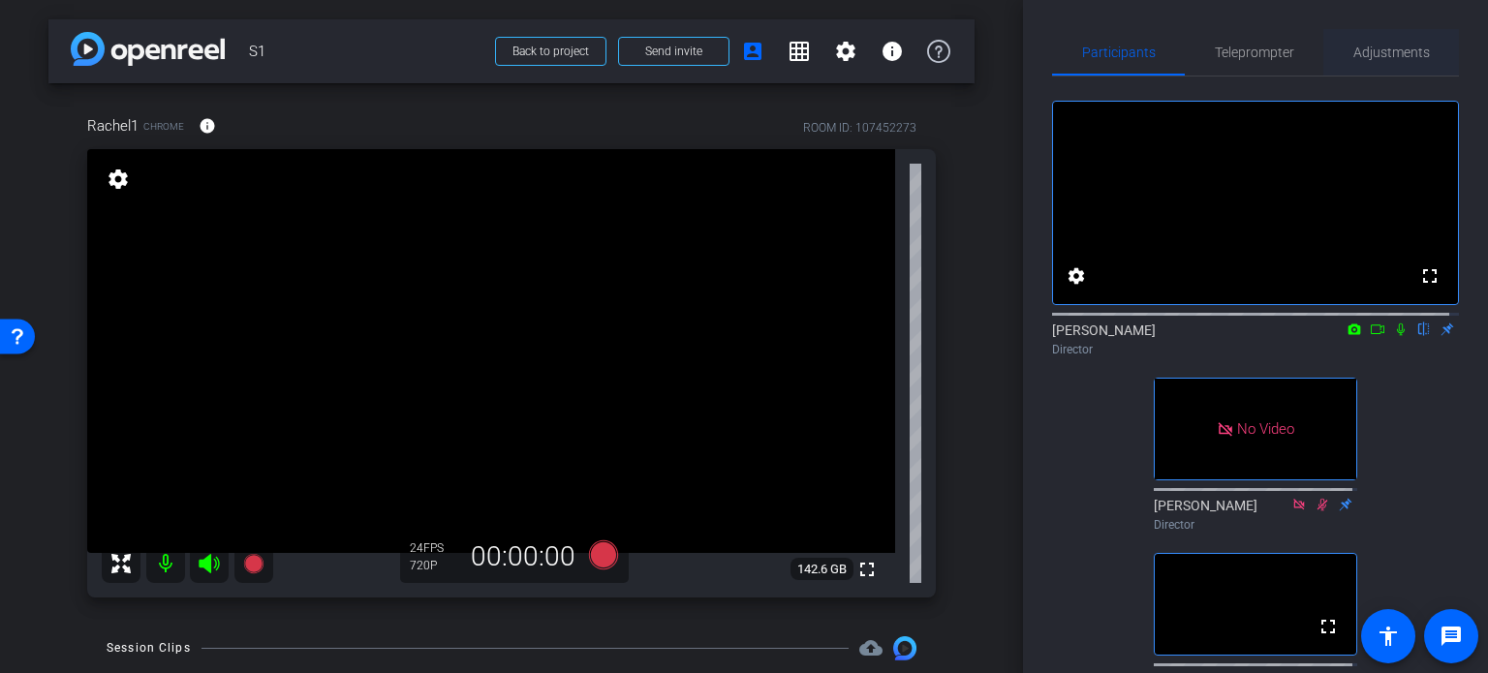
click at [1376, 41] on span "Adjustments" at bounding box center [1391, 52] width 77 height 46
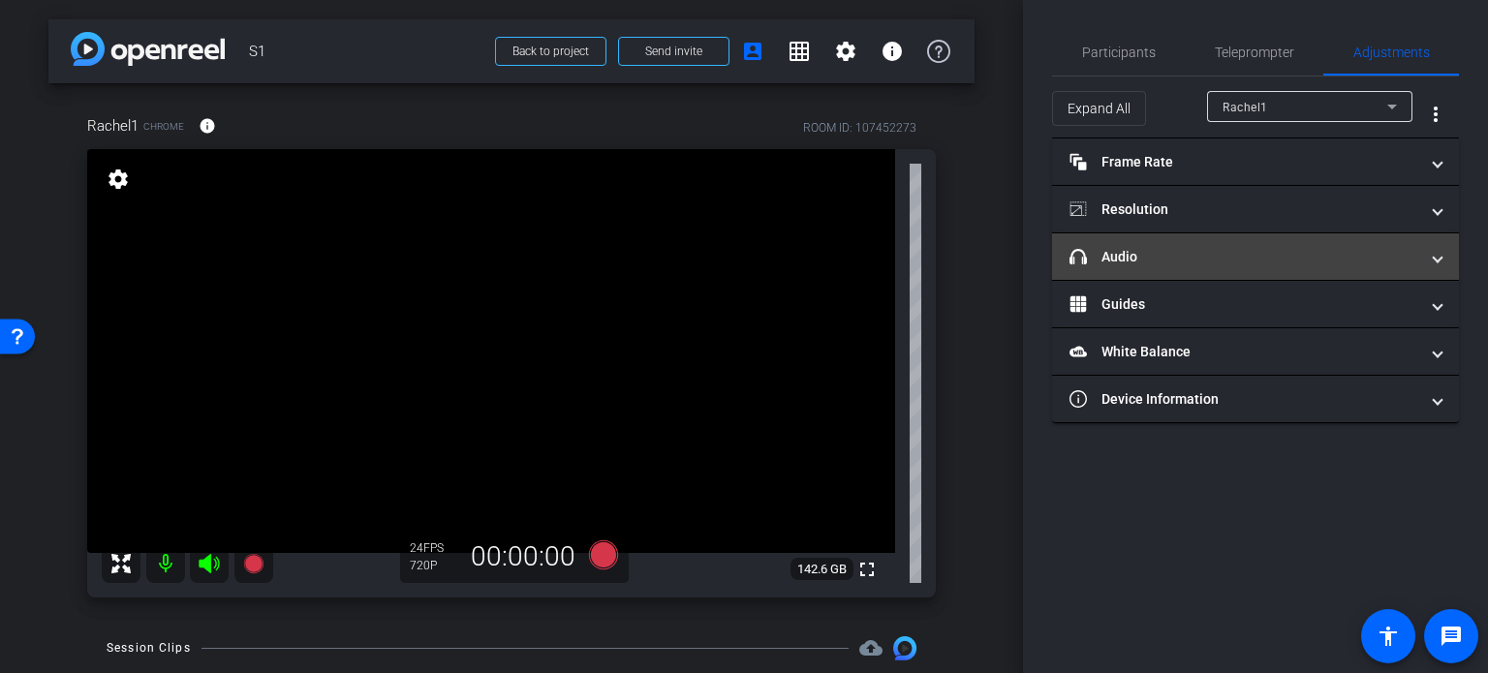
click at [1285, 261] on mat-panel-title "headphone icon Audio" at bounding box center [1243, 257] width 349 height 20
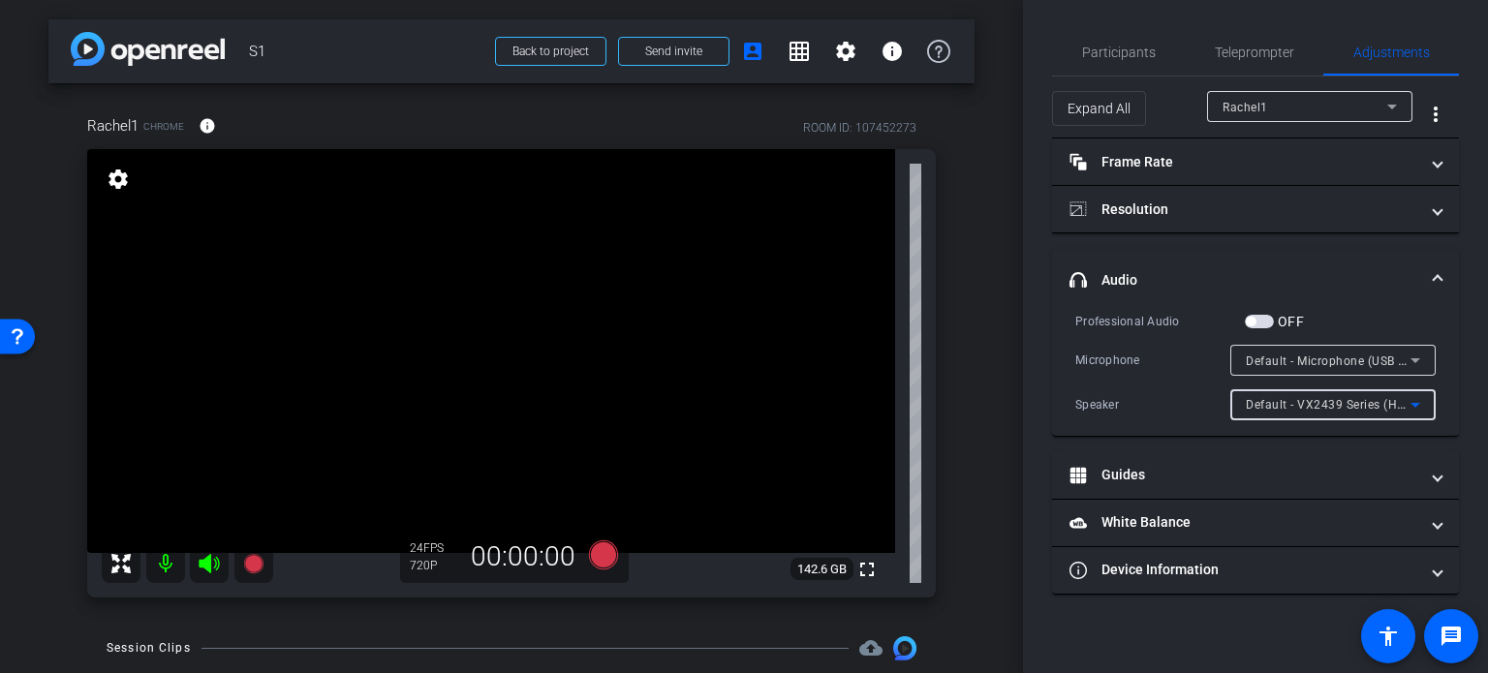
click at [1326, 413] on div "Default - VX2439 Series (HD Audio Driver for Display Audio)" at bounding box center [1328, 404] width 165 height 24
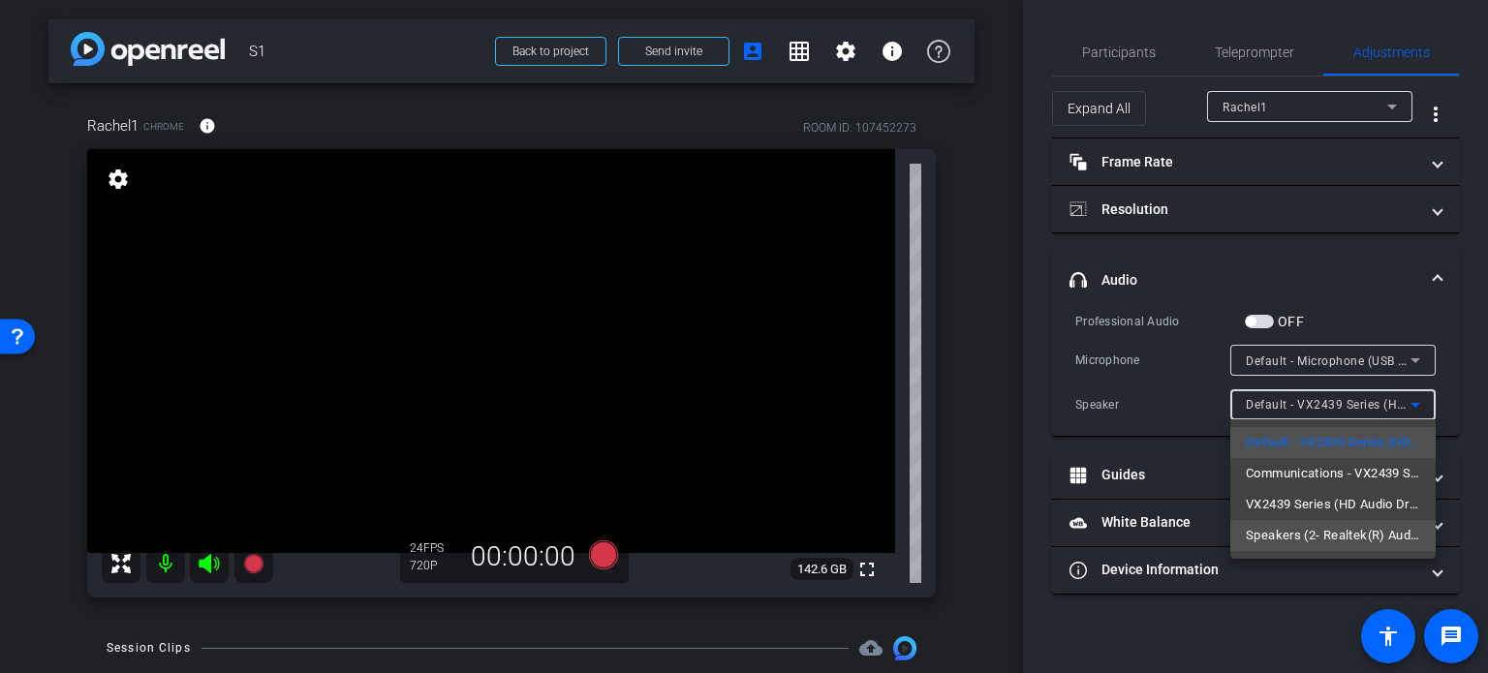
click at [1341, 526] on span "Speakers (2- Realtek(R) Audio)" at bounding box center [1333, 535] width 174 height 23
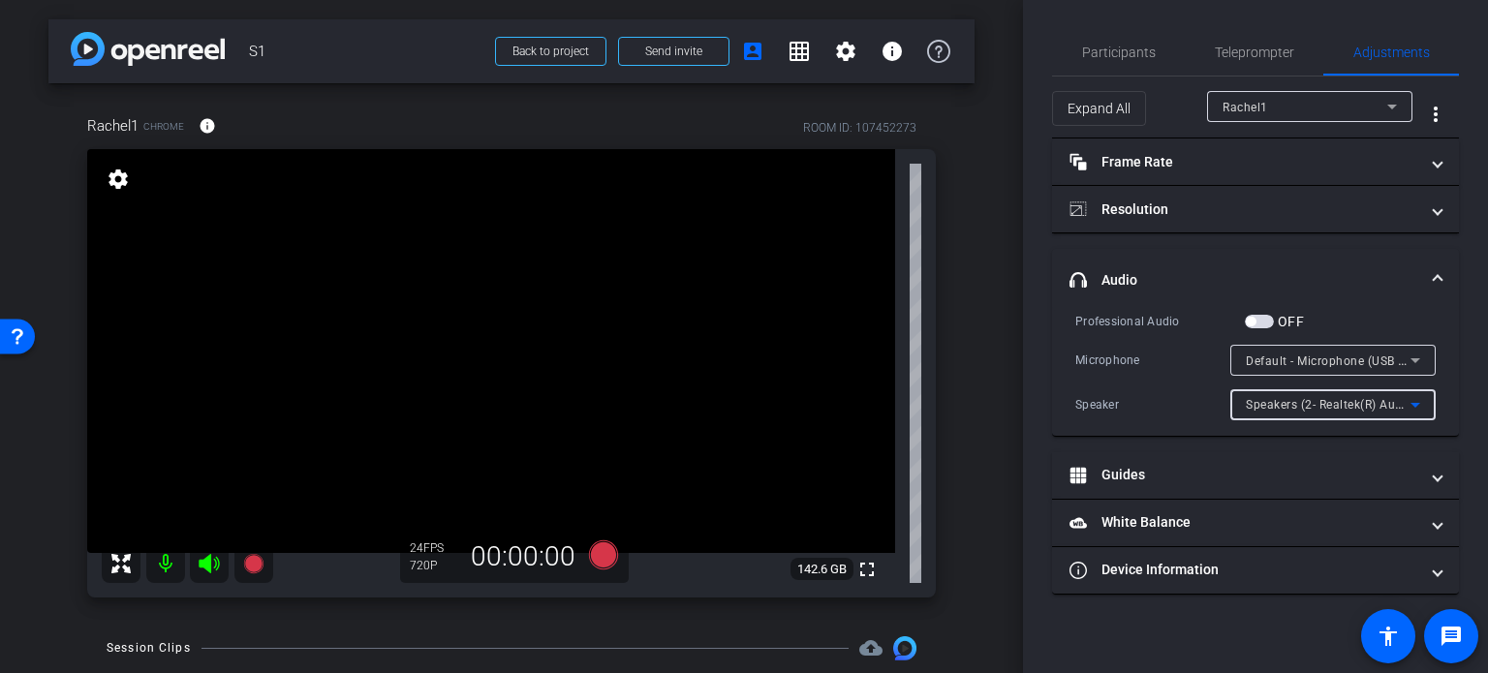
click at [1440, 273] on span at bounding box center [1438, 280] width 8 height 20
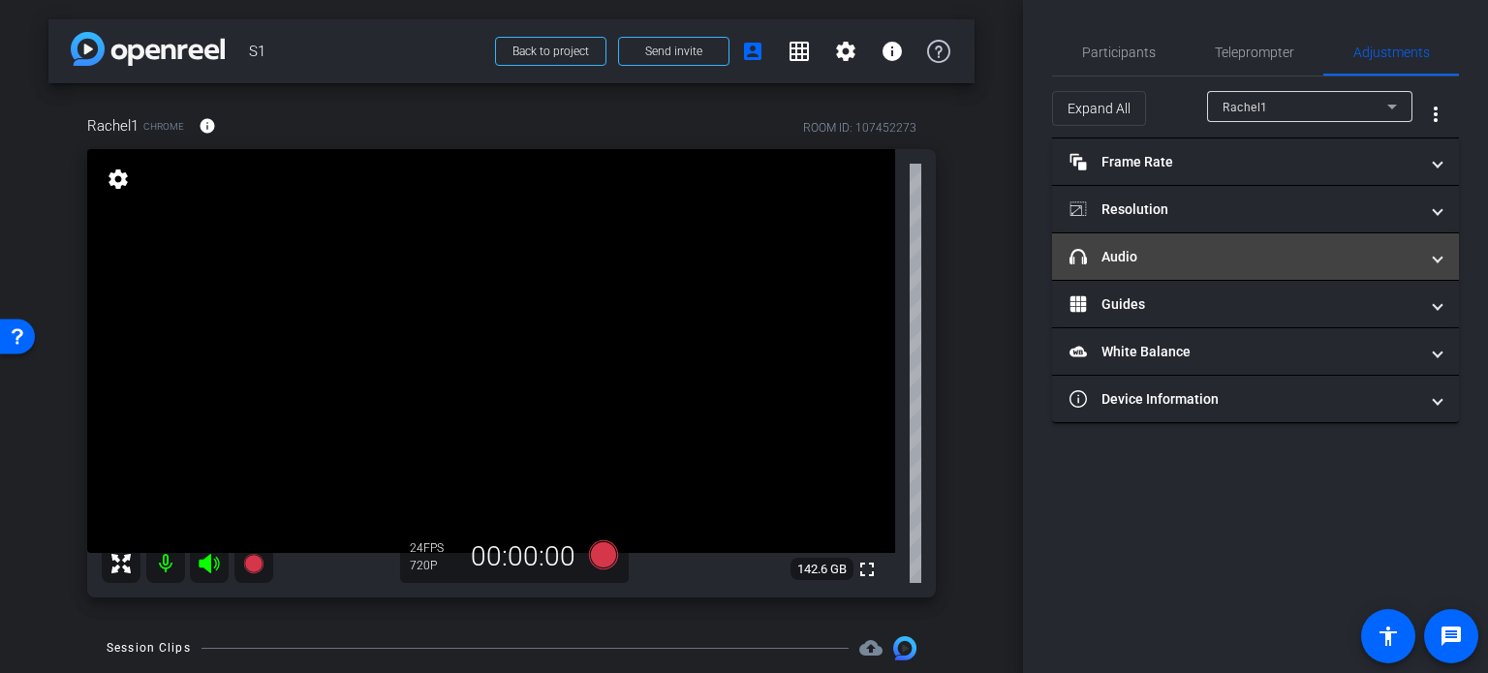
click at [1441, 255] on span at bounding box center [1438, 257] width 8 height 20
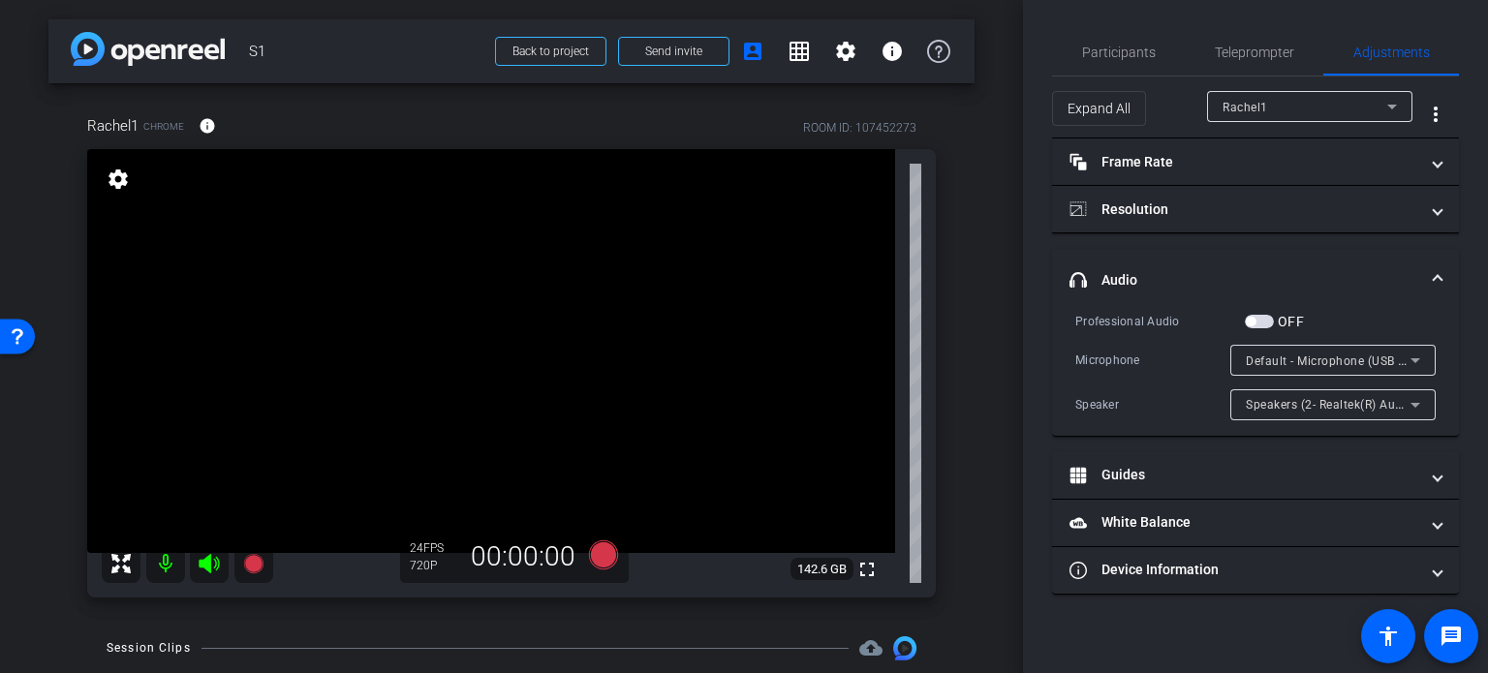
click at [1434, 271] on span at bounding box center [1438, 280] width 8 height 20
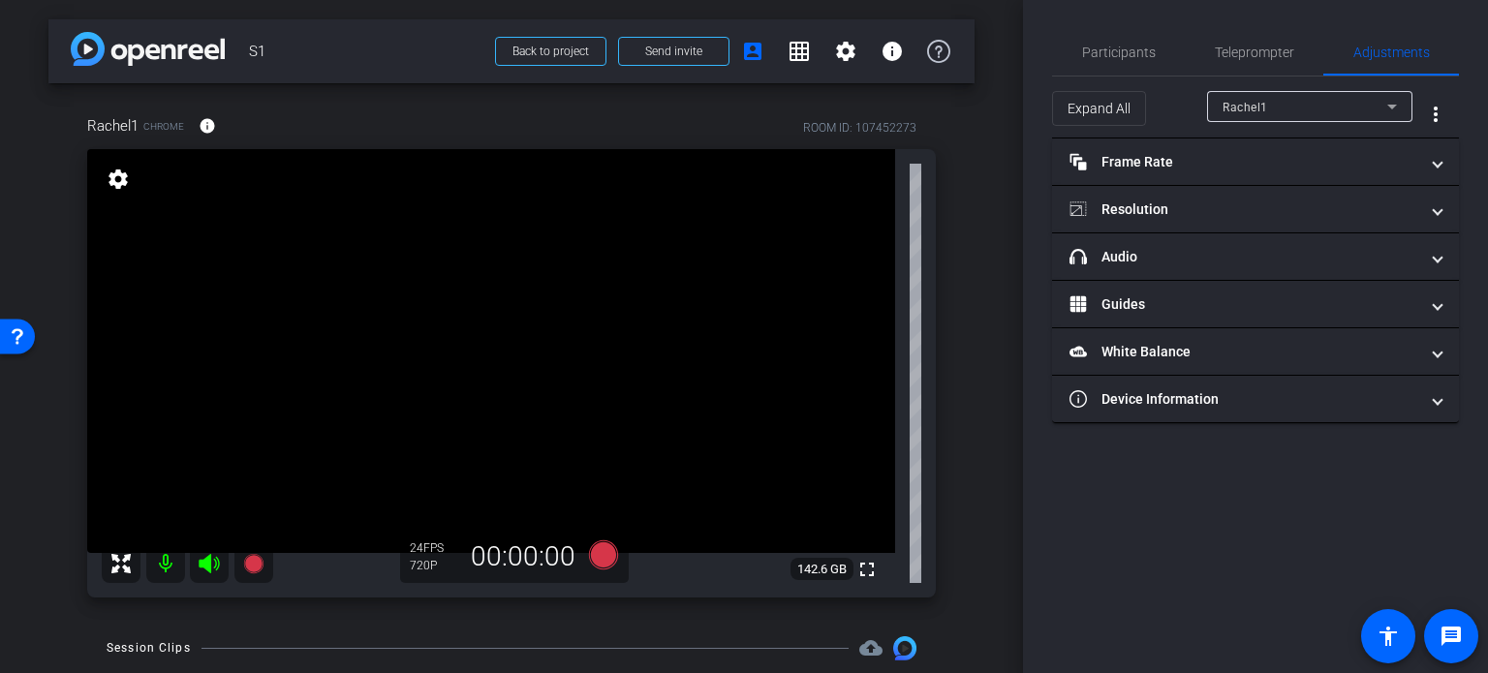
scroll to position [280, 0]
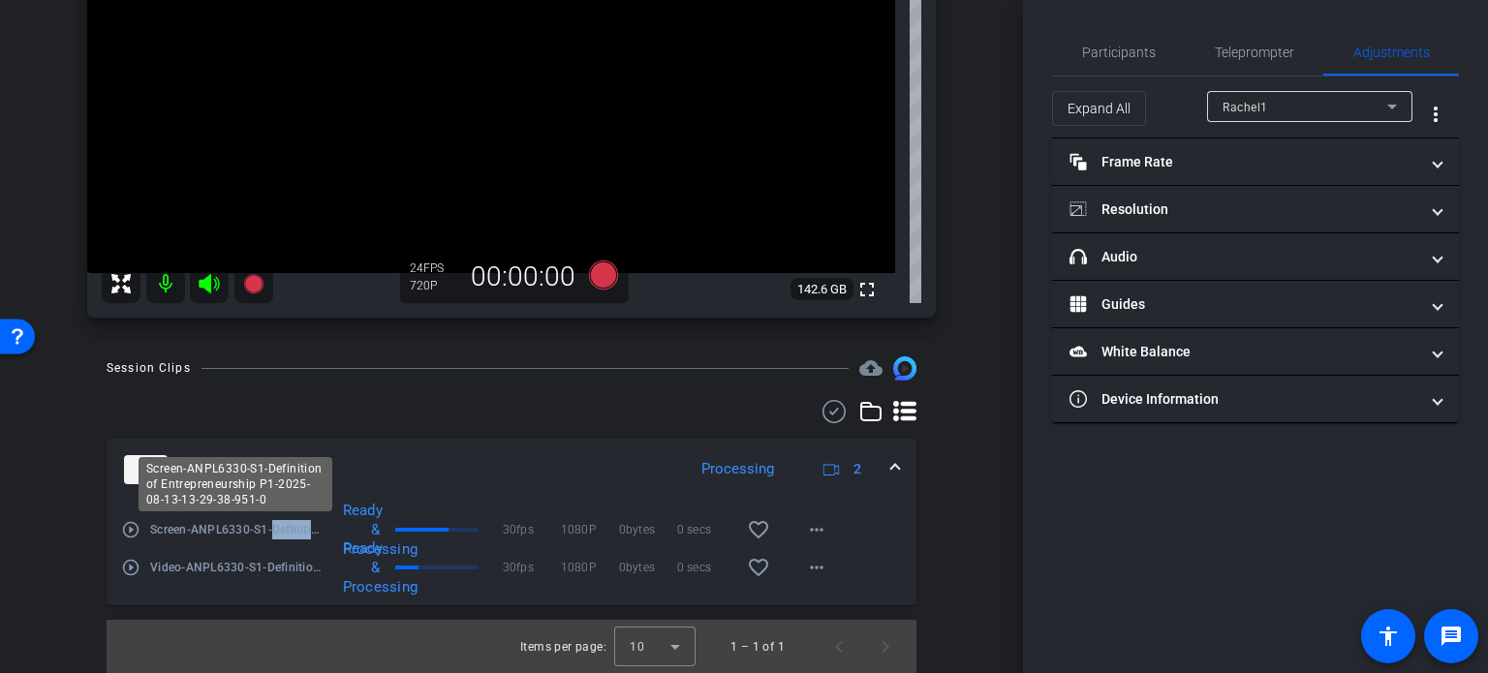
drag, startPoint x: 272, startPoint y: 530, endPoint x: 313, endPoint y: 526, distance: 40.9
click at [313, 526] on span "Screen-ANPL6330-S1-Definition of Entrepreneurship P1-2025-08-13-13-29-38-951-0" at bounding box center [237, 529] width 174 height 19
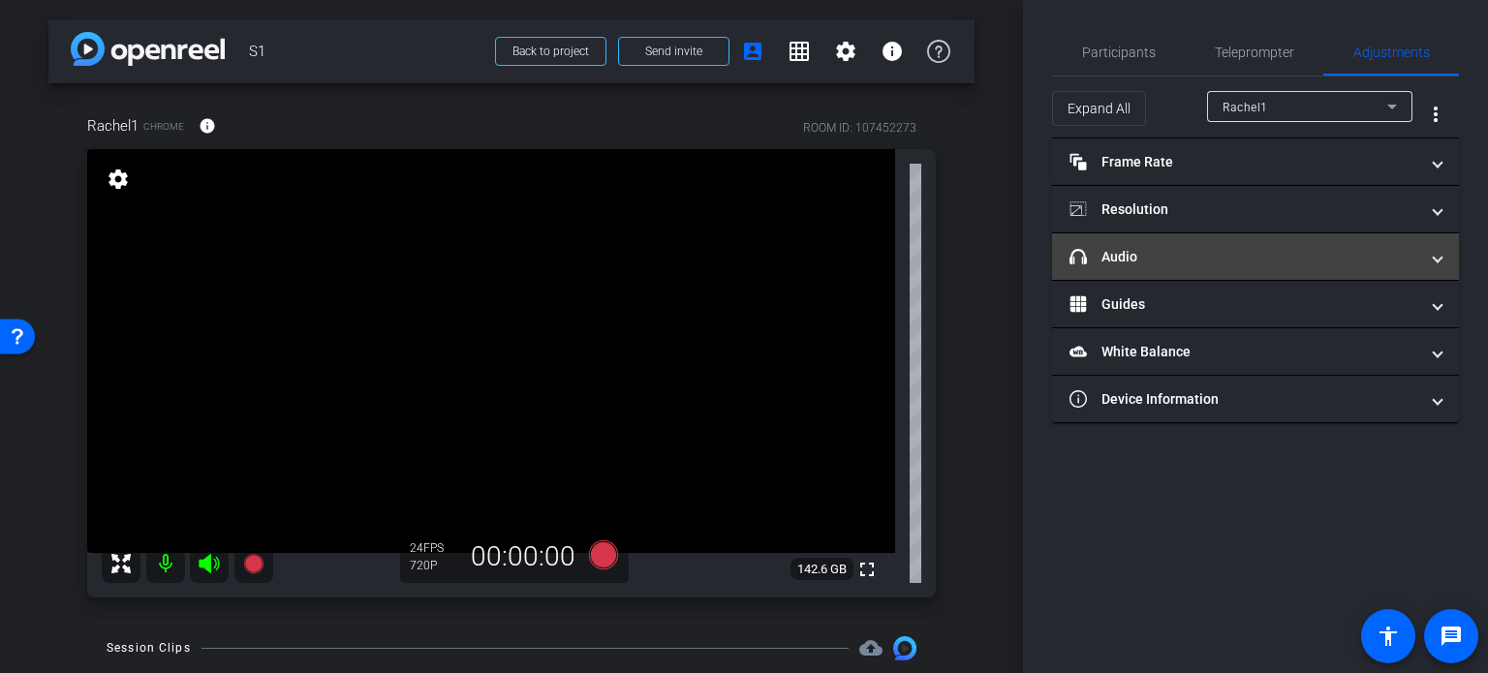
click at [1151, 256] on mat-panel-title "headphone icon Audio" at bounding box center [1243, 257] width 349 height 20
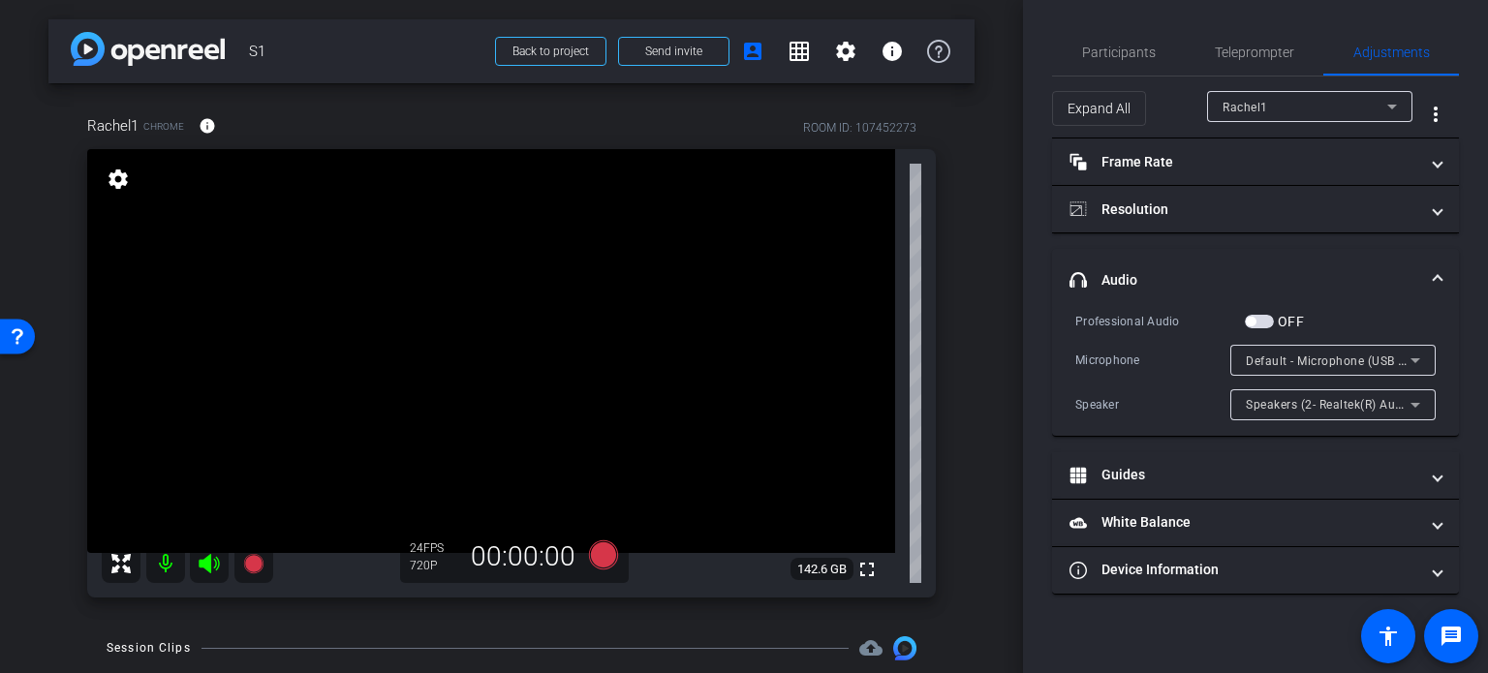
click at [1248, 275] on mat-panel-title "headphone icon Audio" at bounding box center [1243, 280] width 349 height 20
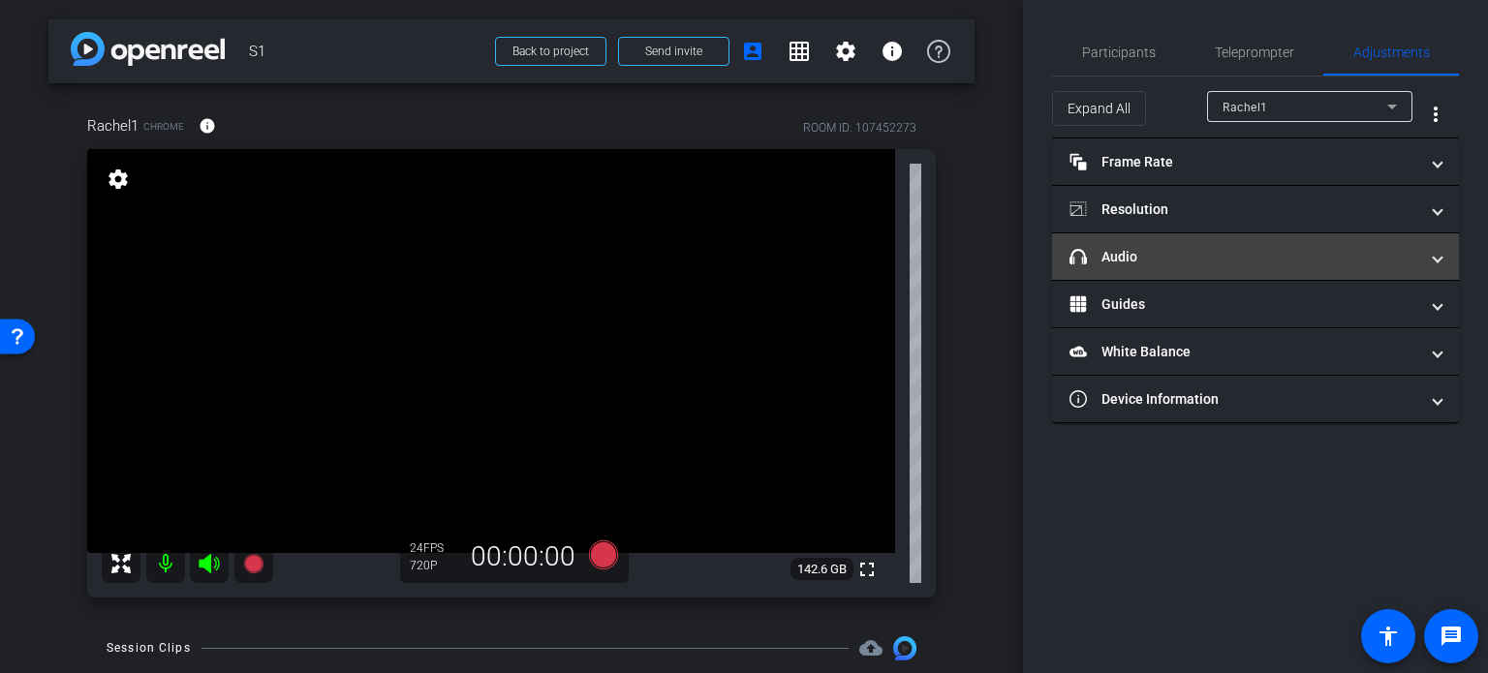
click at [1247, 263] on mat-panel-title "headphone icon Audio" at bounding box center [1243, 257] width 349 height 20
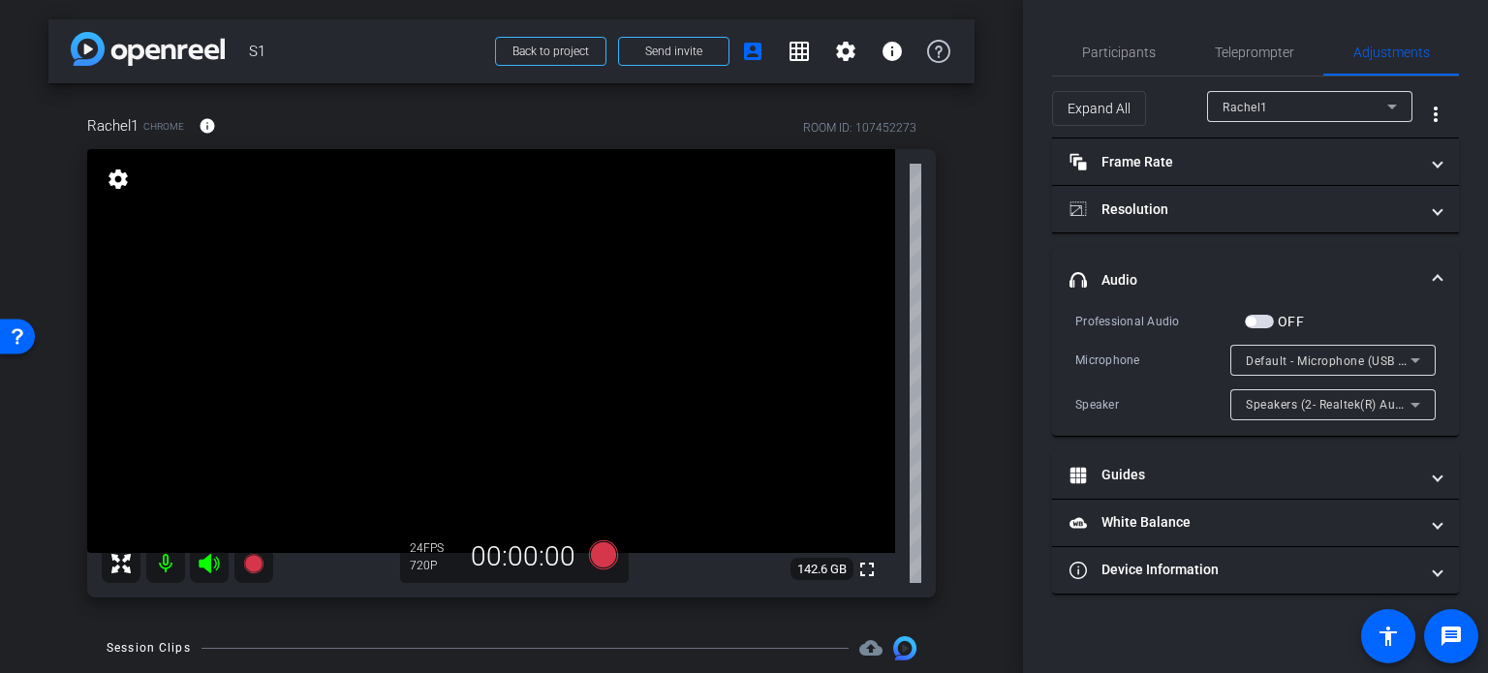
click at [1255, 267] on mat-expansion-panel-header "headphone icon Audio" at bounding box center [1255, 280] width 407 height 62
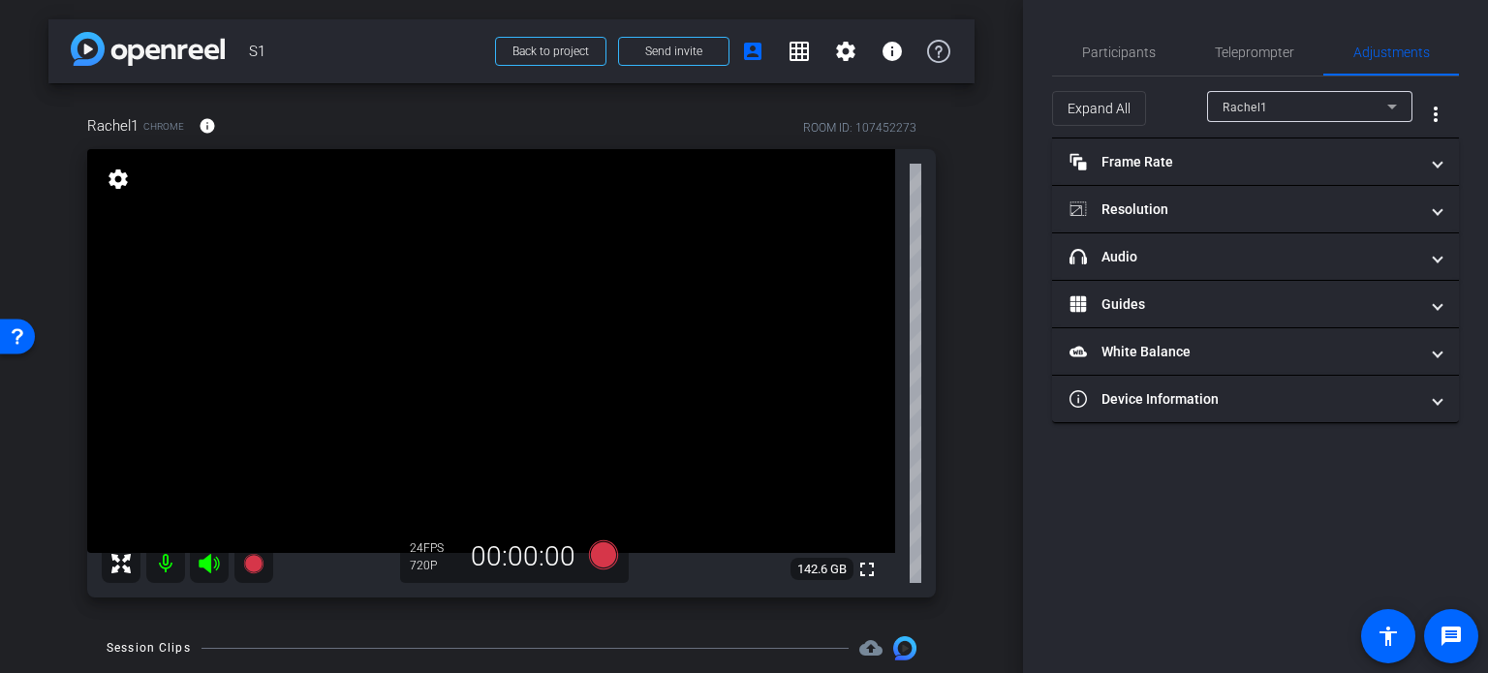
scroll to position [97, 0]
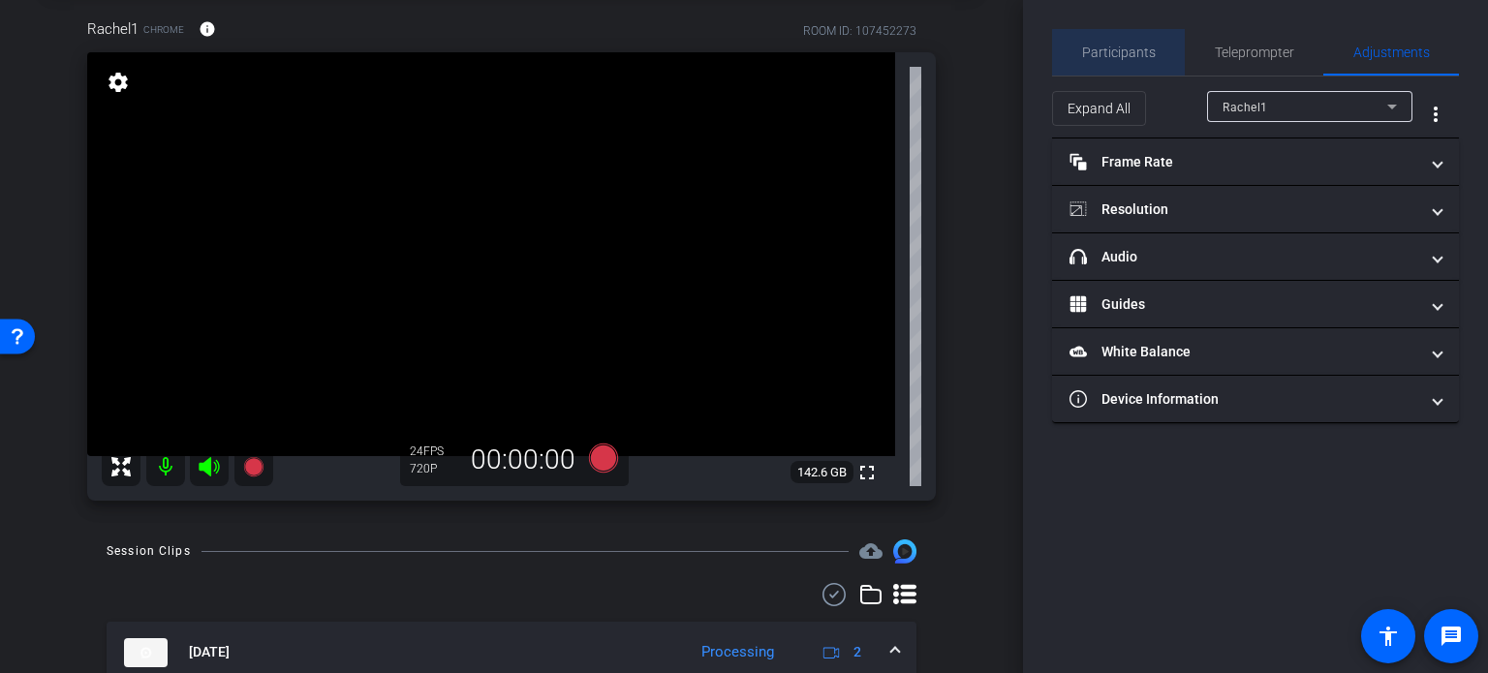
click at [1122, 56] on span "Participants" at bounding box center [1119, 53] width 74 height 14
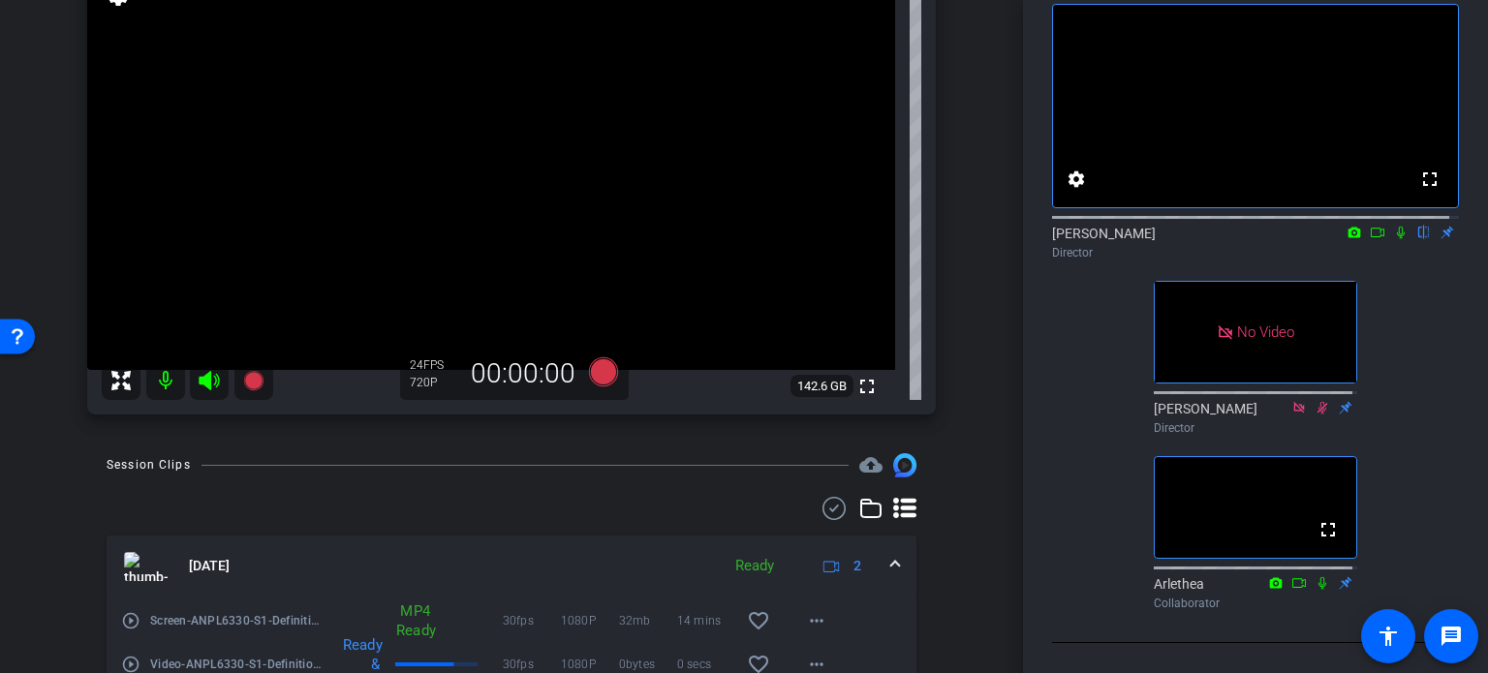
scroll to position [86, 0]
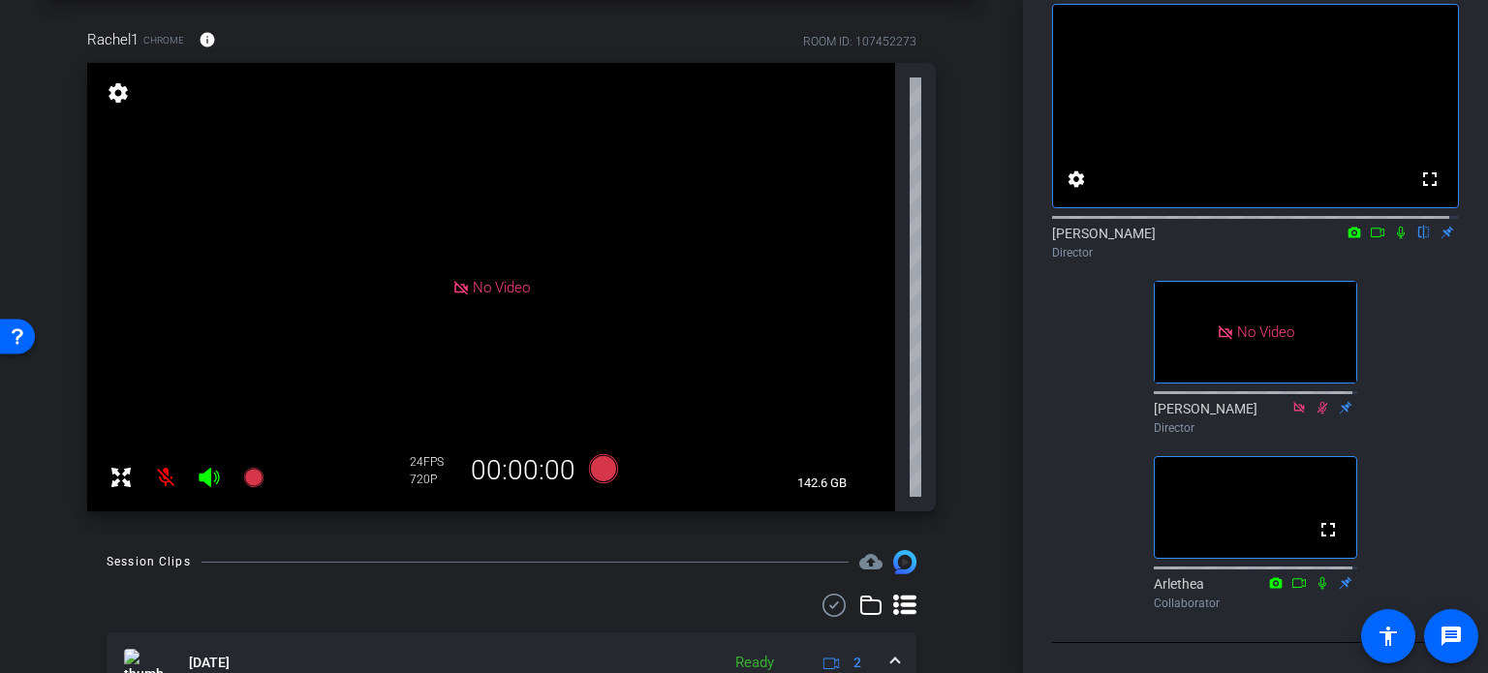
click at [1370, 239] on icon at bounding box center [1377, 233] width 15 height 14
click at [1416, 239] on icon at bounding box center [1423, 233] width 15 height 14
click at [204, 480] on icon at bounding box center [209, 477] width 20 height 19
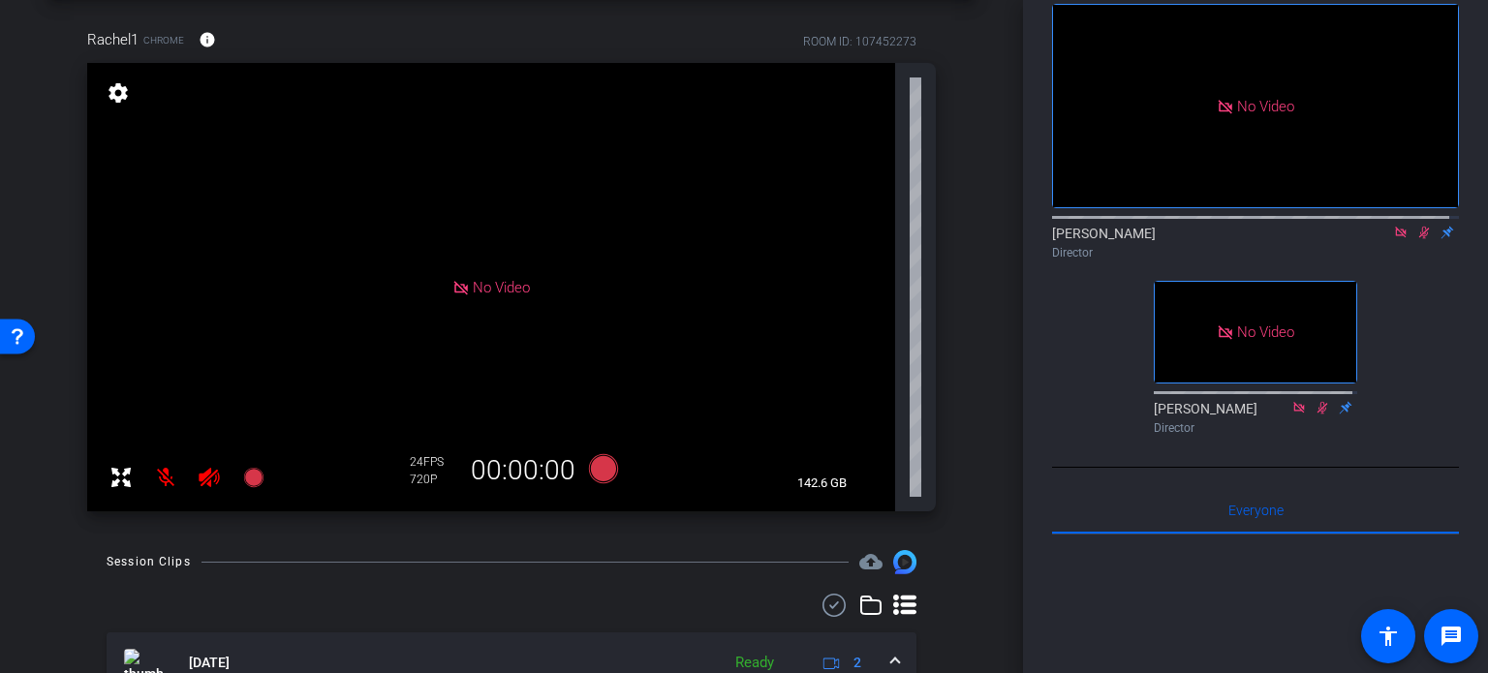
scroll to position [280, 0]
